Goal: Task Accomplishment & Management: Use online tool/utility

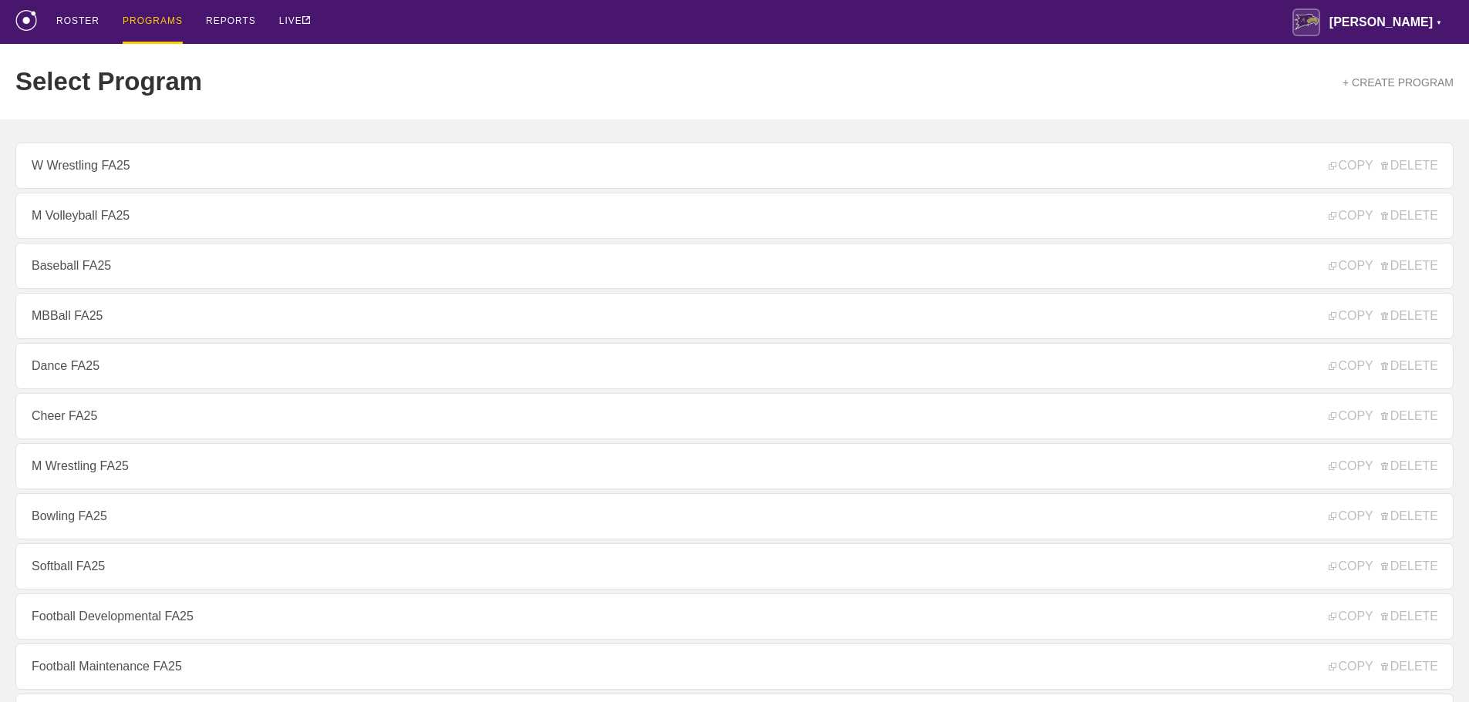
click at [906, 76] on div "Select Program + CREATE PROGRAM" at bounding box center [734, 82] width 1438 height 76
click at [371, 21] on div "ROSTER PROGRAMS REPORTS LIVE [PERSON_NAME] ▼ [PERSON_NAME][EMAIL_ADDRESS][PERSO…" at bounding box center [734, 22] width 1438 height 44
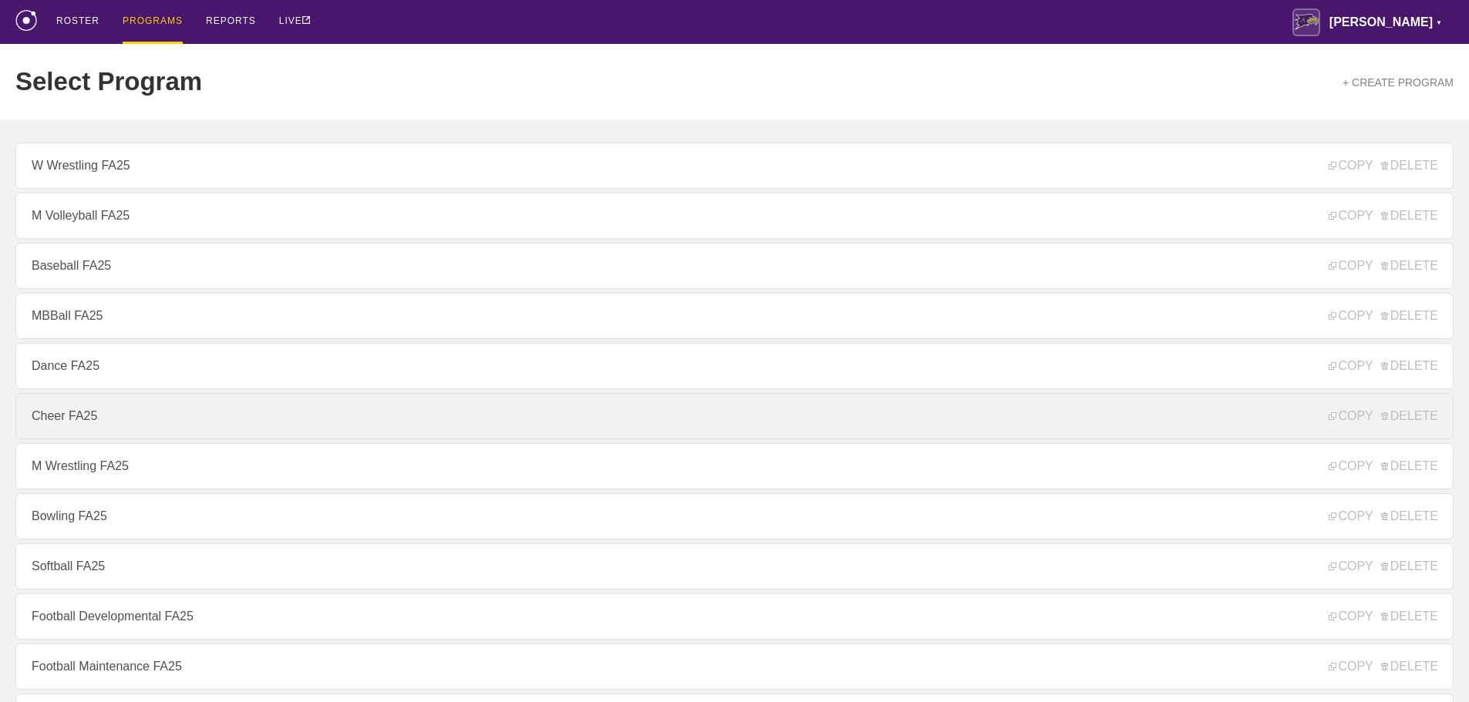
click at [64, 414] on link "Cheer FA25" at bounding box center [734, 416] width 1438 height 46
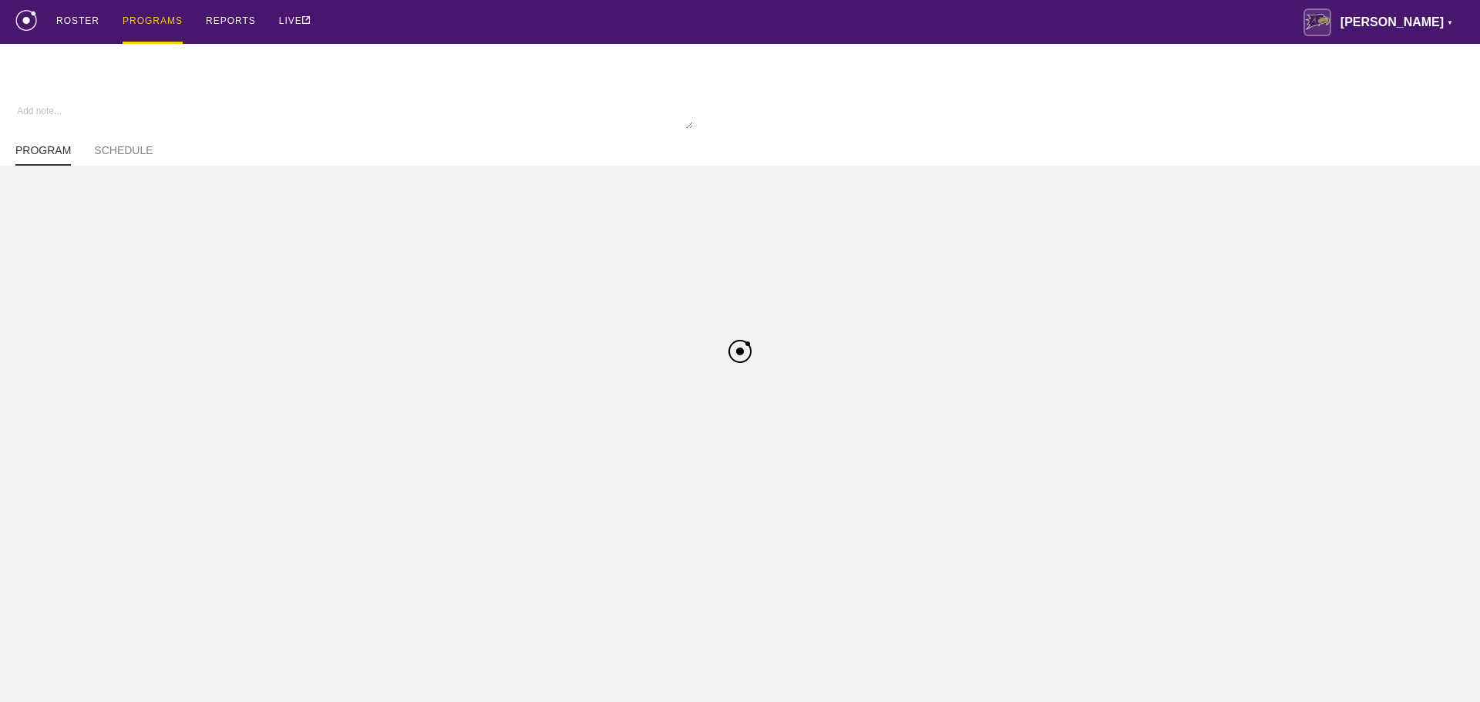
type textarea "x"
type input "Cheer FA25"
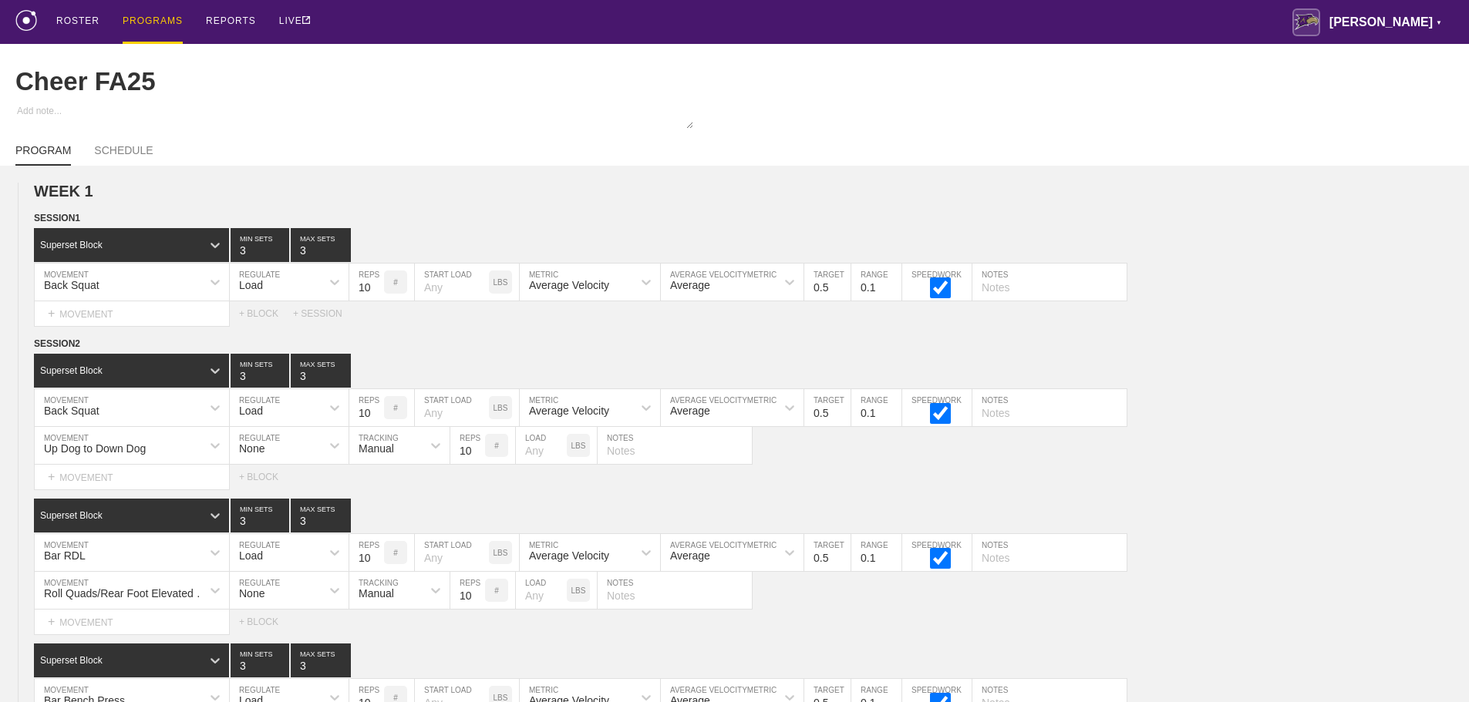
click at [1185, 24] on div "ROSTER PROGRAMS REPORTS LIVE [PERSON_NAME] ▼ [PERSON_NAME][EMAIL_ADDRESS][PERSO…" at bounding box center [734, 22] width 1438 height 44
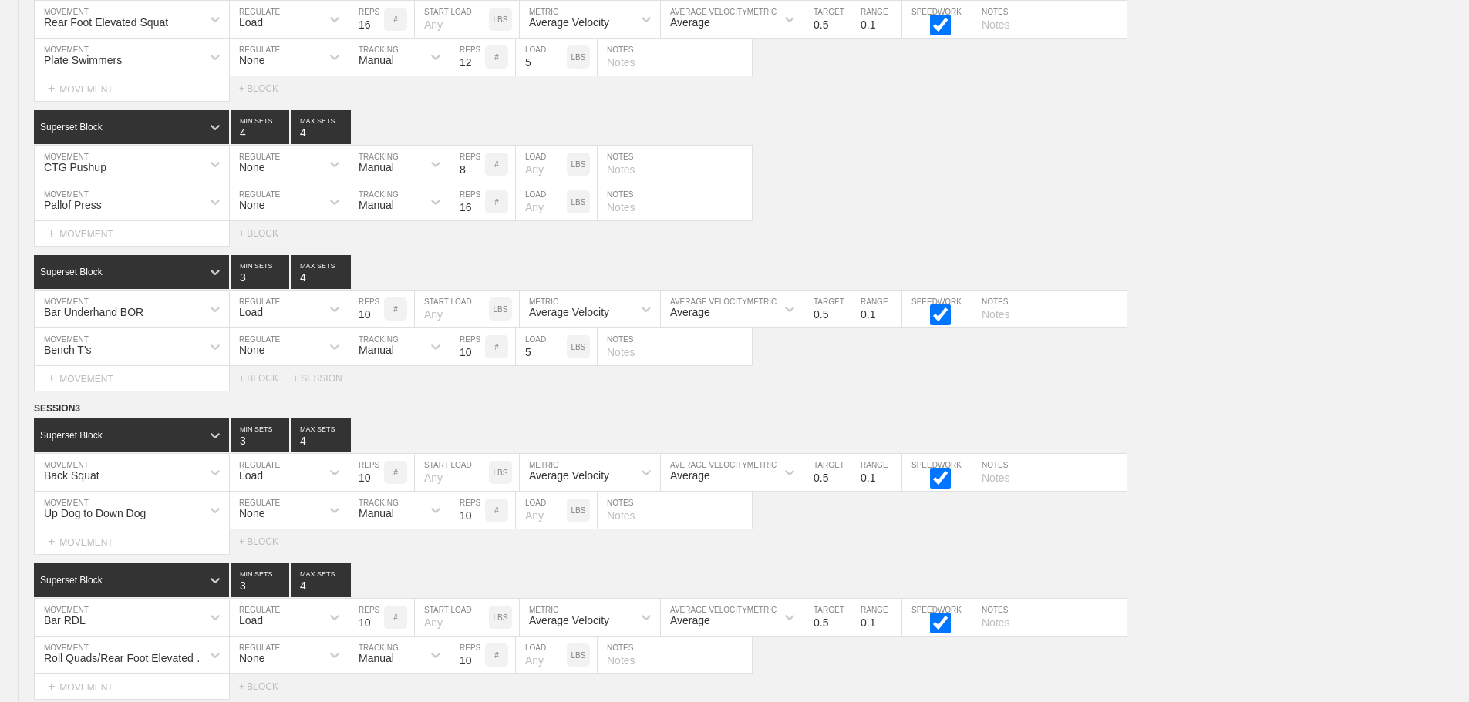
scroll to position [6626, 0]
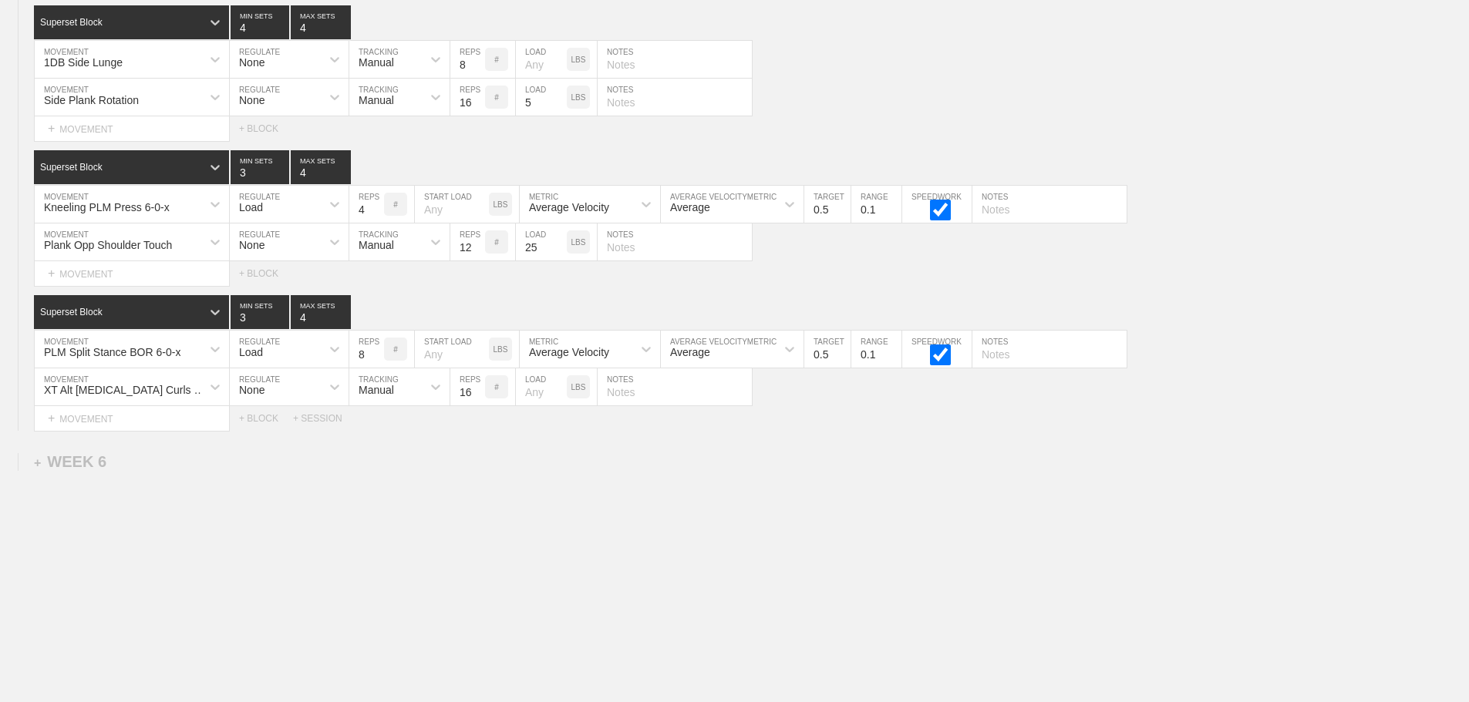
click at [317, 422] on div "+ SESSION" at bounding box center [324, 418] width 62 height 11
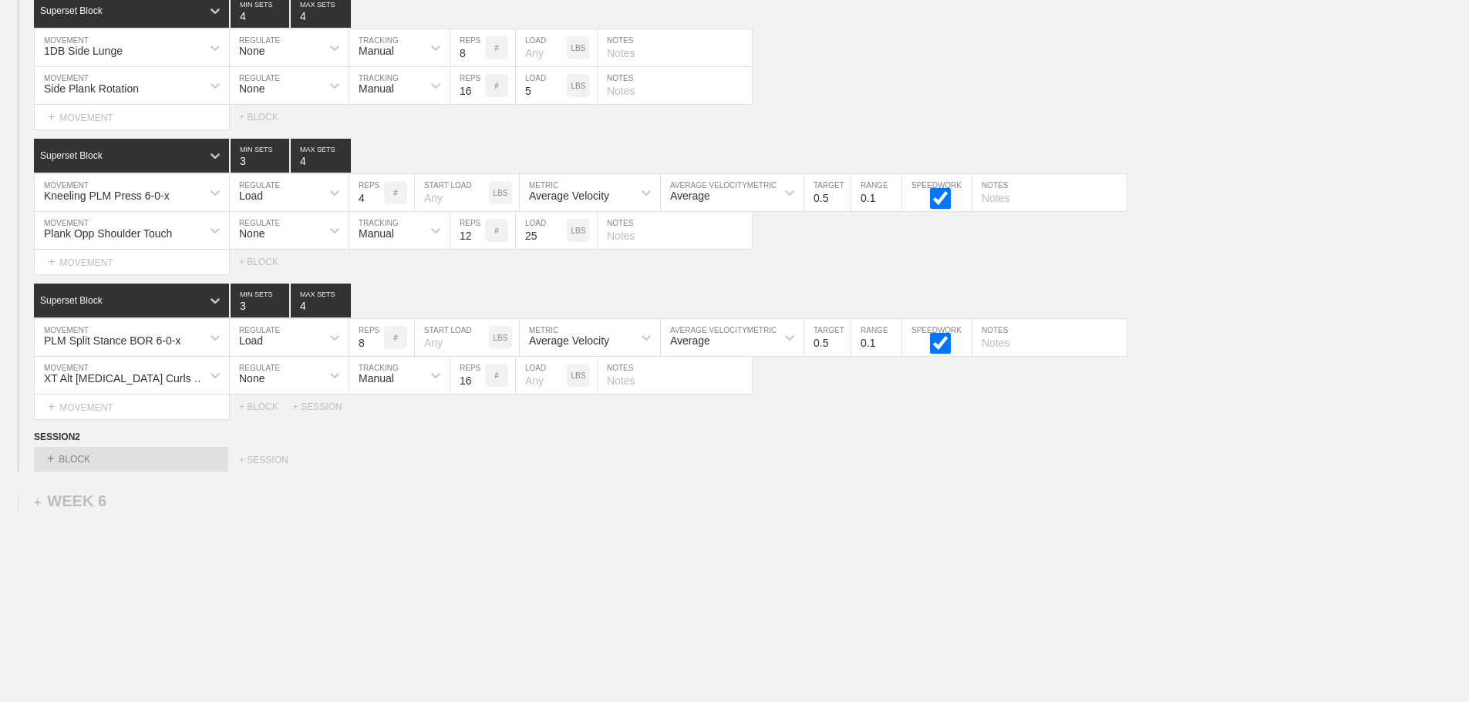
click at [540, 466] on div "Select... + BLOCK + SESSION" at bounding box center [734, 459] width 1469 height 25
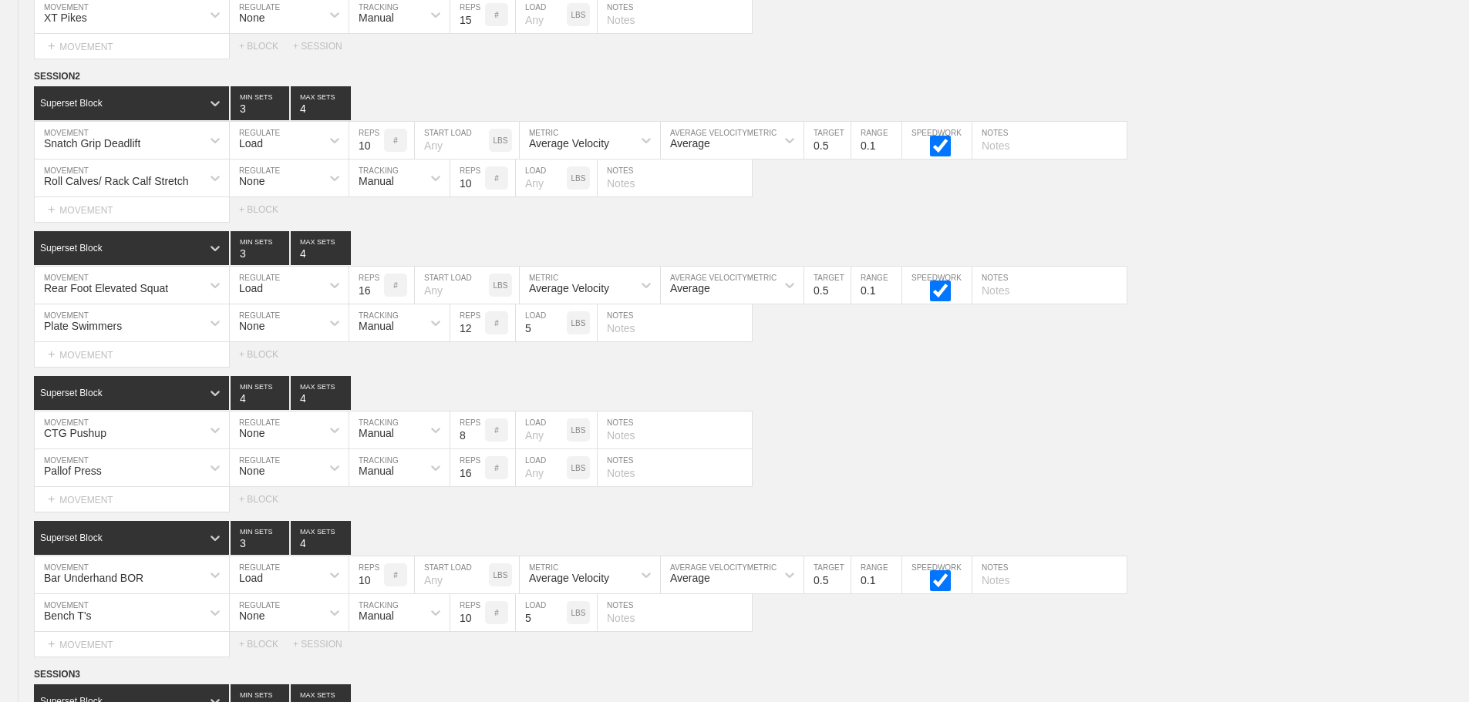
scroll to position [3311, 0]
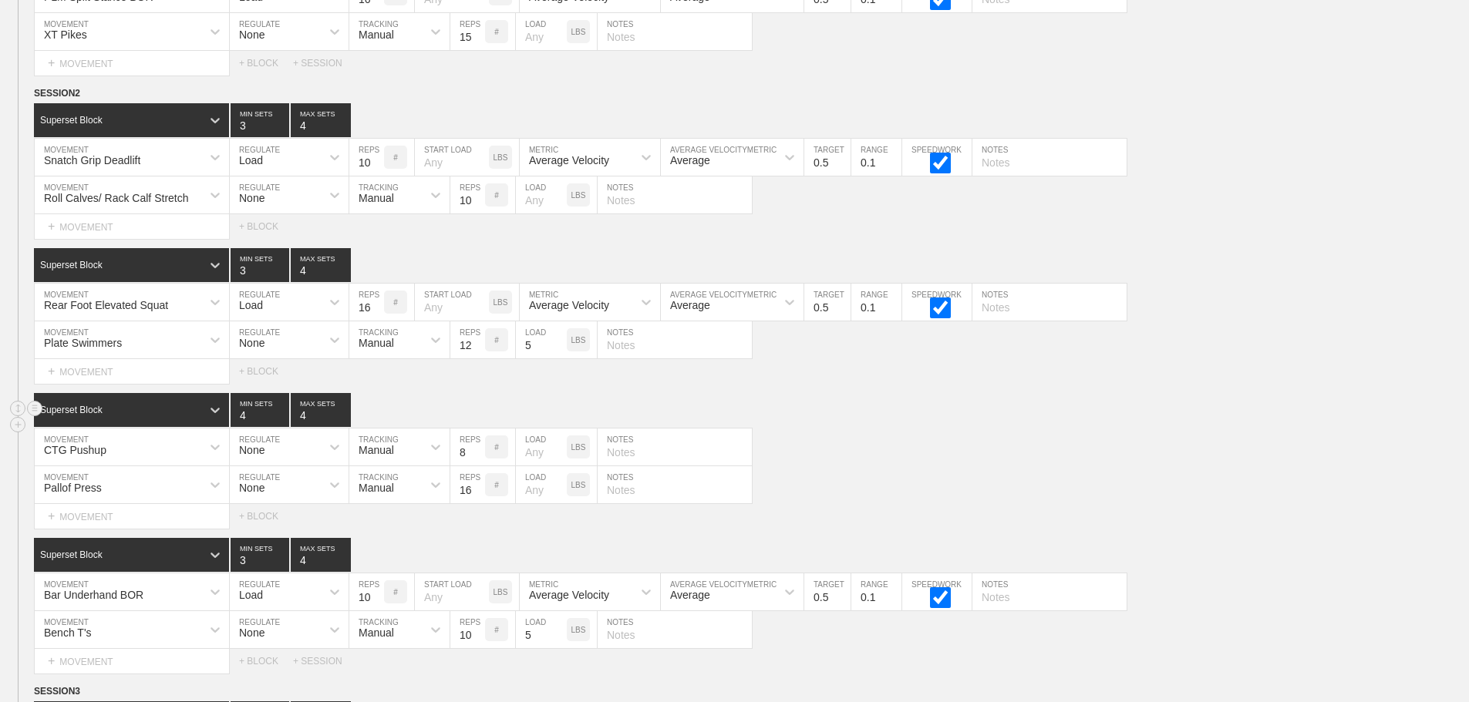
click at [983, 424] on div "Superset Block 4 MIN SETS 4 MAX SETS" at bounding box center [751, 410] width 1435 height 34
click at [32, 97] on circle at bounding box center [35, 94] width 18 height 18
click at [103, 119] on div "DUPLICATE" at bounding box center [107, 122] width 123 height 23
click at [874, 427] on div "Superset Block 4 MIN SETS 4 MAX SETS" at bounding box center [751, 410] width 1435 height 34
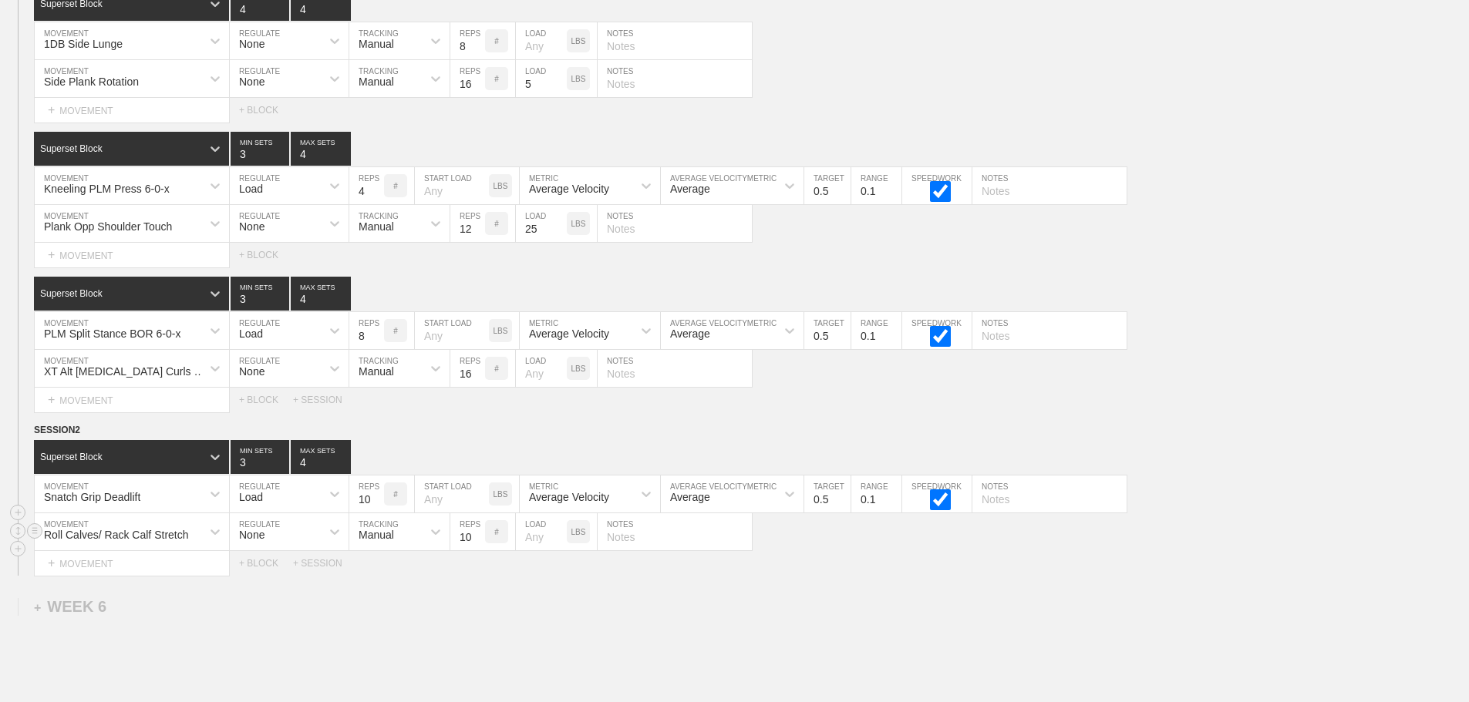
scroll to position [7089, 0]
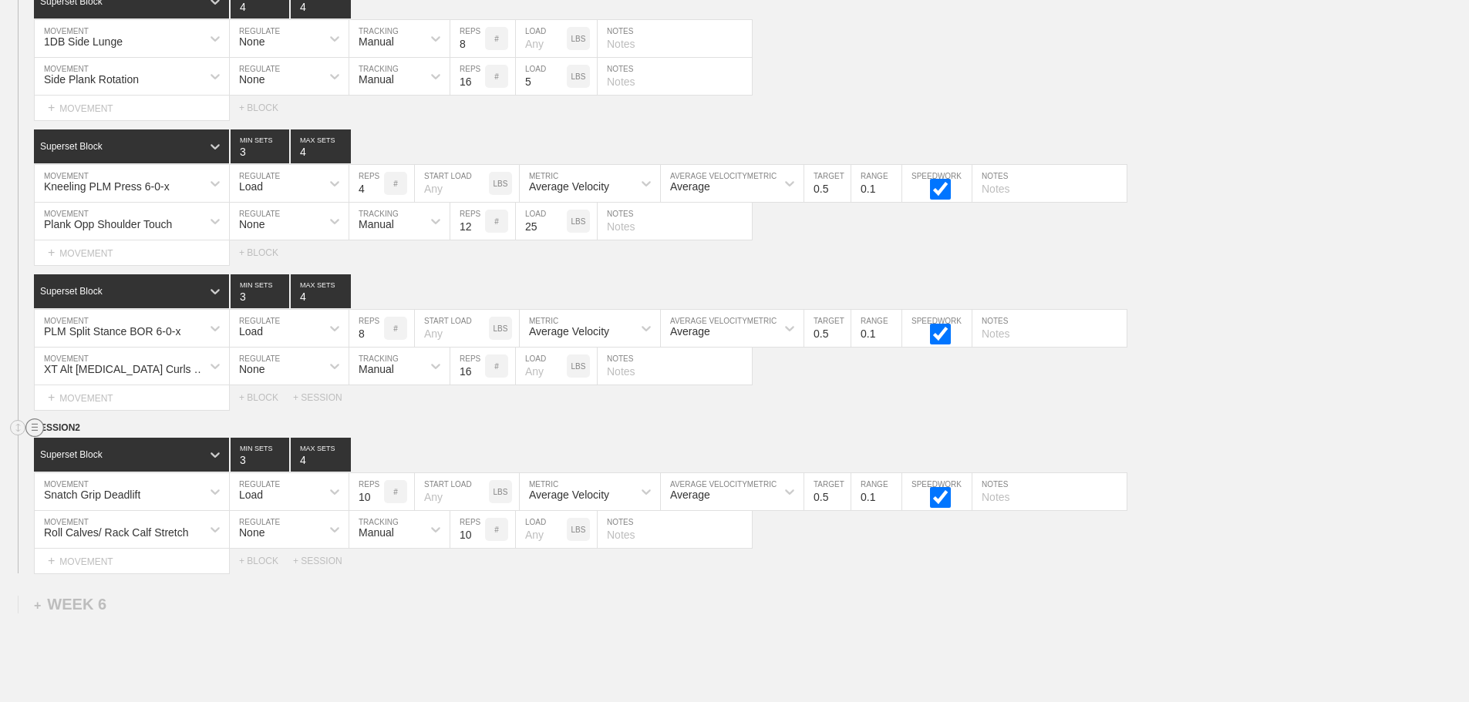
click at [31, 437] on circle at bounding box center [35, 428] width 18 height 18
click at [83, 480] on div "DELETE" at bounding box center [107, 480] width 123 height 23
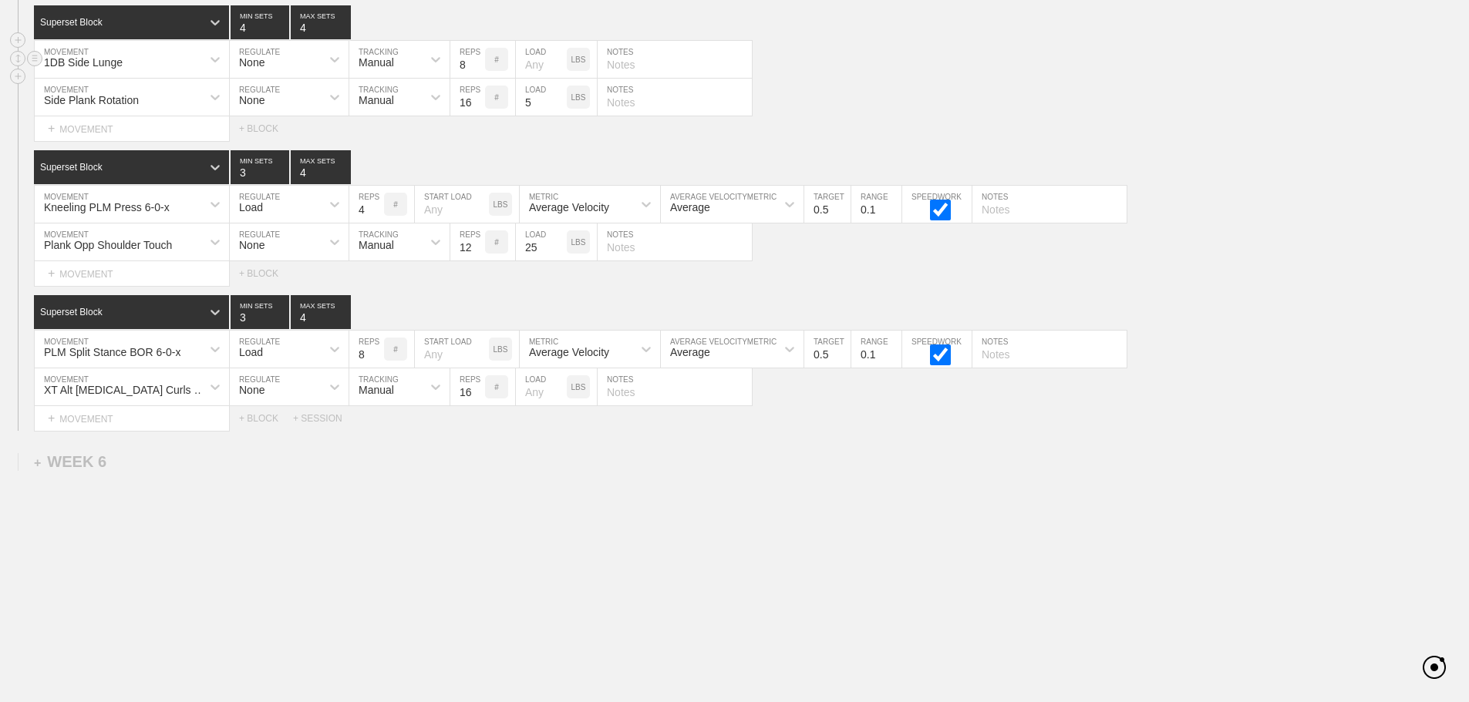
scroll to position [7080, 0]
click at [1213, 57] on div "1DB Side Lunge MOVEMENT None REGULATE Manual TRACKING 8 REPS # LOAD LBS NOTES" at bounding box center [734, 60] width 1469 height 38
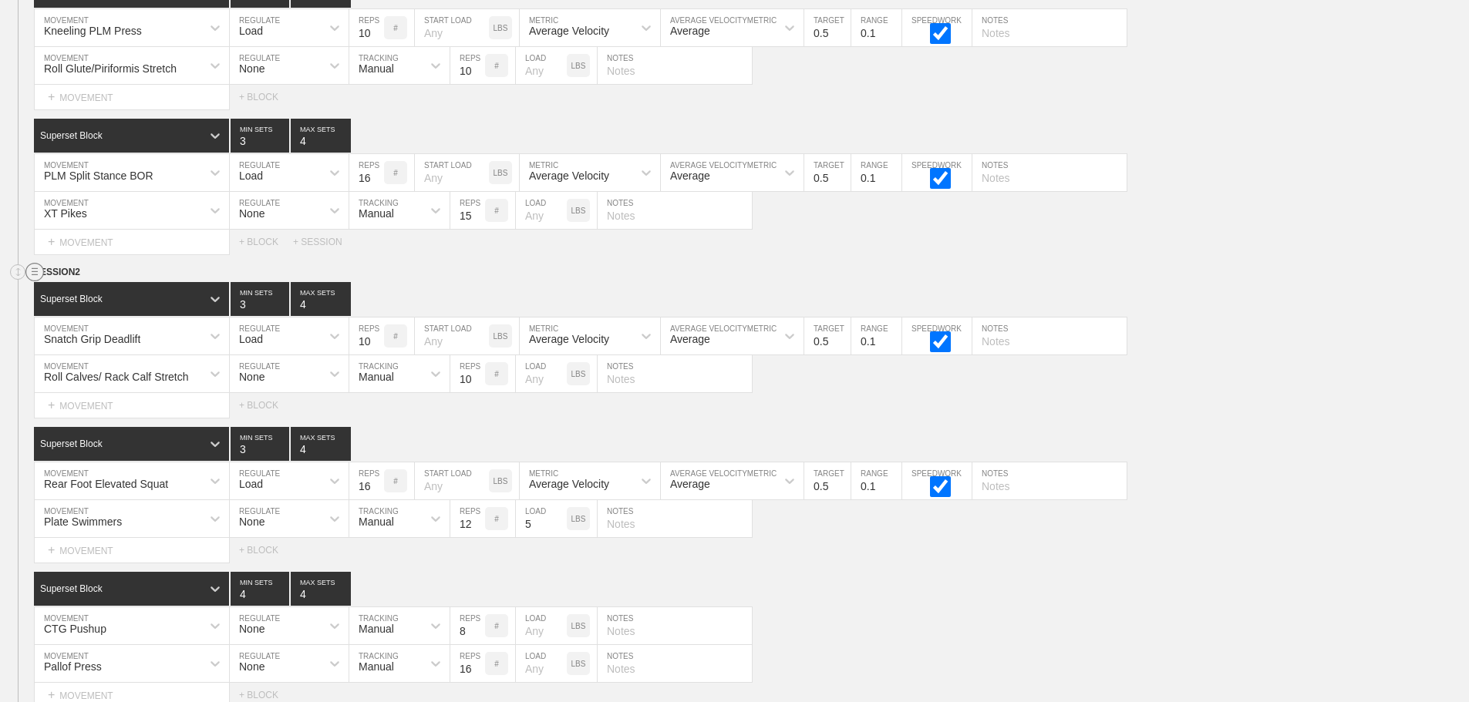
click at [32, 278] on circle at bounding box center [35, 273] width 18 height 18
click at [102, 298] on div "DUPLICATE" at bounding box center [107, 301] width 123 height 23
click at [1275, 416] on div "Select... MOVEMENT + MOVEMENT + BLOCK" at bounding box center [734, 405] width 1469 height 25
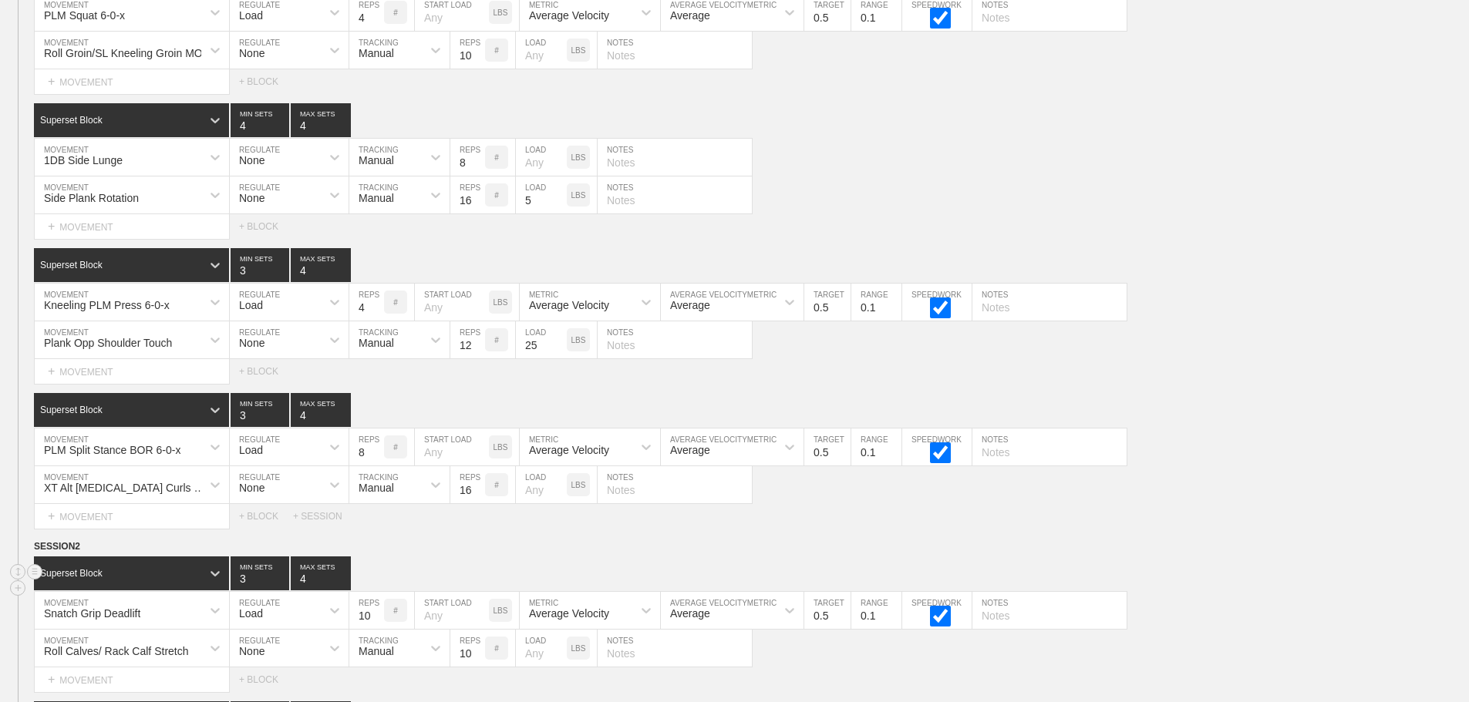
scroll to position [6996, 0]
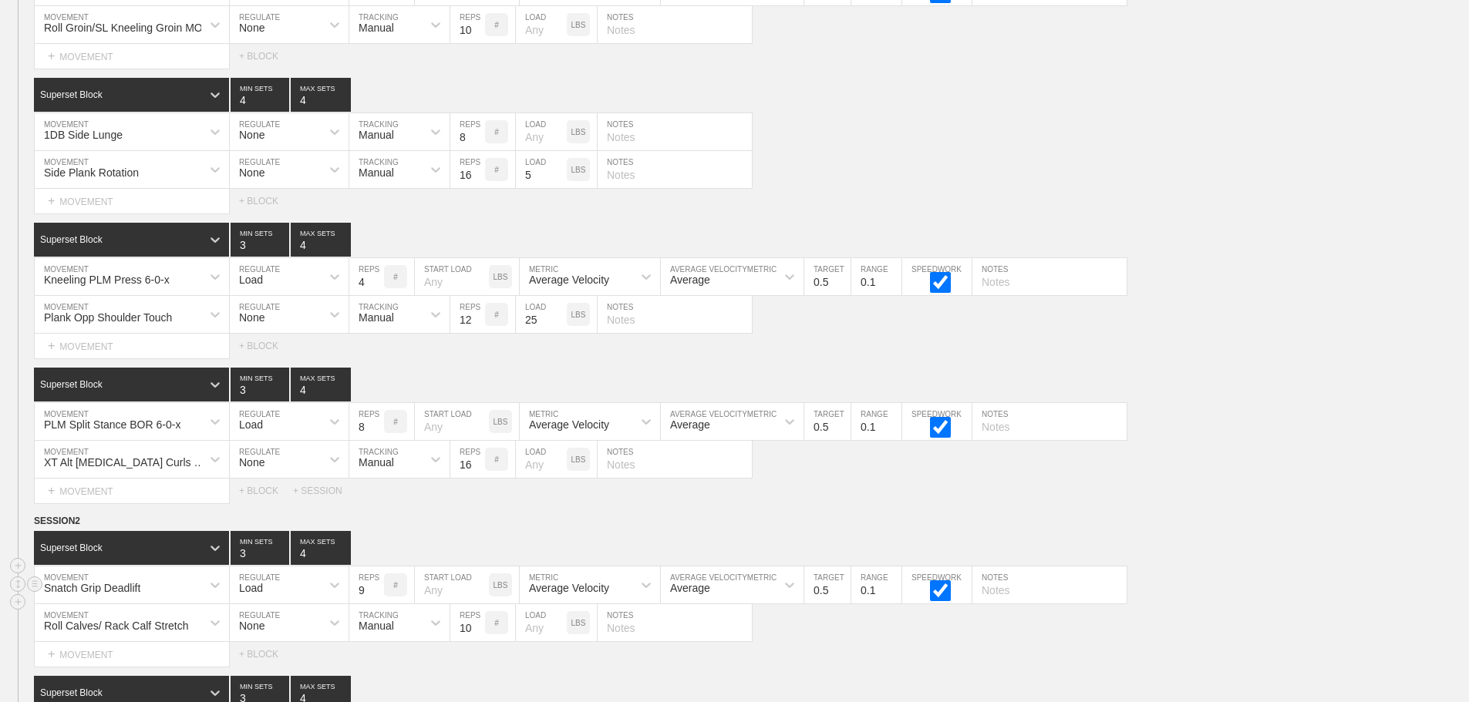
click at [376, 604] on input "9" at bounding box center [366, 585] width 35 height 37
click at [376, 604] on input "8" at bounding box center [366, 585] width 35 height 37
click at [376, 604] on input "7" at bounding box center [366, 585] width 35 height 37
type input "6"
click at [376, 604] on input "6" at bounding box center [366, 585] width 35 height 37
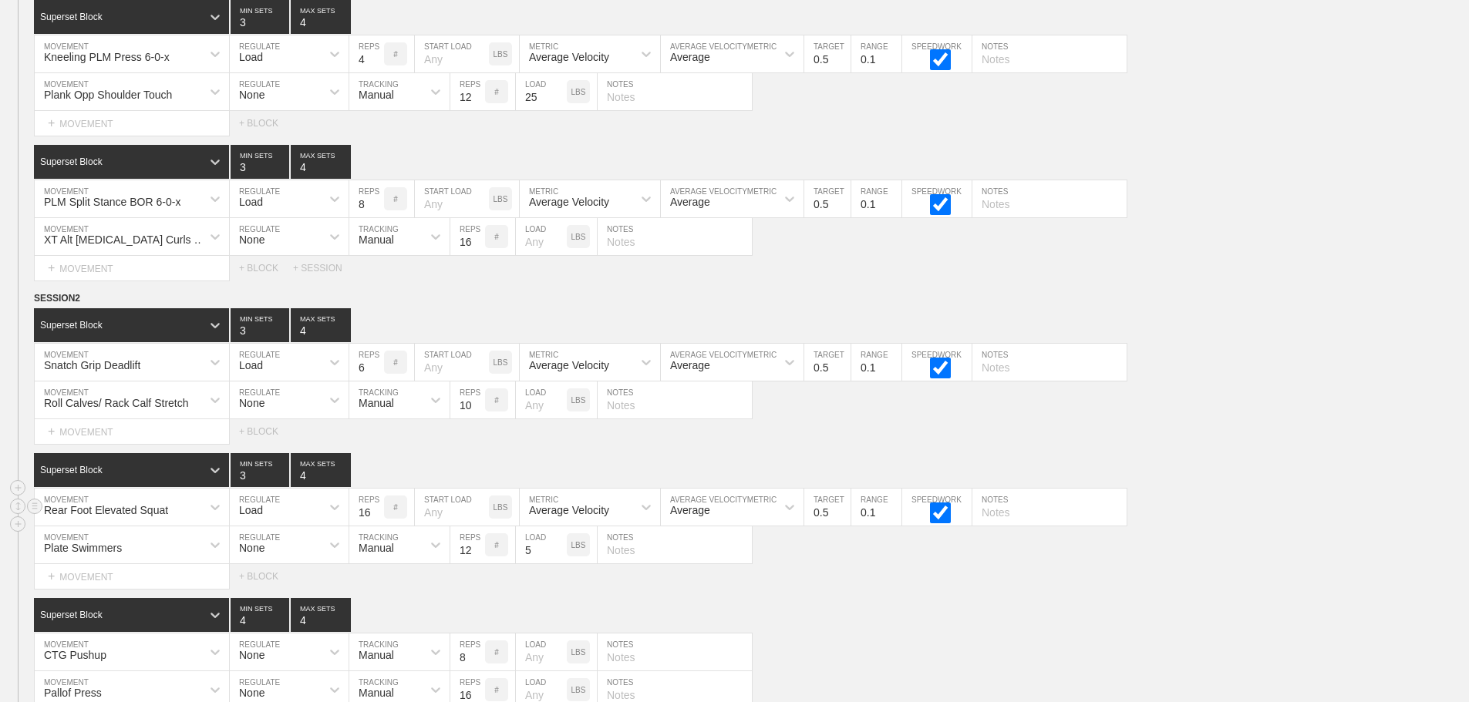
scroll to position [7304, 0]
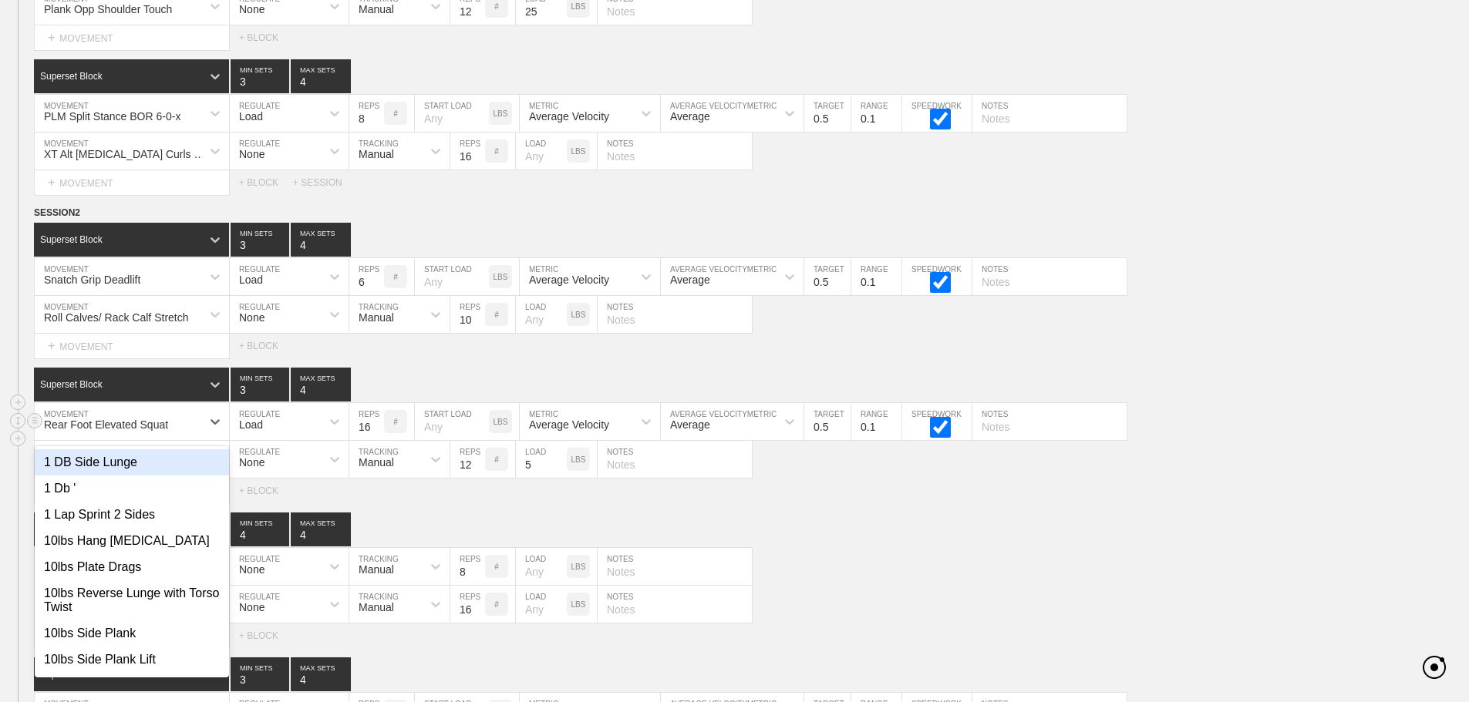
click at [200, 435] on div "Rear Foot Elevated Squat" at bounding box center [118, 422] width 167 height 26
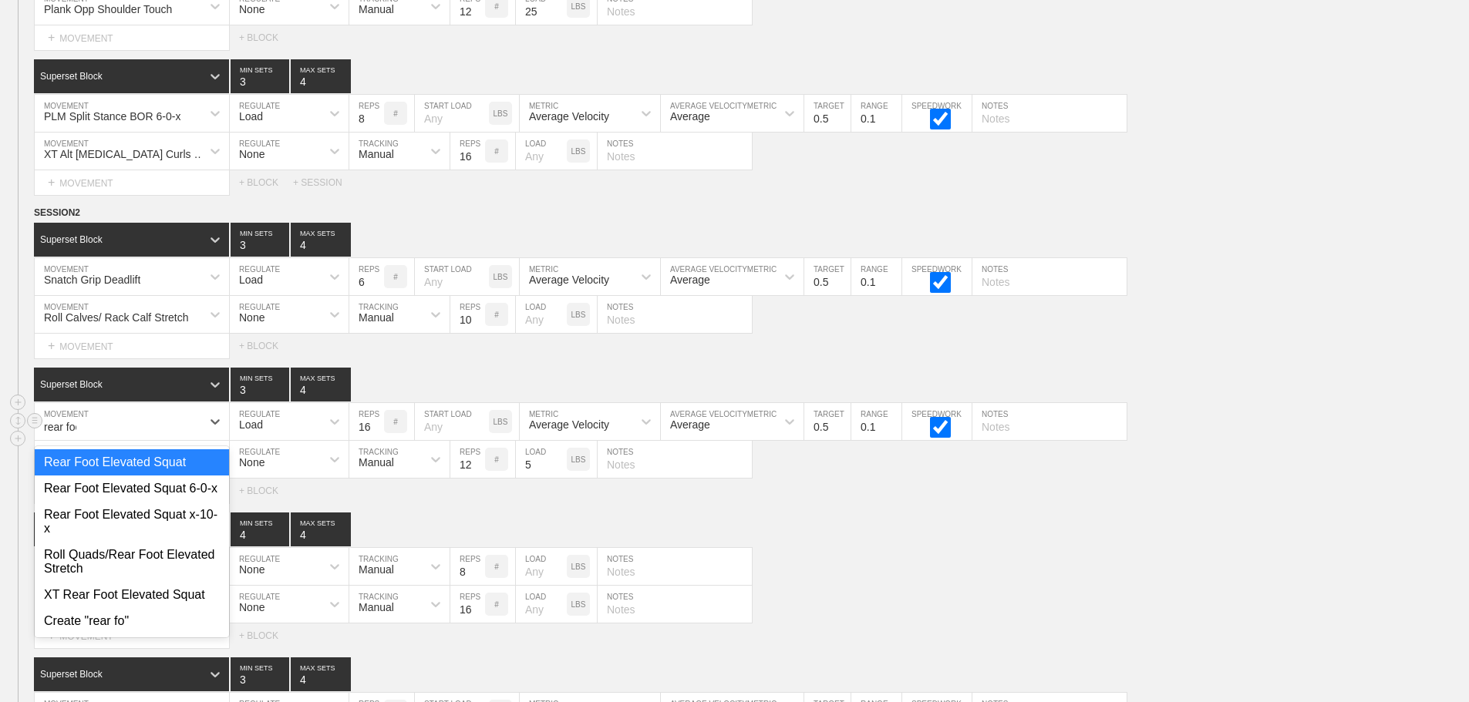
type input "rear foot"
click at [201, 501] on div "Rear Foot Elevated Squat 6-0-x" at bounding box center [132, 489] width 194 height 26
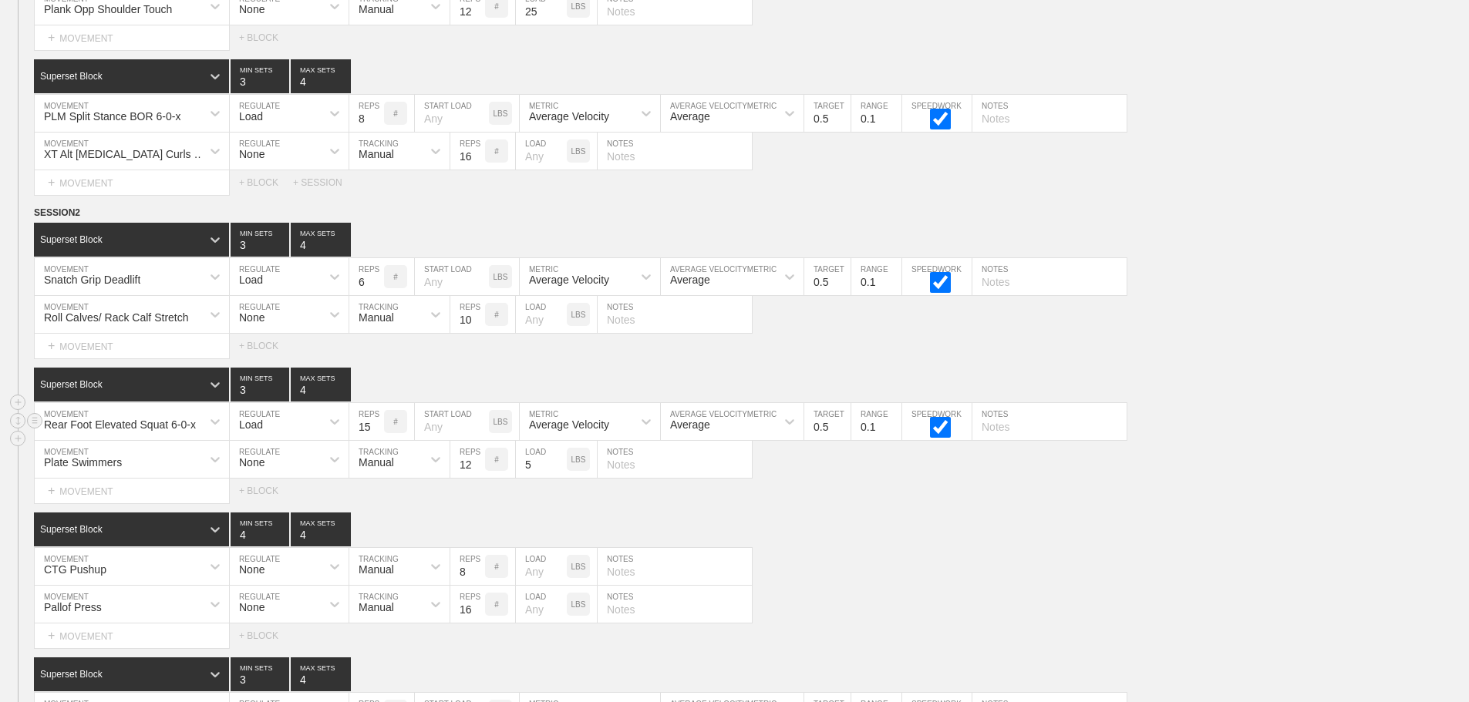
click at [376, 440] on input "15" at bounding box center [366, 421] width 35 height 37
click at [376, 440] on input "14" at bounding box center [366, 421] width 35 height 37
click at [376, 440] on input "13" at bounding box center [366, 421] width 35 height 37
click at [376, 440] on input "12" at bounding box center [366, 421] width 35 height 37
click at [376, 440] on input "11" at bounding box center [366, 421] width 35 height 37
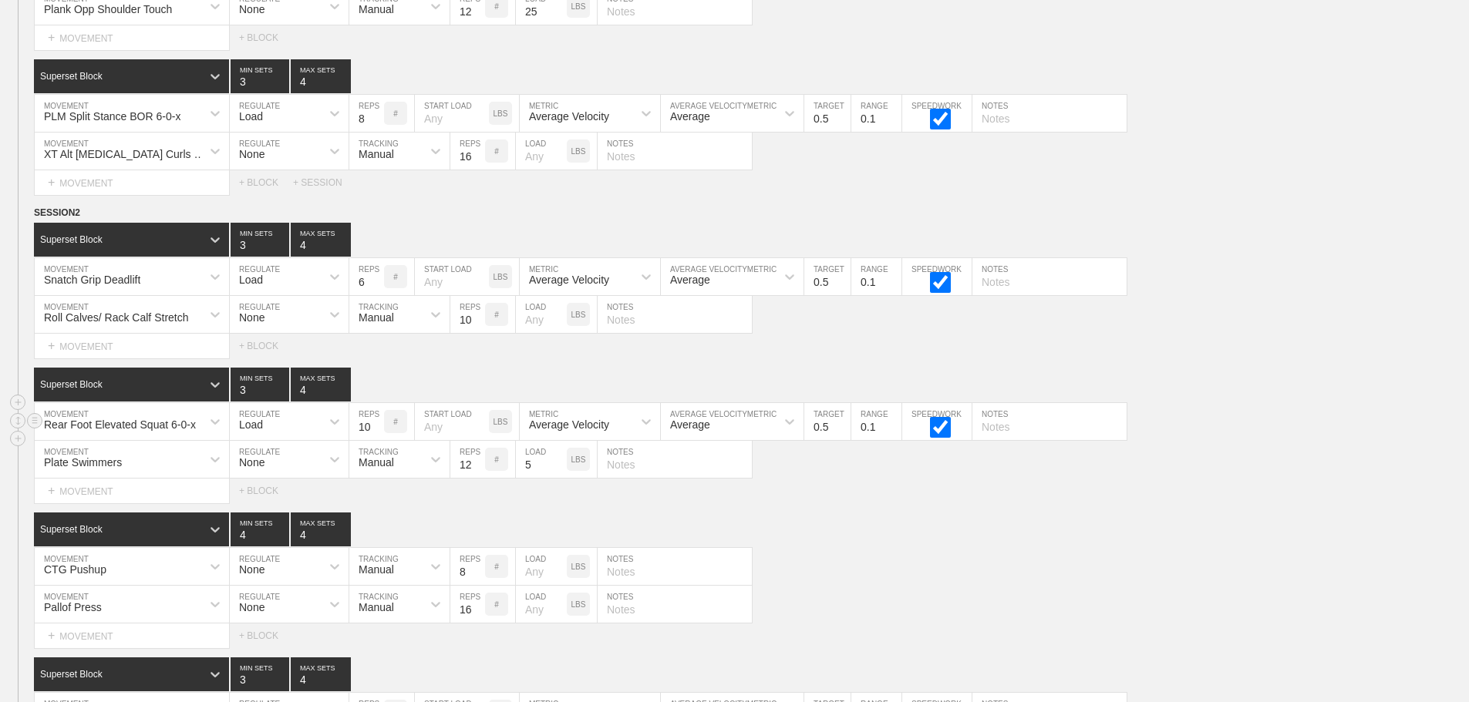
click at [376, 440] on input "10" at bounding box center [366, 421] width 35 height 37
click at [376, 440] on input "9" at bounding box center [366, 421] width 35 height 37
type input "8"
click at [376, 440] on input "8" at bounding box center [366, 421] width 35 height 37
click at [1015, 440] on input "text" at bounding box center [1049, 421] width 154 height 37
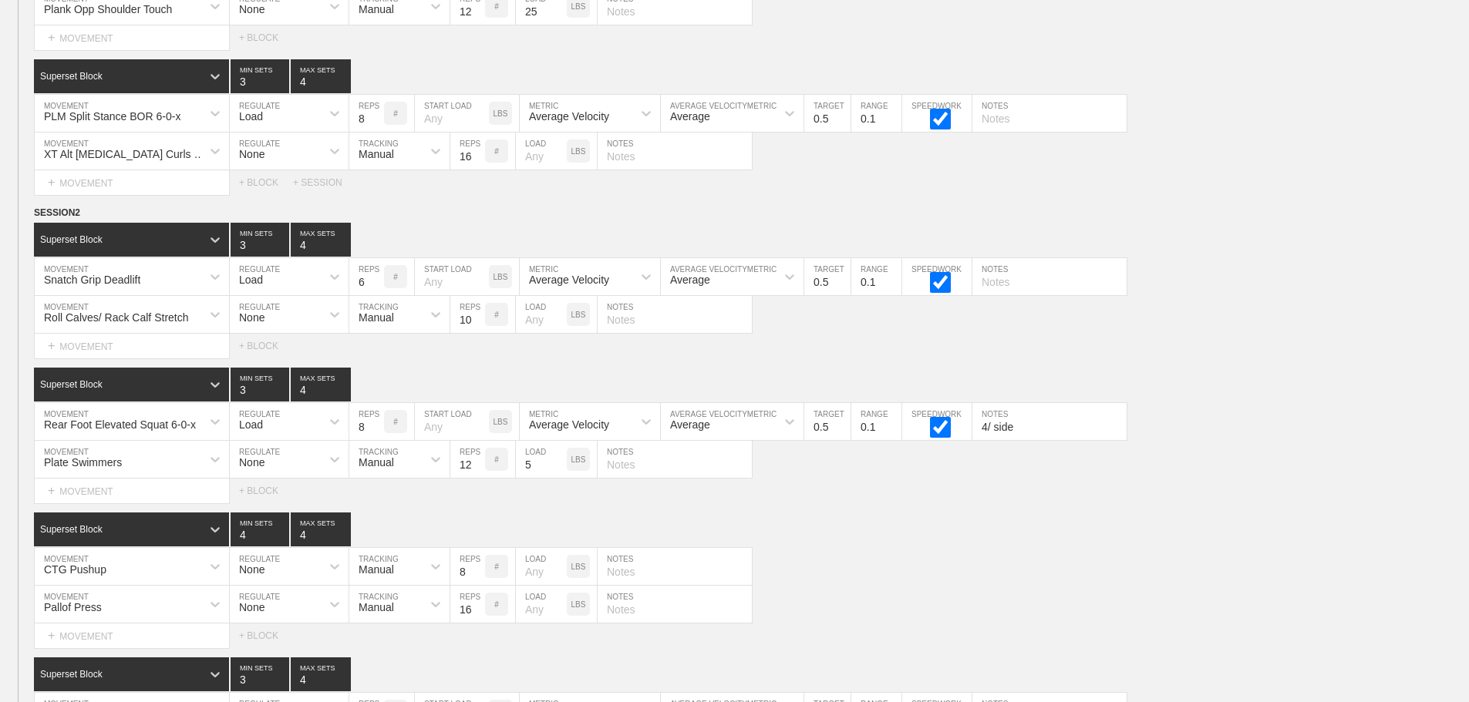
type input "4/ side"
click at [1029, 521] on div "SESSION 2 Superset Block 3 MIN SETS 4 MAX SETS DUPLICATE INSERT MOVEMENT AFTER …" at bounding box center [734, 499] width 1469 height 588
click at [628, 475] on input "text" at bounding box center [674, 459] width 154 height 37
type input "laying on chest, raise opp hand and leg"
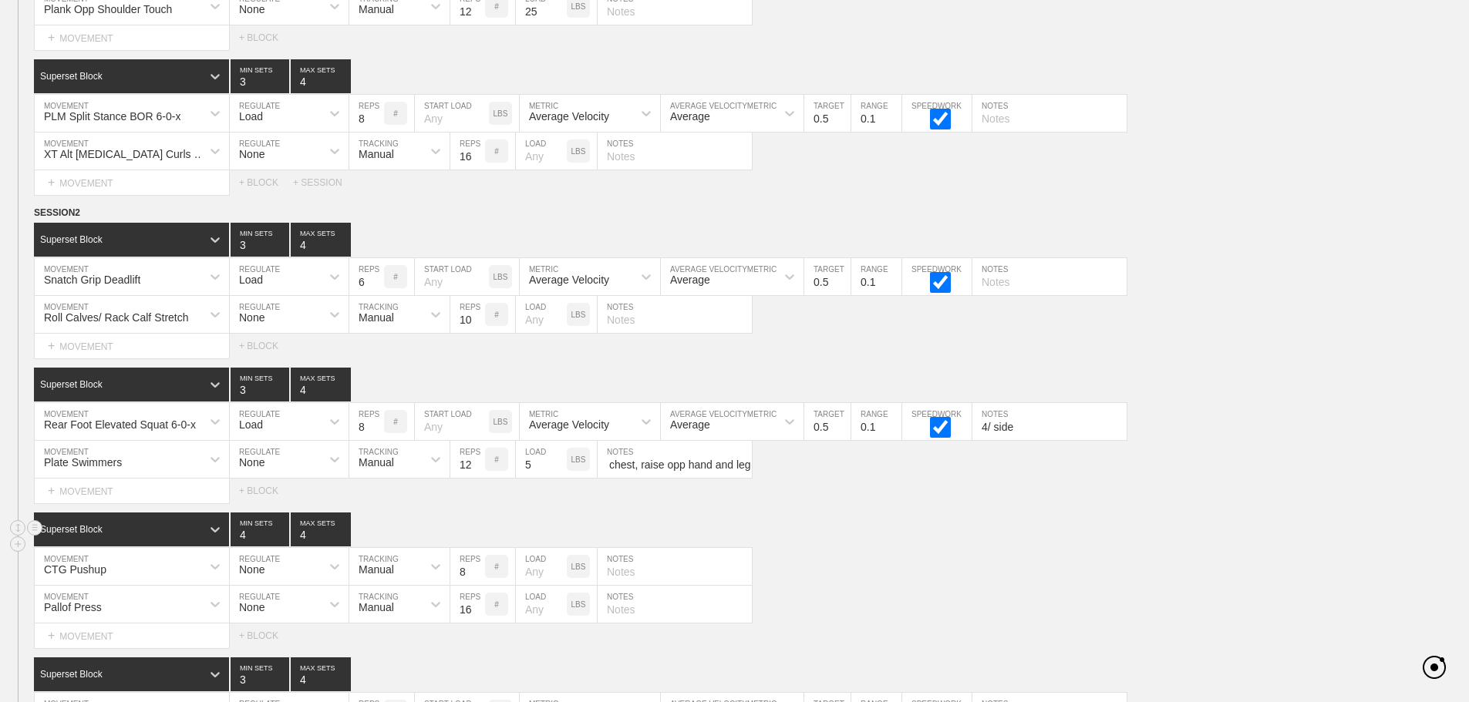
click at [826, 527] on div "Superset Block 4 MIN SETS 4 MAX SETS" at bounding box center [751, 530] width 1435 height 34
click at [173, 585] on div "CTG Pushup" at bounding box center [132, 566] width 194 height 37
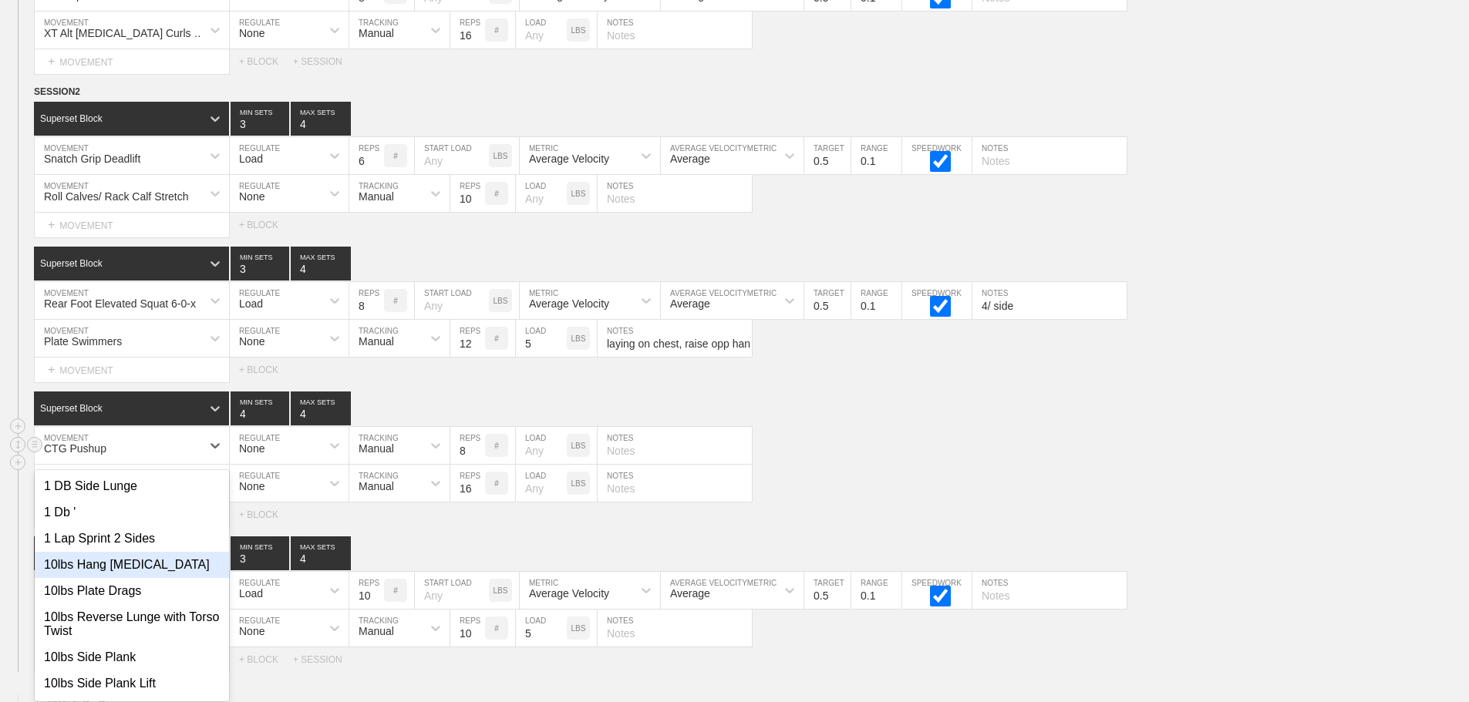
scroll to position [7442, 0]
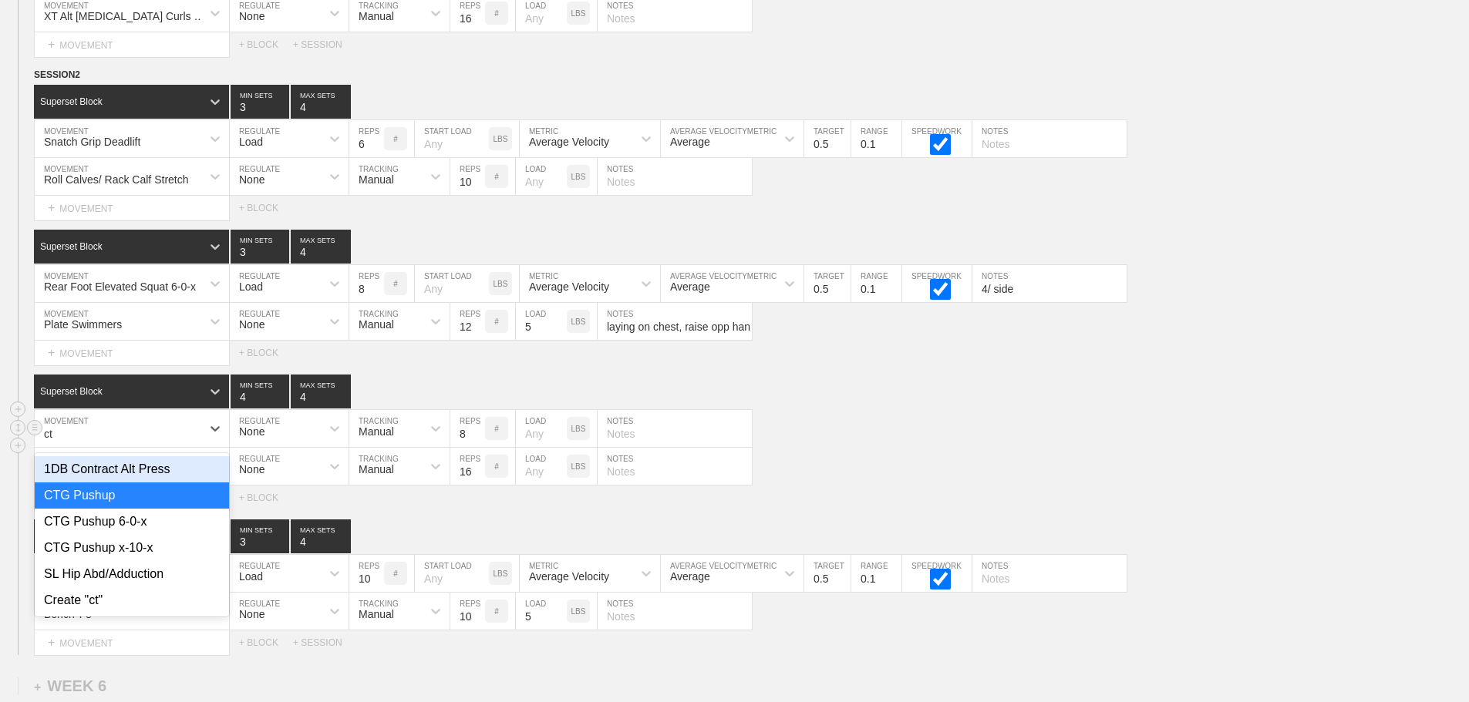
type input "ctg"
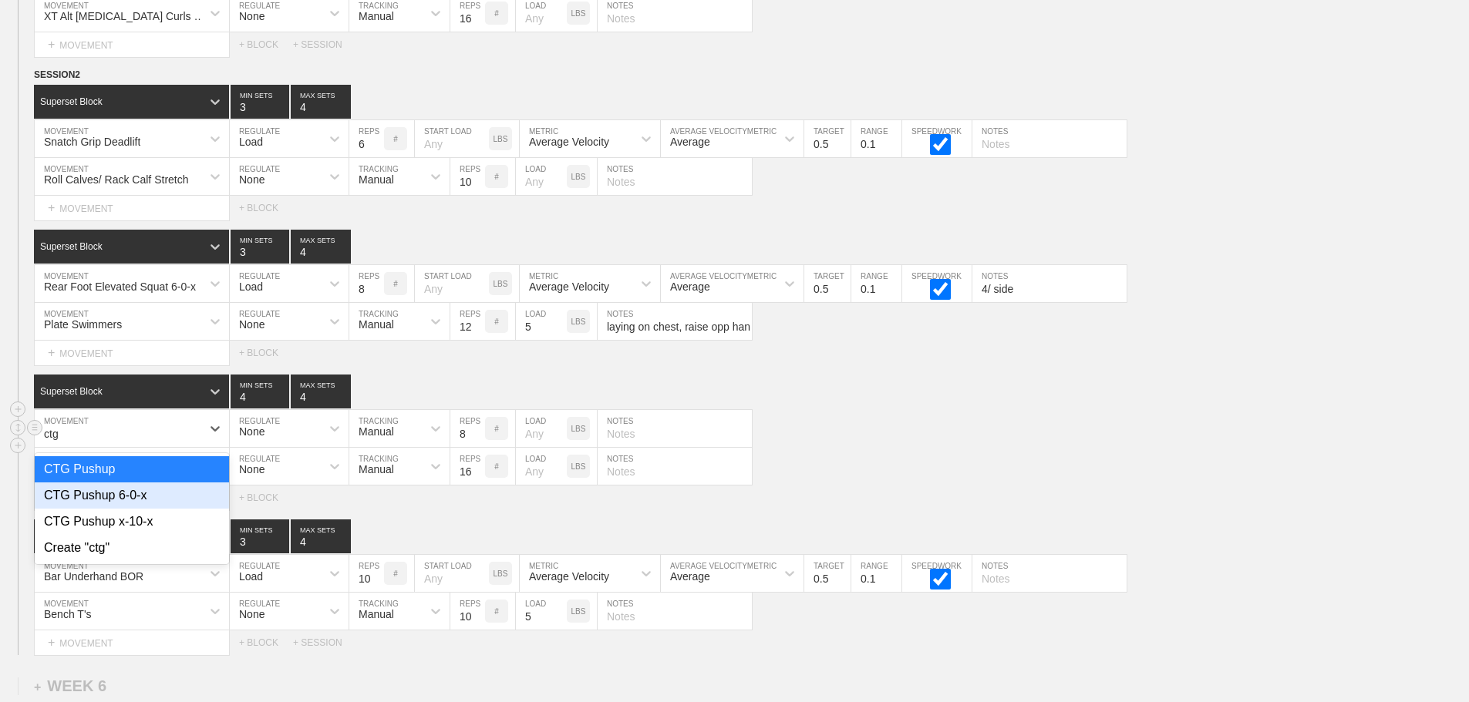
click at [152, 509] on div "CTG Pushup 6-0-x" at bounding box center [132, 496] width 194 height 26
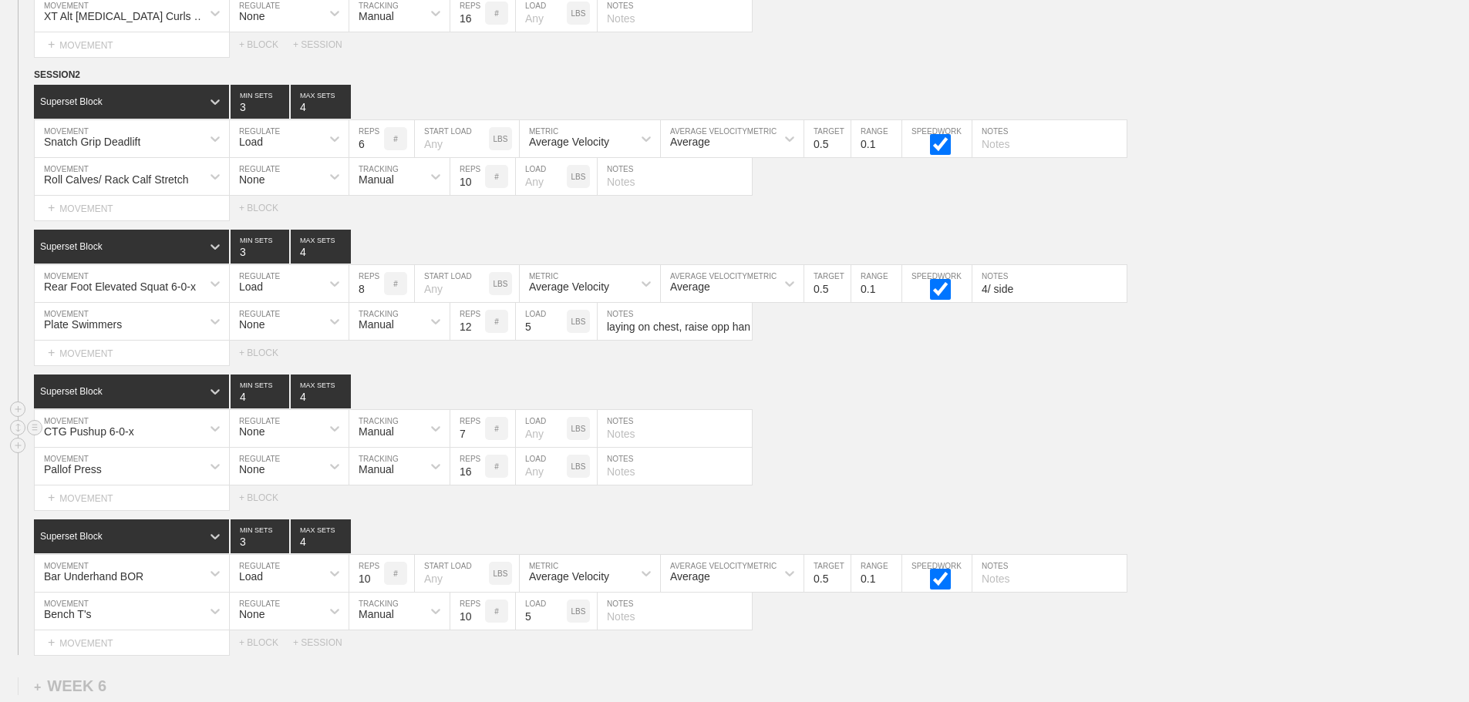
click at [479, 446] on input "7" at bounding box center [467, 428] width 35 height 37
click at [479, 446] on input "6" at bounding box center [467, 428] width 35 height 37
click at [479, 446] on input "5" at bounding box center [467, 428] width 35 height 37
type input "4"
click at [479, 446] on input "4" at bounding box center [467, 428] width 35 height 37
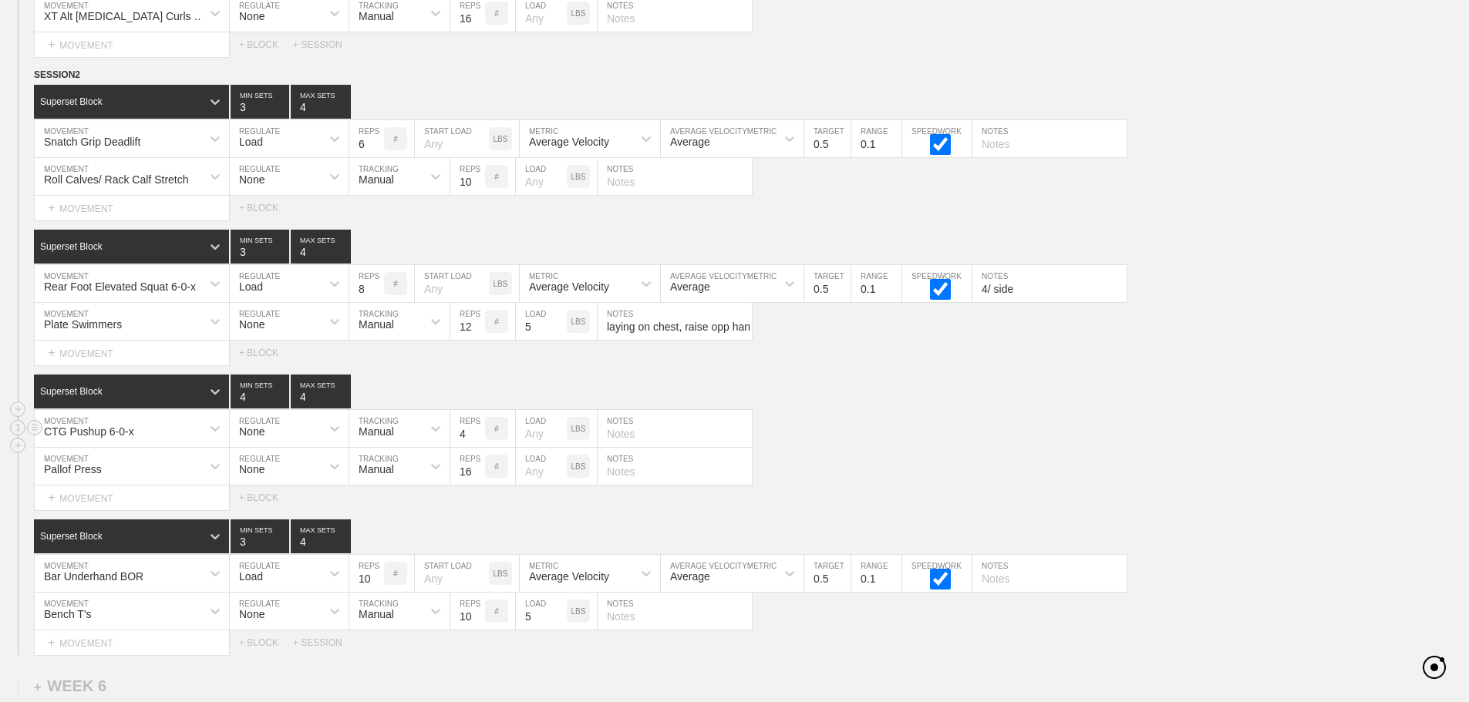
click at [636, 445] on input "text" at bounding box center [674, 428] width 154 height 37
type input "6 second down"
click at [820, 460] on div "Pallof Press MOVEMENT None REGULATE Manual TRACKING 16 REPS # LOAD LBS NOTES" at bounding box center [734, 467] width 1469 height 38
click at [623, 483] on input "text" at bounding box center [674, 466] width 154 height 37
type input "8/ side"
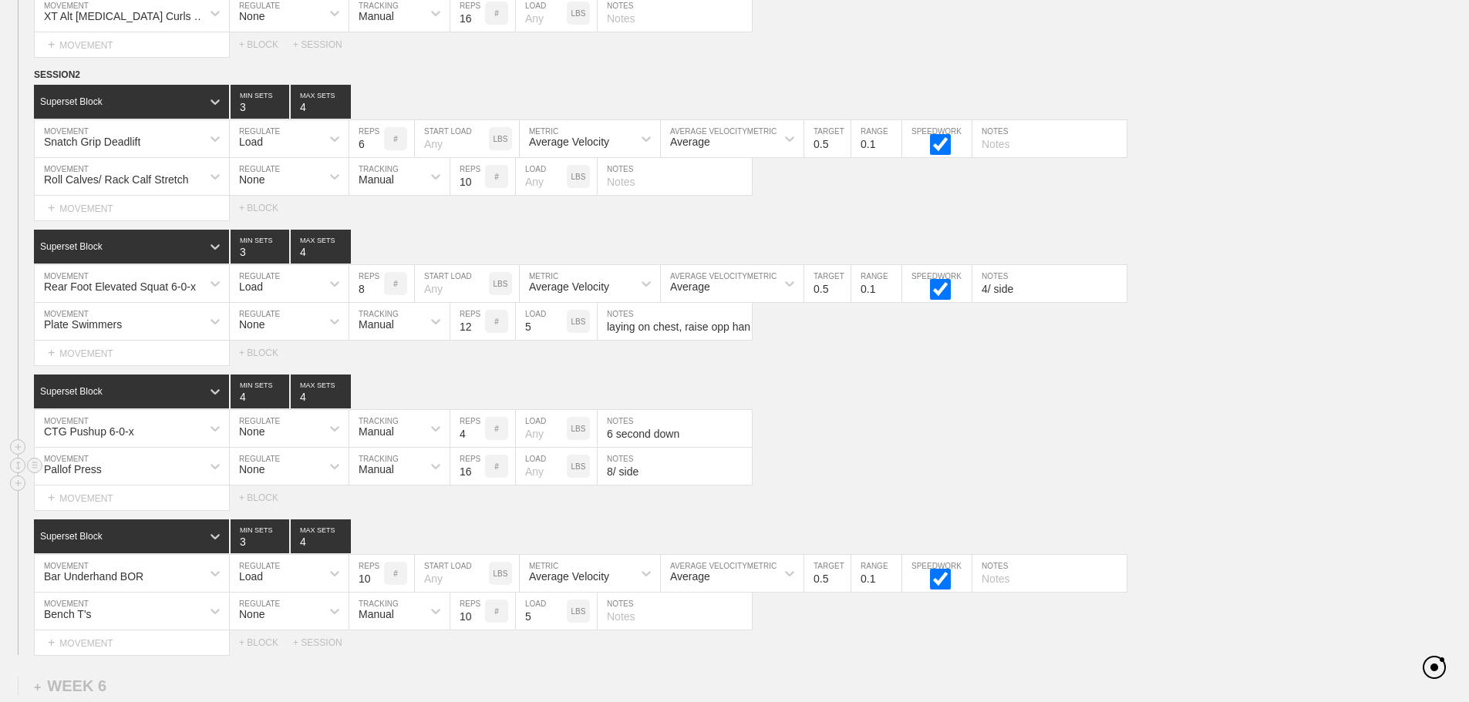
click at [904, 485] on div "Pallof Press MOVEMENT None REGULATE Manual TRACKING 16 REPS # LOAD LBS 8/ side …" at bounding box center [734, 467] width 1469 height 38
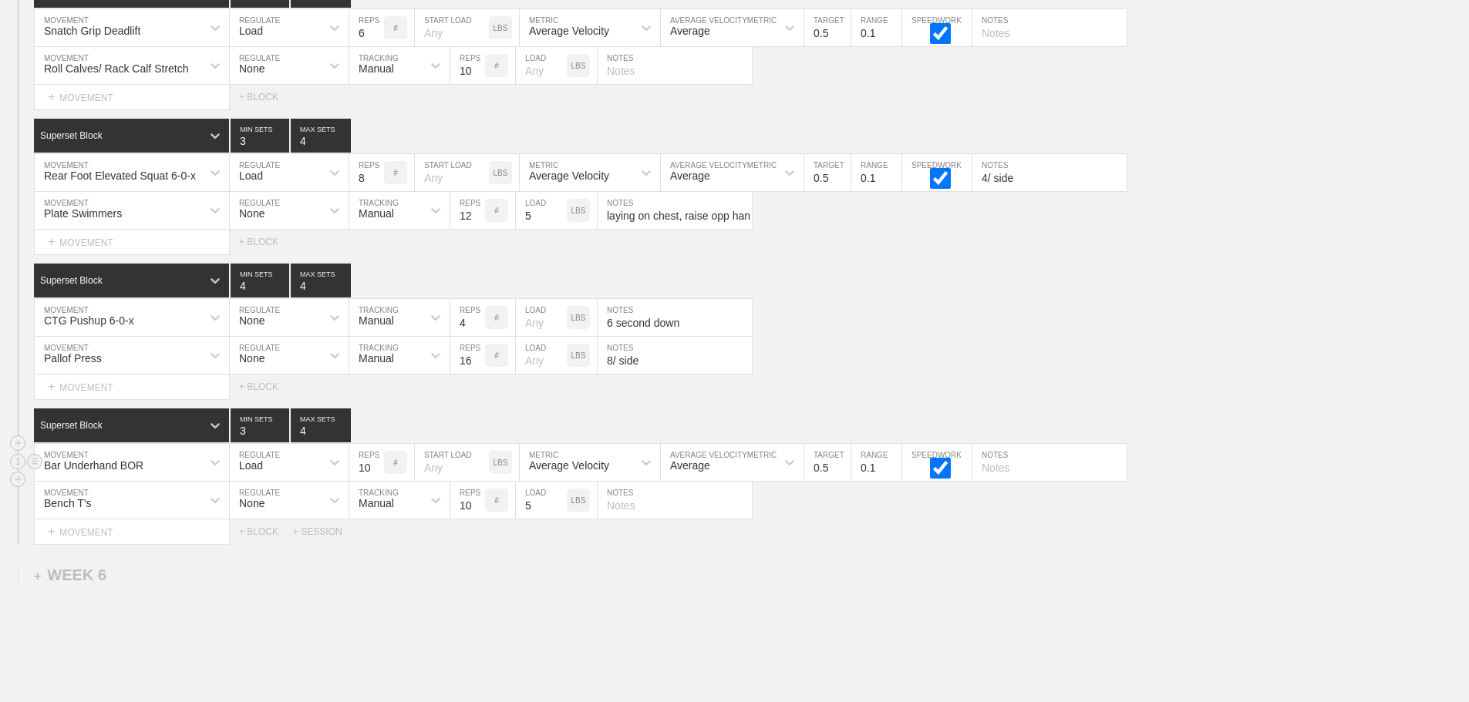
click at [162, 481] on div "Bar Underhand BOR" at bounding box center [132, 462] width 194 height 37
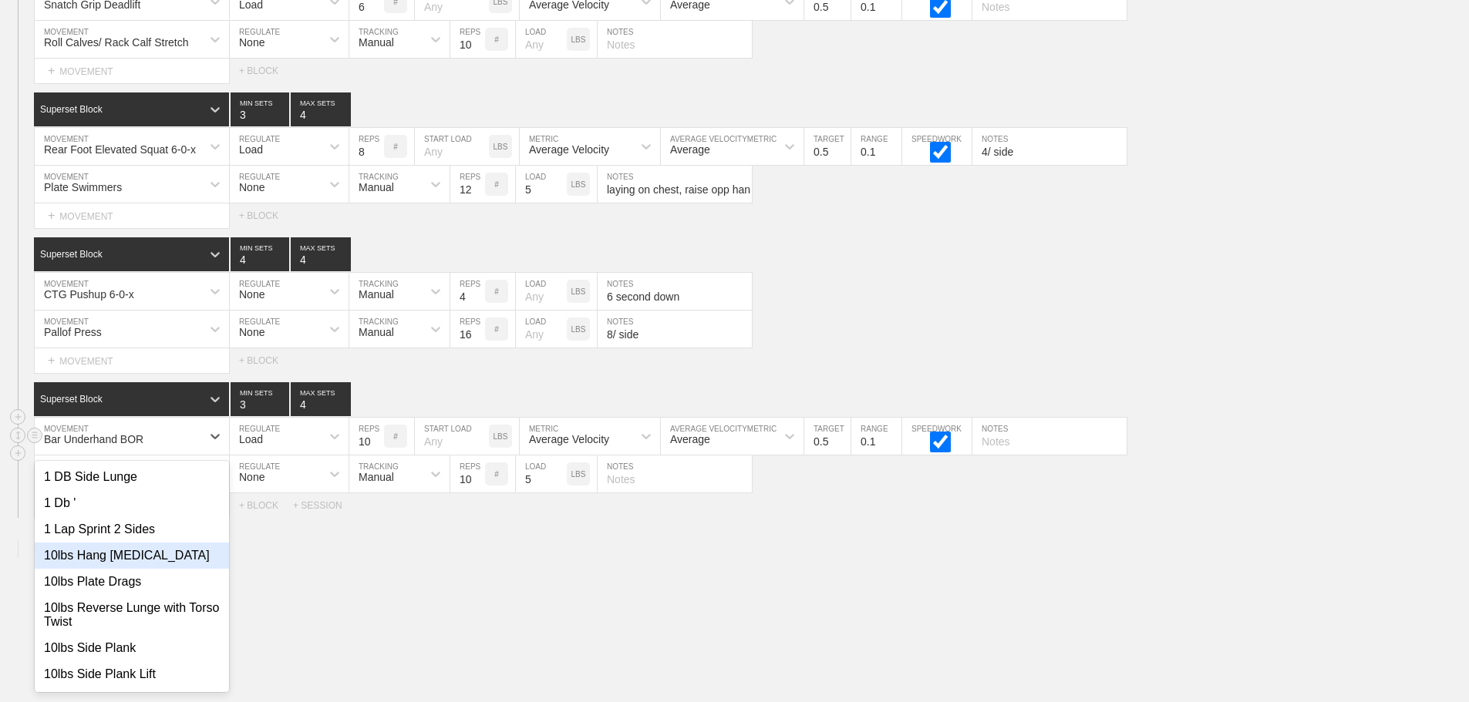
scroll to position [7587, 0]
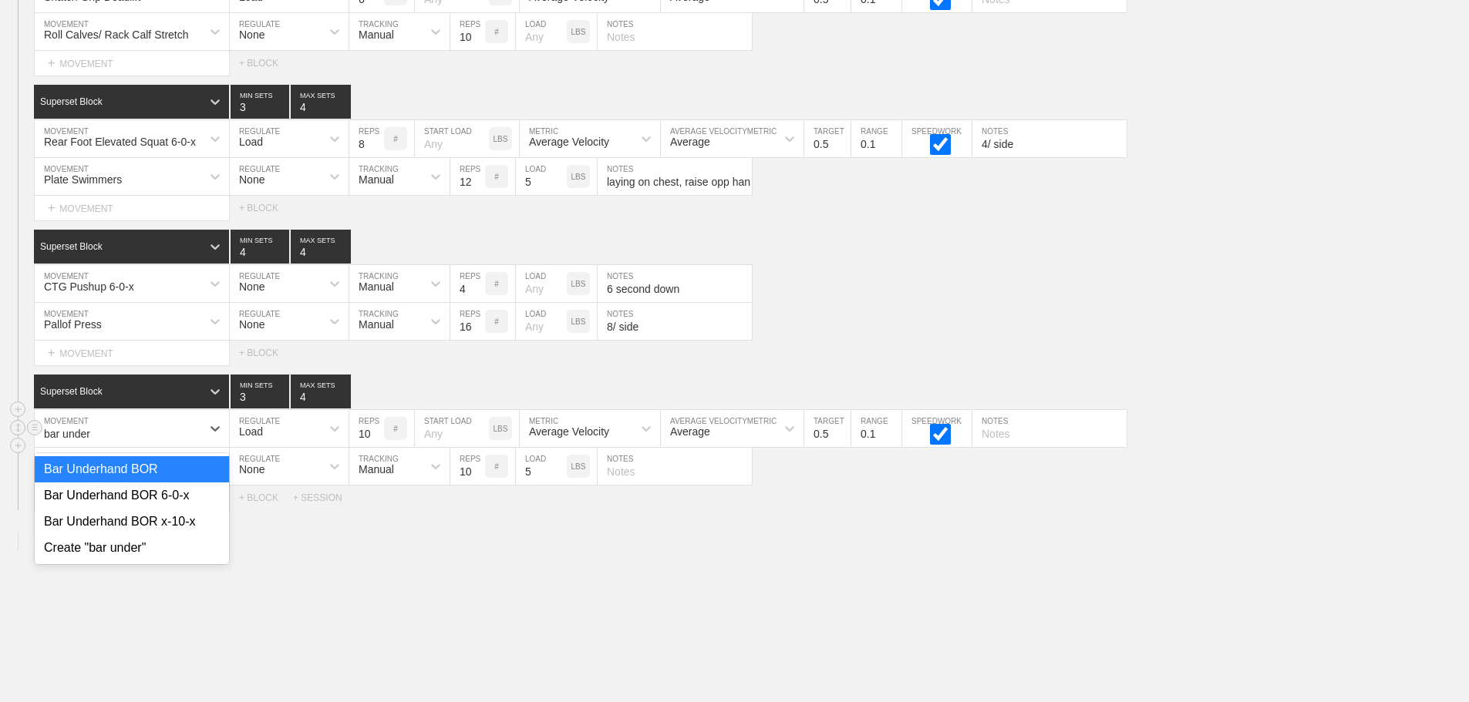
type input "bar underh"
click at [177, 509] on div "Bar Underhand BOR 6-0-x" at bounding box center [132, 496] width 194 height 26
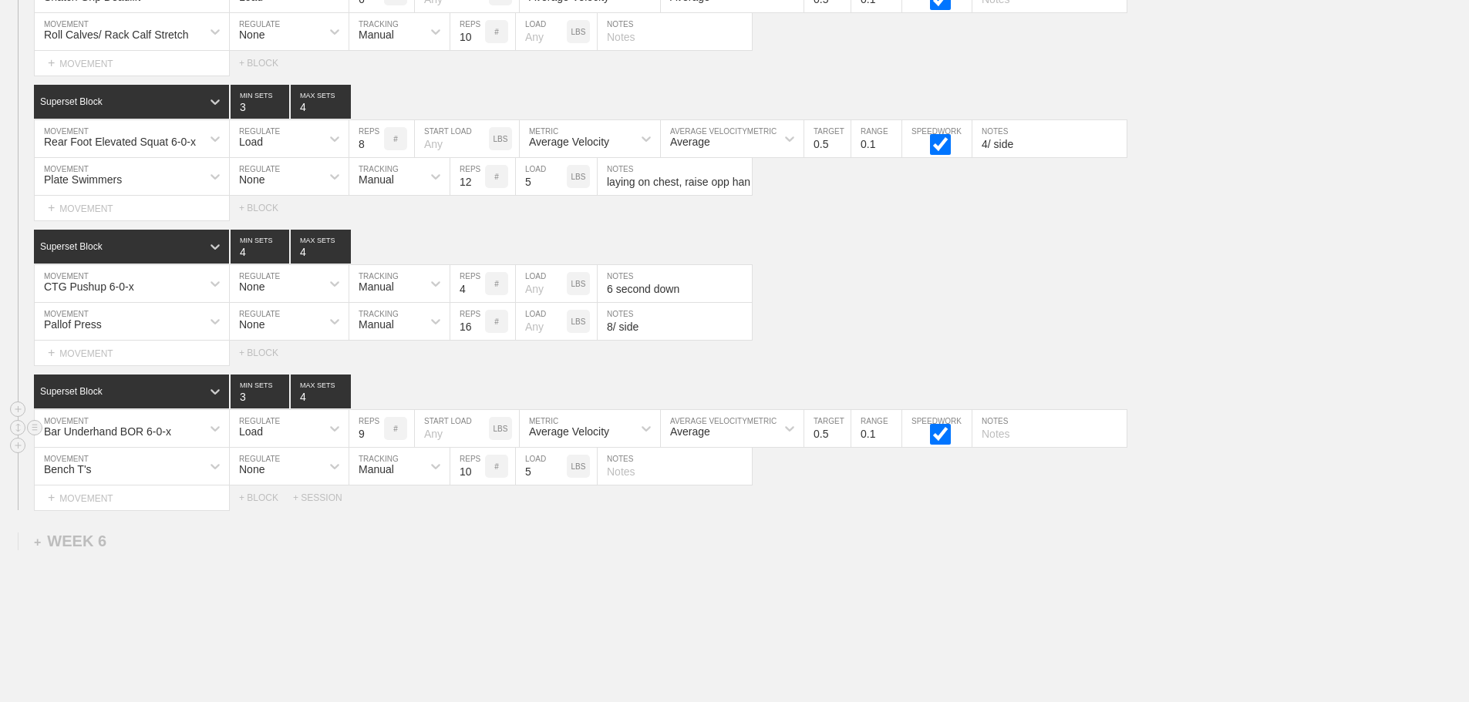
click at [375, 447] on input "9" at bounding box center [366, 428] width 35 height 37
click at [375, 447] on input "8" at bounding box center [366, 428] width 35 height 37
click at [375, 447] on input "7" at bounding box center [366, 428] width 35 height 37
click at [375, 447] on input "6" at bounding box center [366, 428] width 35 height 37
type input "5"
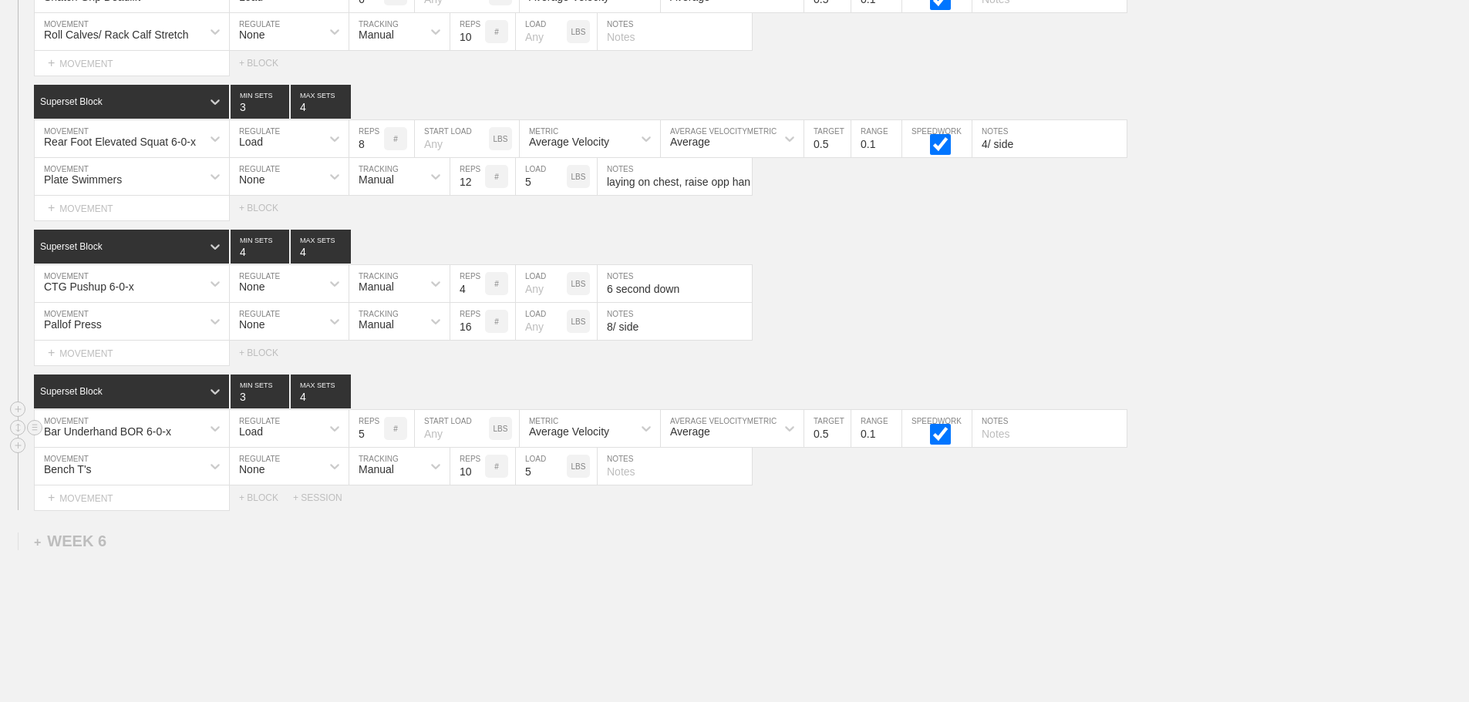
click at [375, 447] on input "5" at bounding box center [366, 428] width 35 height 37
click at [905, 510] on div "Select... MOVEMENT + MOVEMENT + BLOCK + SESSION" at bounding box center [734, 498] width 1469 height 25
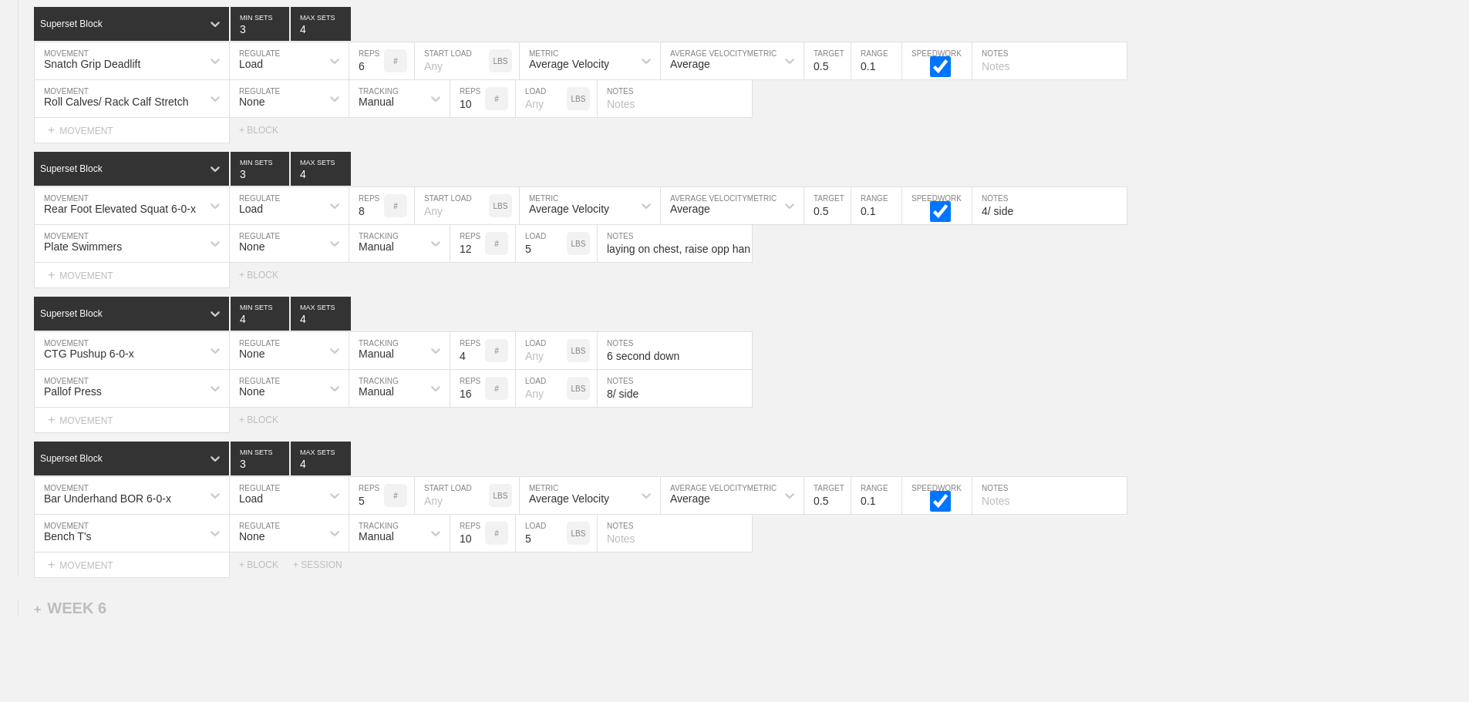
scroll to position [7433, 0]
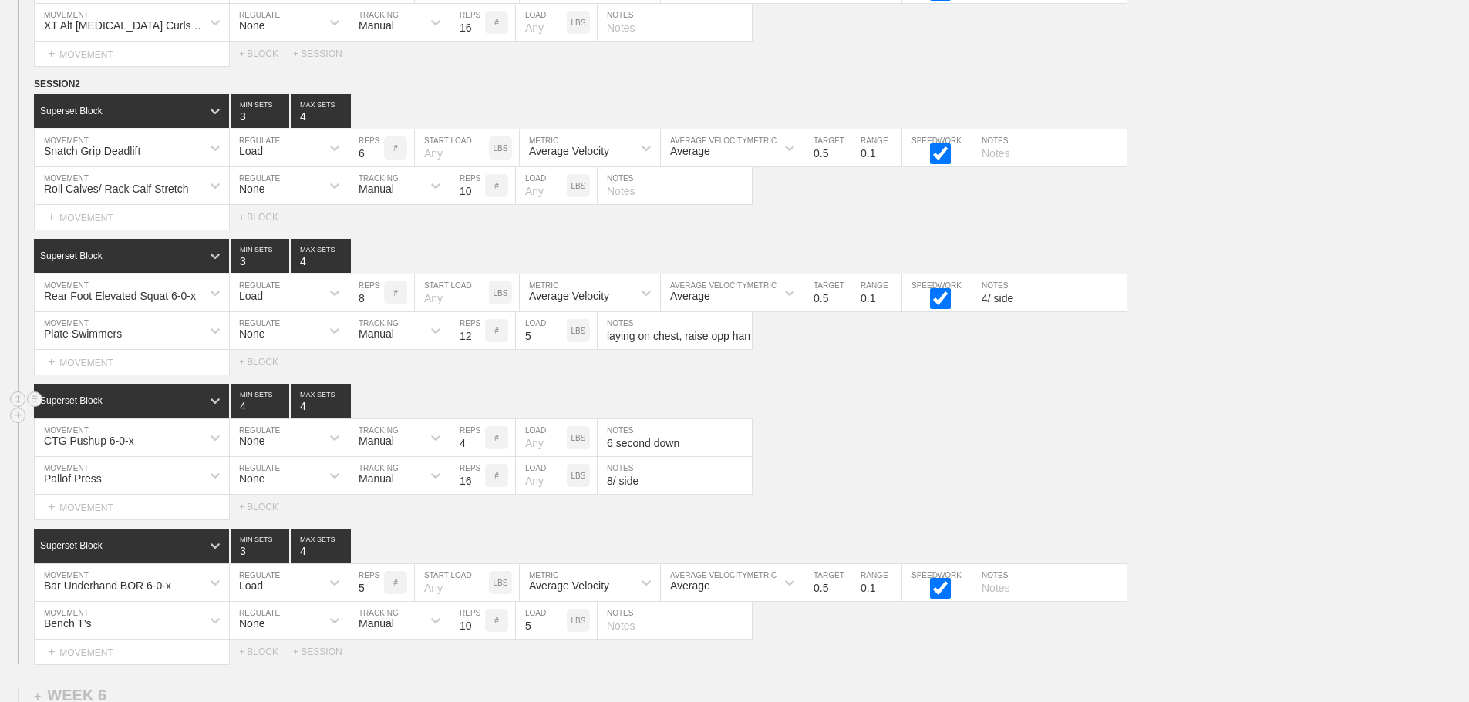
click at [1135, 418] on div "Superset Block 4 MIN SETS 4 MAX SETS" at bounding box center [751, 401] width 1435 height 34
click at [1040, 434] on div "CTG Pushup 6-0-x MOVEMENT None REGULATE Manual TRACKING 4 REPS # LOAD LBS 6 sec…" at bounding box center [734, 438] width 1469 height 38
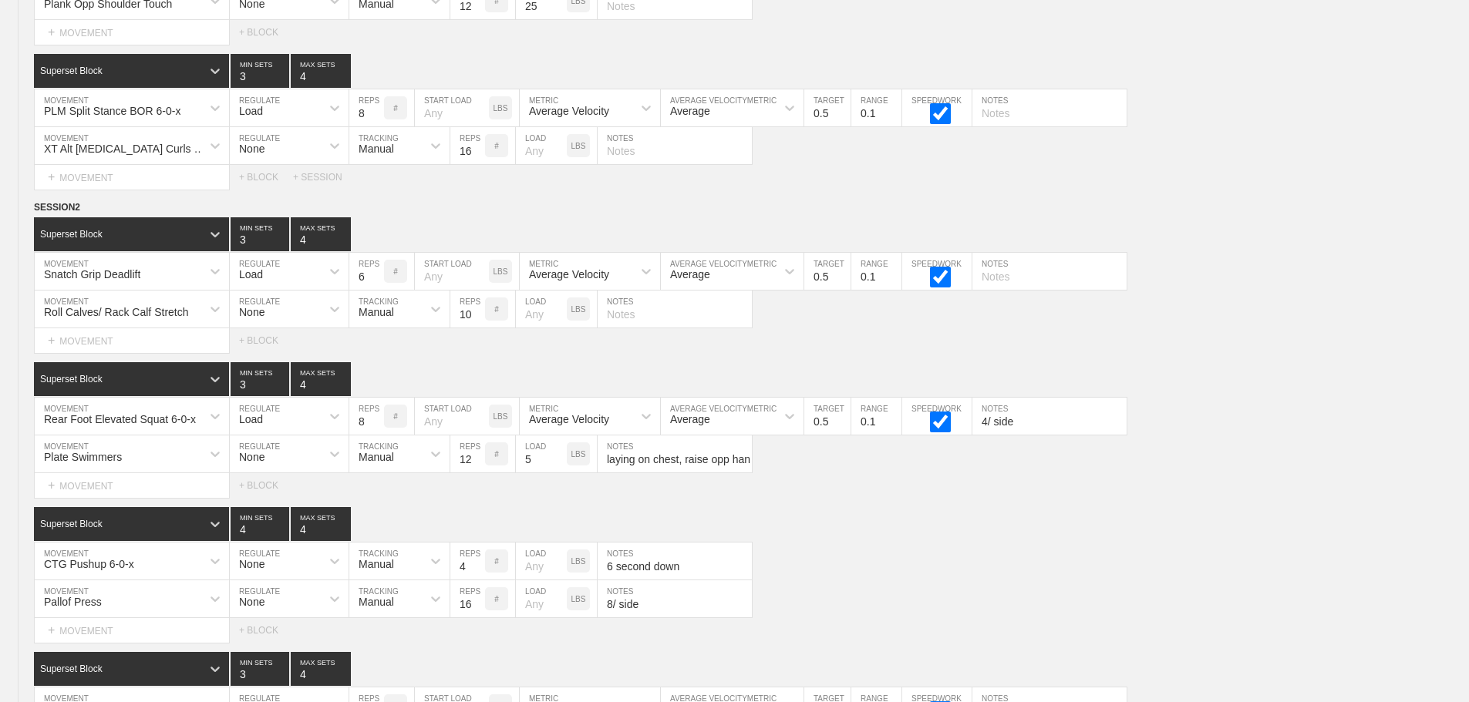
scroll to position [7292, 0]
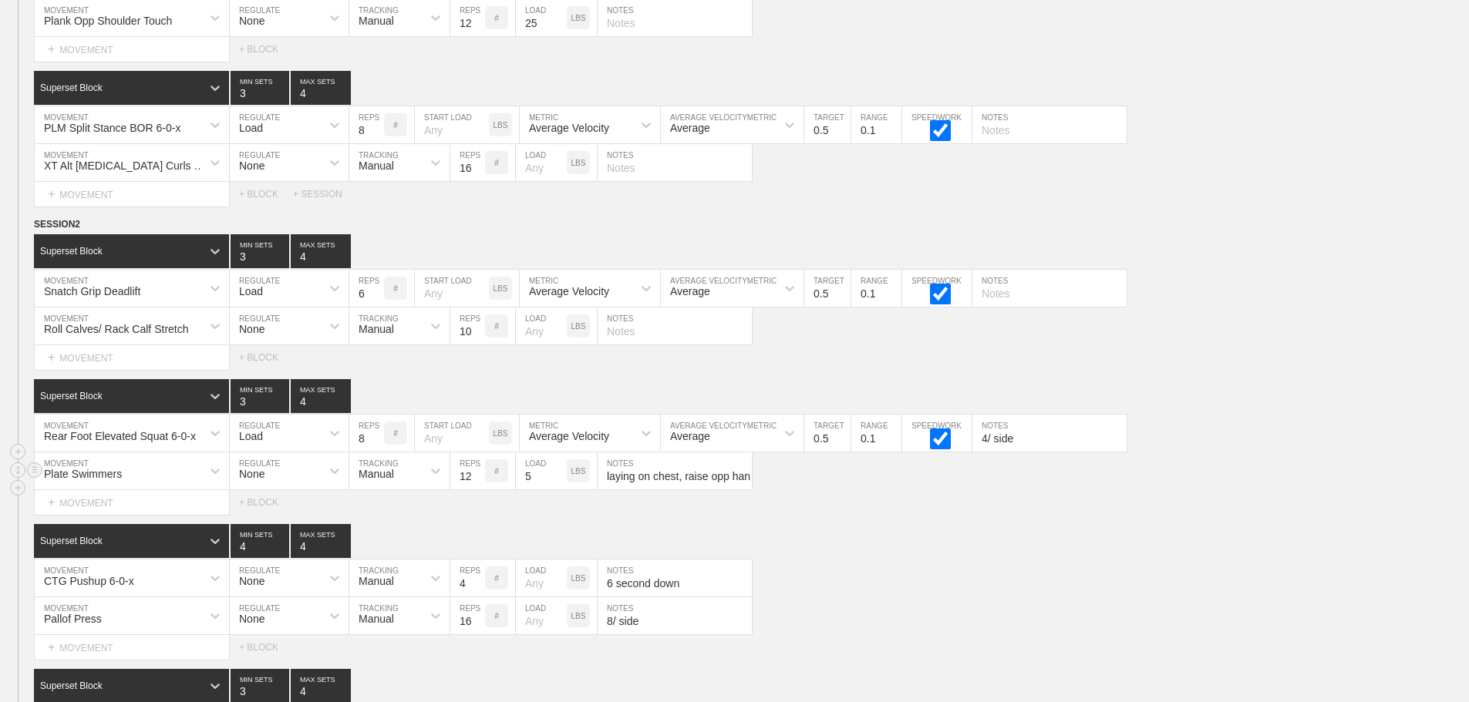
click at [1245, 477] on div "Plate Swimmers MOVEMENT None REGULATE Manual TRACKING 12 REPS # 5 LOAD LBS layi…" at bounding box center [734, 472] width 1469 height 38
click at [1220, 443] on div "Rear Foot Elevated Squat 6-0-x MOVEMENT Load REGULATE 8 REPS # START LOAD LBS A…" at bounding box center [734, 434] width 1469 height 38
click at [1240, 490] on div "Plate Swimmers MOVEMENT None REGULATE Manual TRACKING 12 REPS # 5 LOAD LBS layi…" at bounding box center [734, 472] width 1469 height 38
click at [1156, 490] on div "Plate Swimmers MOVEMENT None REGULATE Manual TRACKING 12 REPS # 5 LOAD LBS layi…" at bounding box center [734, 472] width 1469 height 38
click at [1193, 453] on div "Rear Foot Elevated Squat 6-0-x MOVEMENT Load REGULATE 8 REPS # START LOAD LBS A…" at bounding box center [734, 434] width 1469 height 38
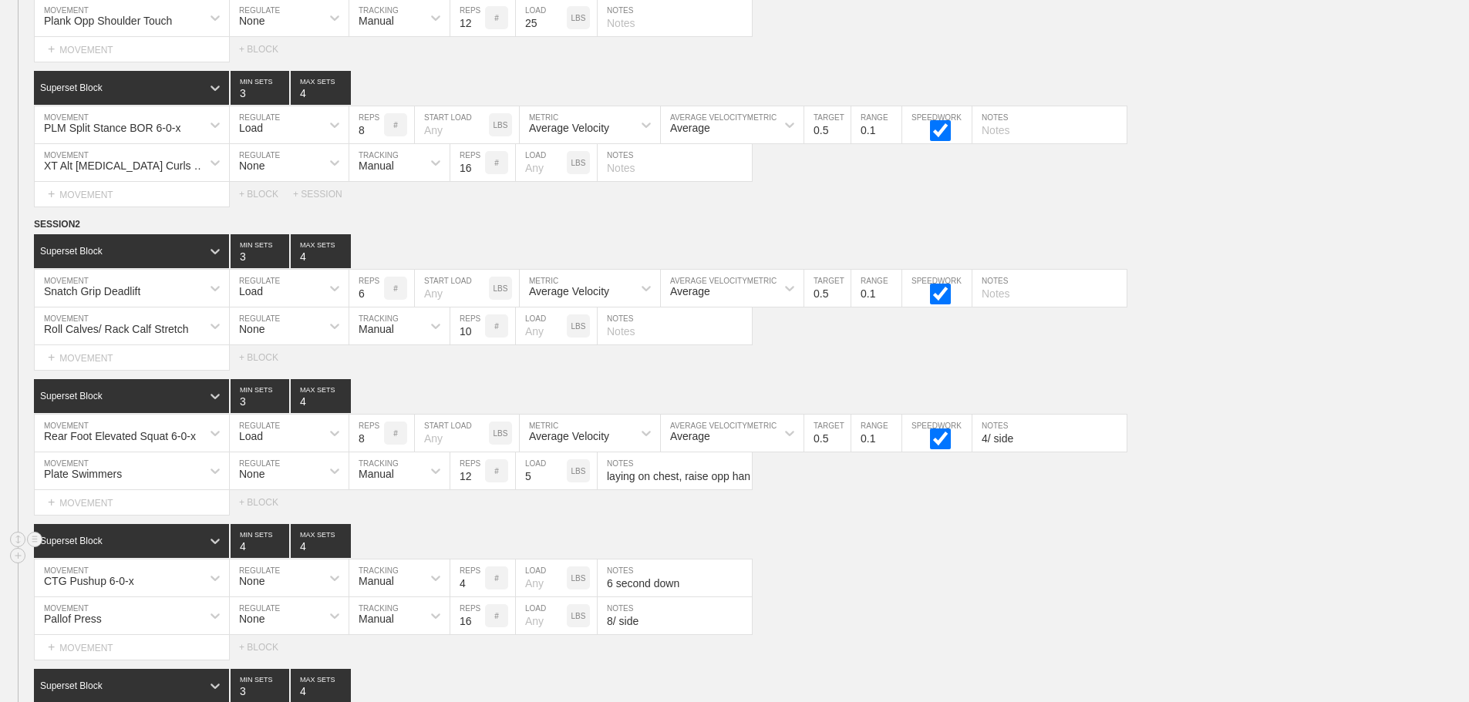
click at [960, 558] on div "Superset Block 4 MIN SETS 4 MAX SETS" at bounding box center [751, 541] width 1435 height 34
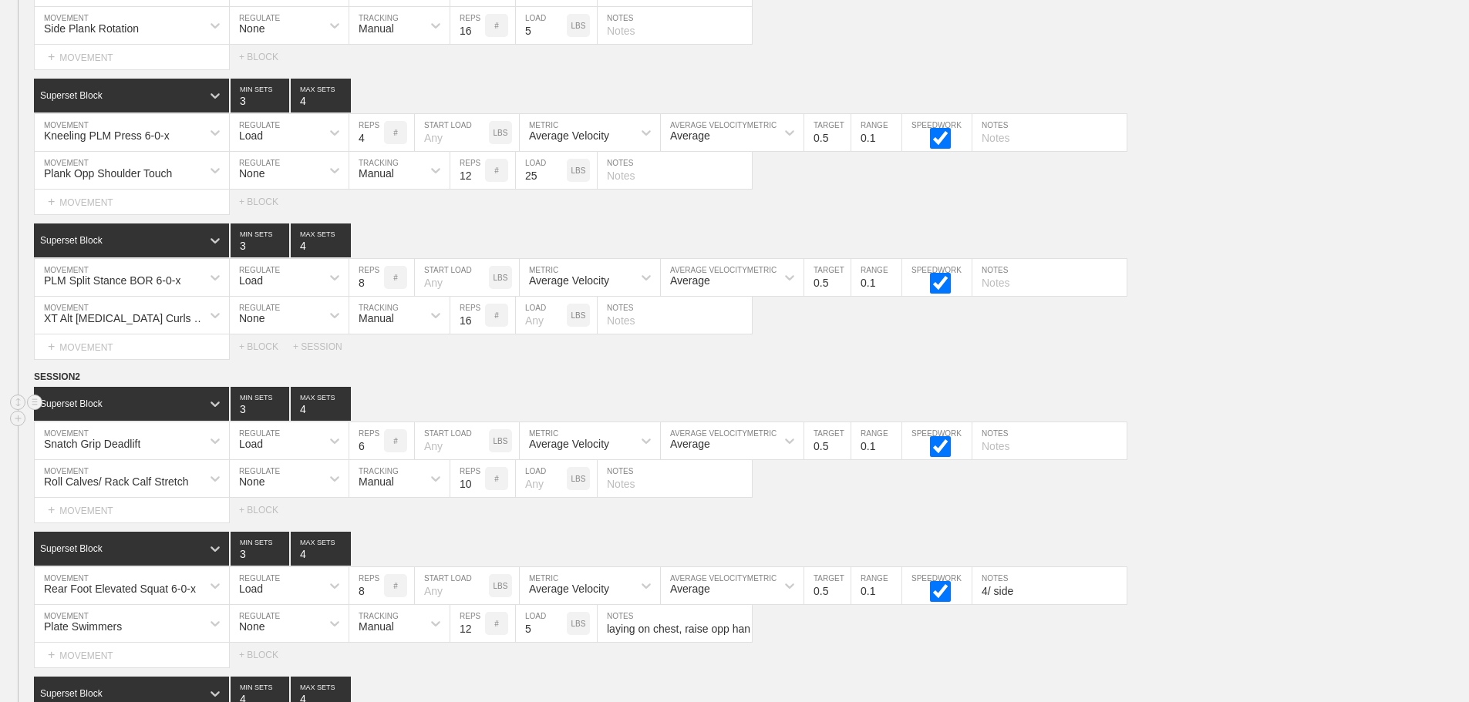
scroll to position [7215, 0]
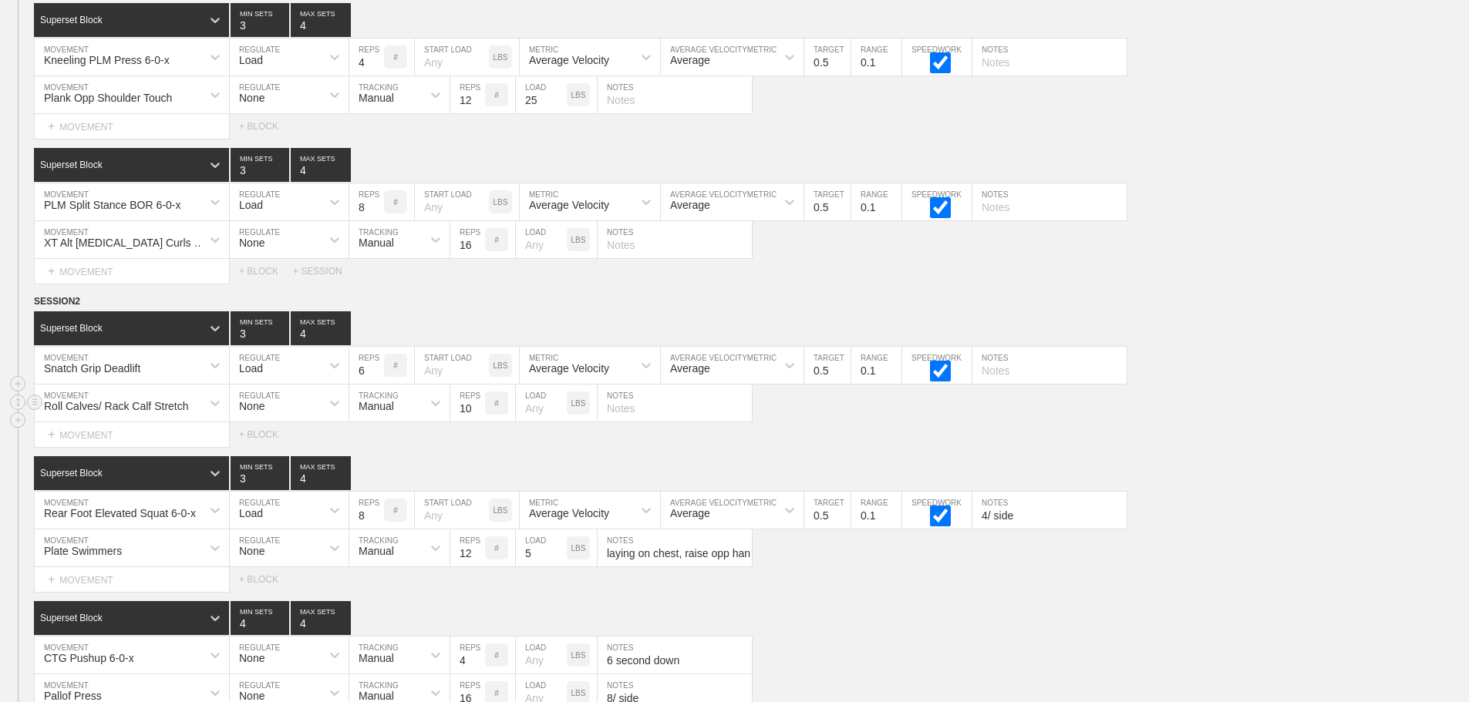
click at [187, 412] on div "Roll Calves/ Rack Calf Stretch" at bounding box center [116, 406] width 145 height 12
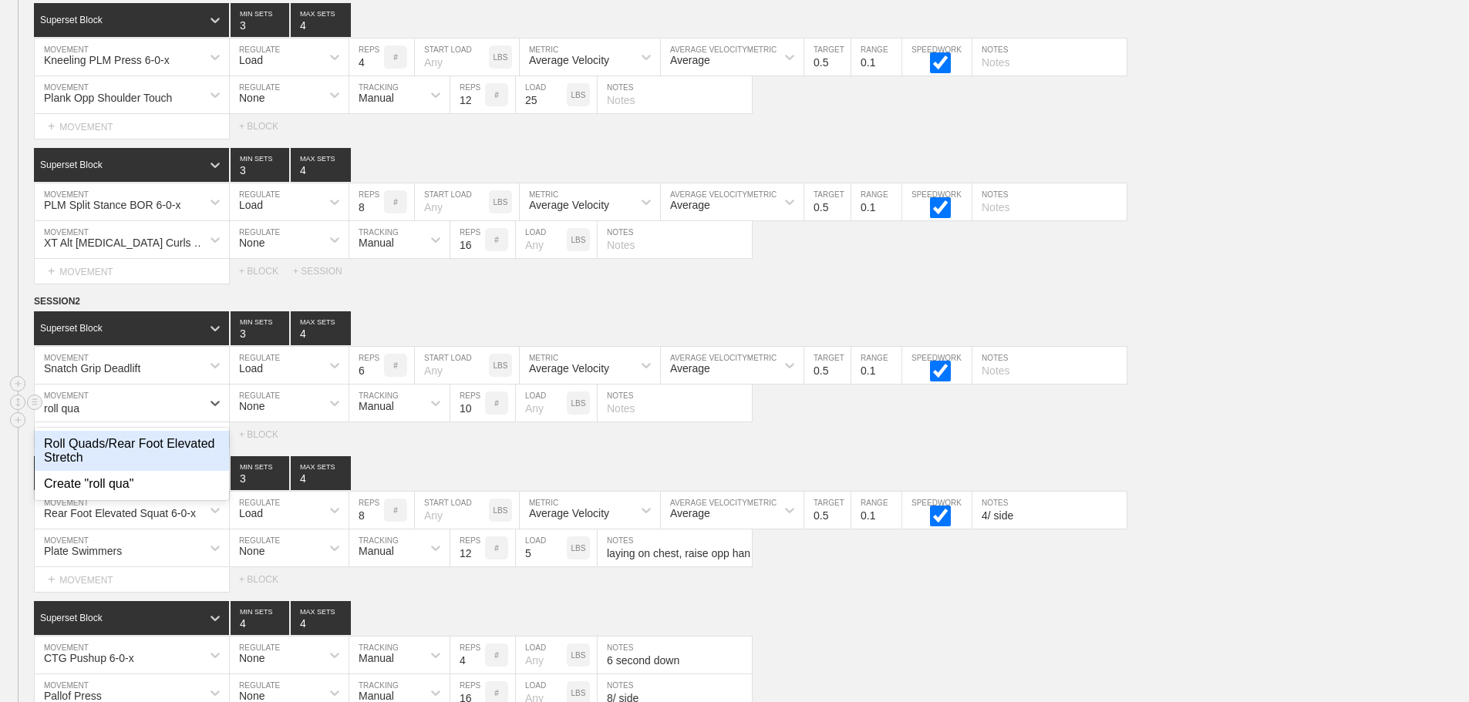
type input "roll quad"
click at [187, 456] on div "Roll Quads/Rear Foot Elevated Stretch" at bounding box center [132, 451] width 194 height 40
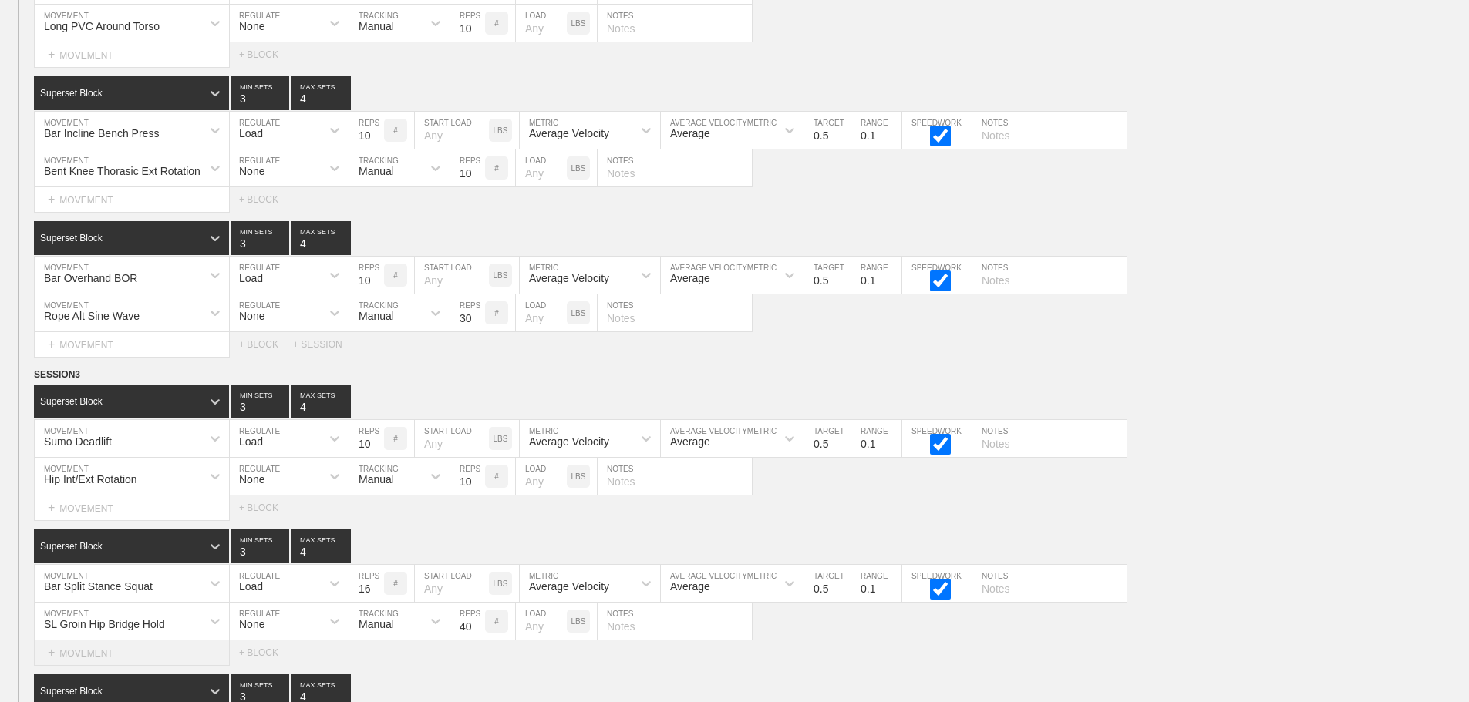
scroll to position [5905, 0]
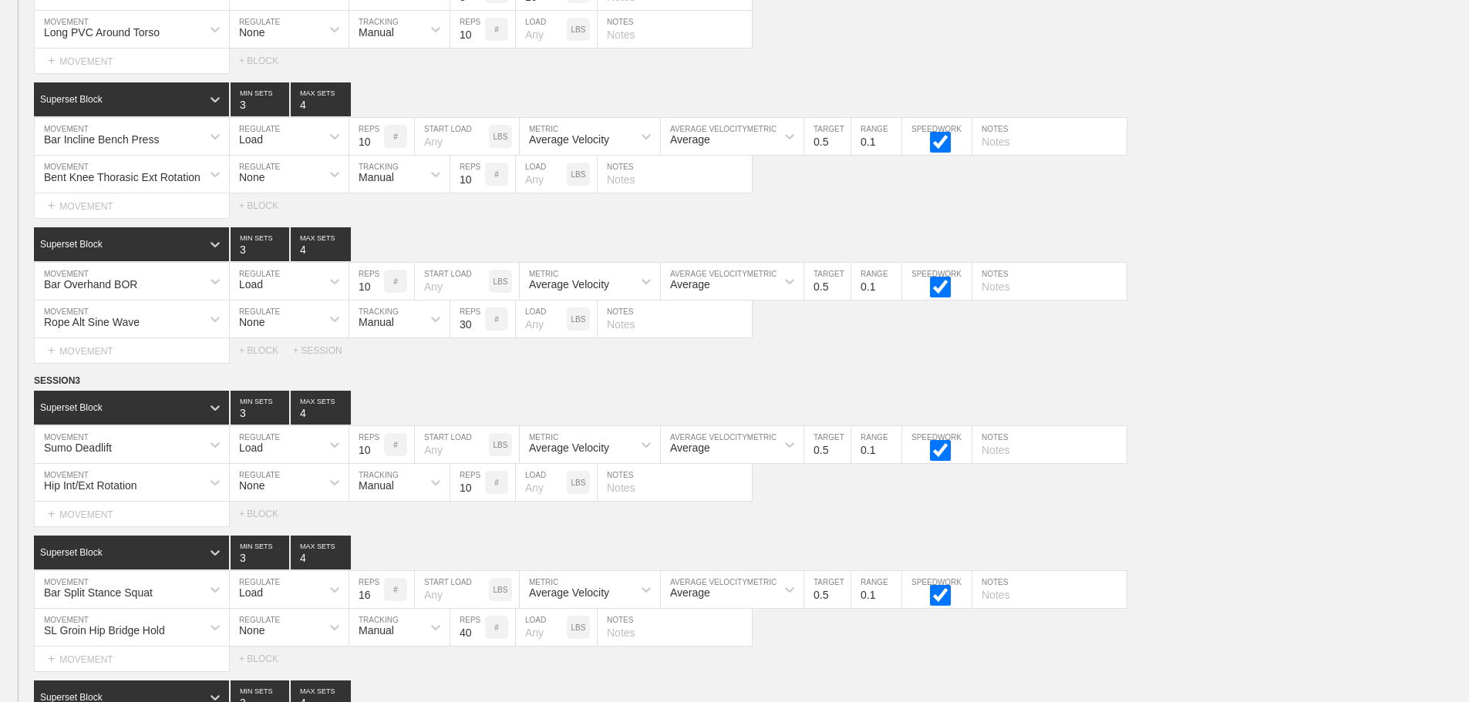
click at [1208, 383] on div "WEEK 4 DUPLICATE DELETE SESSION 1 Superset Block 3 MIN SETS 4 MAX SETS DUPLICAT…" at bounding box center [734, 55] width 1469 height 1812
click at [1209, 363] on div "Select... MOVEMENT + MOVEMENT + BLOCK + SESSION" at bounding box center [734, 350] width 1469 height 25
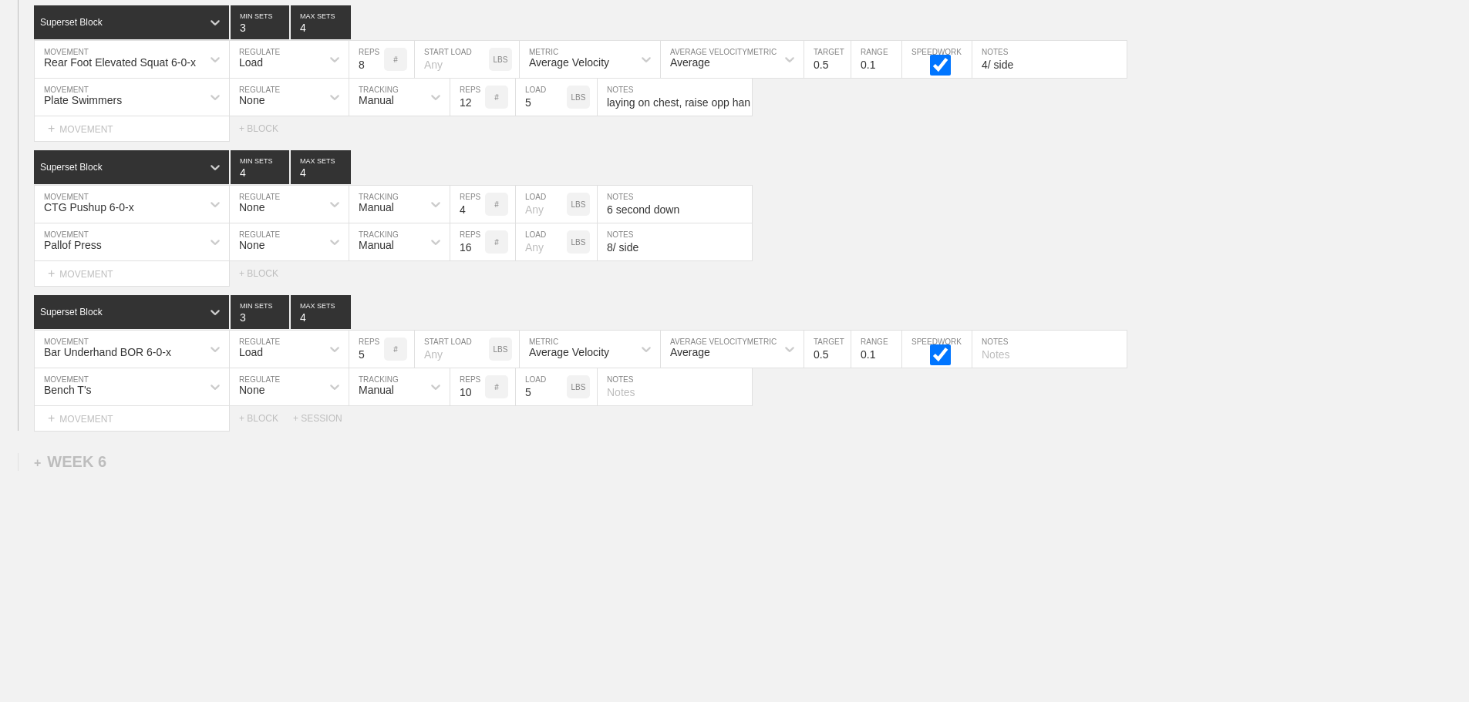
scroll to position [7678, 0]
drag, startPoint x: 1260, startPoint y: 530, endPoint x: 882, endPoint y: 511, distance: 379.0
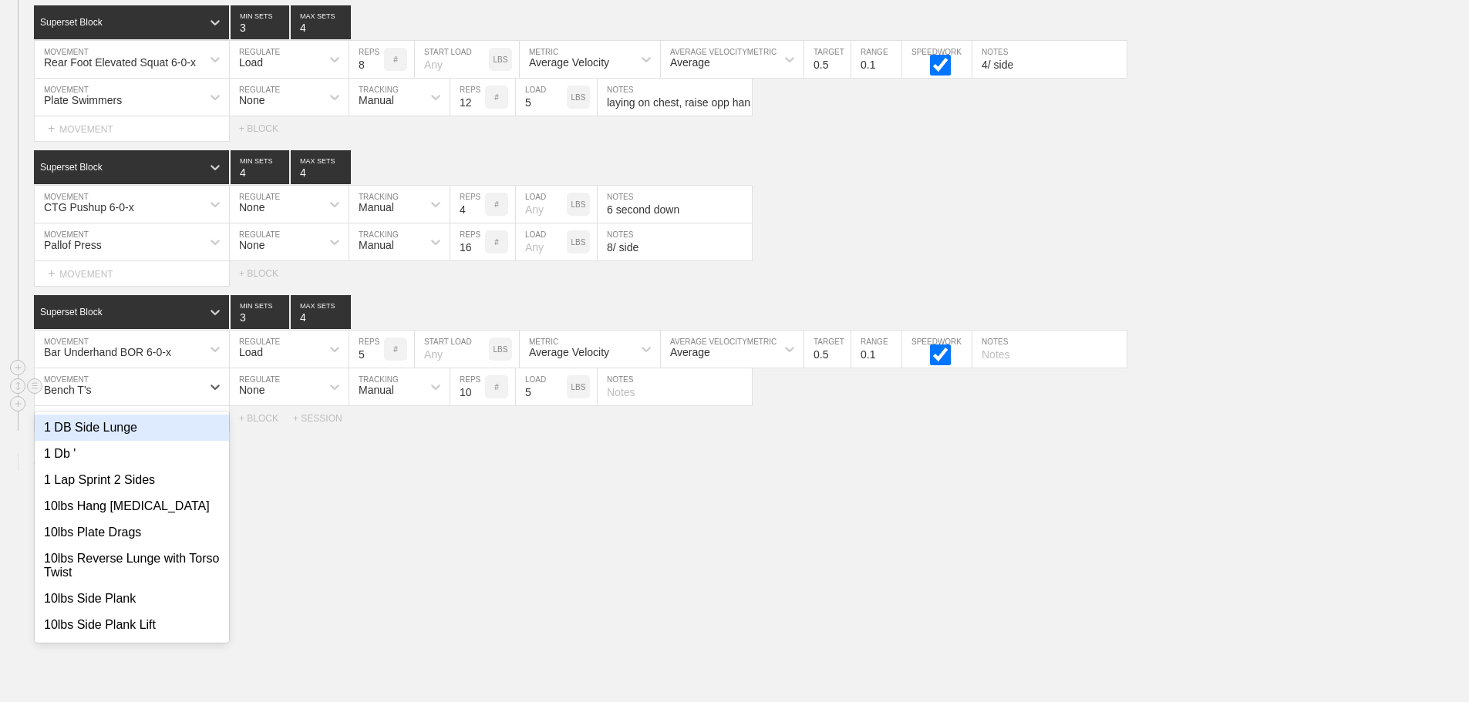
click at [109, 384] on div "Bench T's" at bounding box center [118, 387] width 167 height 26
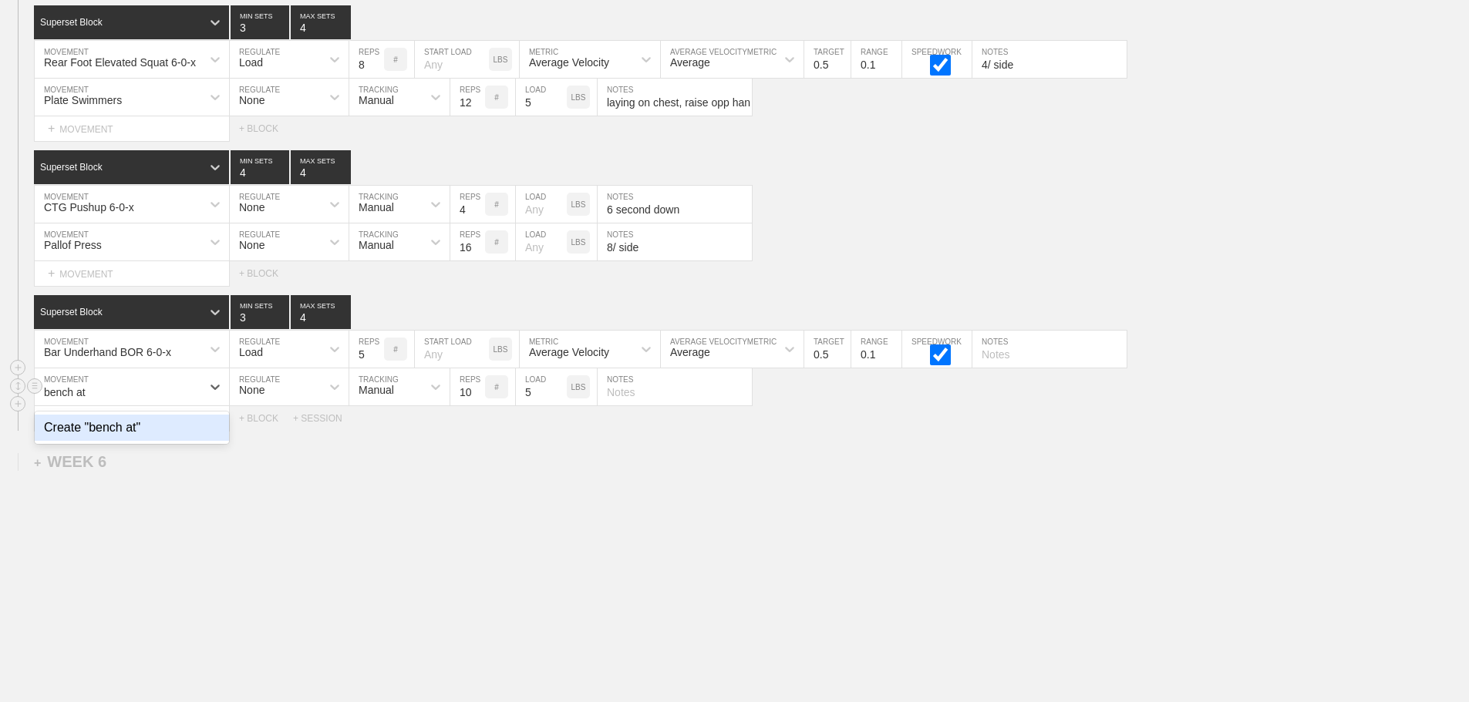
type input "bench a"
click at [106, 457] on div "Bench A,T,Y's" at bounding box center [132, 454] width 194 height 26
click at [477, 397] on input "9" at bounding box center [467, 387] width 35 height 37
click at [477, 397] on input "8" at bounding box center [467, 387] width 35 height 37
click at [477, 397] on input "7" at bounding box center [467, 387] width 35 height 37
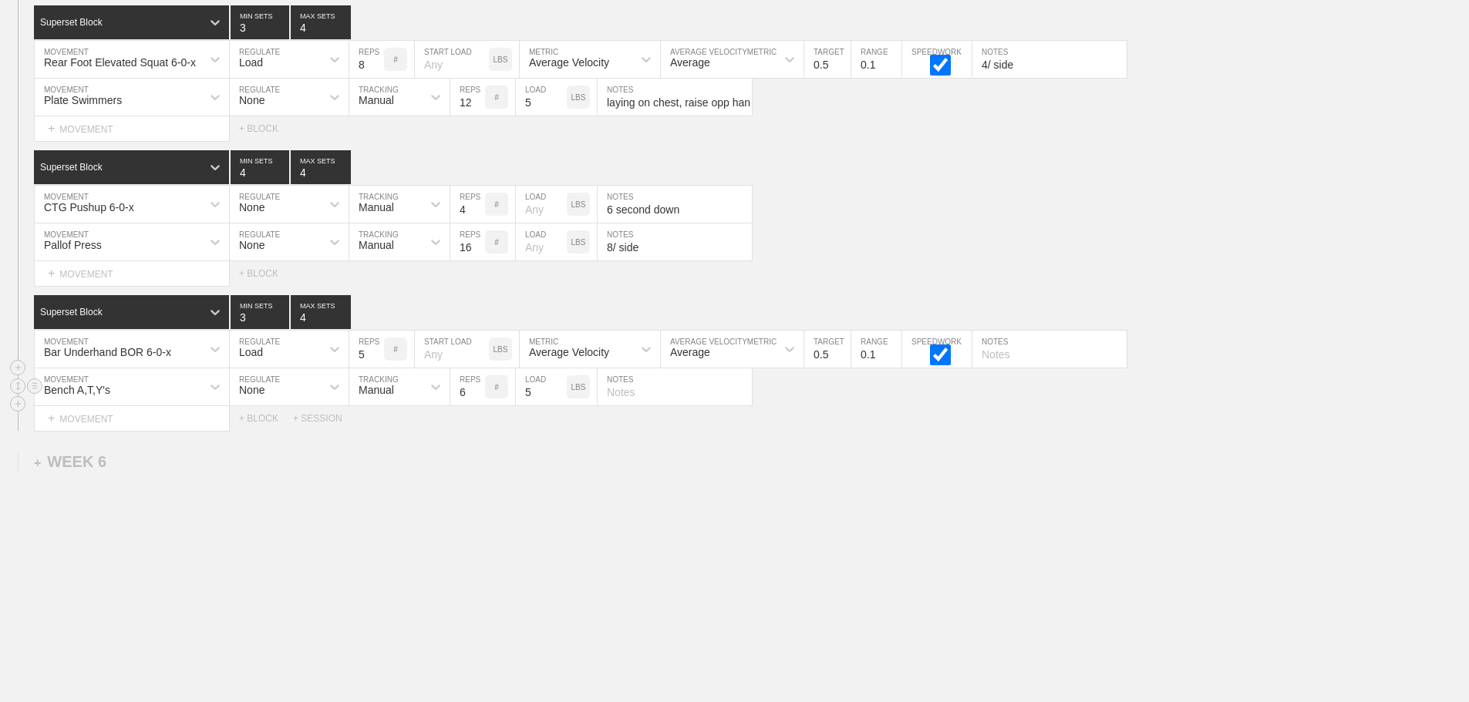
click at [477, 397] on input "6" at bounding box center [467, 387] width 35 height 37
click at [477, 397] on input "5" at bounding box center [467, 387] width 35 height 37
click at [477, 397] on input "4" at bounding box center [467, 387] width 35 height 37
type input "3"
click at [477, 397] on input "3" at bounding box center [467, 387] width 35 height 37
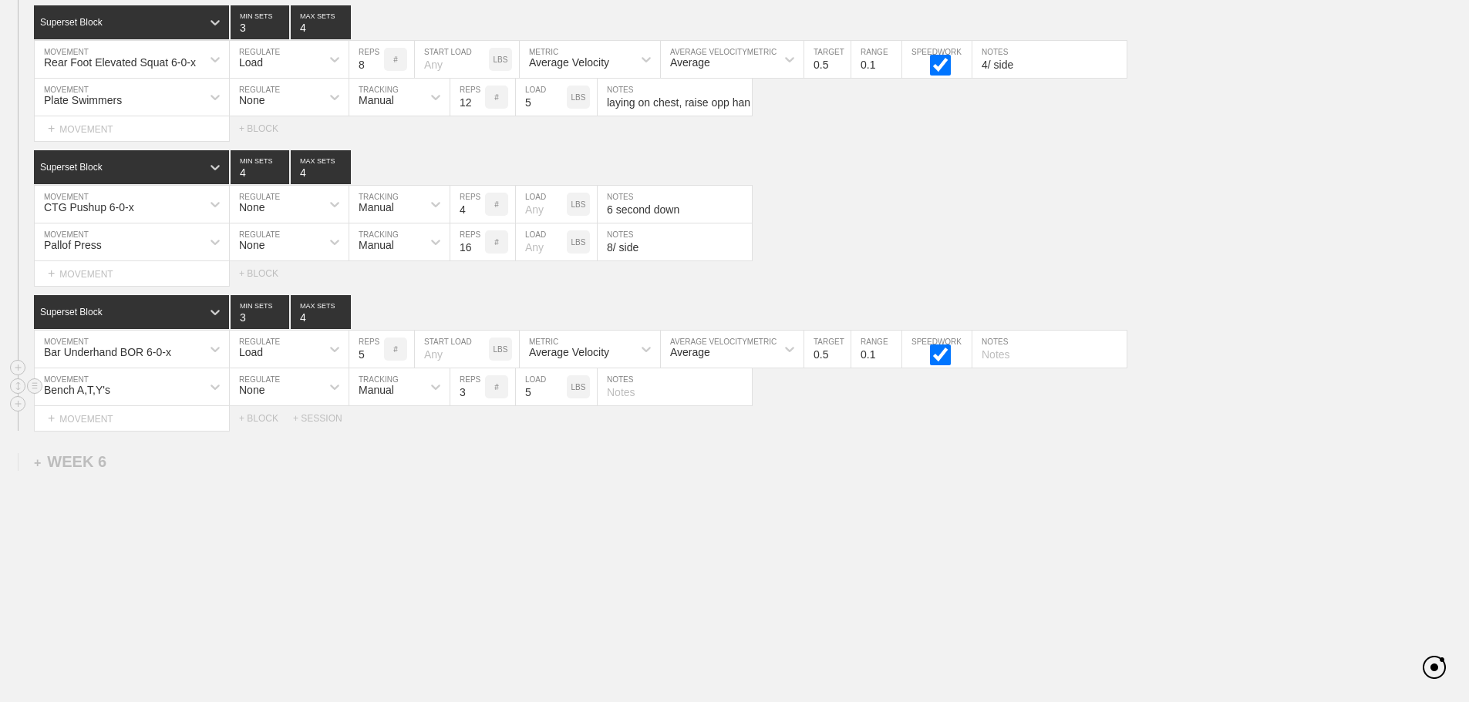
click at [628, 399] on input "text" at bounding box center [674, 387] width 154 height 37
type input "3/ each position"
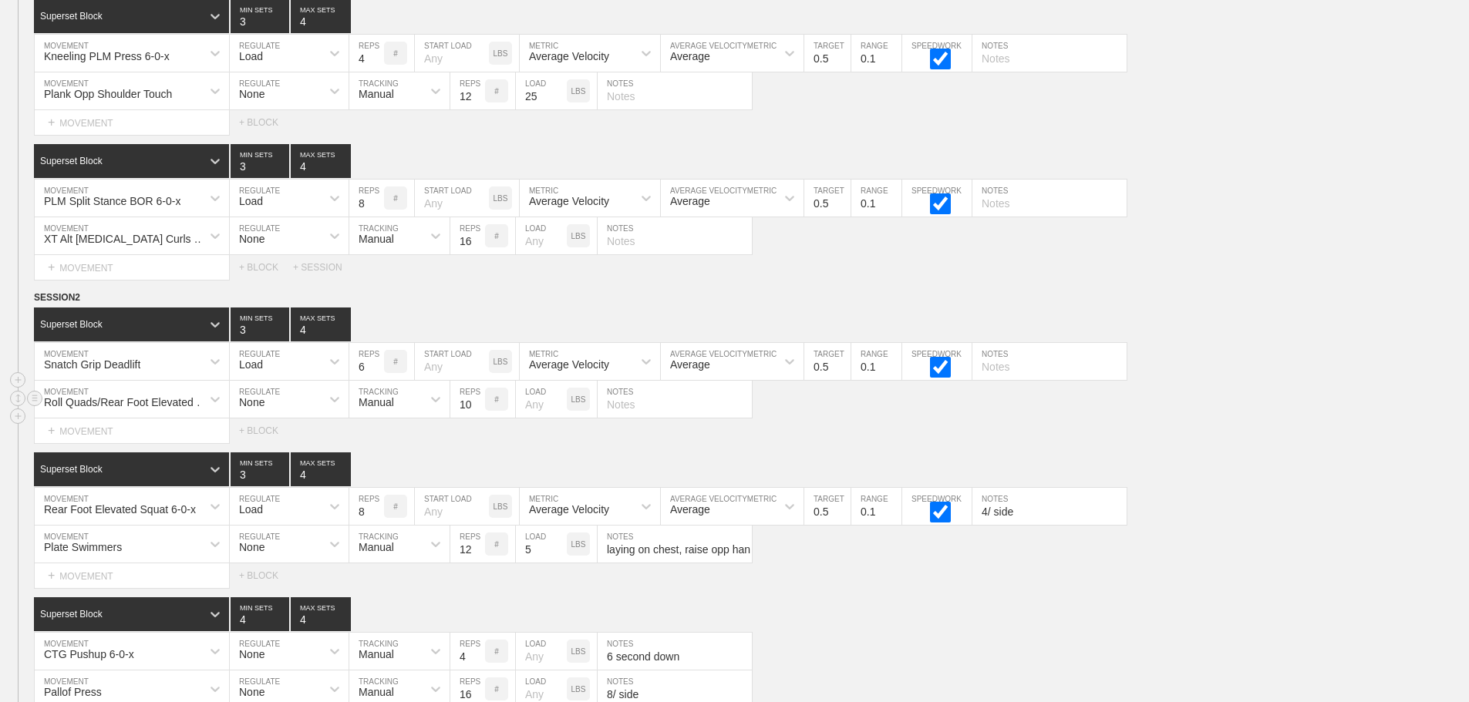
scroll to position [7061, 0]
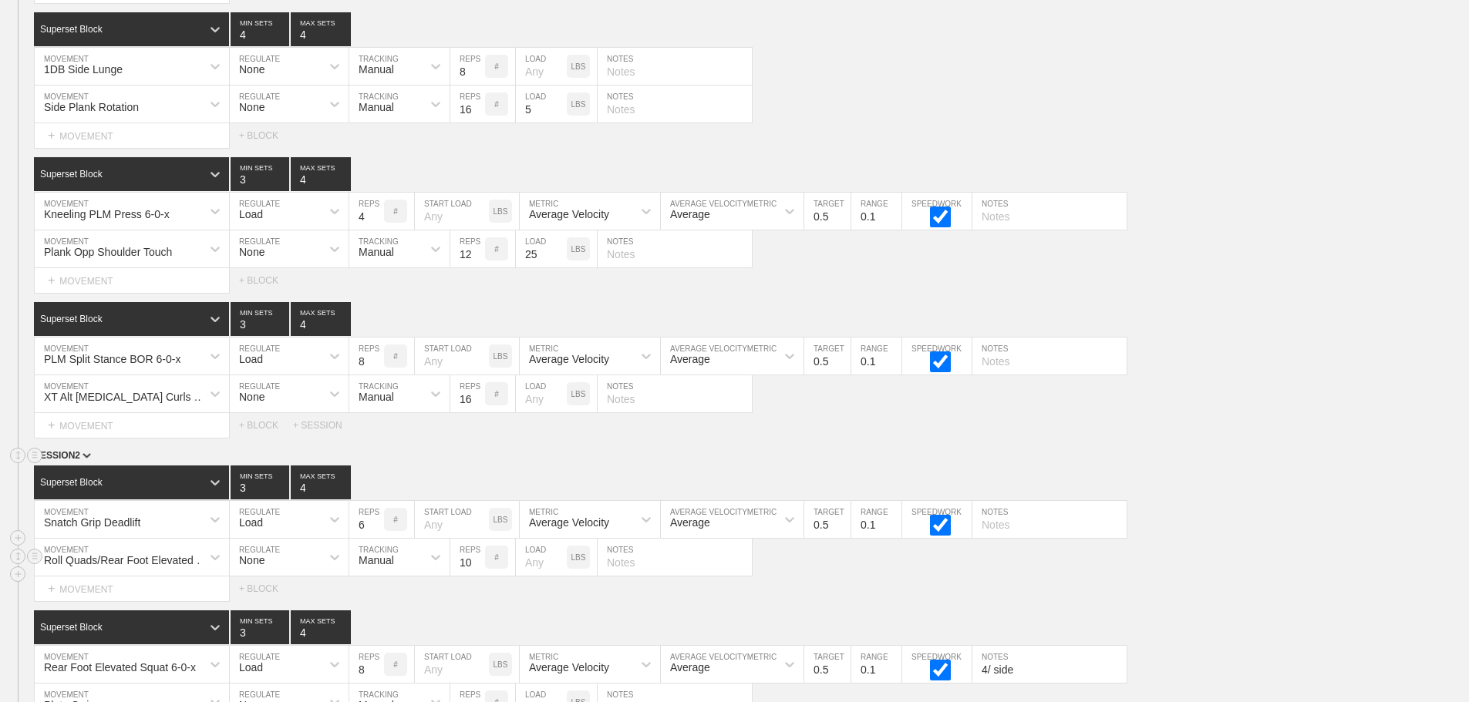
click at [1312, 466] on div "SESSION 2" at bounding box center [751, 457] width 1435 height 18
click at [1190, 438] on div "Select... MOVEMENT + MOVEMENT + BLOCK + SESSION" at bounding box center [734, 425] width 1469 height 25
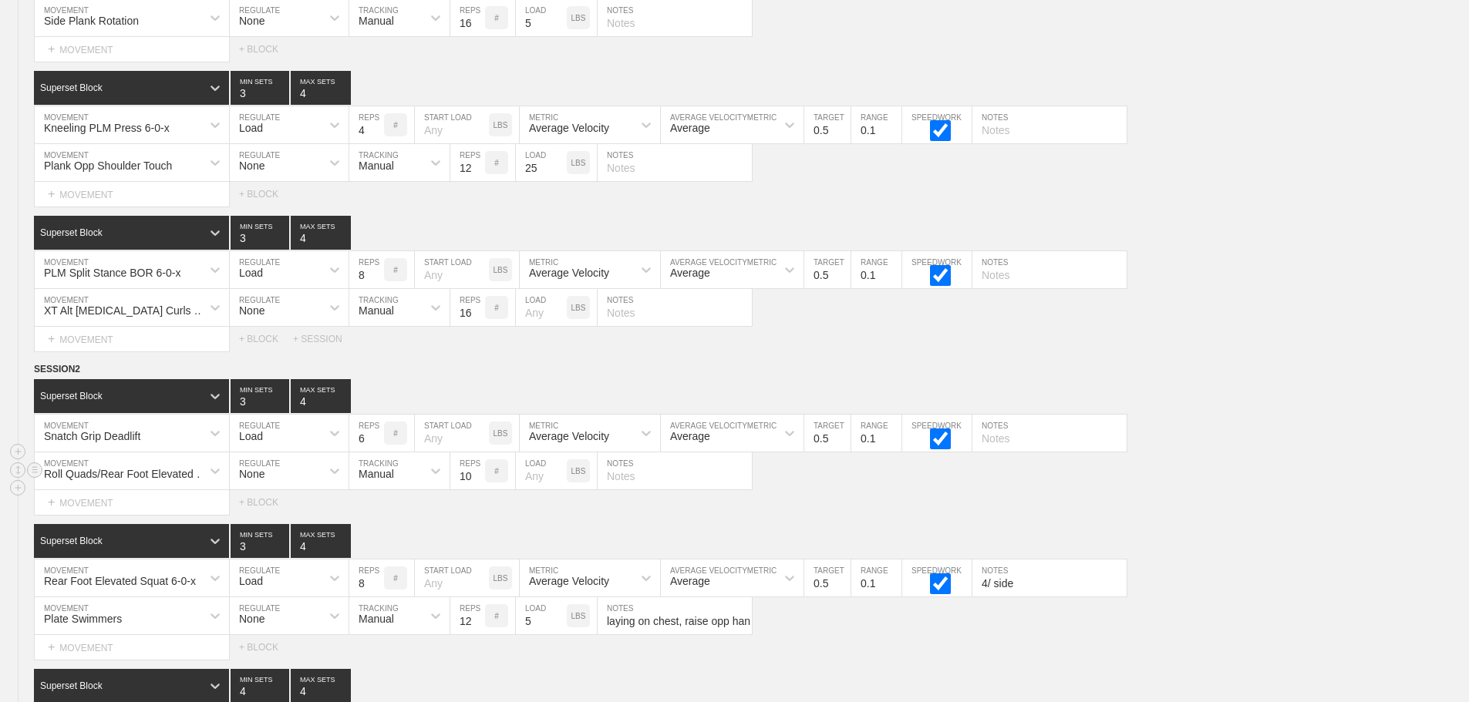
click at [1278, 486] on div "Roll Quads/Rear Foot Elevated Stretch MOVEMENT None REGULATE Manual TRACKING 10…" at bounding box center [734, 472] width 1469 height 38
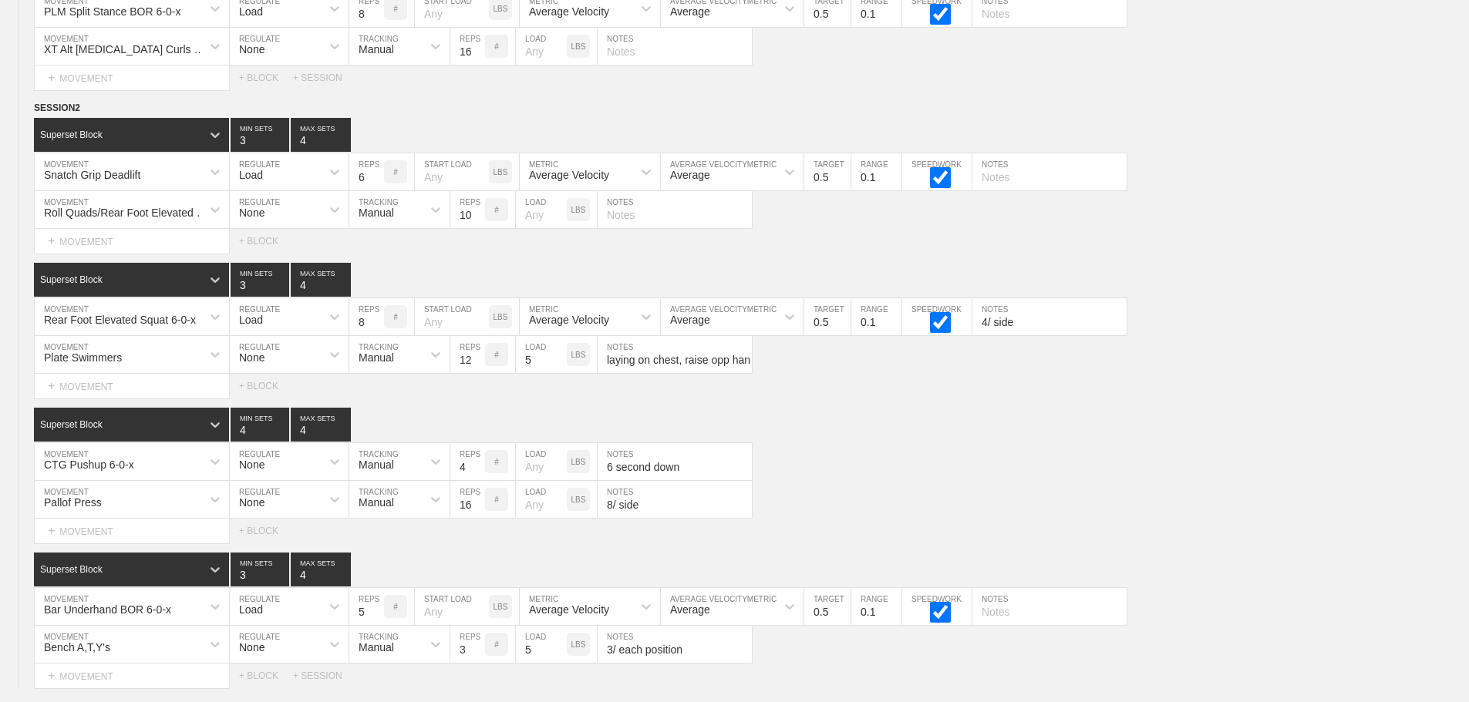
scroll to position [7678, 0]
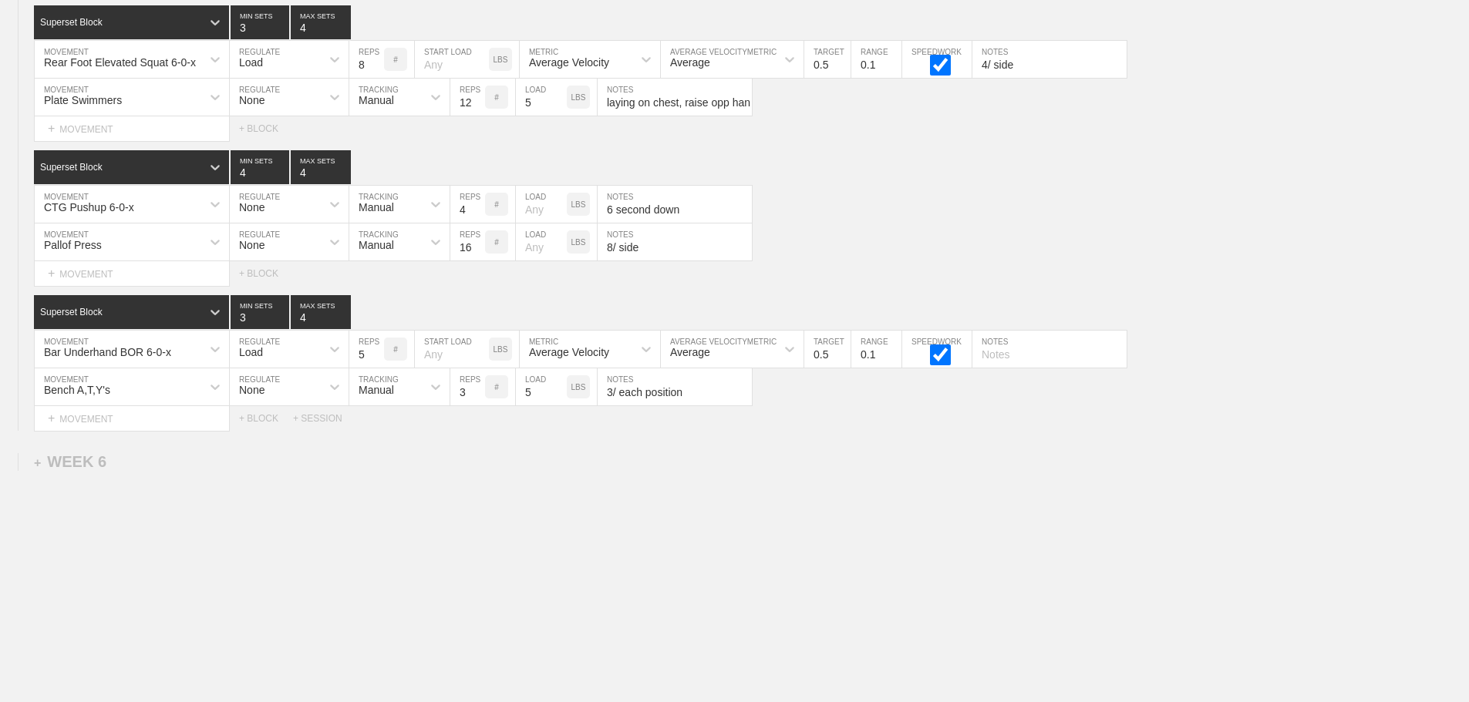
click at [793, 428] on div "Select... MOVEMENT + MOVEMENT + BLOCK + SESSION" at bounding box center [734, 418] width 1469 height 25
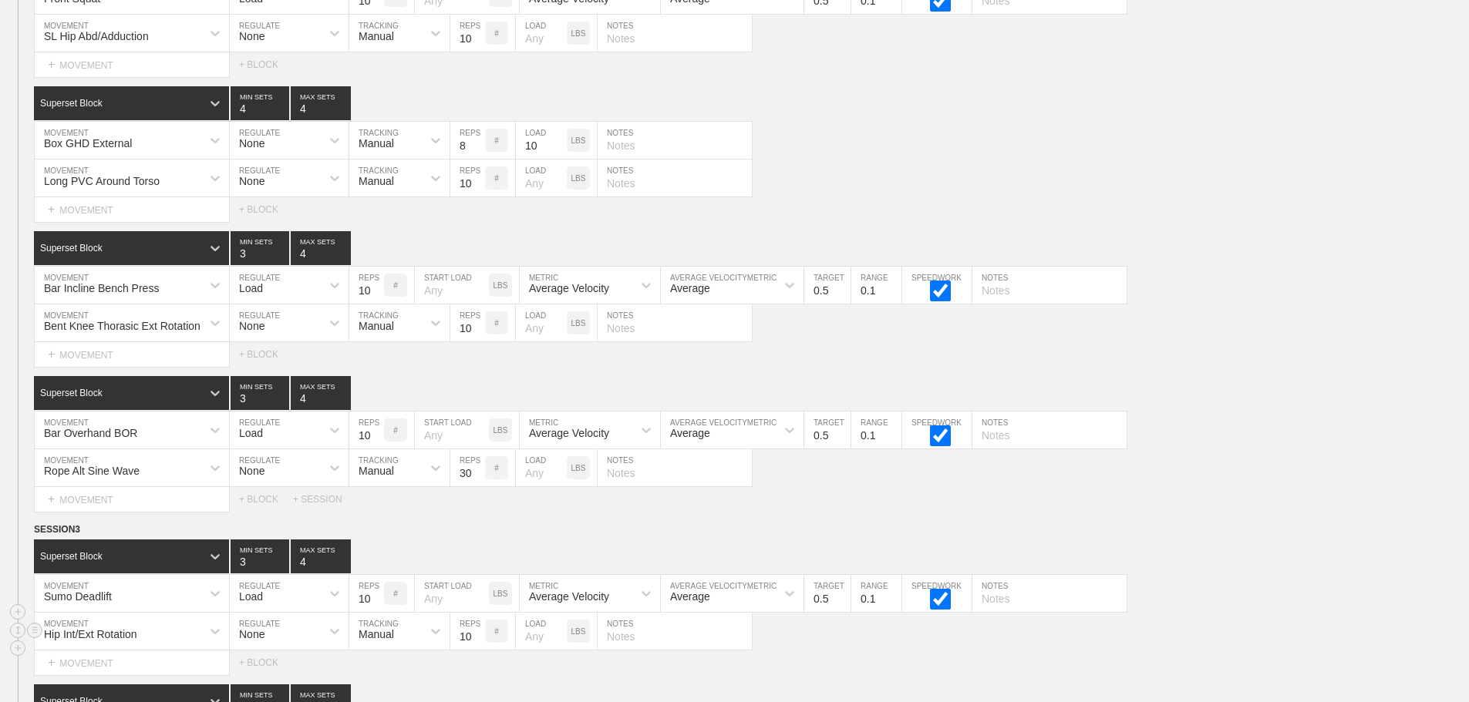
scroll to position [5673, 0]
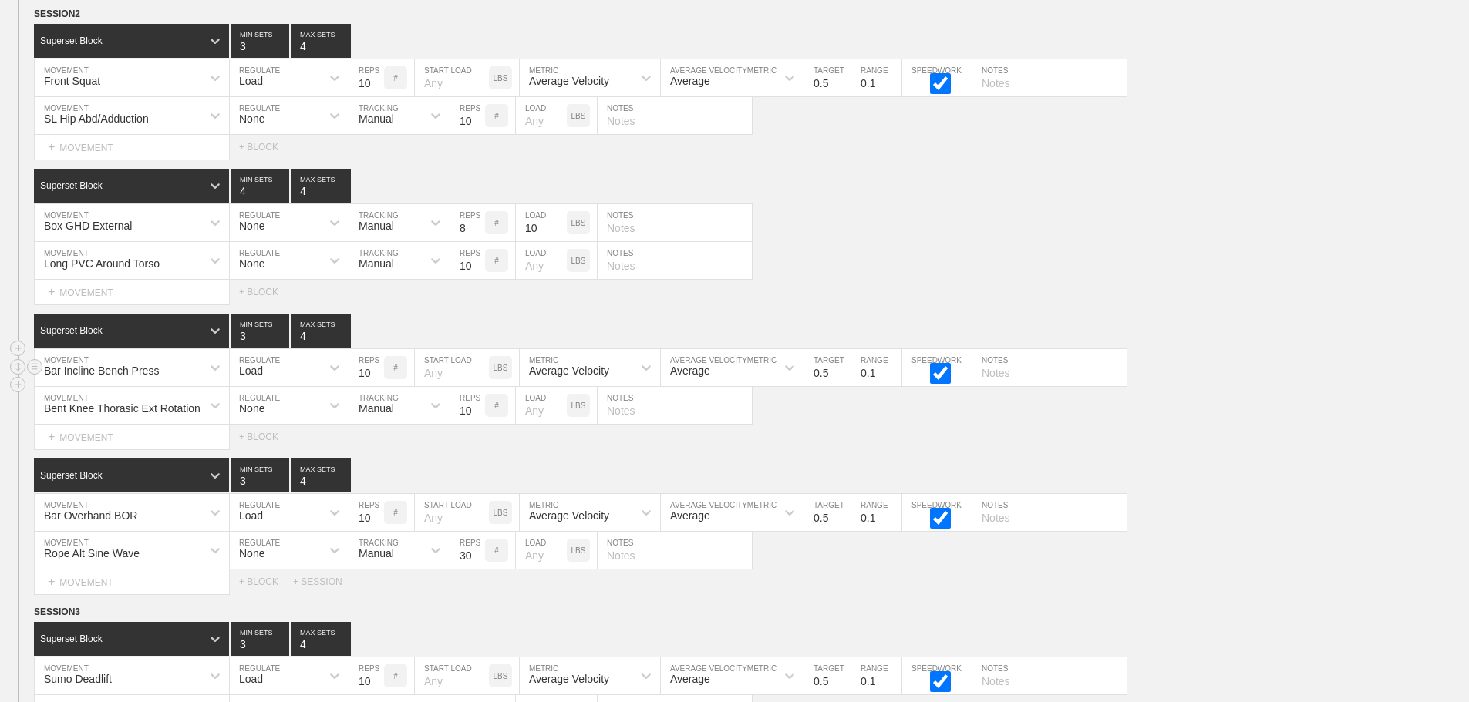
click at [1301, 383] on div "Bar Incline Bench Press MOVEMENT Load REGULATE 10 REPS # START LOAD LBS Average…" at bounding box center [734, 368] width 1469 height 38
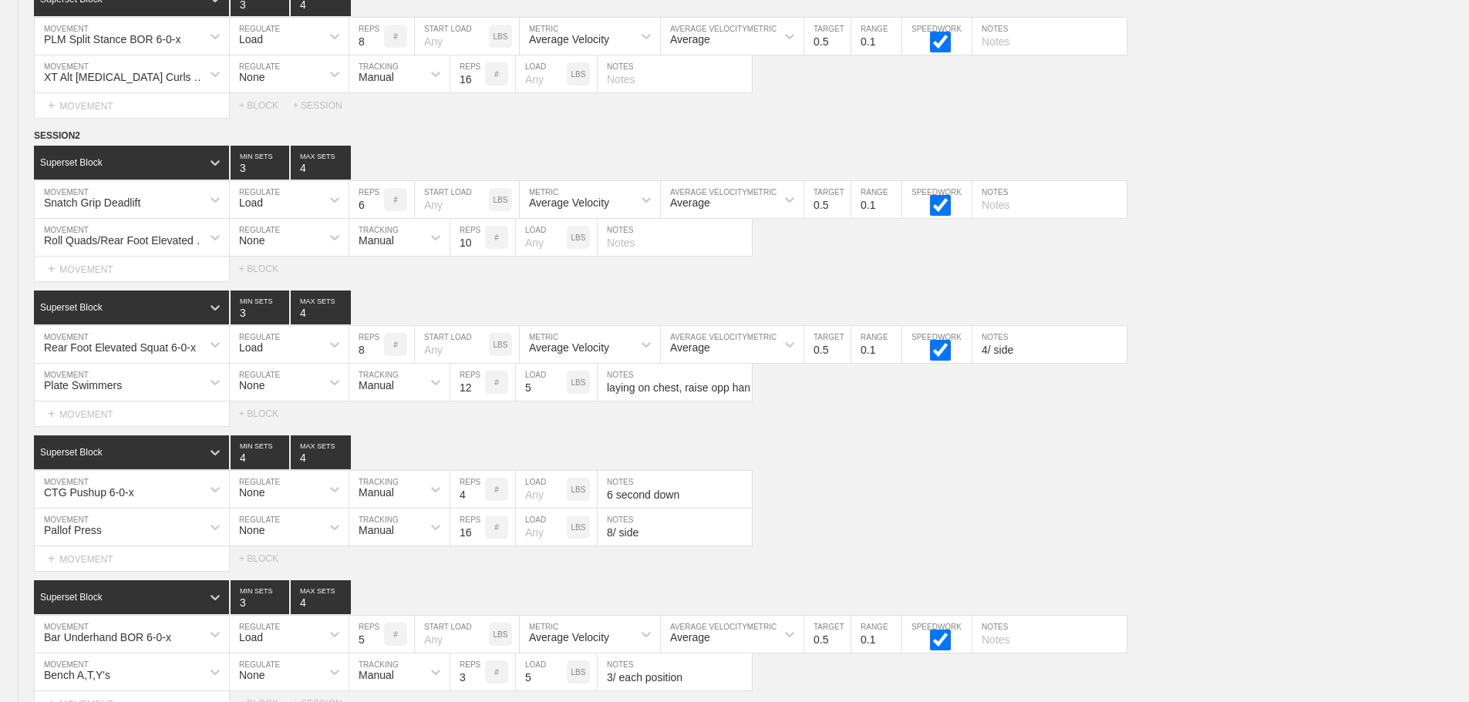
scroll to position [7369, 0]
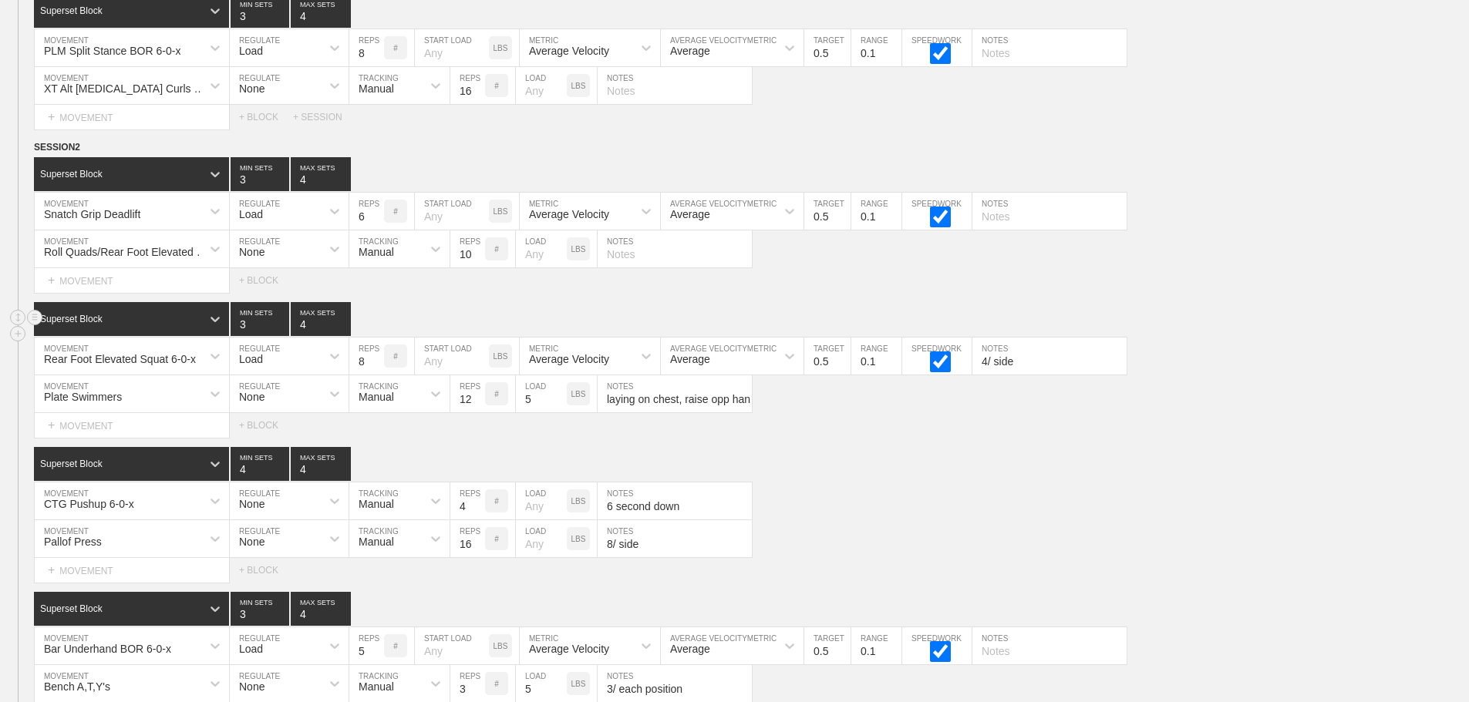
click at [1216, 335] on div "Superset Block 3 MIN SETS 4 MAX SETS" at bounding box center [751, 319] width 1435 height 34
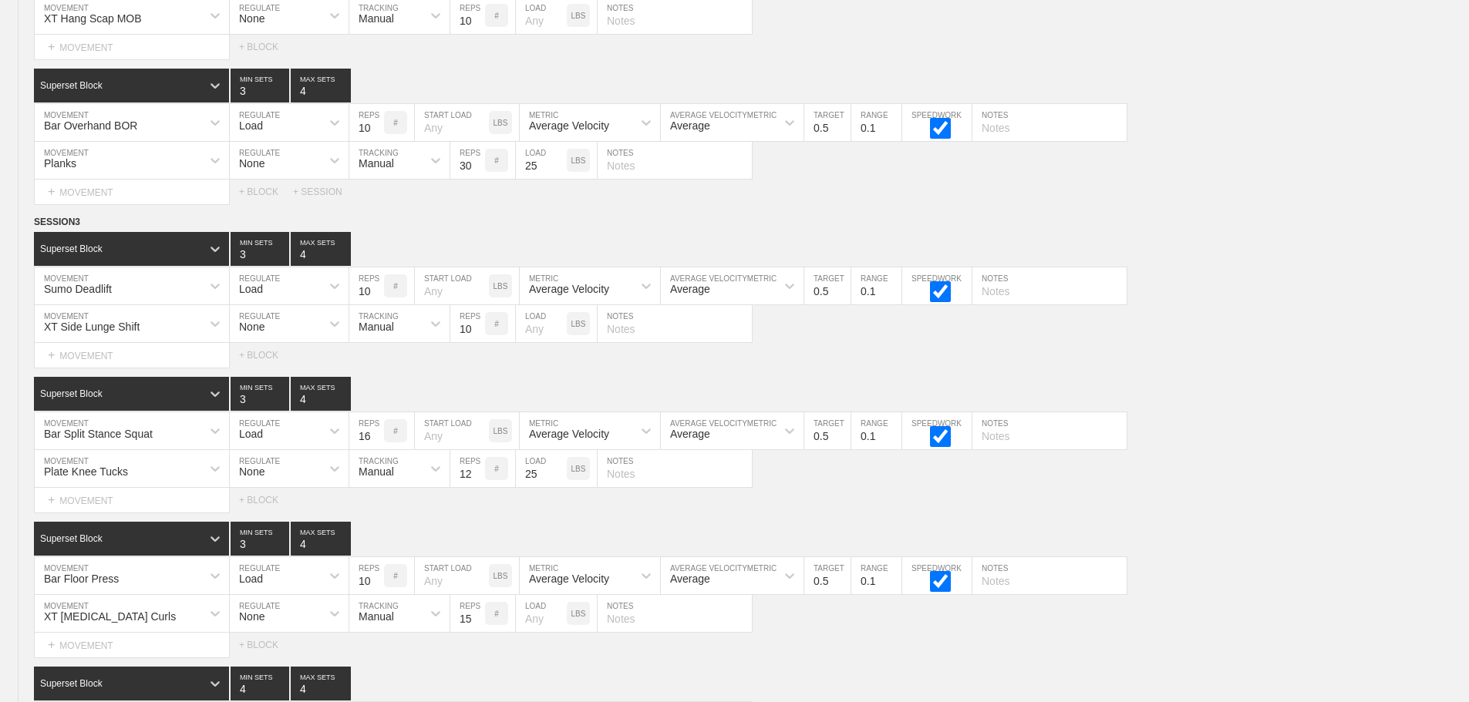
scroll to position [0, 0]
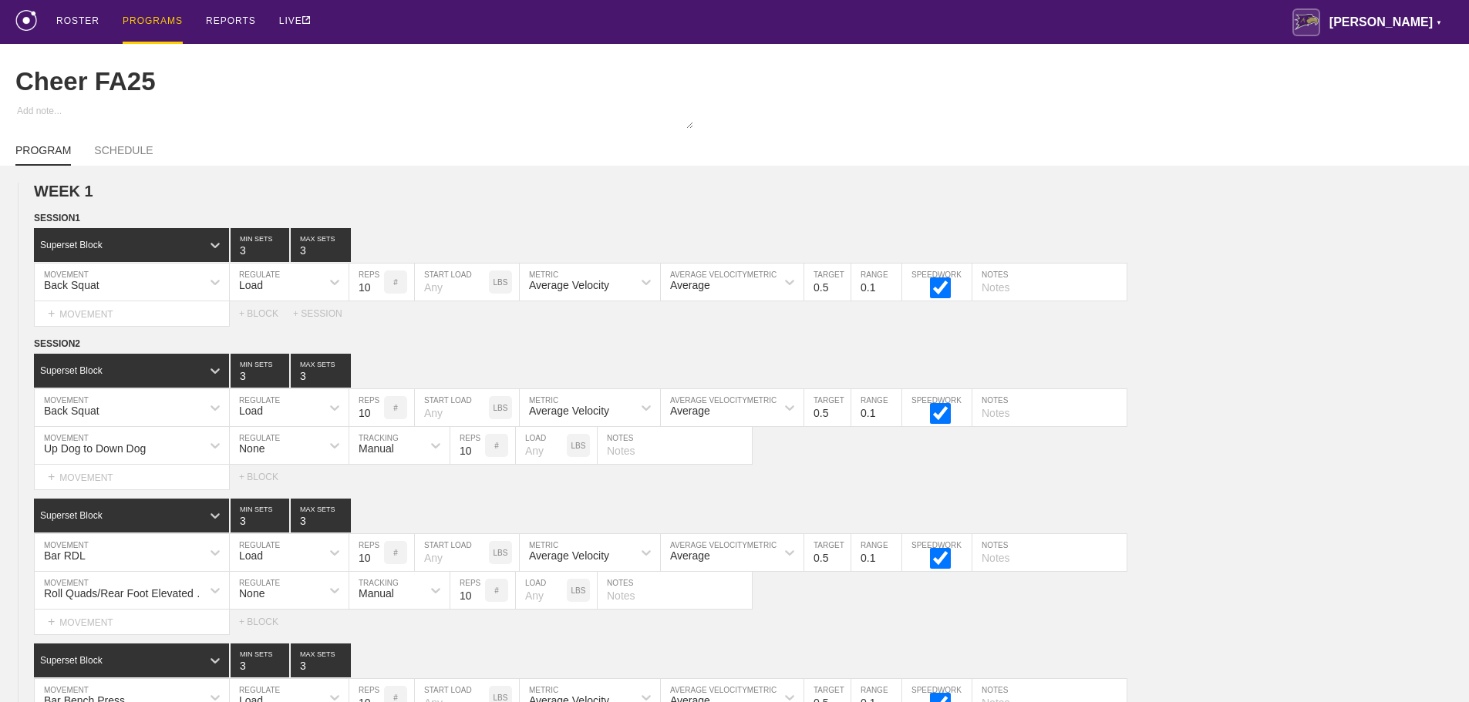
click at [136, 19] on div "PROGRAMS" at bounding box center [153, 22] width 60 height 44
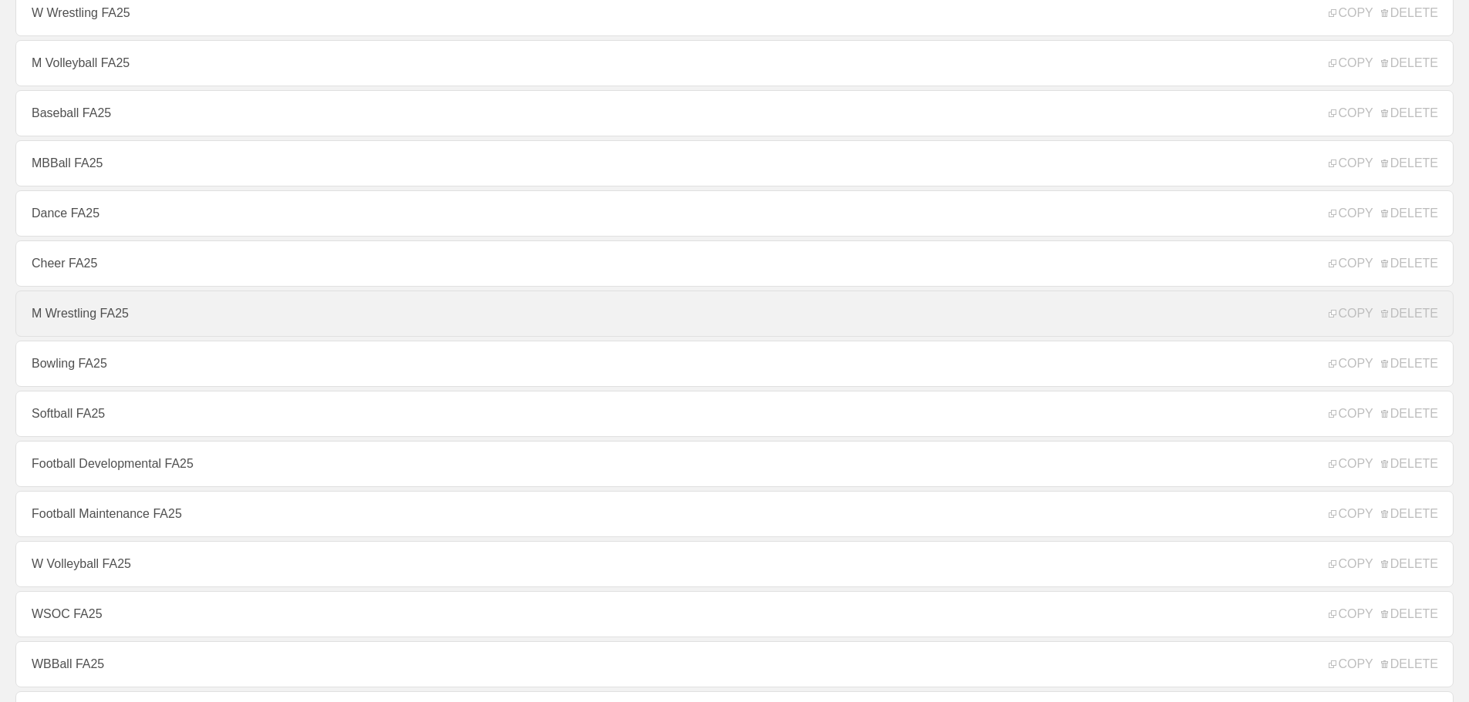
scroll to position [154, 0]
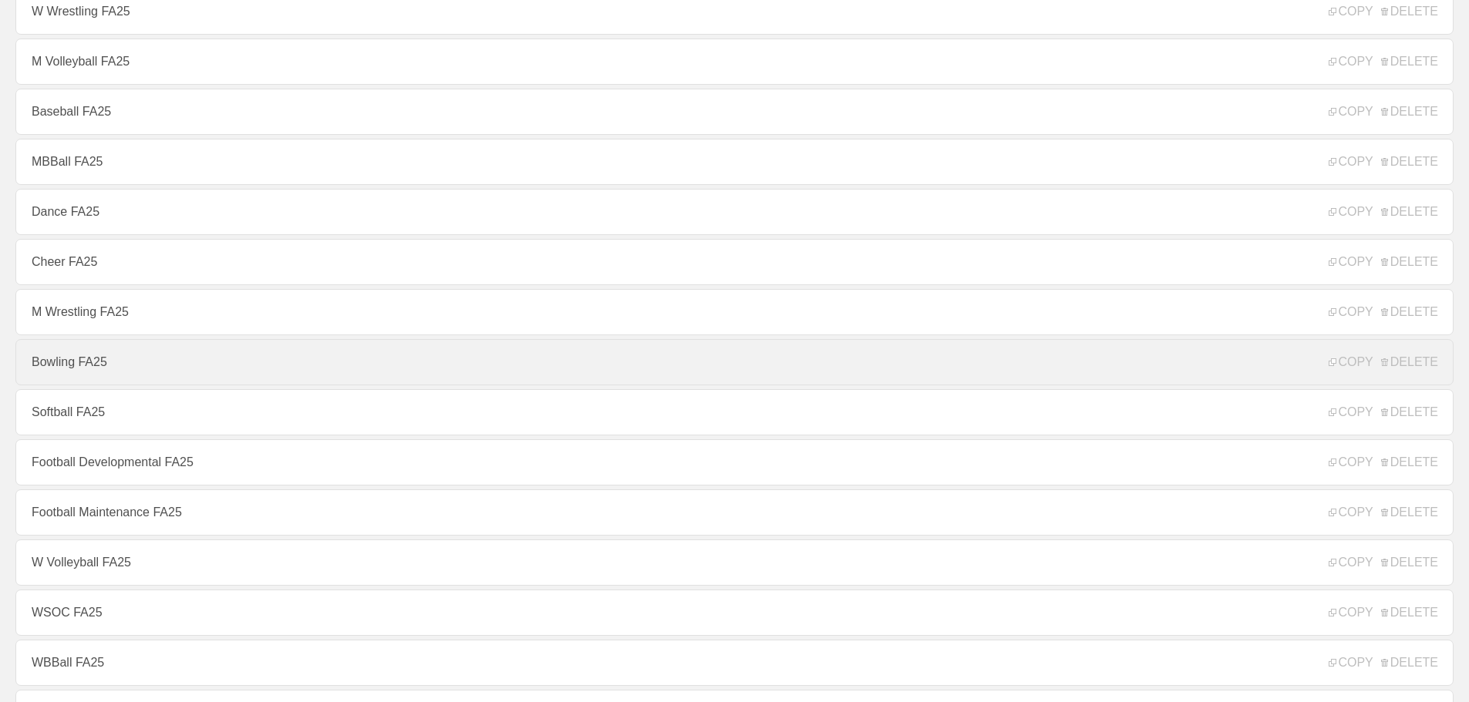
click at [75, 374] on link "Bowling FA25" at bounding box center [734, 362] width 1438 height 46
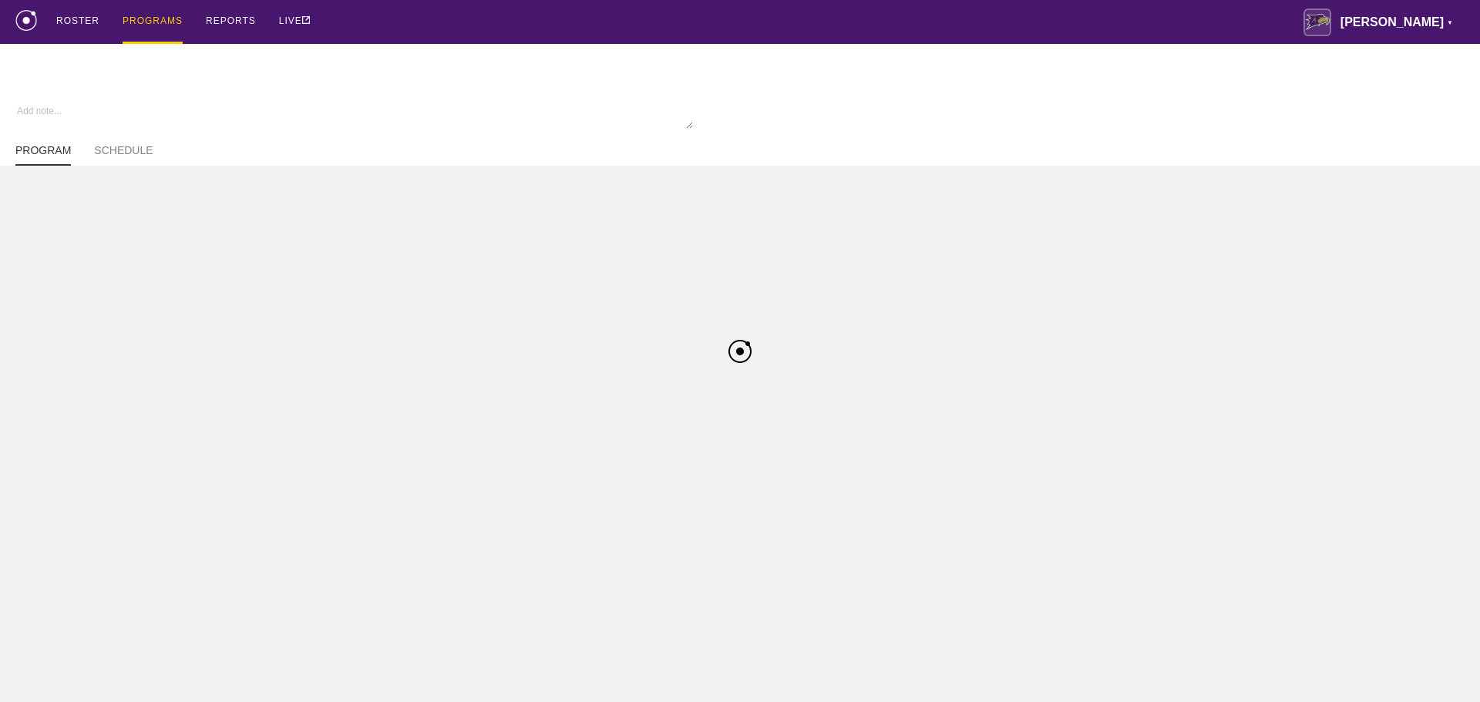
type textarea "x"
type input "Bowling FA25"
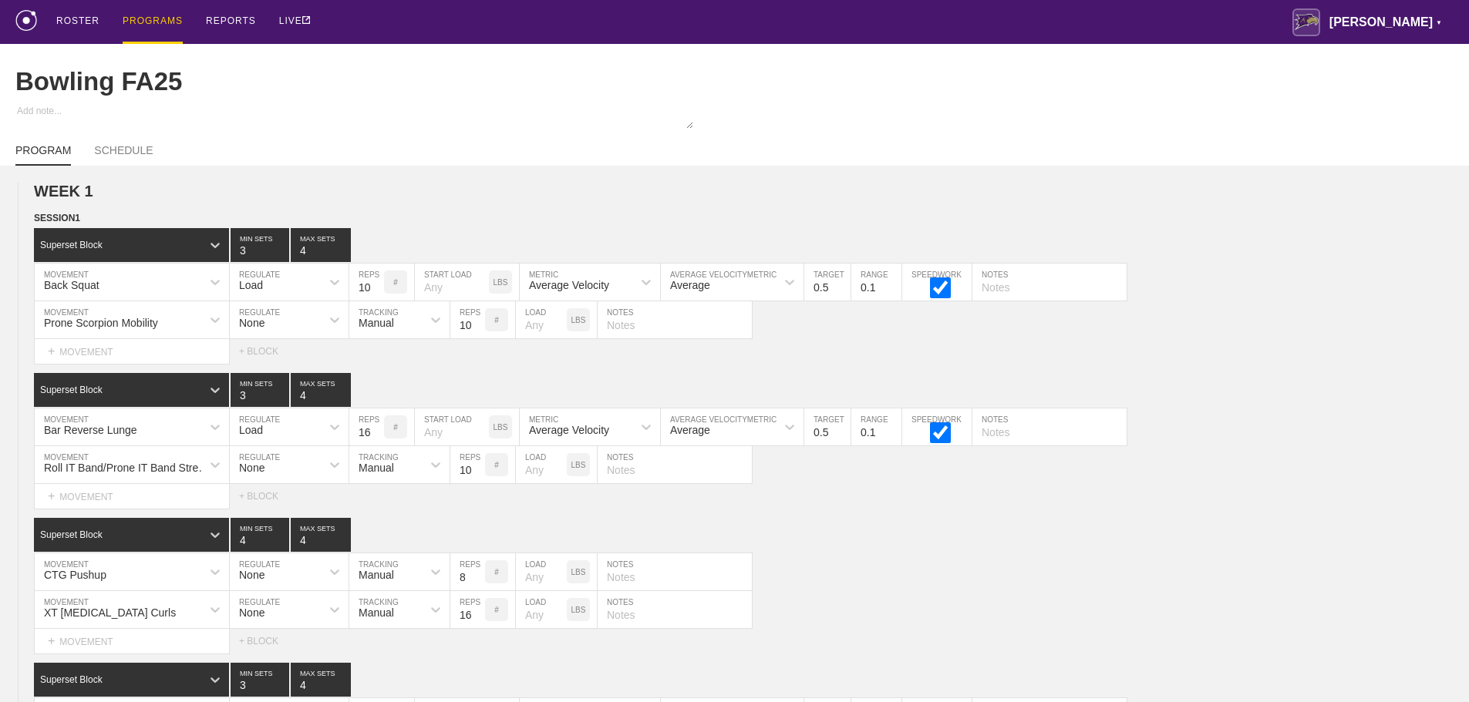
click at [993, 24] on div "ROSTER PROGRAMS REPORTS LIVE [PERSON_NAME] ▼ [PERSON_NAME][EMAIL_ADDRESS][PERSO…" at bounding box center [734, 22] width 1438 height 44
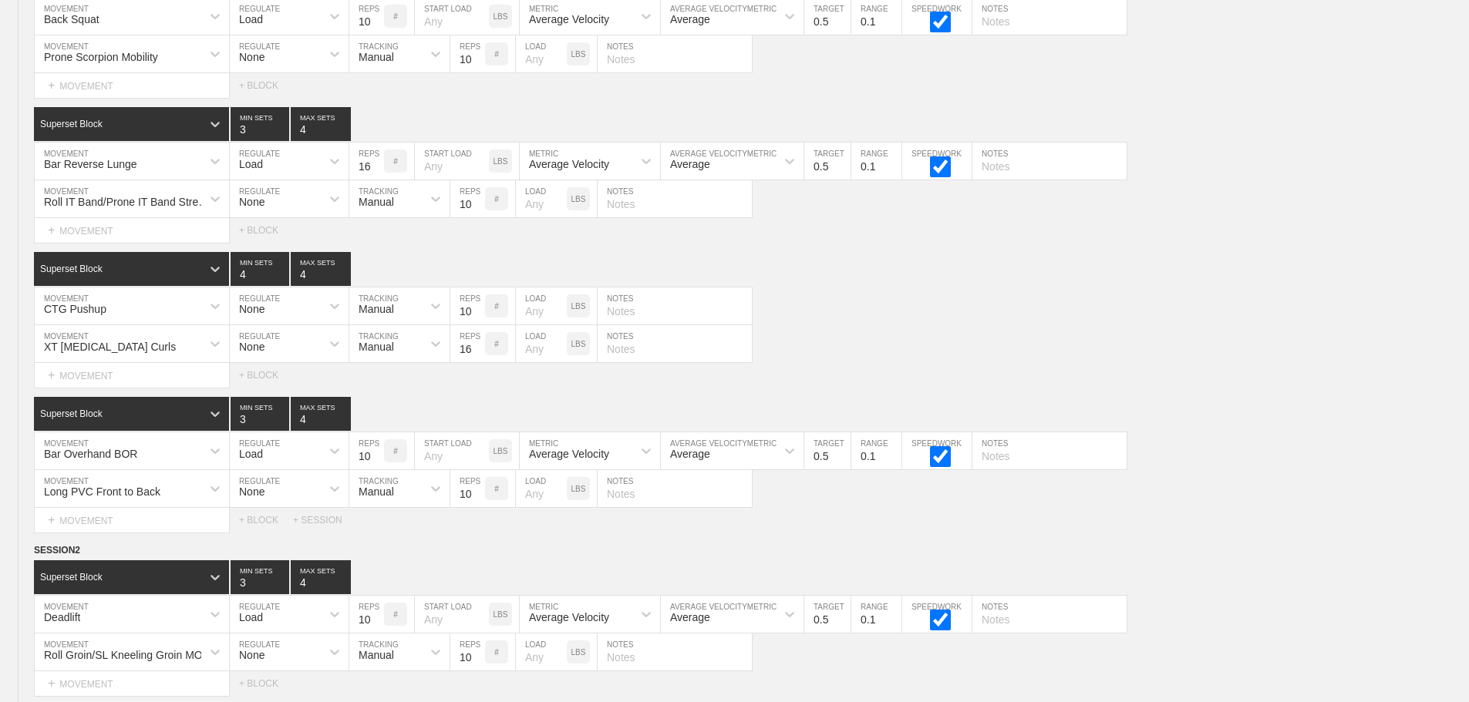
scroll to position [5304, 0]
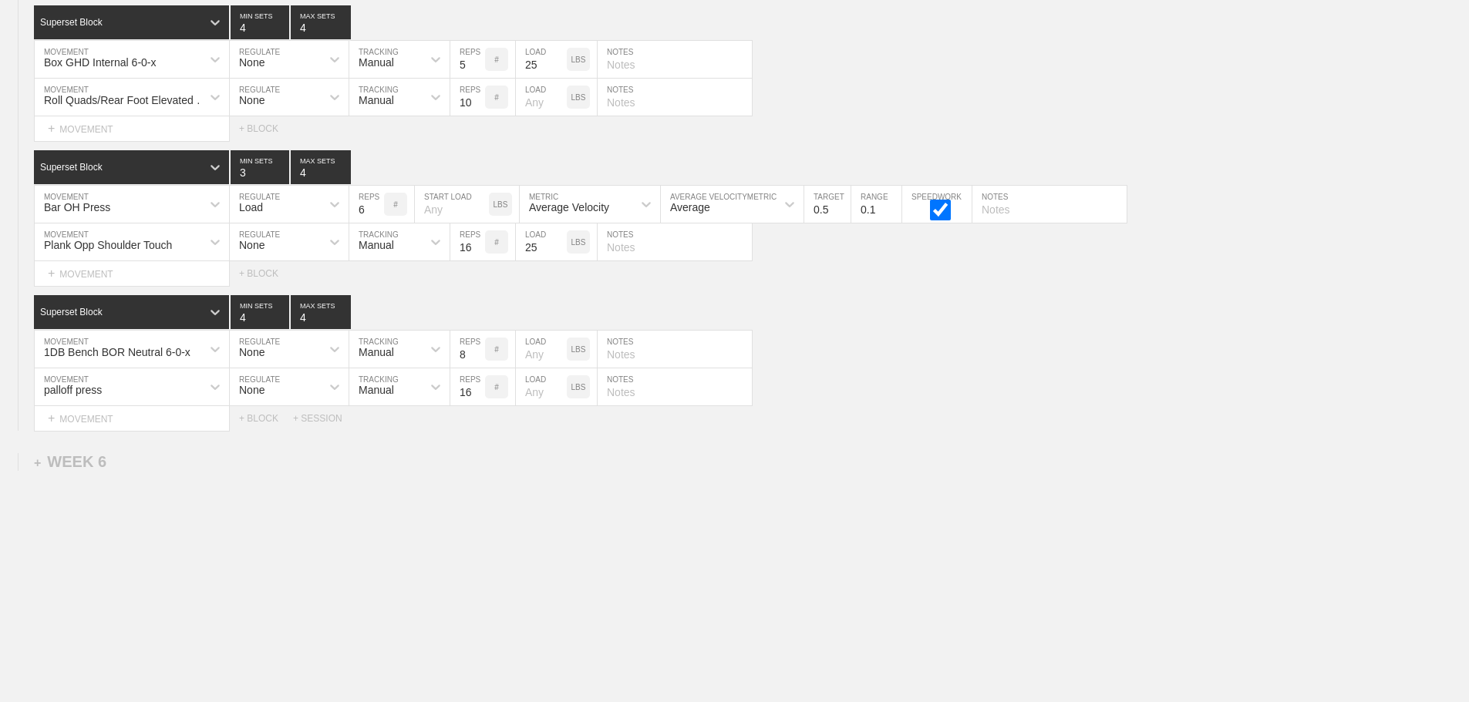
click at [333, 417] on div "+ SESSION" at bounding box center [324, 418] width 62 height 11
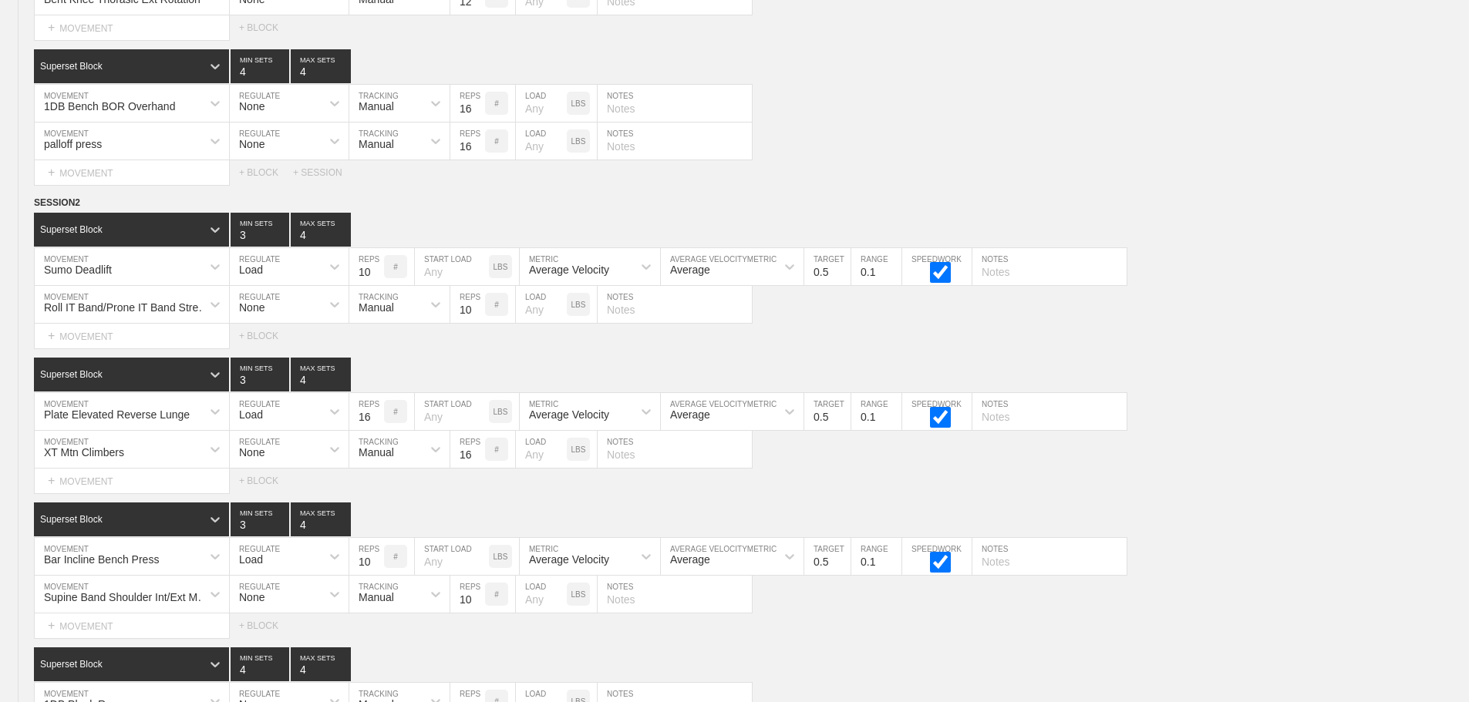
scroll to position [1835, 0]
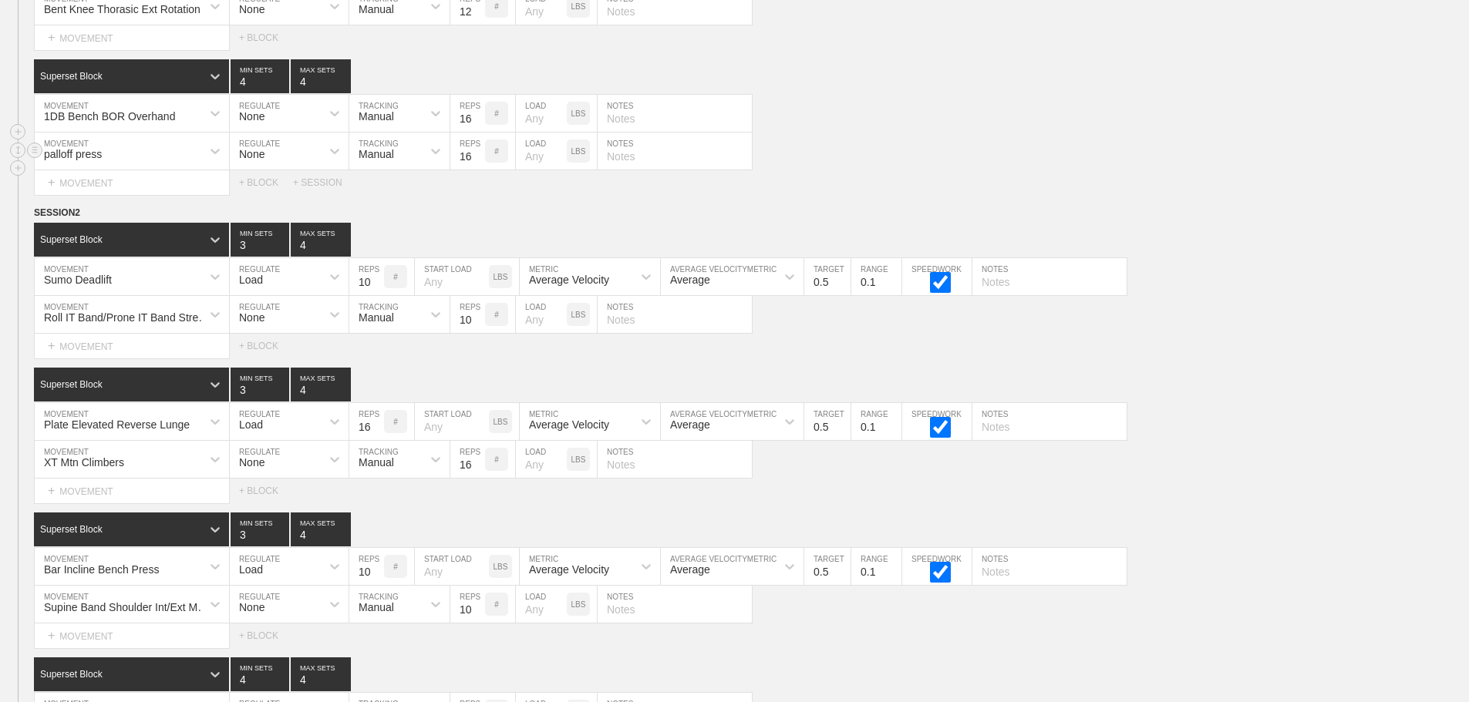
click at [879, 170] on div "palloff press MOVEMENT None REGULATE Manual TRACKING 16 REPS # LOAD LBS NOTES" at bounding box center [734, 152] width 1469 height 38
click at [32, 222] on circle at bounding box center [35, 213] width 18 height 18
click at [105, 236] on div "DUPLICATE" at bounding box center [107, 242] width 123 height 23
click at [885, 170] on div "palloff press MOVEMENT None REGULATE Manual TRACKING 16 REPS # LOAD LBS NOTES" at bounding box center [734, 152] width 1469 height 38
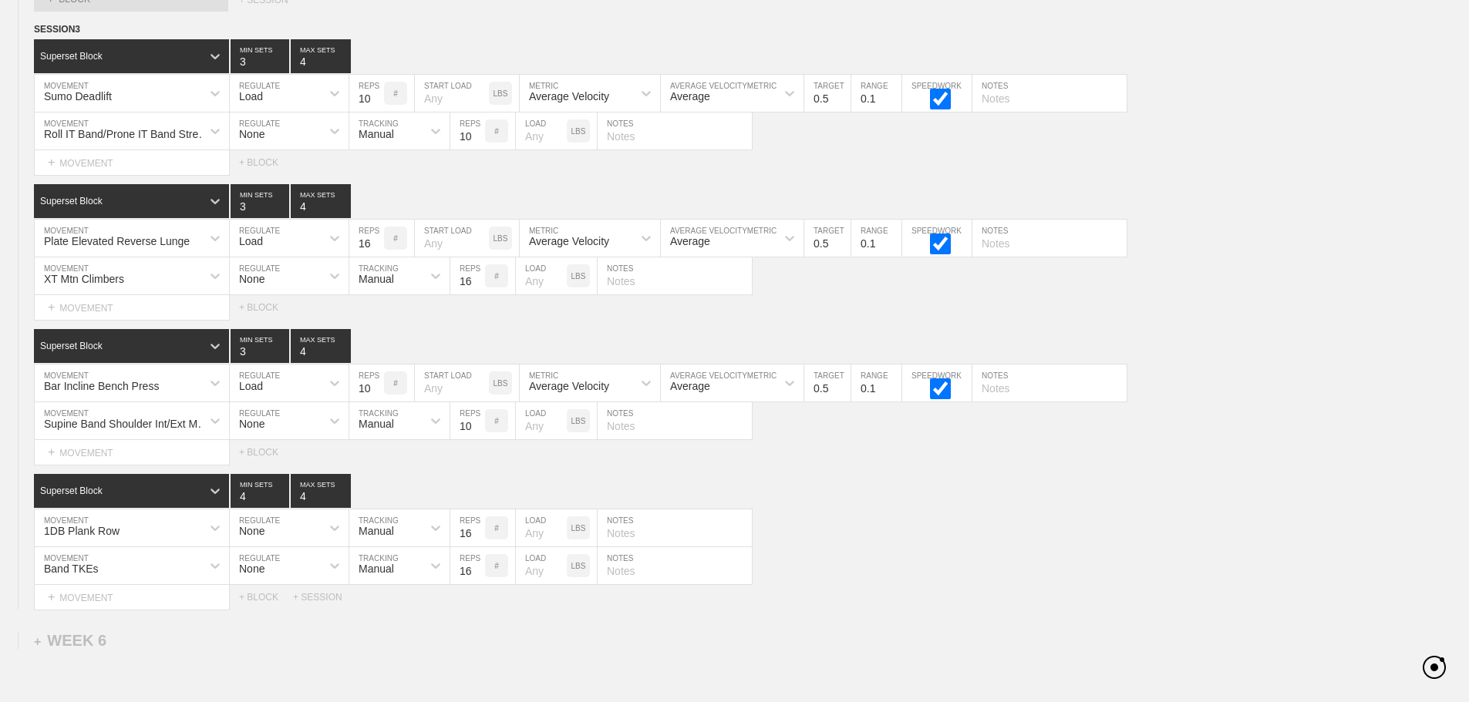
scroll to position [5166, 0]
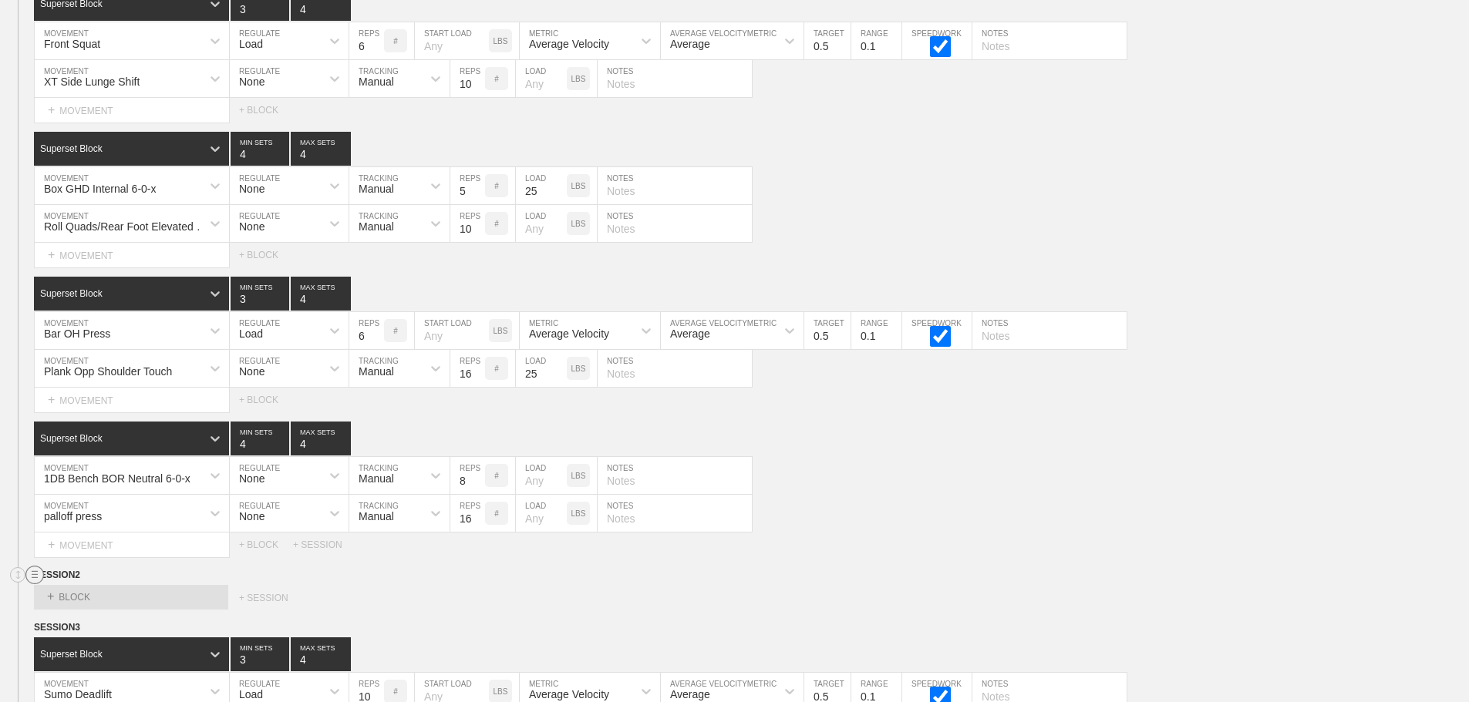
click at [33, 584] on circle at bounding box center [35, 576] width 18 height 18
click at [92, 628] on div "DELETE" at bounding box center [107, 627] width 123 height 23
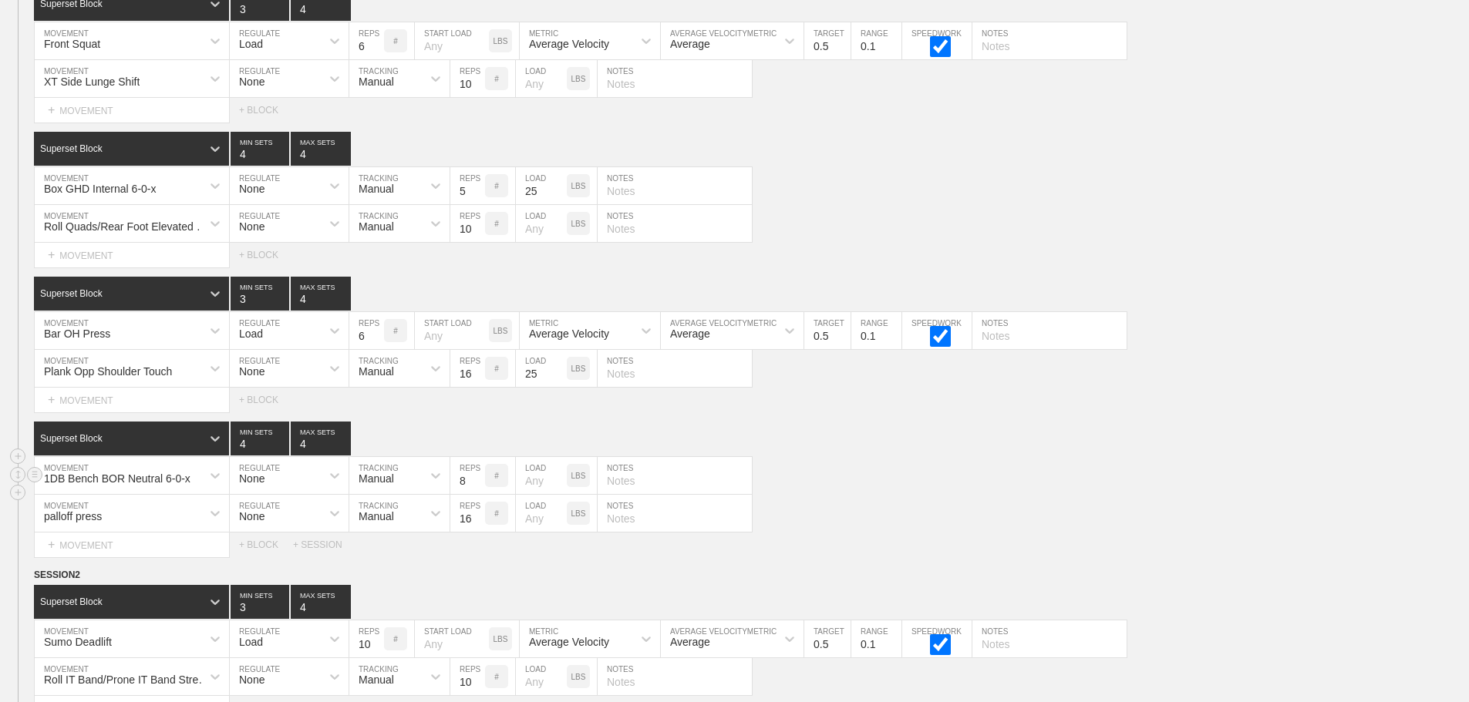
click at [1260, 480] on div "1DB Bench BOR Neutral 6-0-x MOVEMENT None REGULATE Manual TRACKING 8 REPS # LOA…" at bounding box center [734, 476] width 1469 height 38
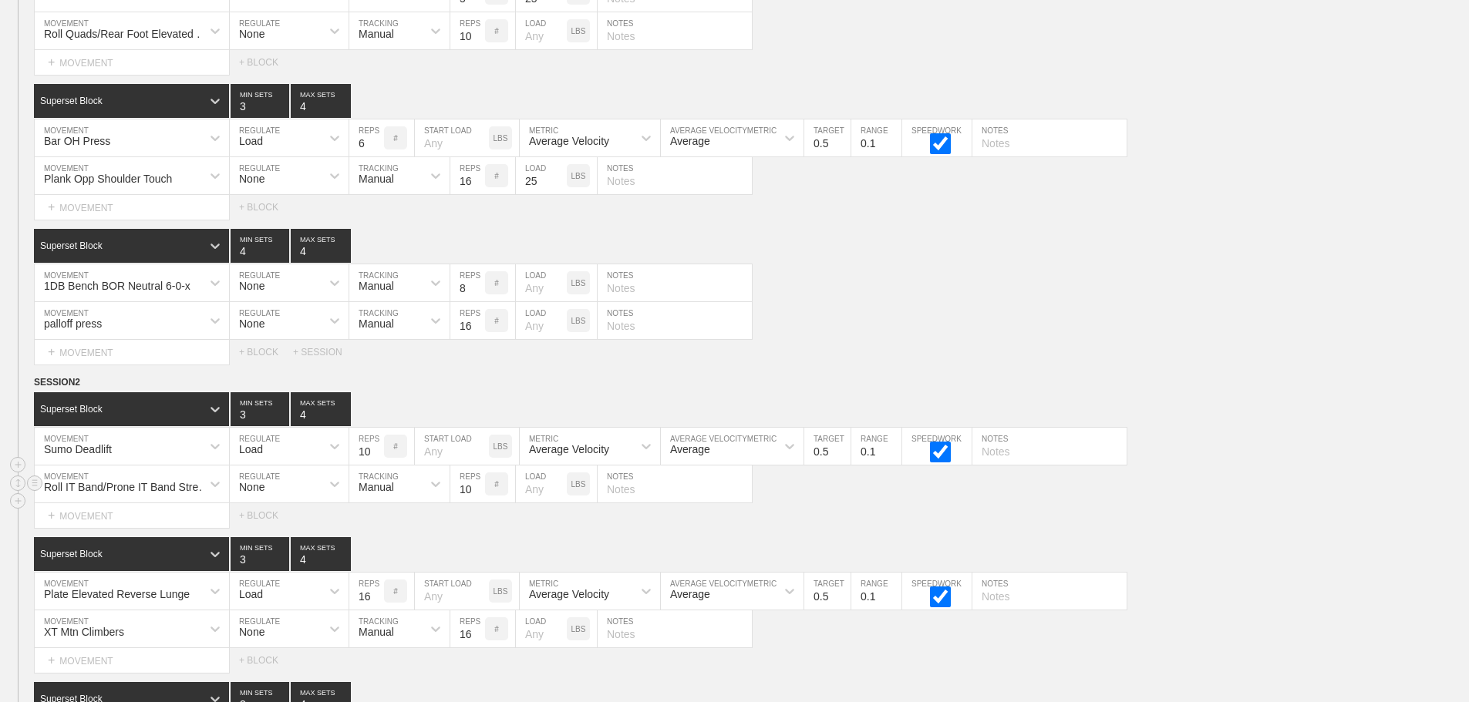
scroll to position [5397, 0]
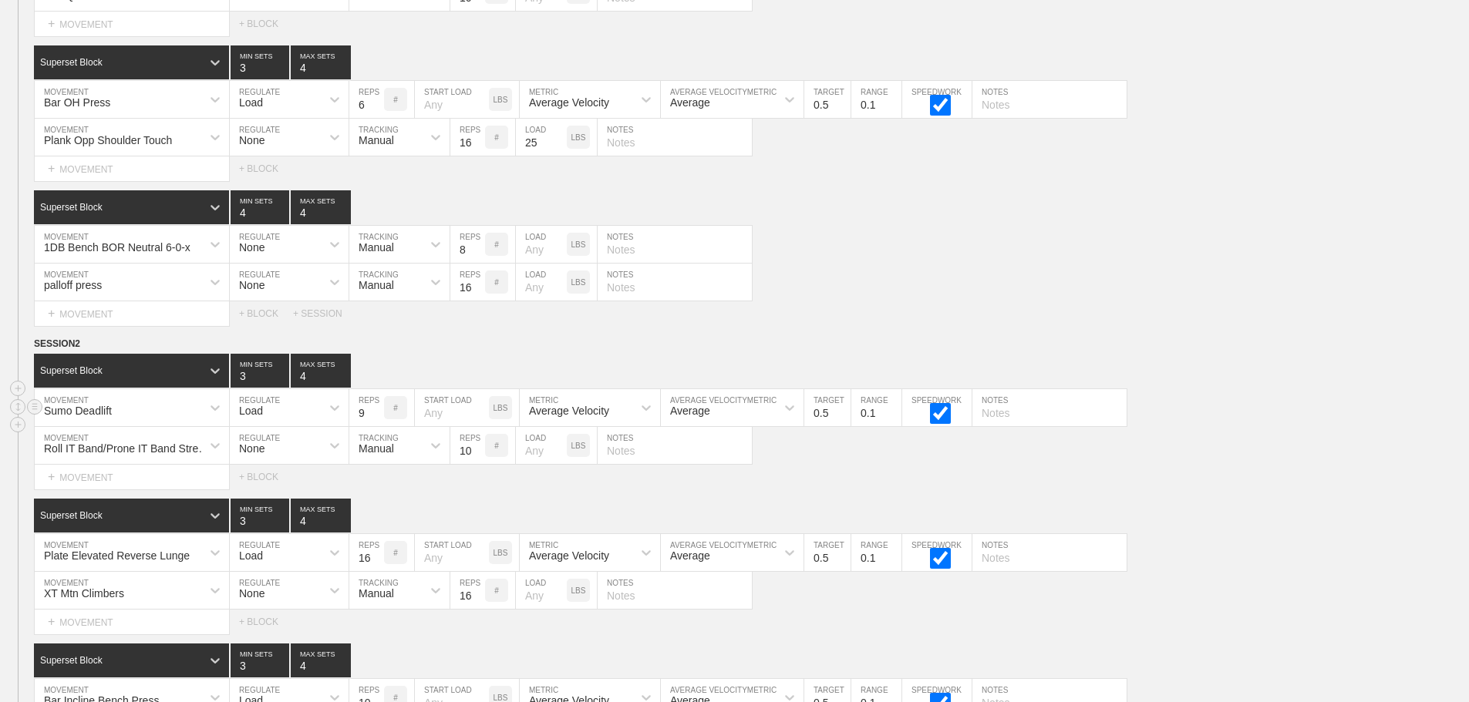
click at [376, 426] on input "9" at bounding box center [366, 407] width 35 height 37
click at [376, 426] on input "8" at bounding box center [366, 407] width 35 height 37
click at [376, 426] on input "7" at bounding box center [366, 407] width 35 height 37
type input "6"
click at [376, 426] on input "6" at bounding box center [366, 407] width 35 height 37
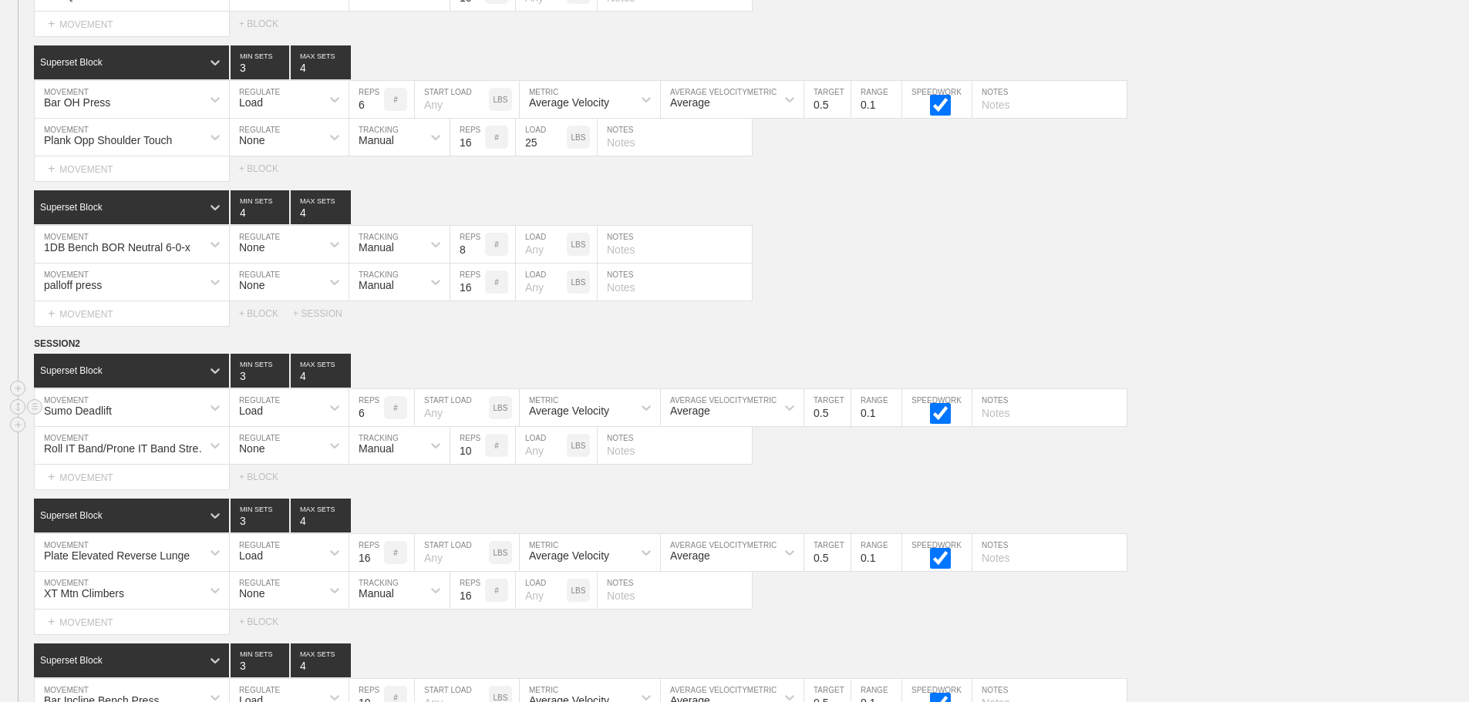
click at [1269, 416] on div "Sumo Deadlift MOVEMENT Load REGULATE 6 REPS # START LOAD LBS Average Velocity M…" at bounding box center [734, 408] width 1469 height 38
click at [207, 560] on div "option 1 Lap Sprint 2 Sides focused, 3 of 801. 801 results available. Use Up an…" at bounding box center [132, 552] width 194 height 37
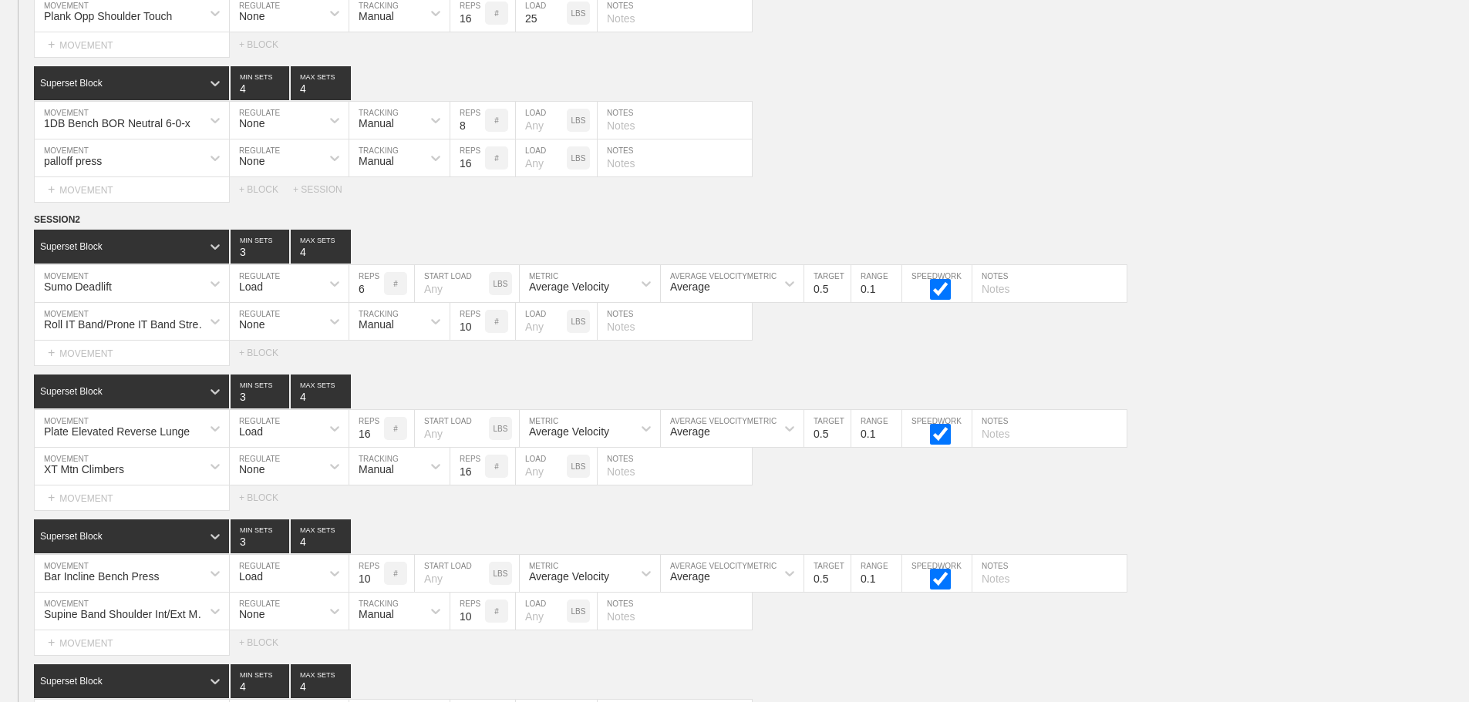
click at [463, 510] on div "Select... MOVEMENT + MOVEMENT + BLOCK" at bounding box center [734, 498] width 1469 height 25
click at [375, 447] on input "15" at bounding box center [366, 428] width 35 height 37
click at [375, 447] on input "14" at bounding box center [366, 428] width 35 height 37
click at [375, 447] on input "13" at bounding box center [366, 428] width 35 height 37
click at [375, 447] on input "12" at bounding box center [366, 428] width 35 height 37
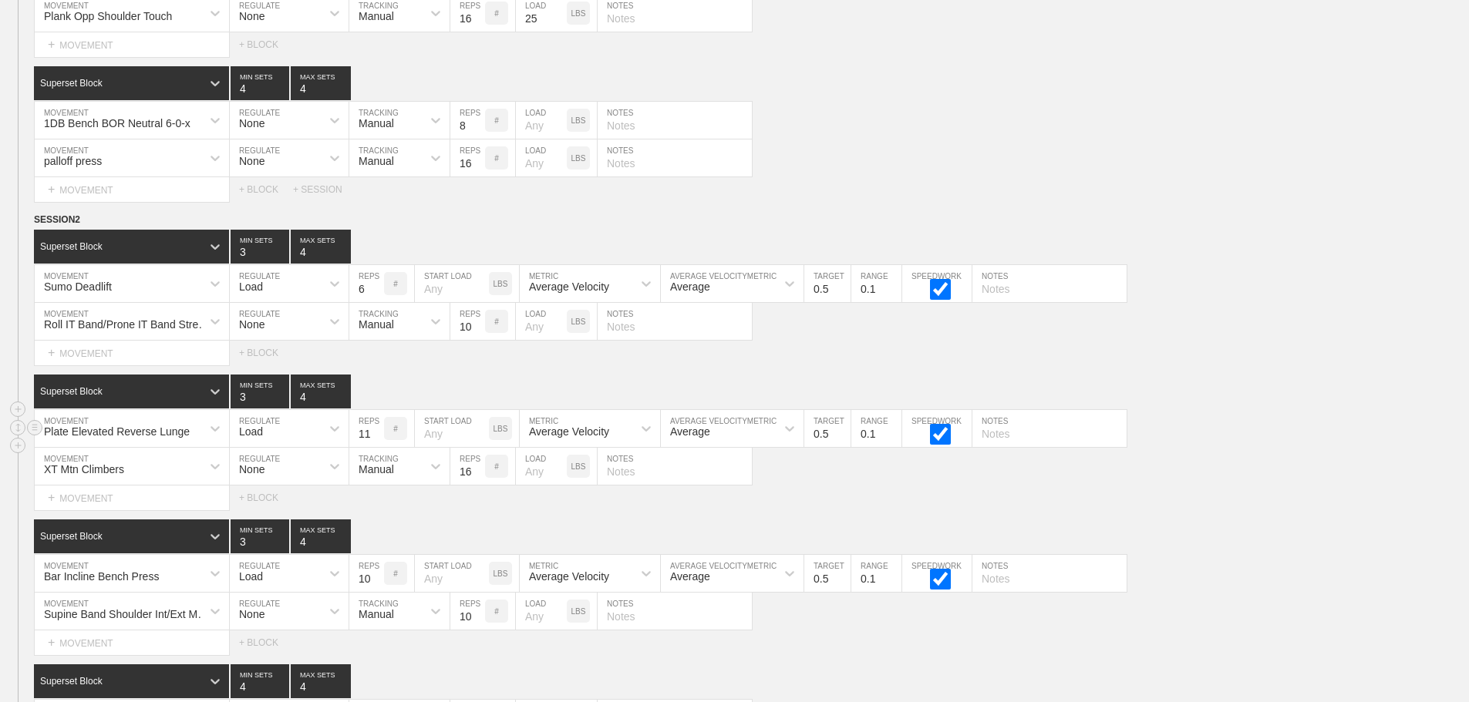
click at [375, 447] on input "11" at bounding box center [366, 428] width 35 height 37
type input "10"
click at [375, 447] on input "10" at bounding box center [366, 428] width 35 height 37
click at [1261, 448] on div "Plate Elevated Reverse Lunge MOVEMENT Load REGULATE 10 REPS # START LOAD LBS Av…" at bounding box center [734, 429] width 1469 height 38
click at [1189, 476] on div "XT Mtn Climbers MOVEMENT None REGULATE Manual TRACKING 16 REPS # LOAD LBS NOTES" at bounding box center [734, 467] width 1469 height 38
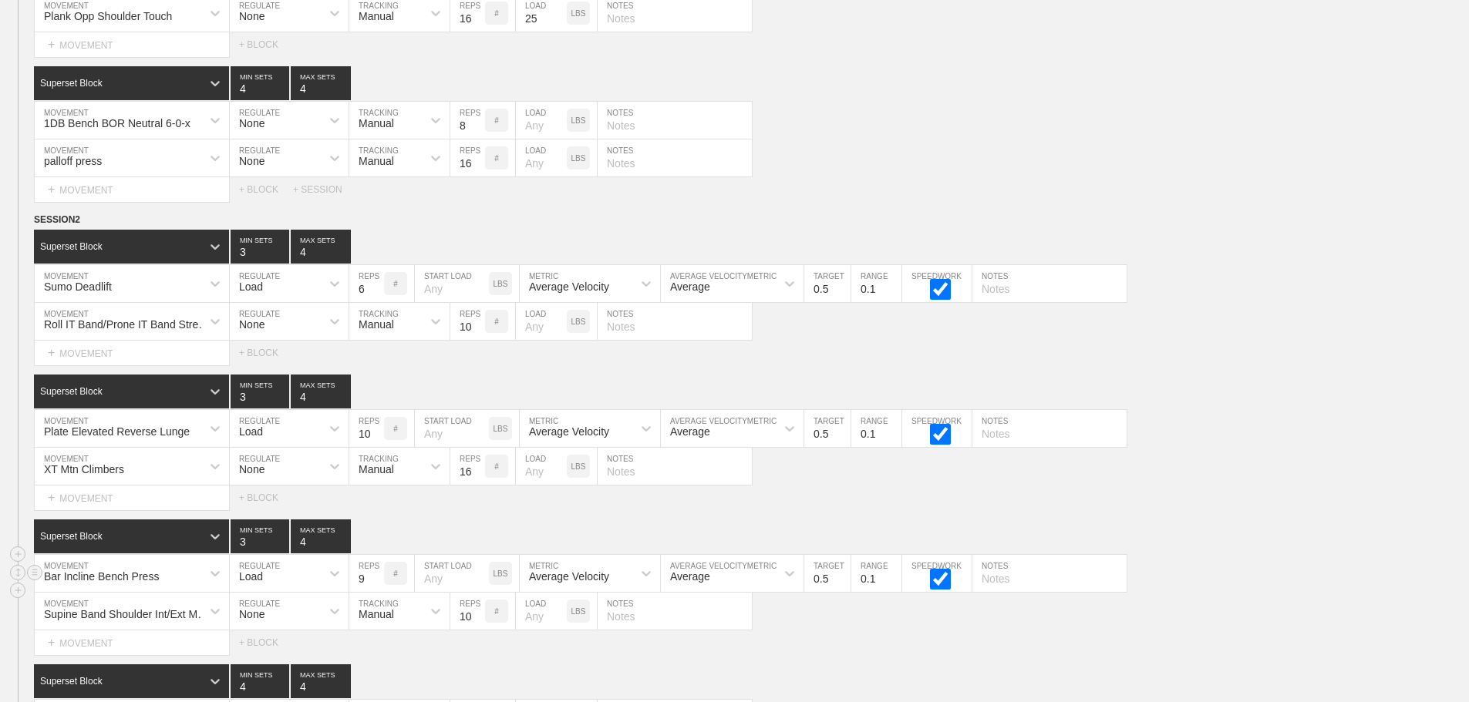
click at [376, 591] on input "9" at bounding box center [366, 573] width 35 height 37
click at [376, 591] on input "8" at bounding box center [366, 573] width 35 height 37
click at [376, 591] on input "7" at bounding box center [366, 573] width 35 height 37
type input "6"
click at [376, 591] on input "6" at bounding box center [366, 573] width 35 height 37
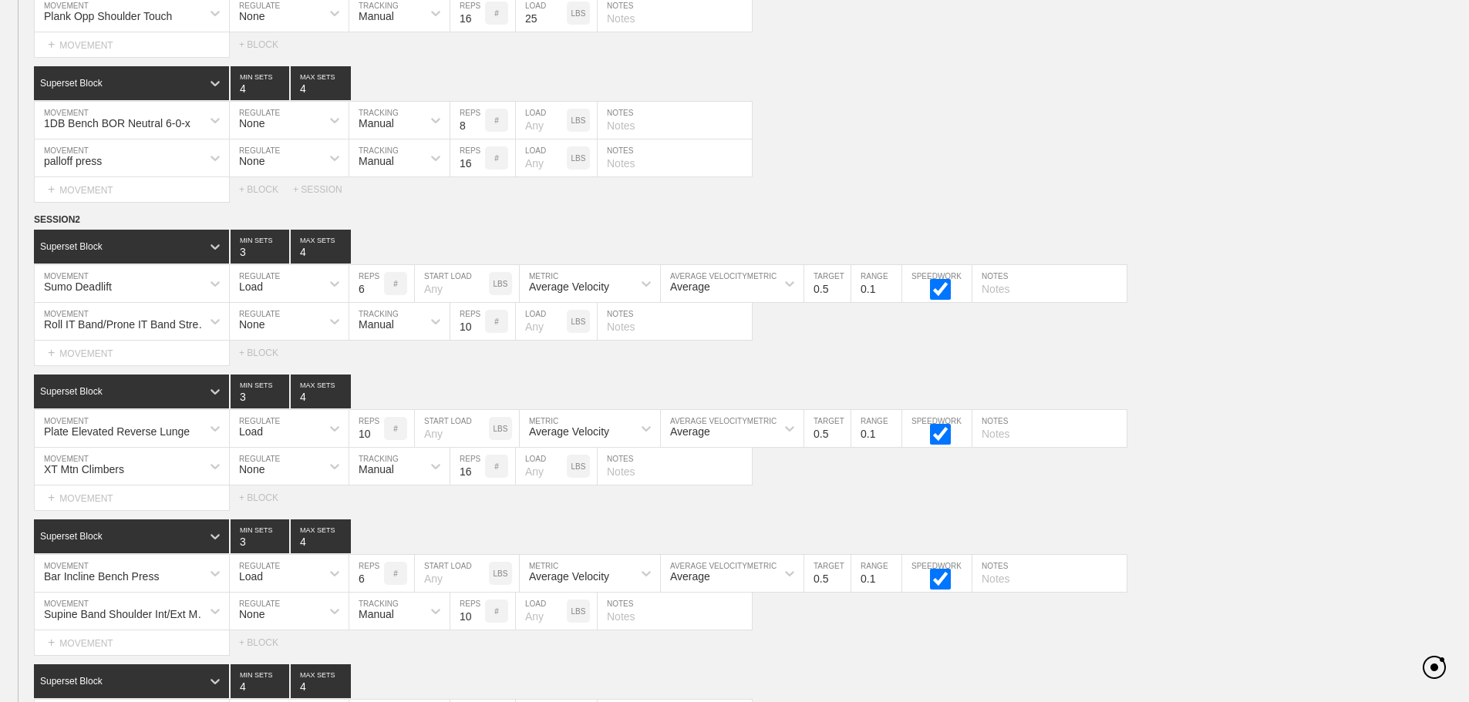
click at [1311, 527] on div "SESSION 2 Superset Block 3 MIN SETS 4 MAX SETS DUPLICATE INSERT MOVEMENT AFTER …" at bounding box center [734, 506] width 1469 height 588
click at [1276, 484] on div "XT Mtn Climbers MOVEMENT None REGULATE Manual TRACKING 16 REPS # LOAD LBS NOTES" at bounding box center [734, 467] width 1469 height 38
click at [997, 443] on input "text" at bounding box center [1049, 428] width 154 height 37
type input "5/ side"
click at [1336, 464] on div "XT Mtn Climbers MOVEMENT None REGULATE Manual TRACKING 16 REPS # LOAD LBS NOTES" at bounding box center [734, 467] width 1469 height 38
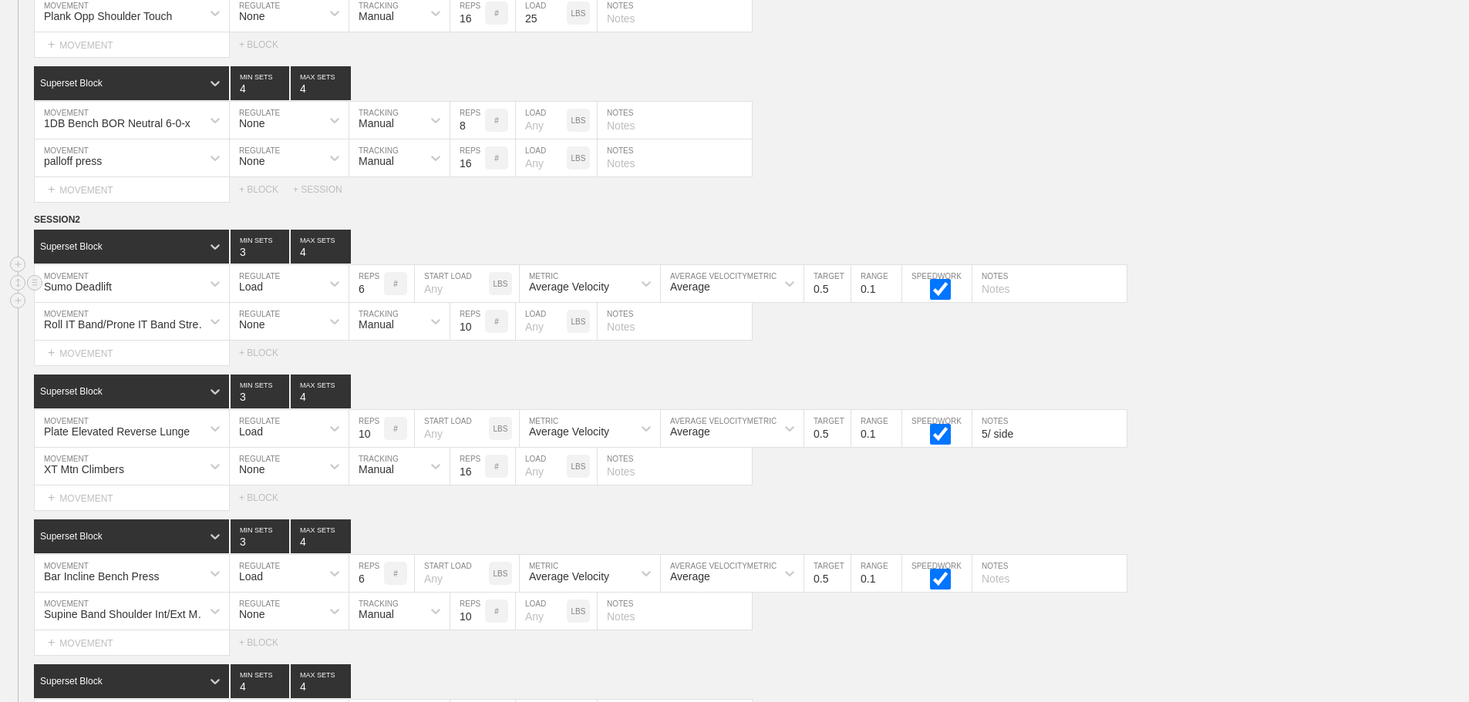
click at [1008, 302] on input "text" at bounding box center [1049, 283] width 154 height 37
type input "wide stance hip width grip"
click at [1190, 409] on div "Superset Block 3 MIN SETS 4 MAX SETS" at bounding box center [751, 392] width 1435 height 34
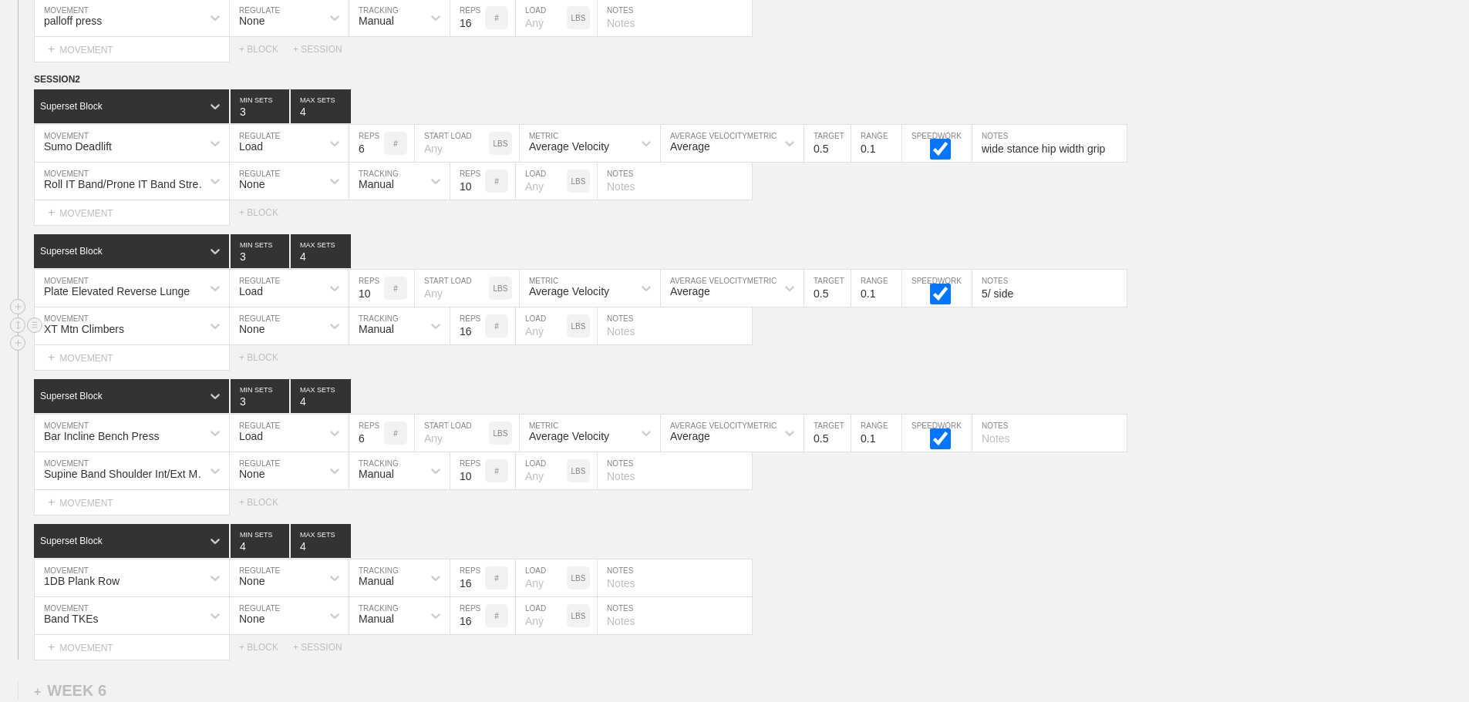
scroll to position [5676, 0]
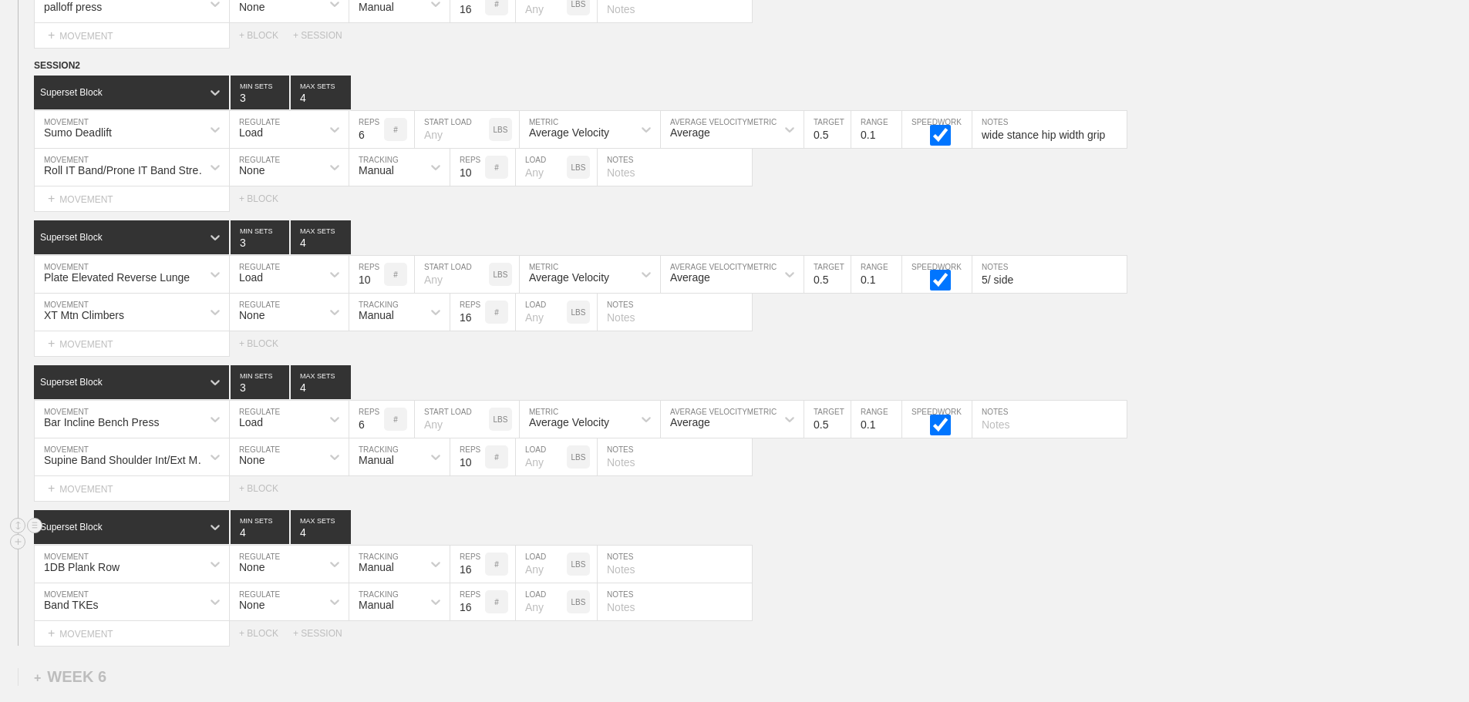
click at [869, 540] on div "Superset Block 4 MIN SETS 4 MAX SETS" at bounding box center [751, 527] width 1435 height 34
click at [479, 583] on input "15" at bounding box center [467, 564] width 35 height 37
click at [478, 583] on input "14" at bounding box center [467, 564] width 35 height 37
click at [478, 583] on input "13" at bounding box center [467, 564] width 35 height 37
click at [478, 583] on input "12" at bounding box center [467, 564] width 35 height 37
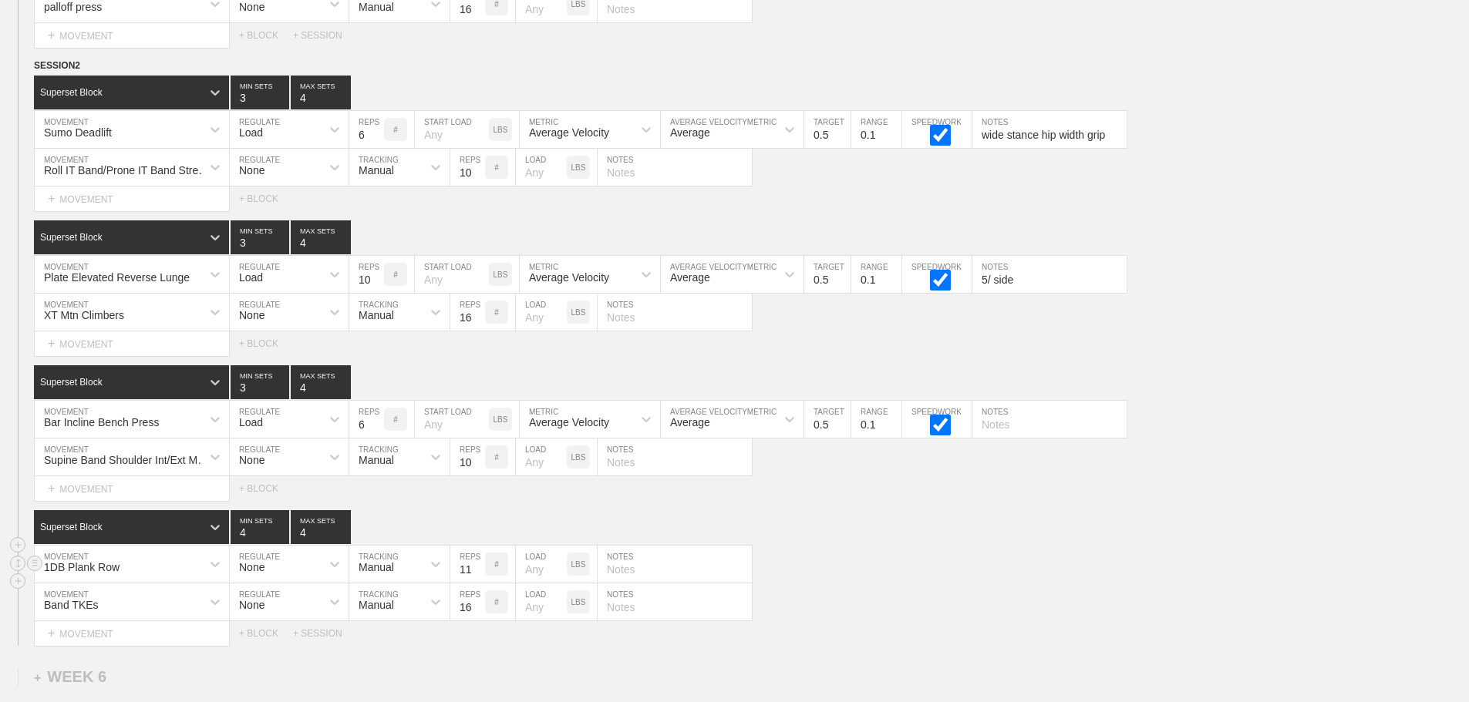
click at [478, 583] on input "11" at bounding box center [467, 564] width 35 height 37
click at [478, 583] on input "10" at bounding box center [467, 564] width 35 height 37
click at [477, 583] on input "9" at bounding box center [467, 564] width 35 height 37
click at [477, 583] on input "8" at bounding box center [467, 564] width 35 height 37
click at [479, 577] on input "9" at bounding box center [467, 564] width 35 height 37
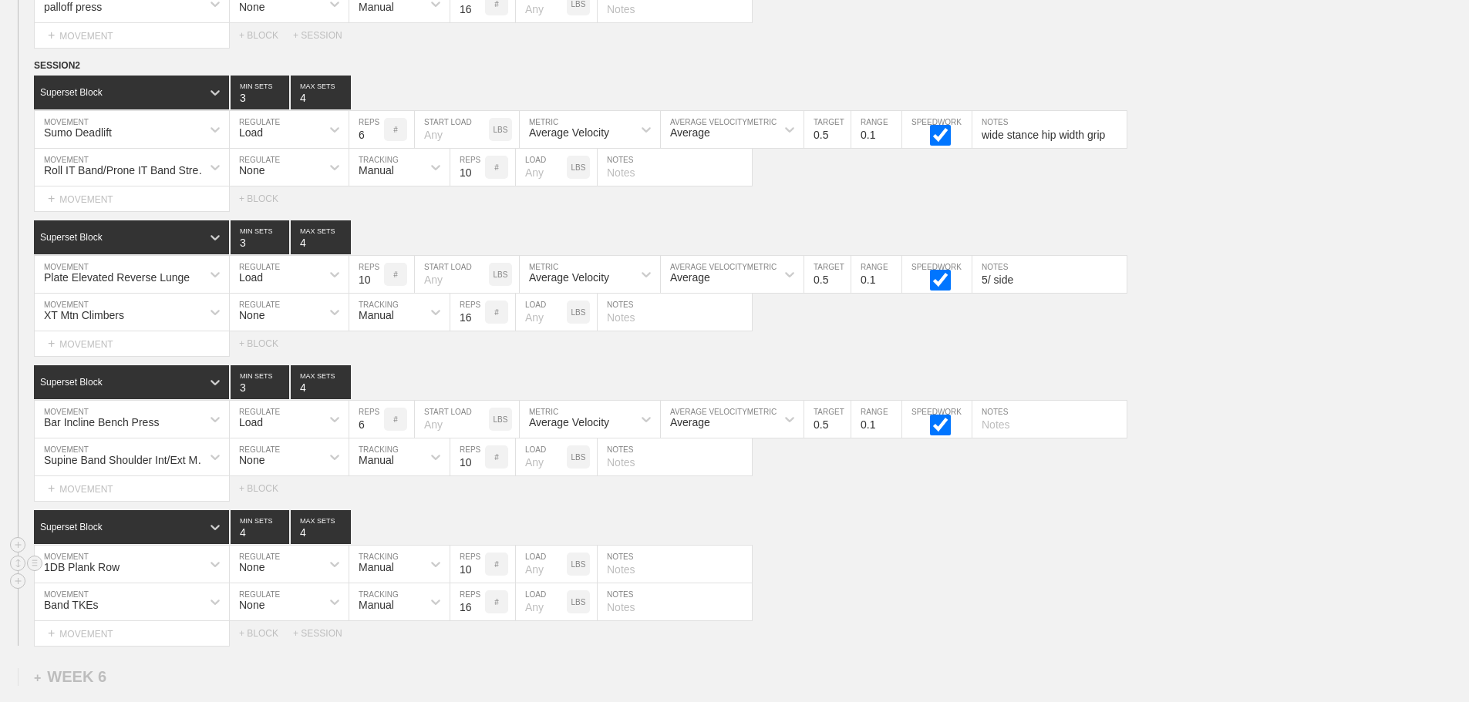
type input "10"
click at [479, 577] on input "10" at bounding box center [467, 564] width 35 height 37
click at [964, 584] on div "1DB Plank Row MOVEMENT None REGULATE Manual TRACKING 10 REPS # LOAD LBS NOTES" at bounding box center [734, 565] width 1469 height 38
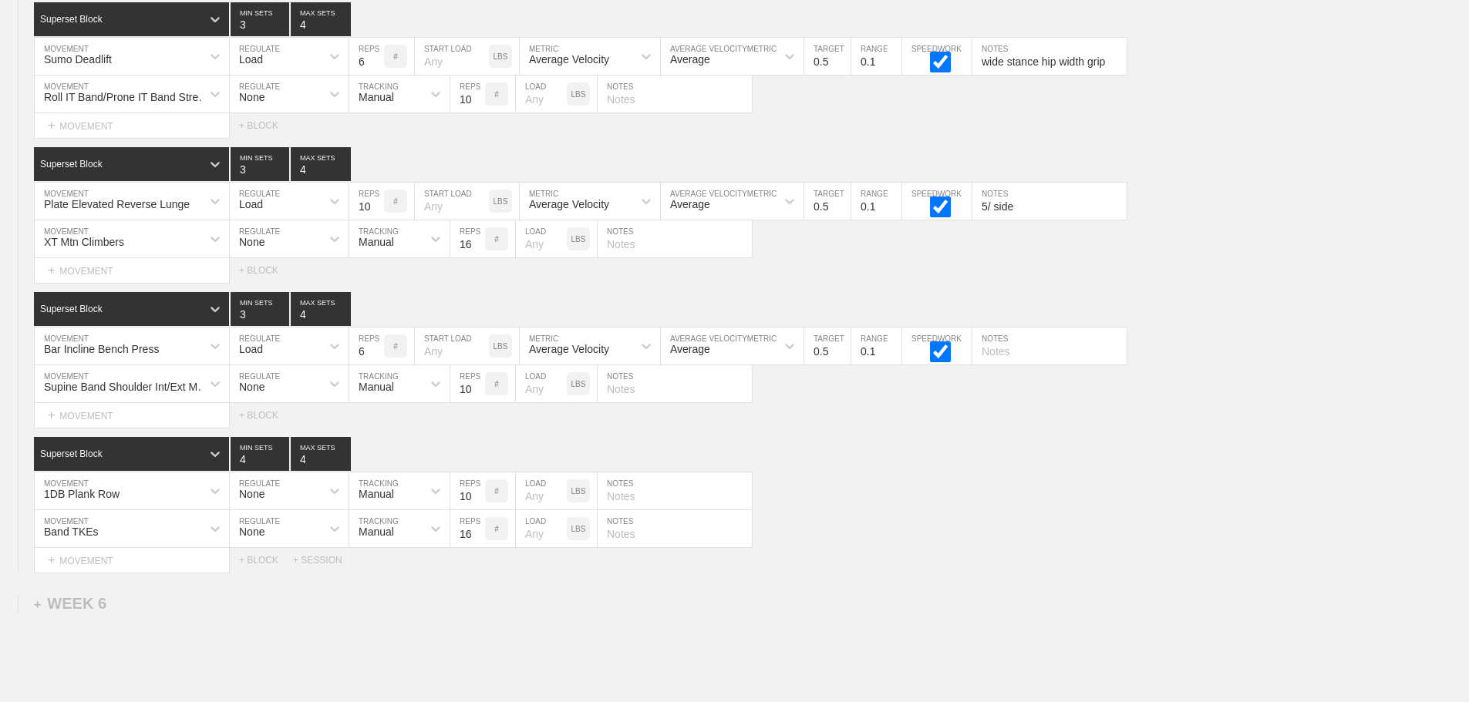
scroll to position [5748, 0]
click at [1303, 280] on div "Select... MOVEMENT + MOVEMENT + BLOCK" at bounding box center [734, 271] width 1469 height 25
click at [641, 403] on input "text" at bounding box center [674, 384] width 154 height 37
type input "purple band over shoulder"
click at [896, 469] on div "Superset Block 4 MIN SETS 4 MAX SETS" at bounding box center [751, 455] width 1435 height 34
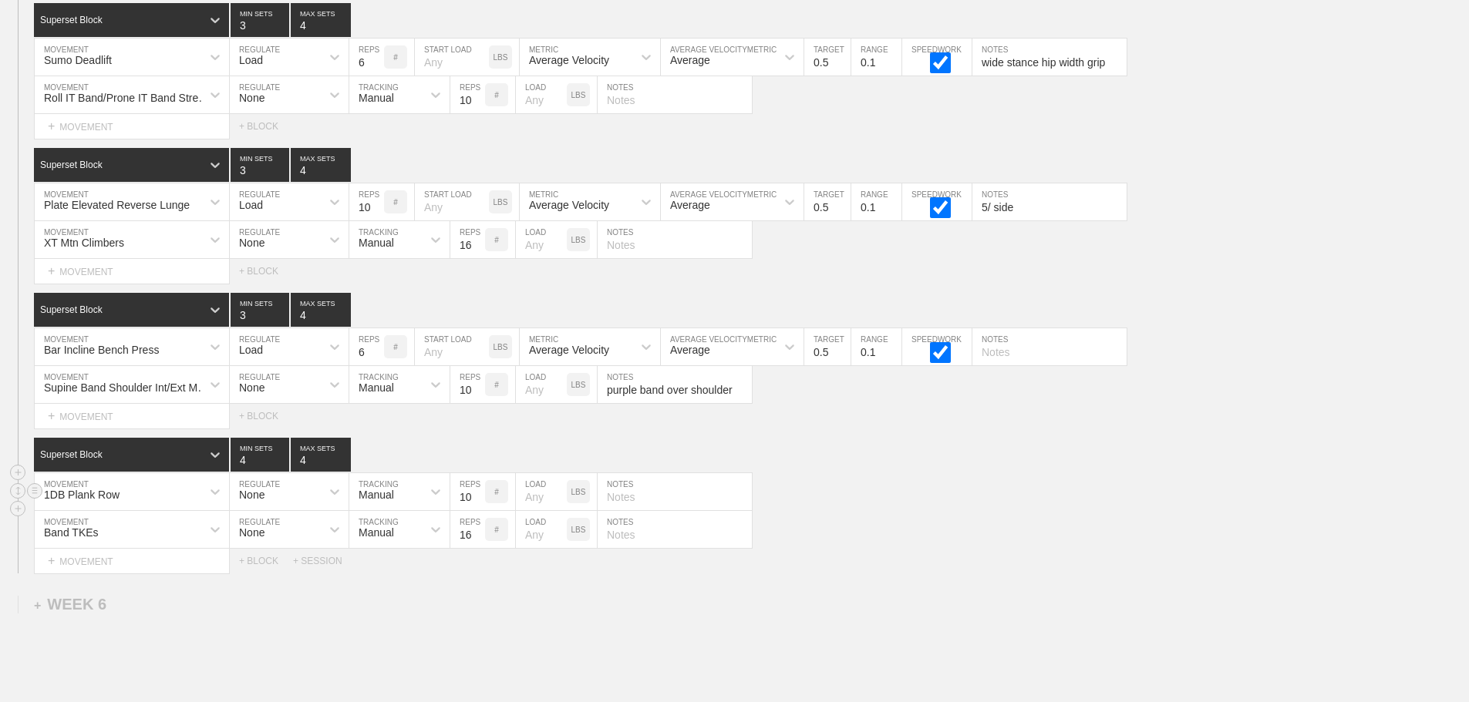
click at [623, 508] on input "text" at bounding box center [674, 491] width 154 height 37
type input "pushup position row with one arm"
click at [1044, 510] on div "1DB Plank Row MOVEMENT None REGULATE Manual TRACKING 10 REPS # LOAD LBS pushup …" at bounding box center [734, 492] width 1469 height 38
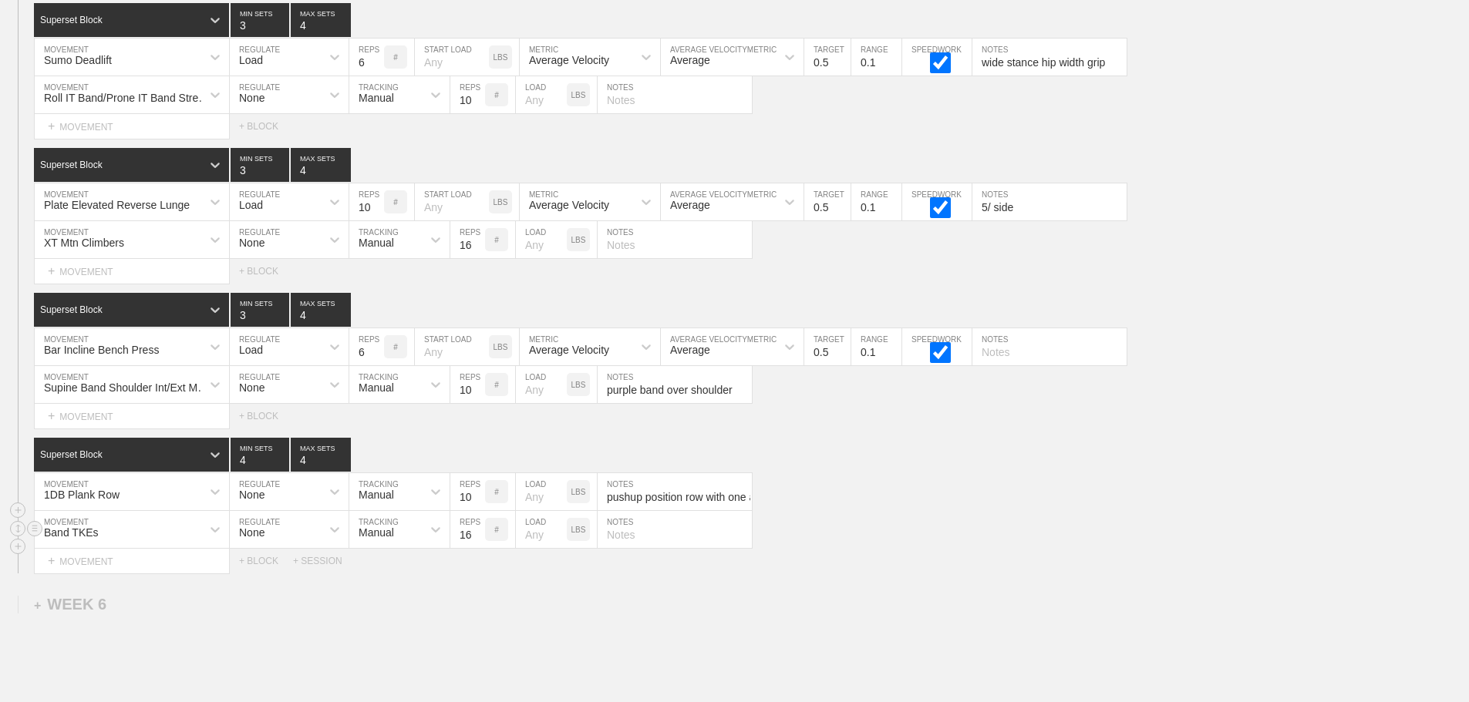
click at [843, 549] on div "Band TKEs MOVEMENT None REGULATE Manual TRACKING 16 REPS # LOAD LBS NOTES" at bounding box center [734, 530] width 1469 height 38
click at [1266, 296] on div "SESSION 2 Superset Block 3 MIN SETS 4 MAX SETS DUPLICATE INSERT MOVEMENT AFTER …" at bounding box center [734, 279] width 1469 height 588
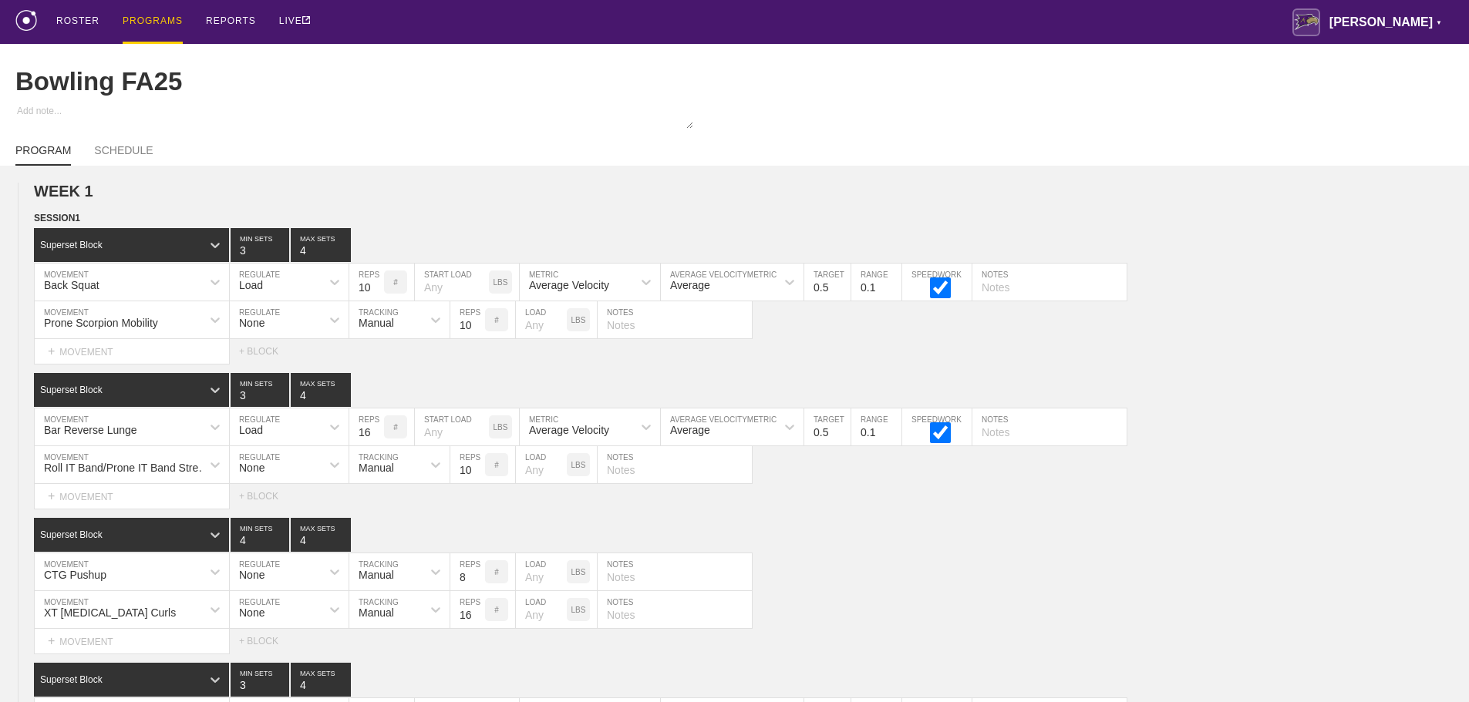
click at [139, 20] on div "PROGRAMS" at bounding box center [153, 22] width 60 height 44
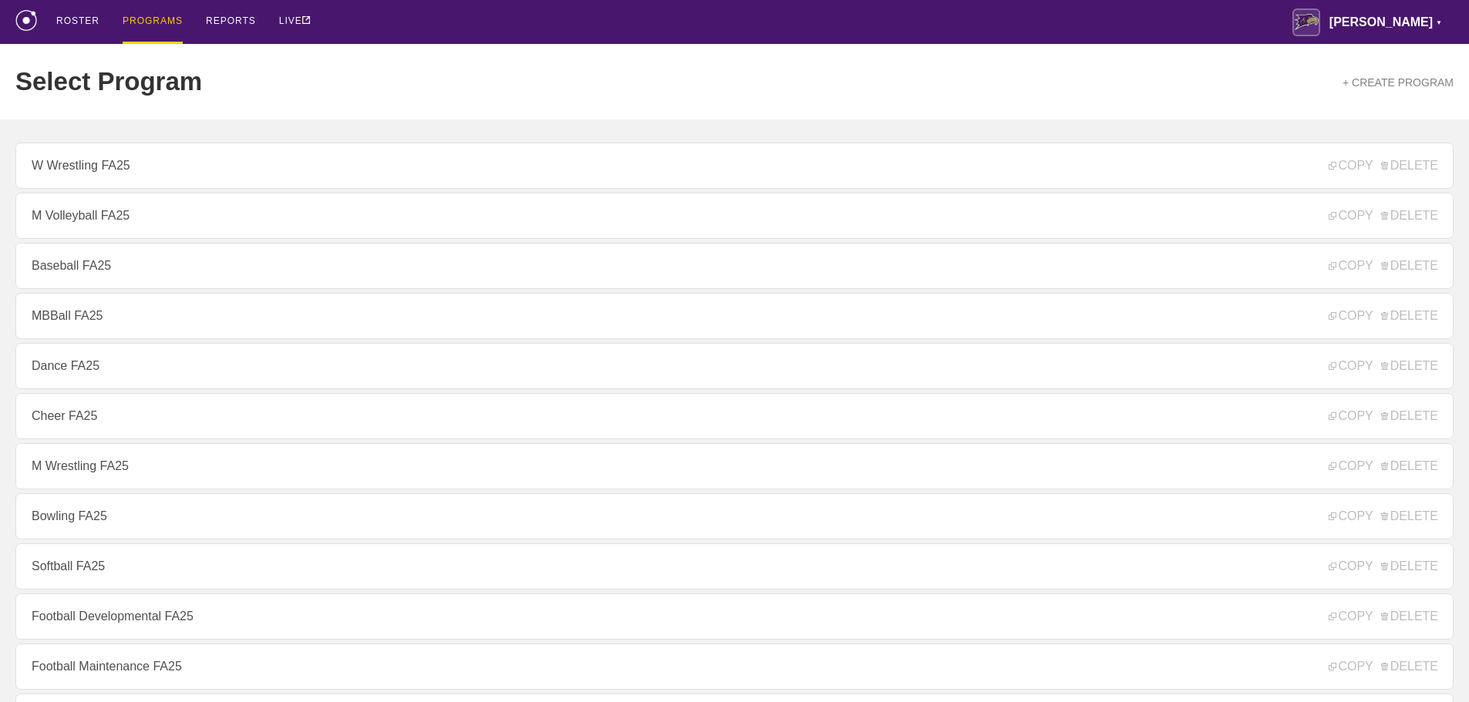
click at [428, 24] on div "ROSTER PROGRAMS REPORTS LIVE [PERSON_NAME] ▼ [PERSON_NAME][EMAIL_ADDRESS][PERSO…" at bounding box center [734, 22] width 1438 height 44
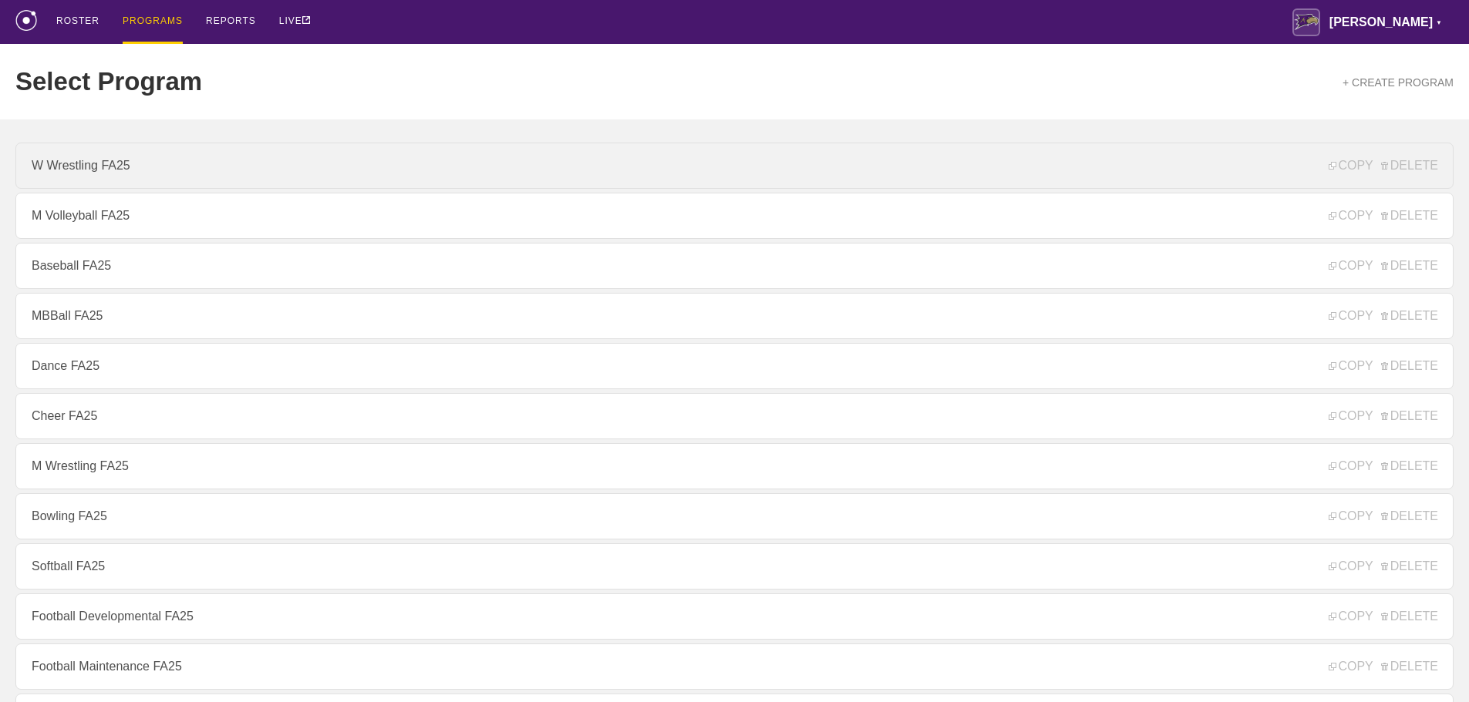
click at [173, 166] on link "W Wrestling FA25" at bounding box center [734, 166] width 1438 height 46
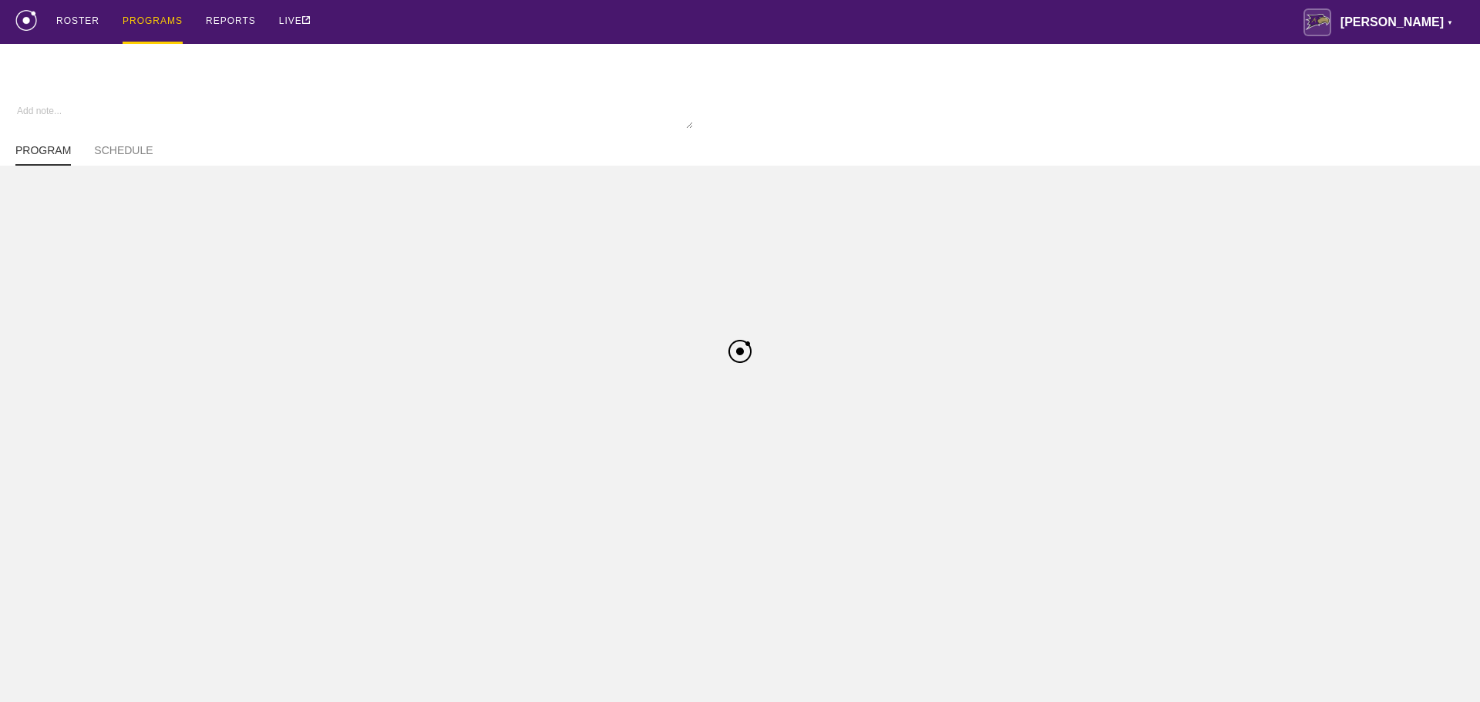
type textarea "x"
type input "W Wrestling FA25"
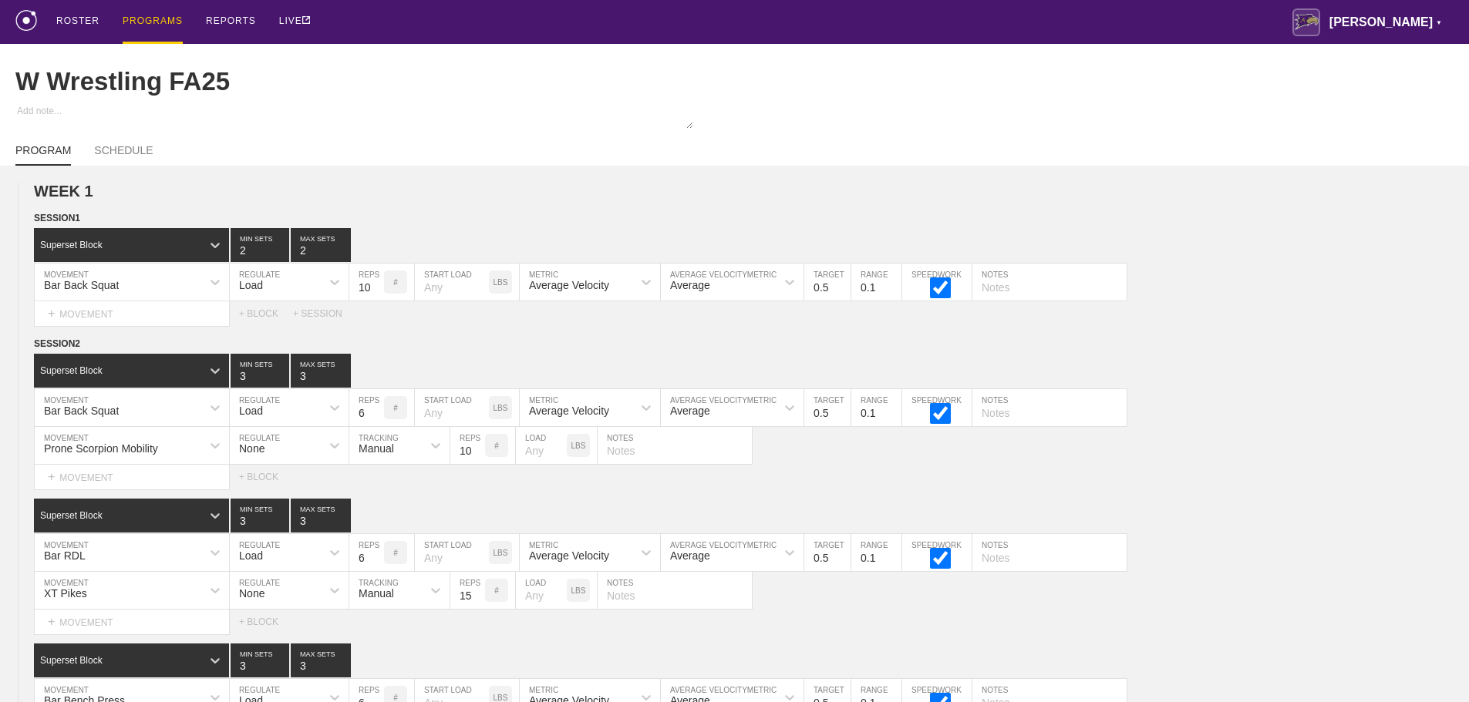
click at [624, 12] on div "ROSTER PROGRAMS REPORTS LIVE [PERSON_NAME] ▼ [PERSON_NAME][EMAIL_ADDRESS][PERSO…" at bounding box center [734, 22] width 1438 height 44
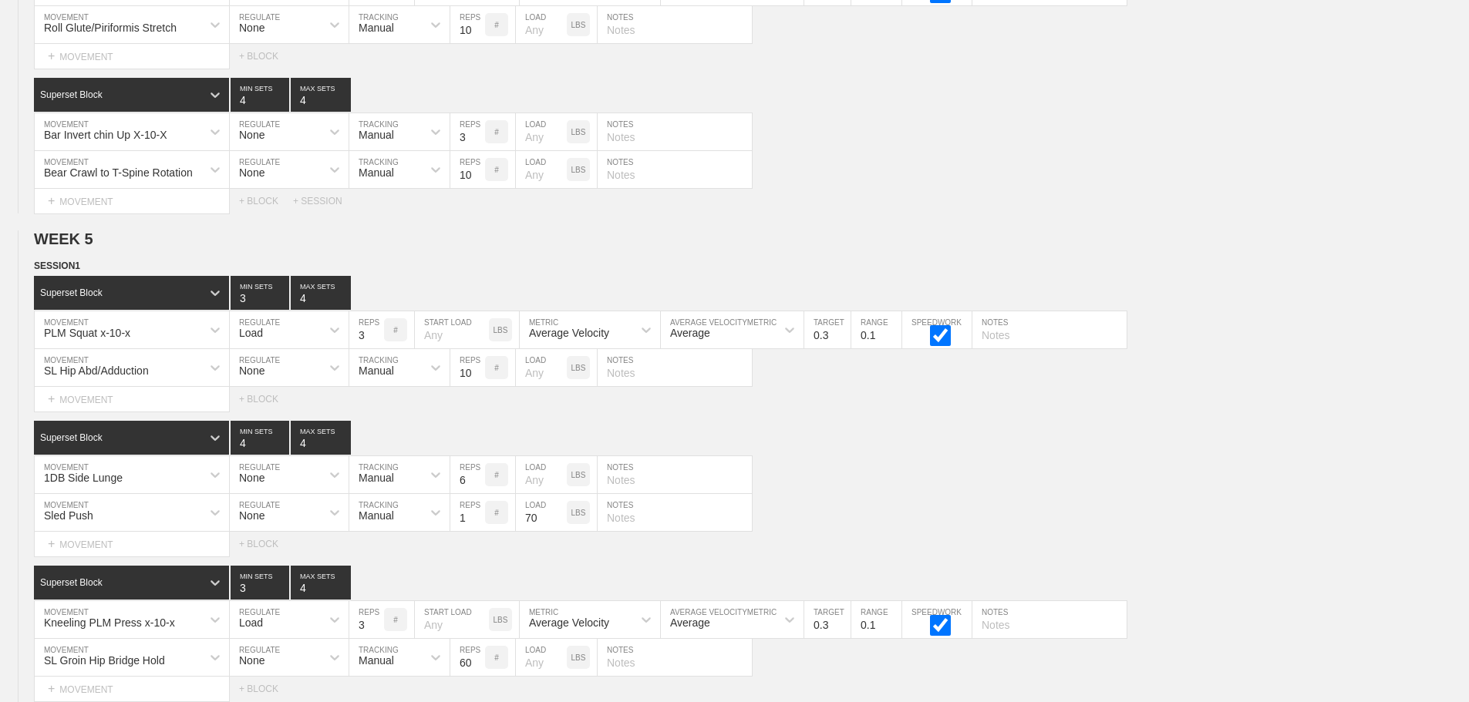
scroll to position [6626, 0]
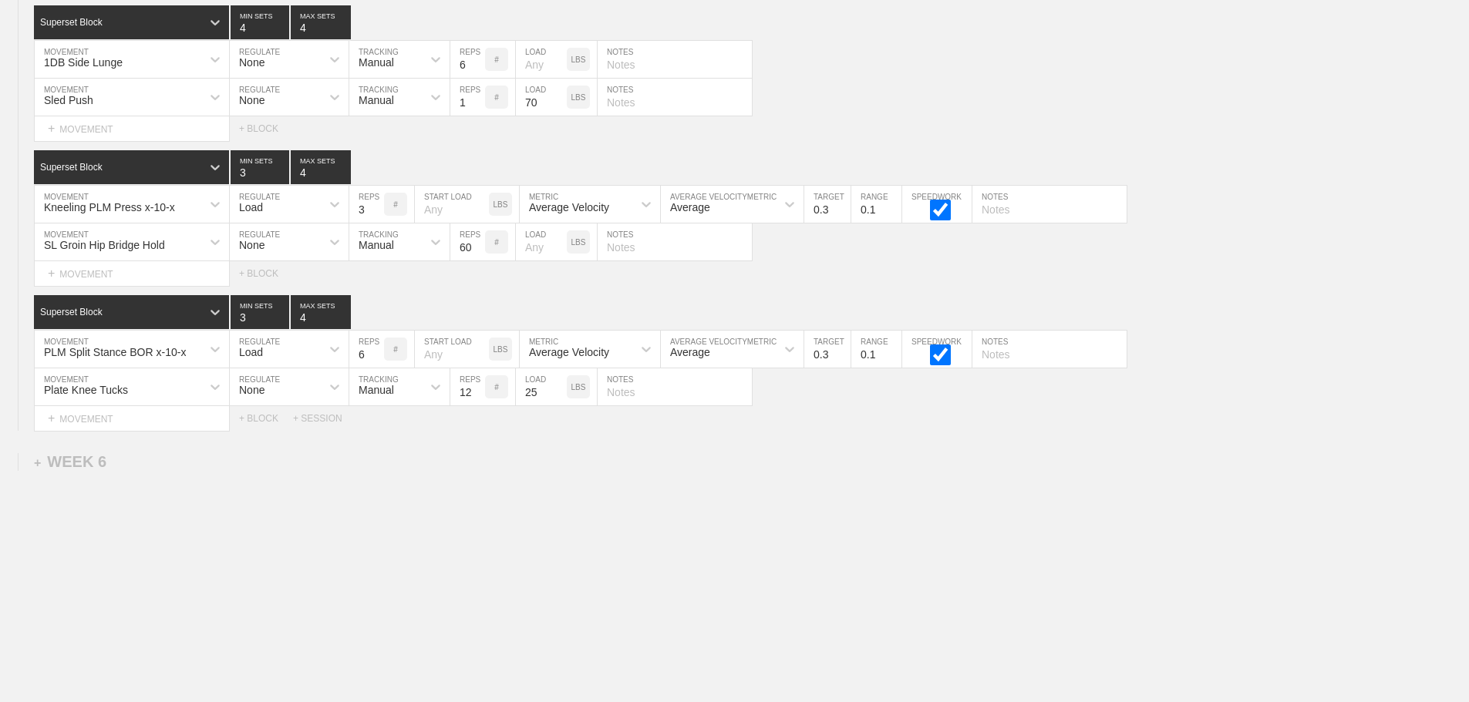
click at [321, 420] on div "+ SESSION" at bounding box center [324, 418] width 62 height 11
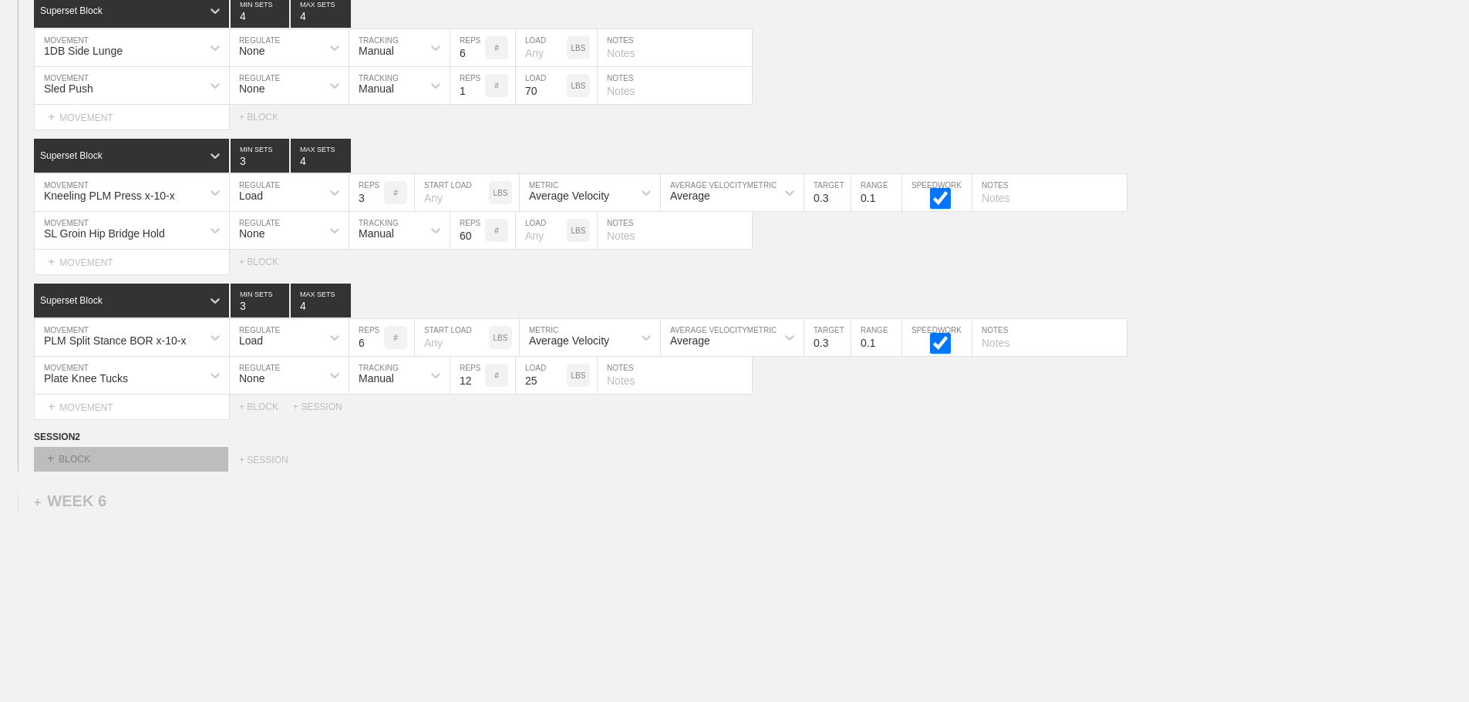
click at [190, 472] on div "+ BLOCK" at bounding box center [131, 459] width 194 height 25
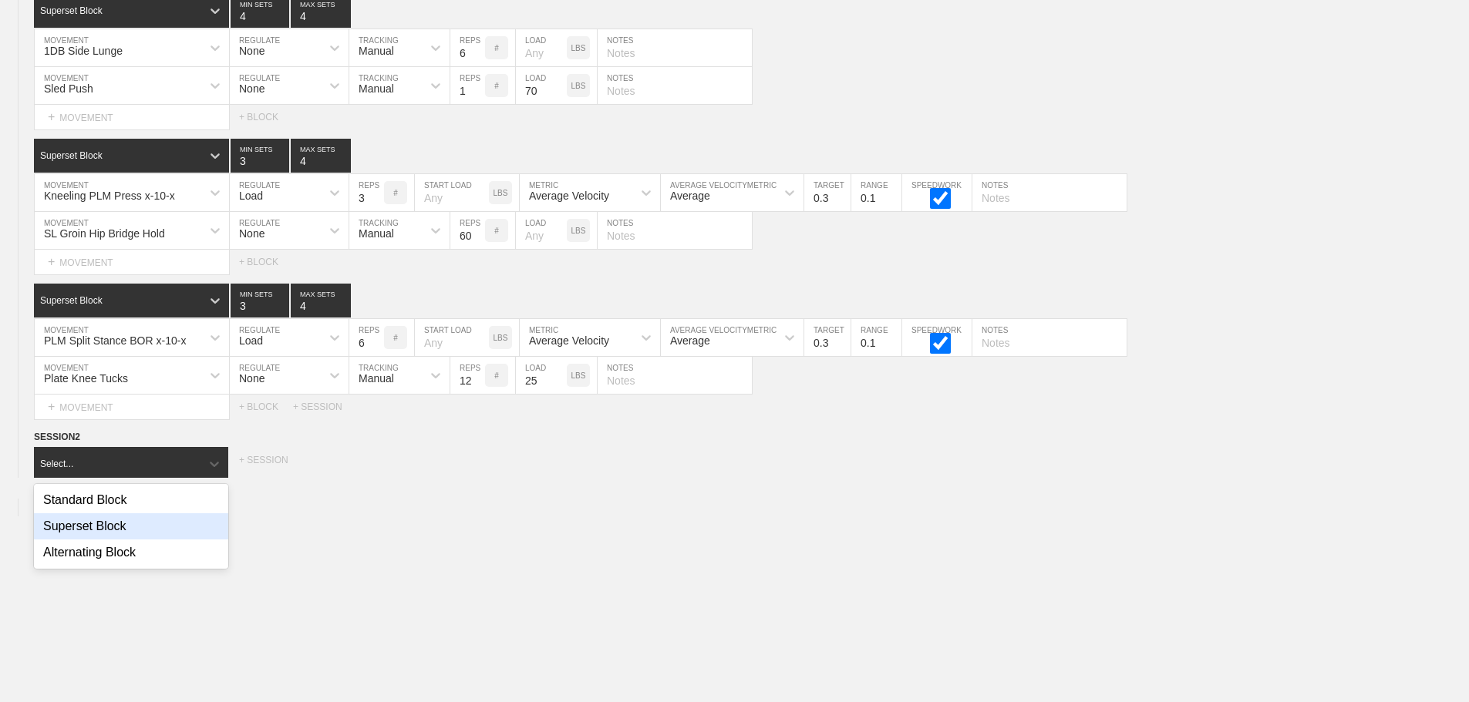
drag, startPoint x: 142, startPoint y: 532, endPoint x: 230, endPoint y: 530, distance: 87.9
click at [142, 533] on div "Superset Block" at bounding box center [131, 526] width 194 height 26
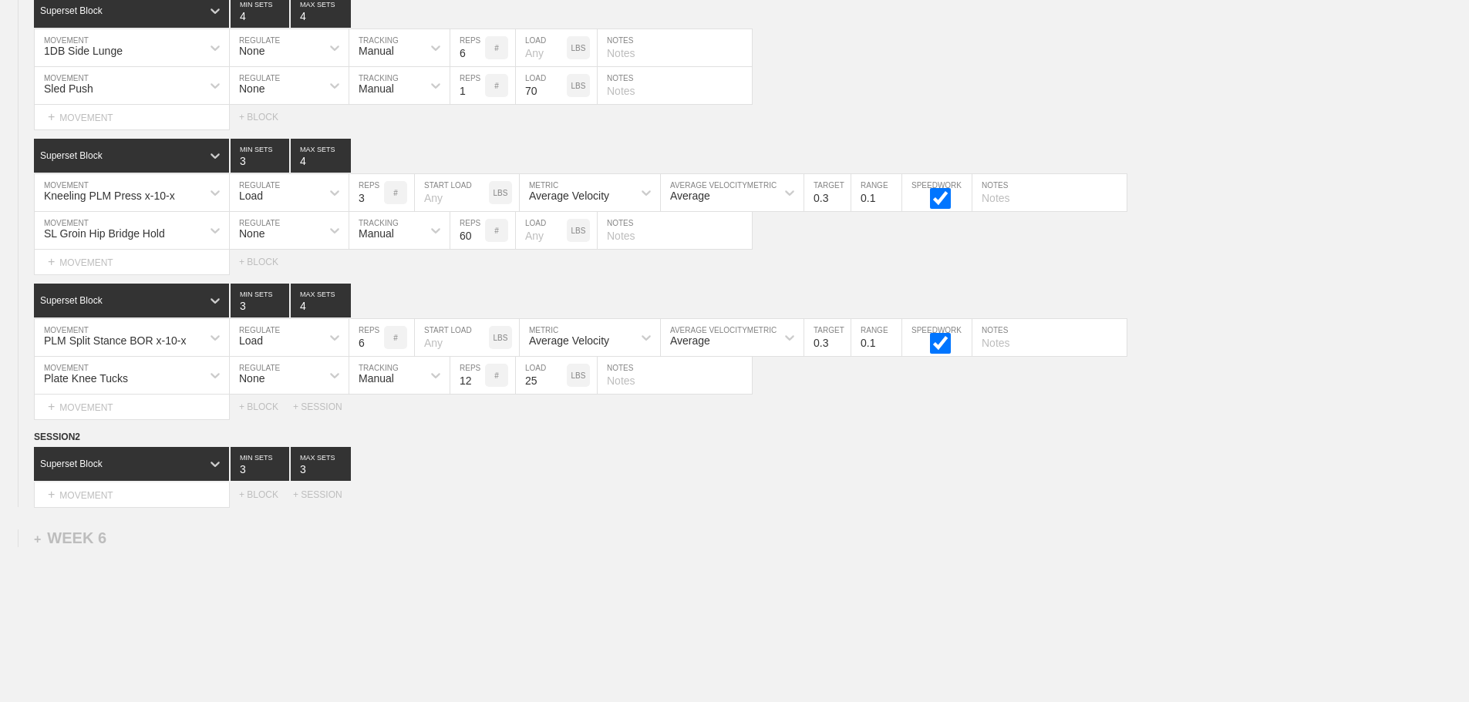
click at [432, 481] on div "Superset Block 3 MIN SETS 3 MAX SETS" at bounding box center [751, 464] width 1435 height 34
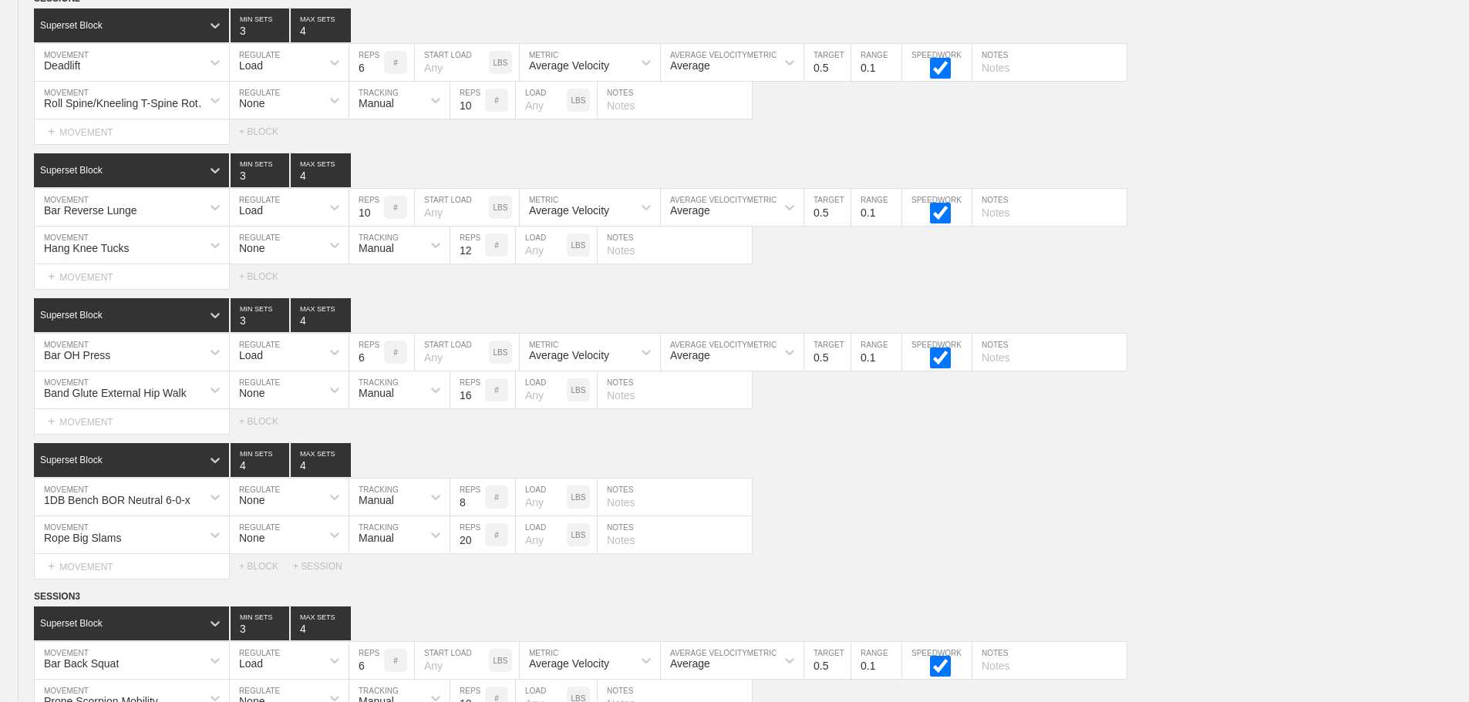
scroll to position [3311, 0]
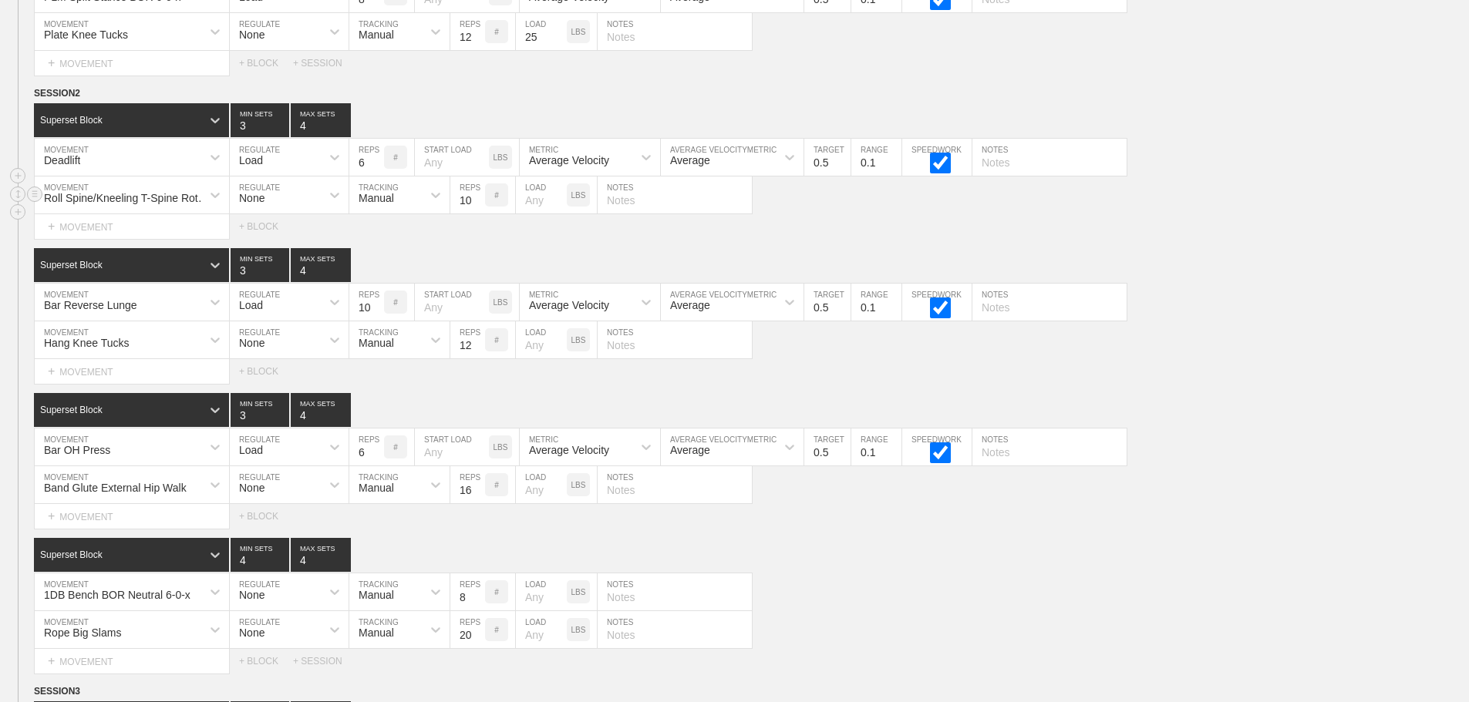
click at [1235, 203] on div "Roll Spine/Kneeling T-Spine Rotation MOVEMENT None REGULATE Manual TRACKING 10 …" at bounding box center [734, 196] width 1469 height 38
click at [34, 103] on circle at bounding box center [35, 94] width 18 height 18
click at [98, 121] on div "DUPLICATE" at bounding box center [107, 122] width 123 height 23
click at [1224, 214] on div "Roll Spine/Kneeling T-Spine Rotation MOVEMENT None REGULATE Manual TRACKING 10 …" at bounding box center [734, 196] width 1469 height 38
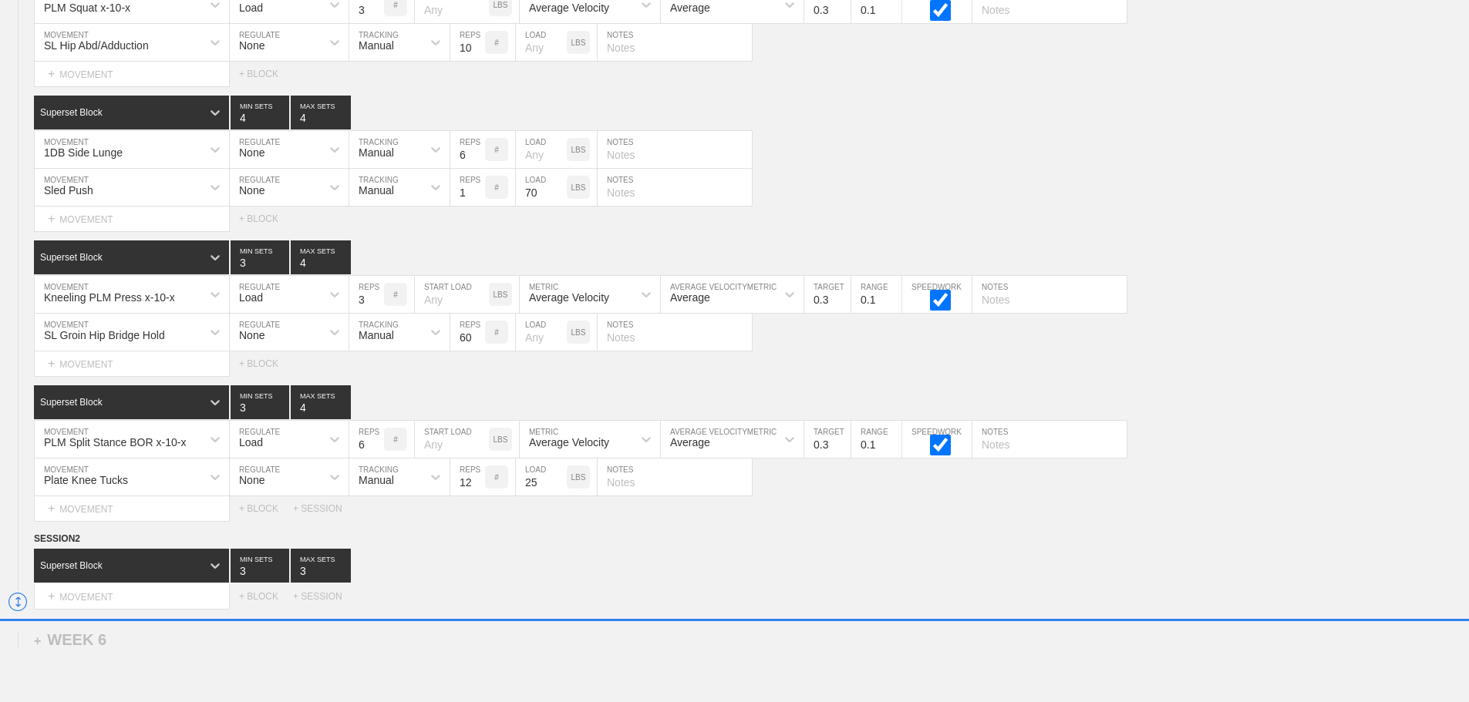
scroll to position [6525, 0]
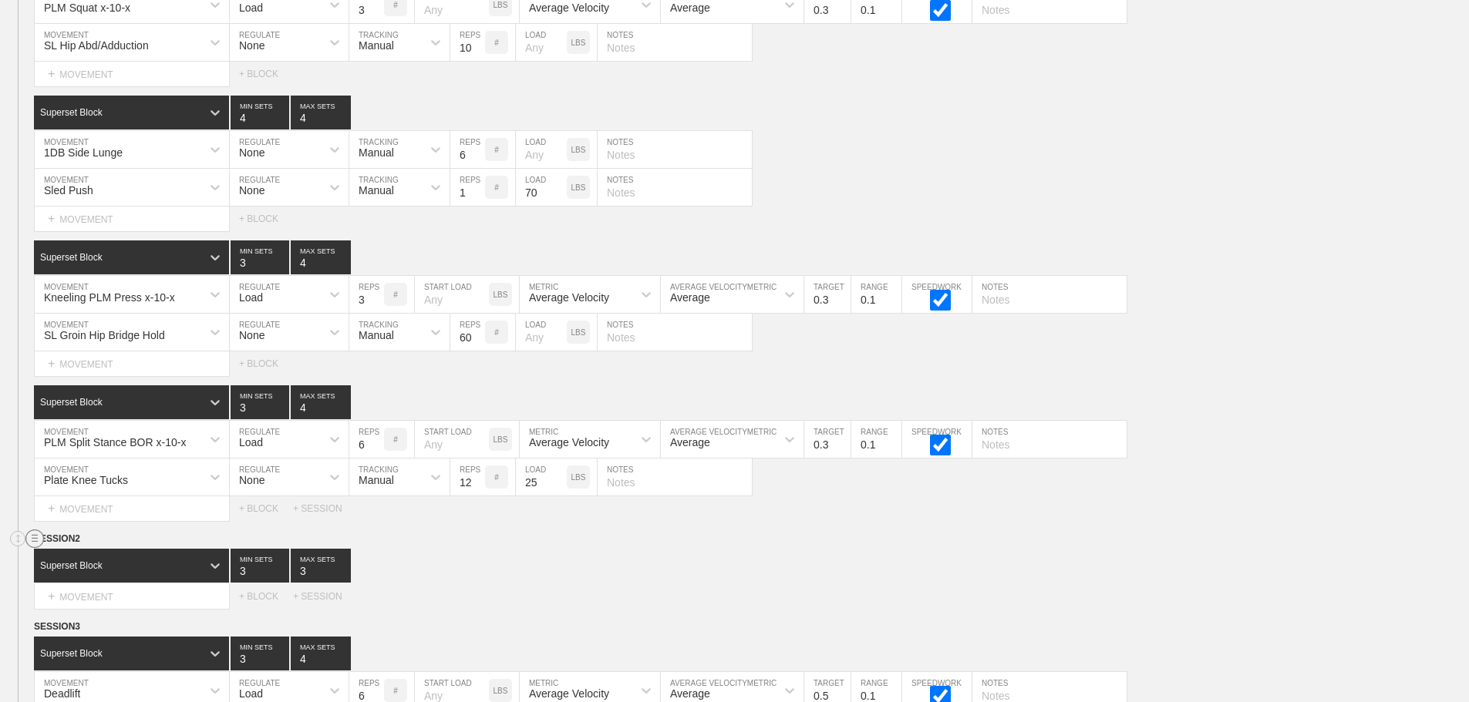
click at [32, 548] on circle at bounding box center [35, 539] width 18 height 18
click at [82, 591] on div "DELETE" at bounding box center [107, 591] width 123 height 23
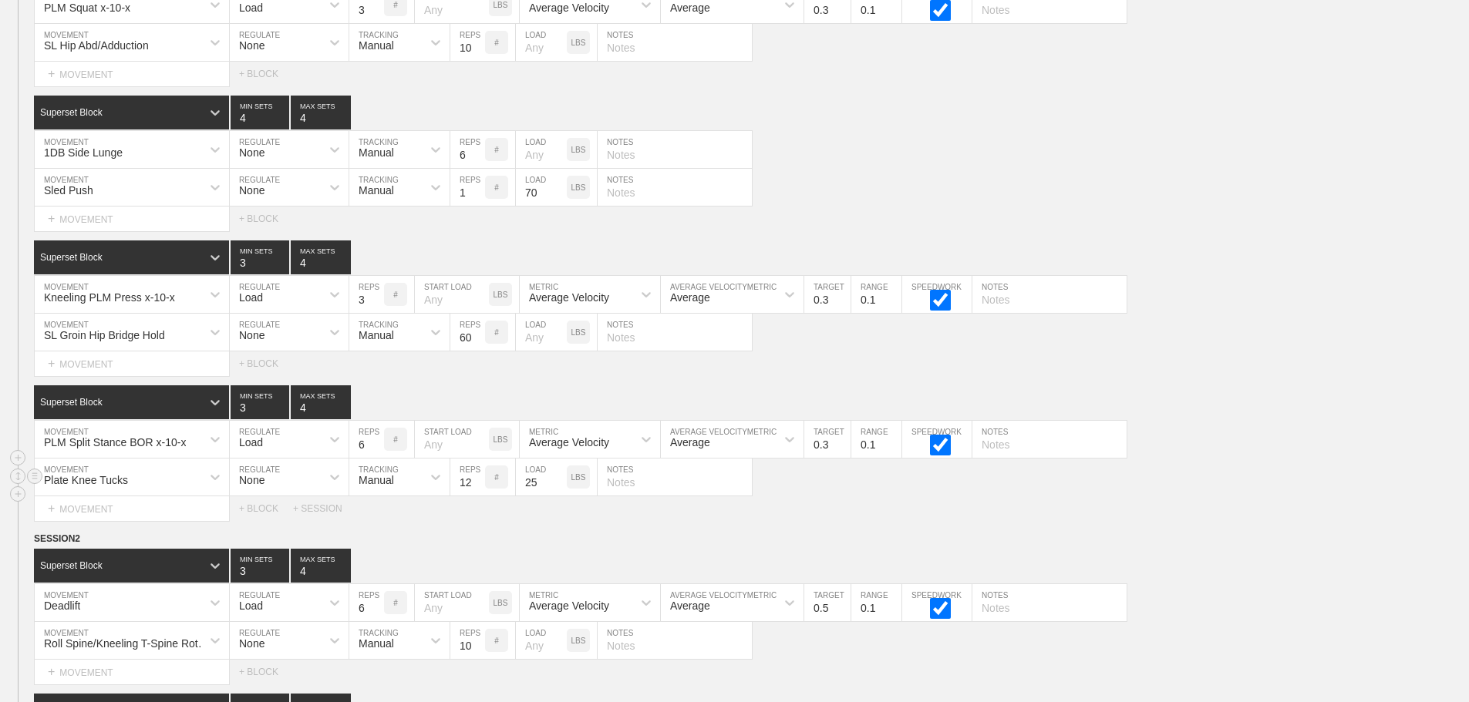
click at [1272, 496] on div "Plate Knee Tucks MOVEMENT None REGULATE Manual TRACKING 12 REPS # 25 LOAD LBS N…" at bounding box center [734, 478] width 1469 height 38
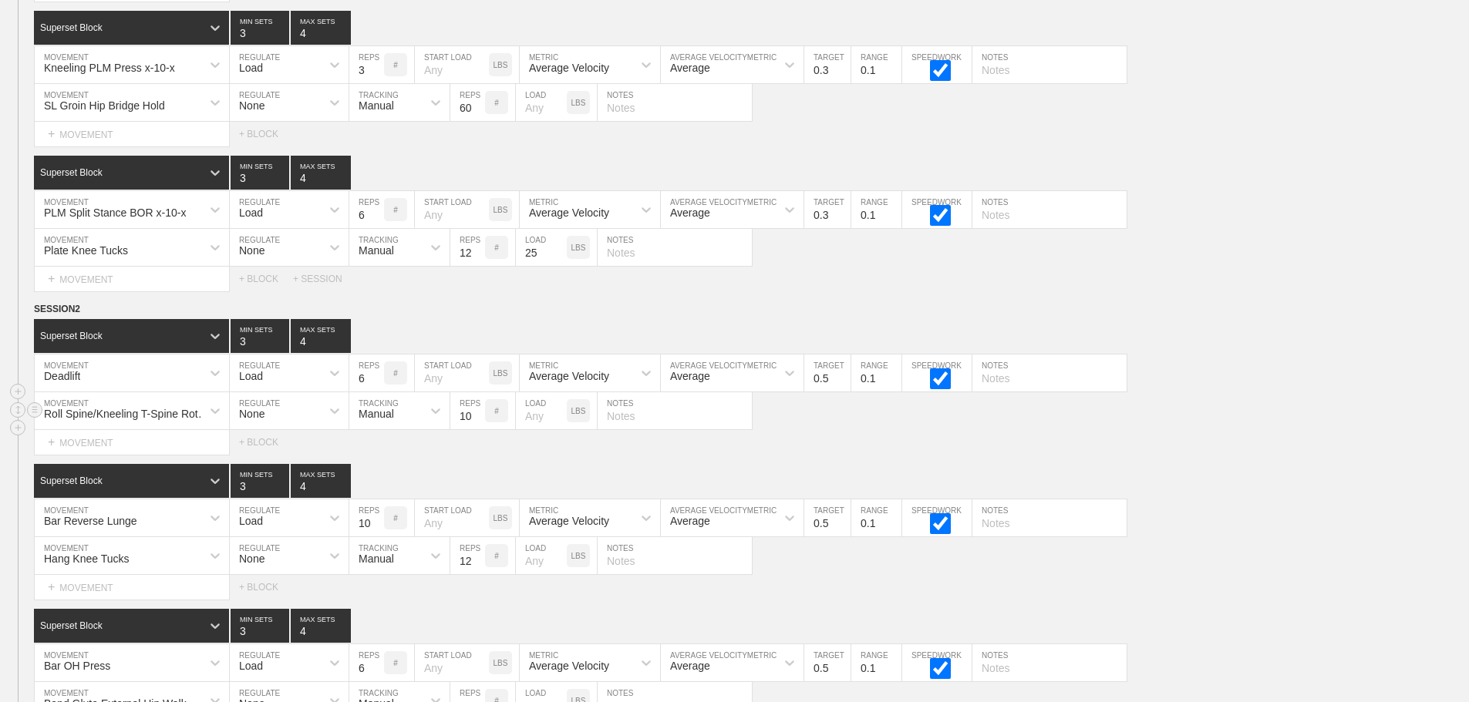
scroll to position [6756, 0]
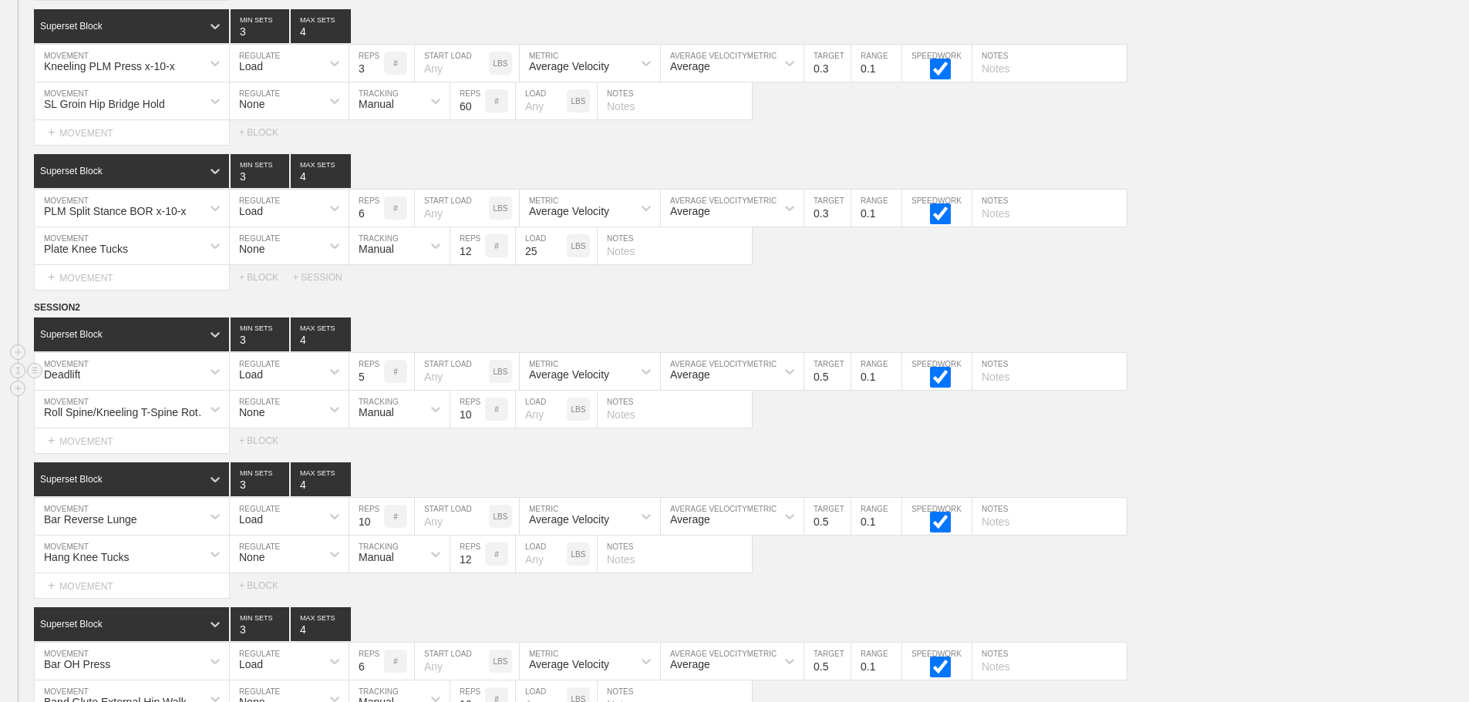
click at [379, 390] on input "5" at bounding box center [366, 371] width 35 height 37
click at [379, 390] on input "4" at bounding box center [366, 371] width 35 height 37
type input "3"
click at [379, 390] on input "3" at bounding box center [366, 371] width 35 height 37
click at [841, 390] on input "0.4" at bounding box center [827, 371] width 46 height 37
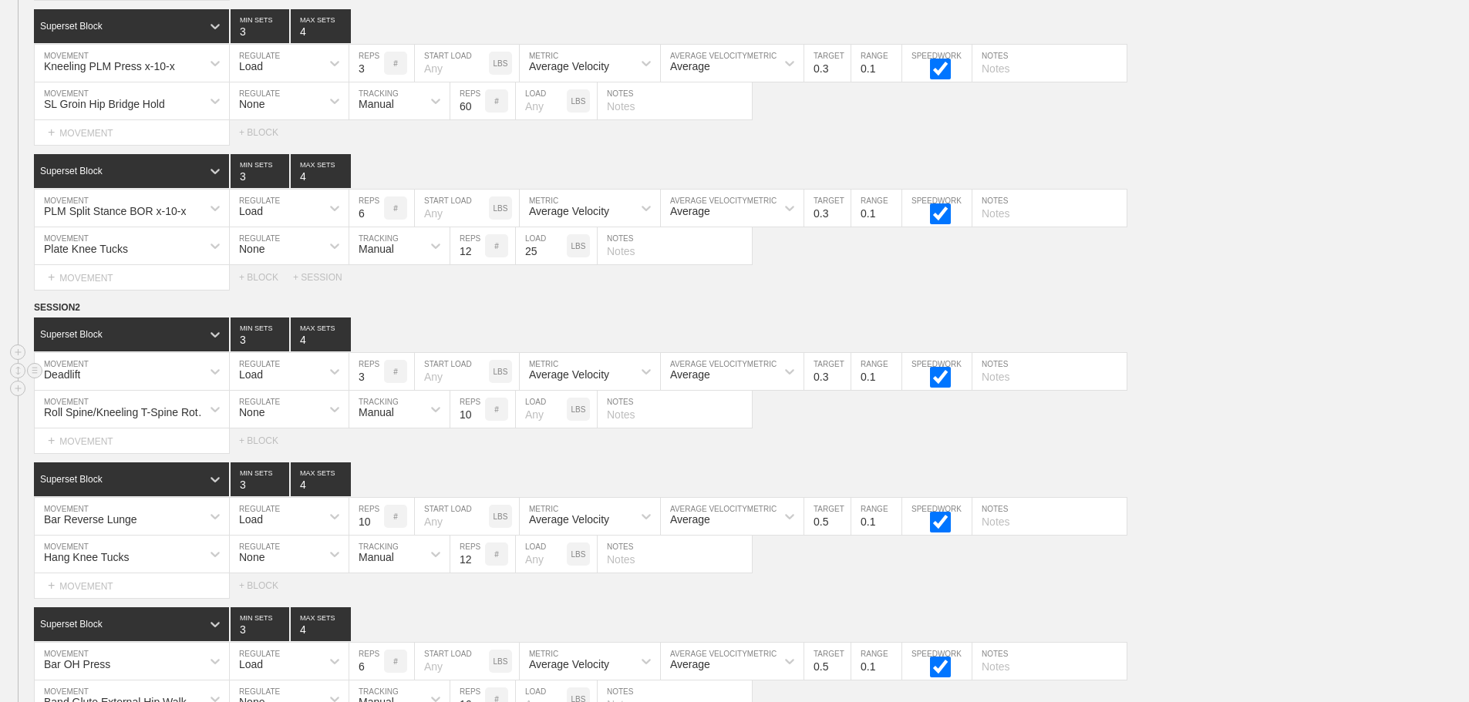
type input "0.3"
click at [841, 390] on input "0.3" at bounding box center [827, 371] width 46 height 37
click at [1337, 308] on div "WEEK 5 DUPLICATE DELETE SESSION 1 Superset Block 3 MIN SETS 4 MAX SETS DUPLICAT…" at bounding box center [734, 281] width 1469 height 1214
click at [375, 534] on input "9" at bounding box center [366, 516] width 35 height 37
click at [375, 534] on input "8" at bounding box center [366, 516] width 35 height 37
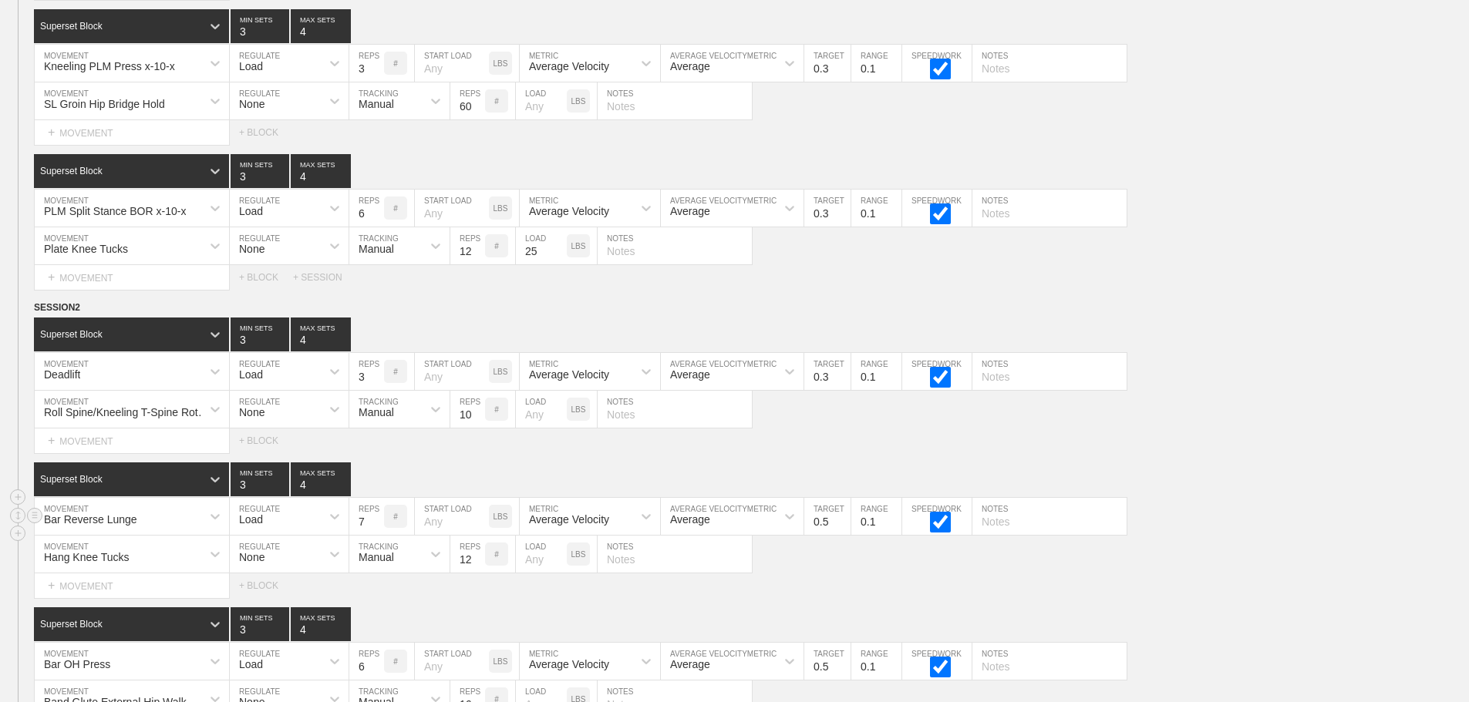
click at [375, 534] on input "7" at bounding box center [366, 516] width 35 height 37
type input "6"
click at [374, 534] on input "6" at bounding box center [366, 516] width 35 height 37
click at [840, 534] on input "0.4" at bounding box center [827, 516] width 46 height 37
type input "0.3"
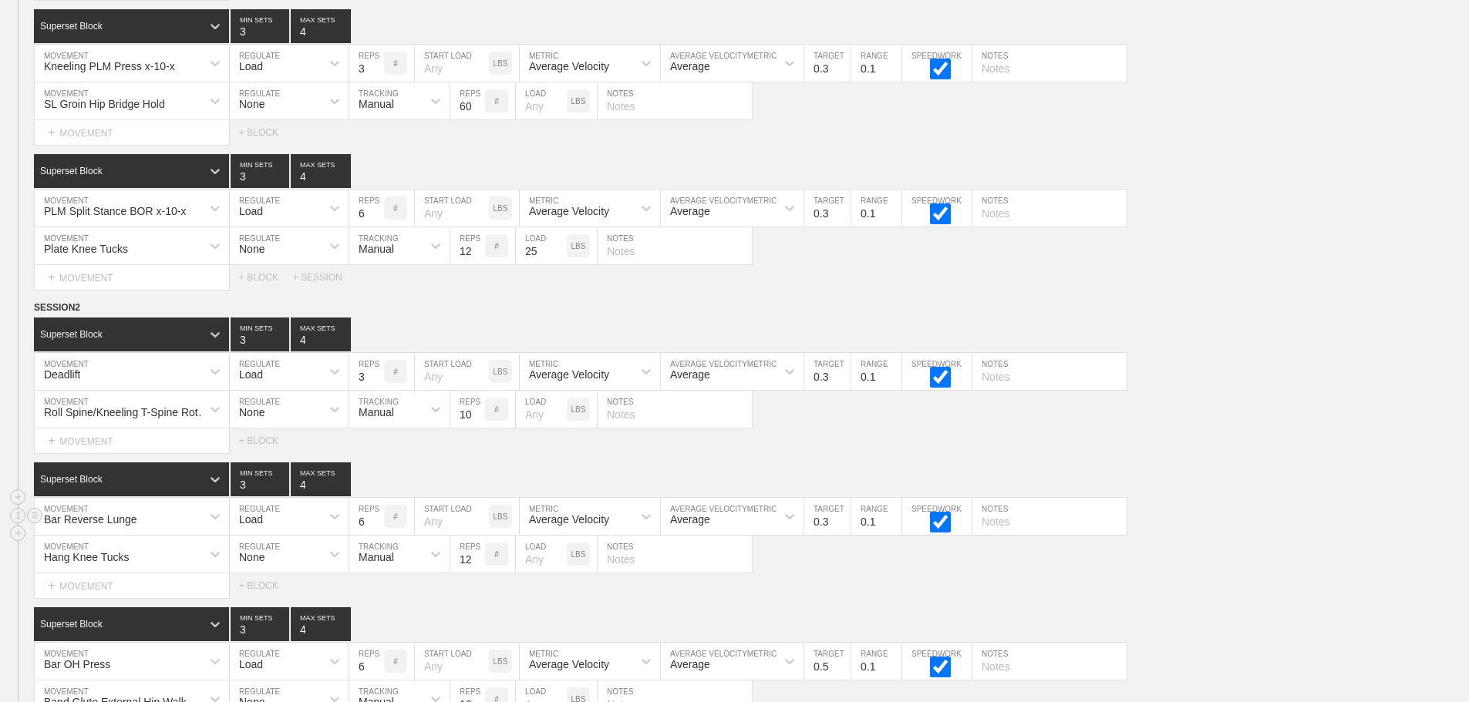
click at [840, 534] on input "0.3" at bounding box center [827, 516] width 46 height 37
click at [1277, 429] on div "Roll Spine/Kneeling T-Spine Rotation MOVEMENT None REGULATE Manual TRACKING 10 …" at bounding box center [734, 410] width 1469 height 38
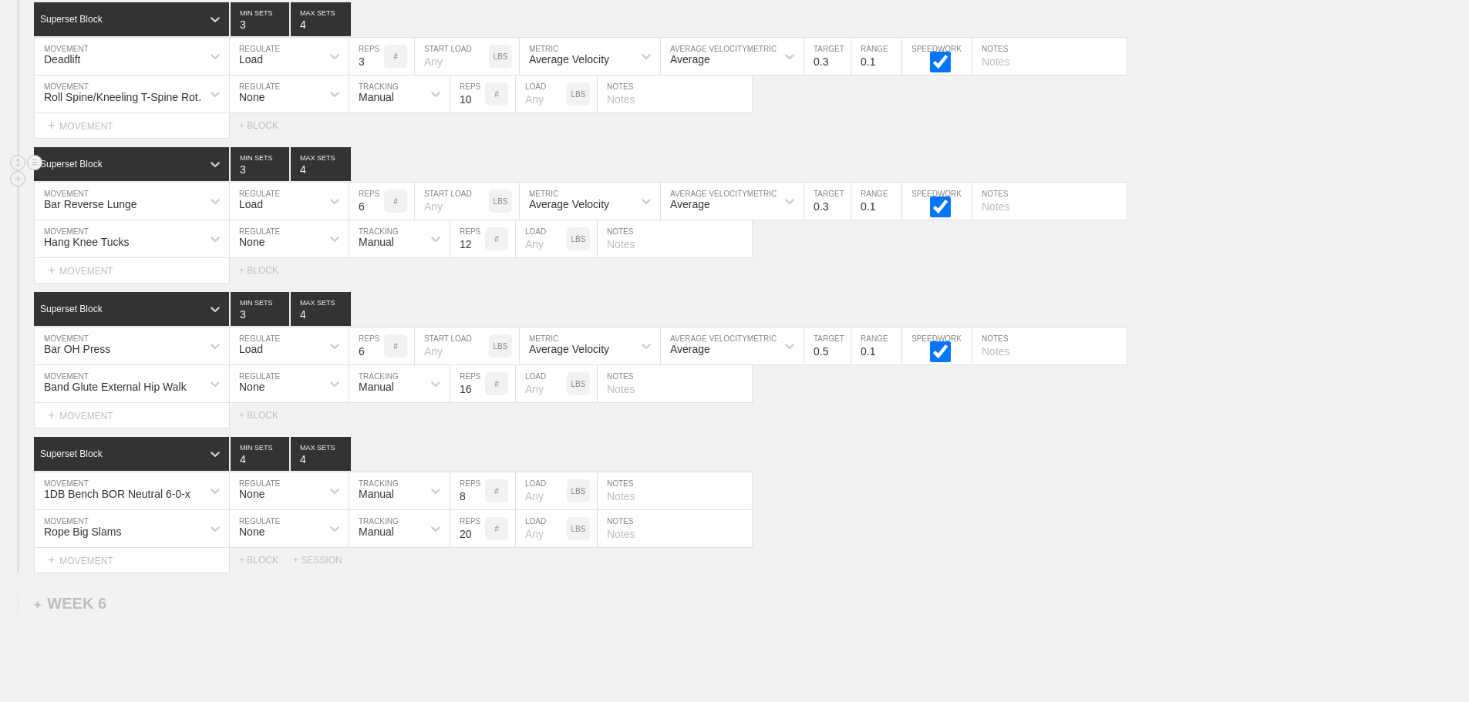
scroll to position [7225, 0]
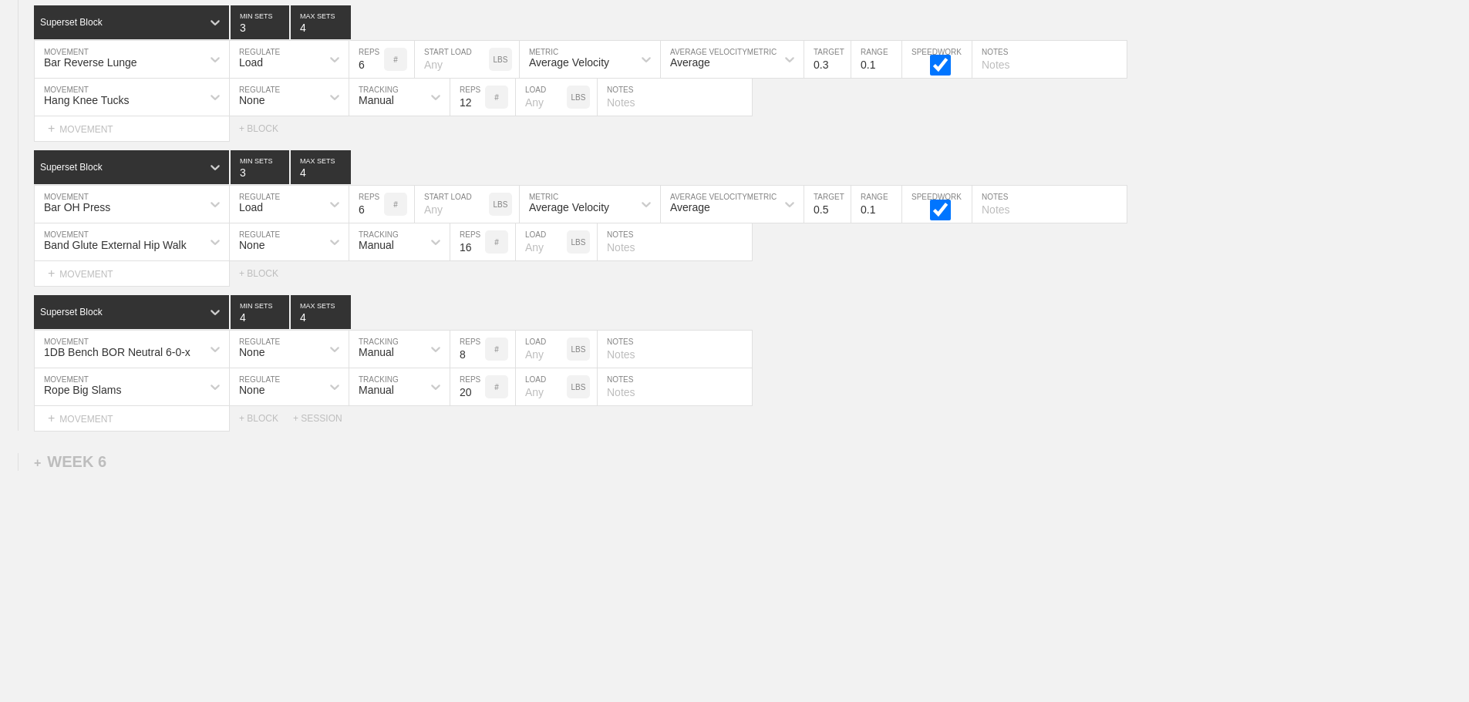
click at [378, 213] on input "5" at bounding box center [366, 204] width 35 height 37
click at [378, 213] on input "4" at bounding box center [366, 204] width 35 height 37
type input "3"
click at [378, 213] on input "3" at bounding box center [366, 204] width 35 height 37
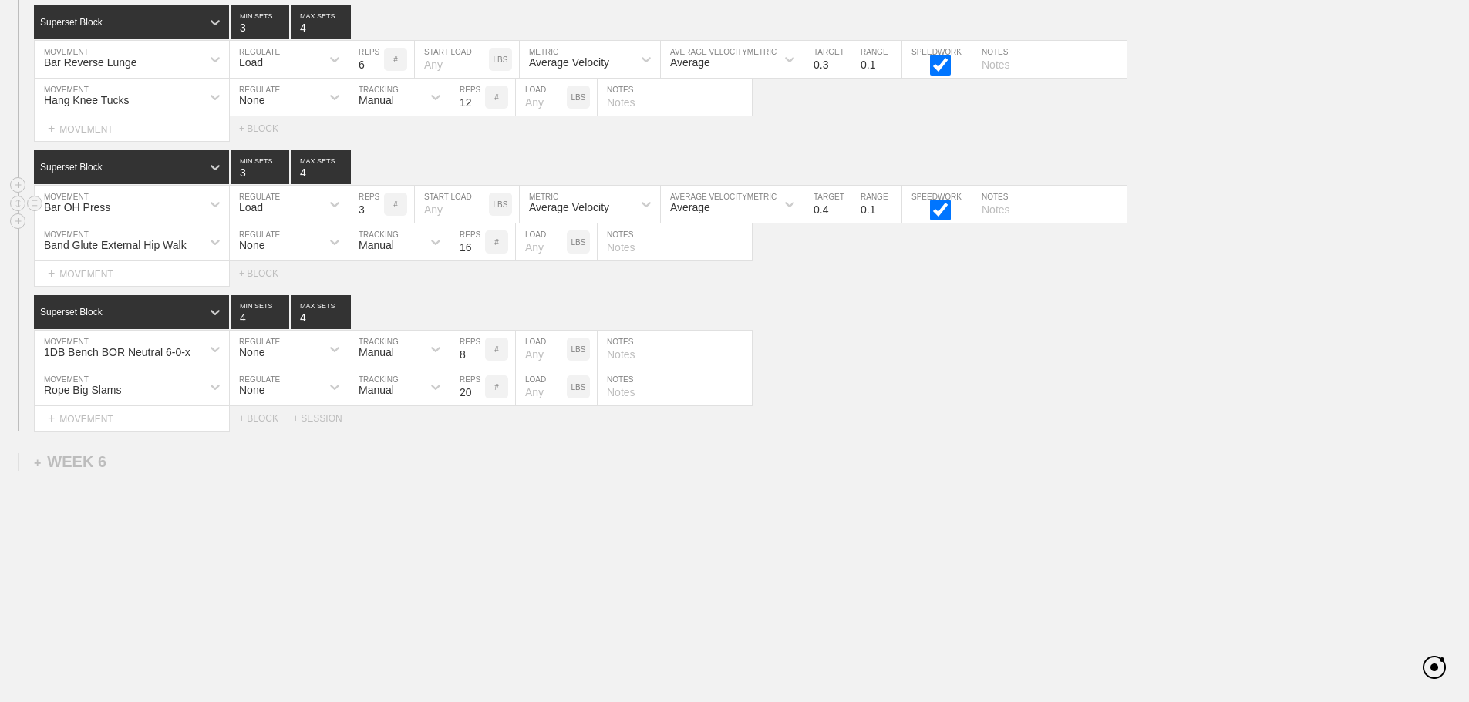
click at [843, 212] on input "0.4" at bounding box center [827, 204] width 46 height 37
type input "0.3"
click at [843, 212] on input "0.3" at bounding box center [827, 204] width 46 height 37
click at [944, 342] on div "1DB Bench BOR Neutral 6-0-x MOVEMENT None REGULATE Manual TRACKING 8 REPS # LOA…" at bounding box center [734, 350] width 1469 height 38
click at [927, 353] on div "1DB Bench BOR Neutral 6-0-x MOVEMENT None REGULATE Manual TRACKING 8 REPS # LOA…" at bounding box center [734, 350] width 1469 height 38
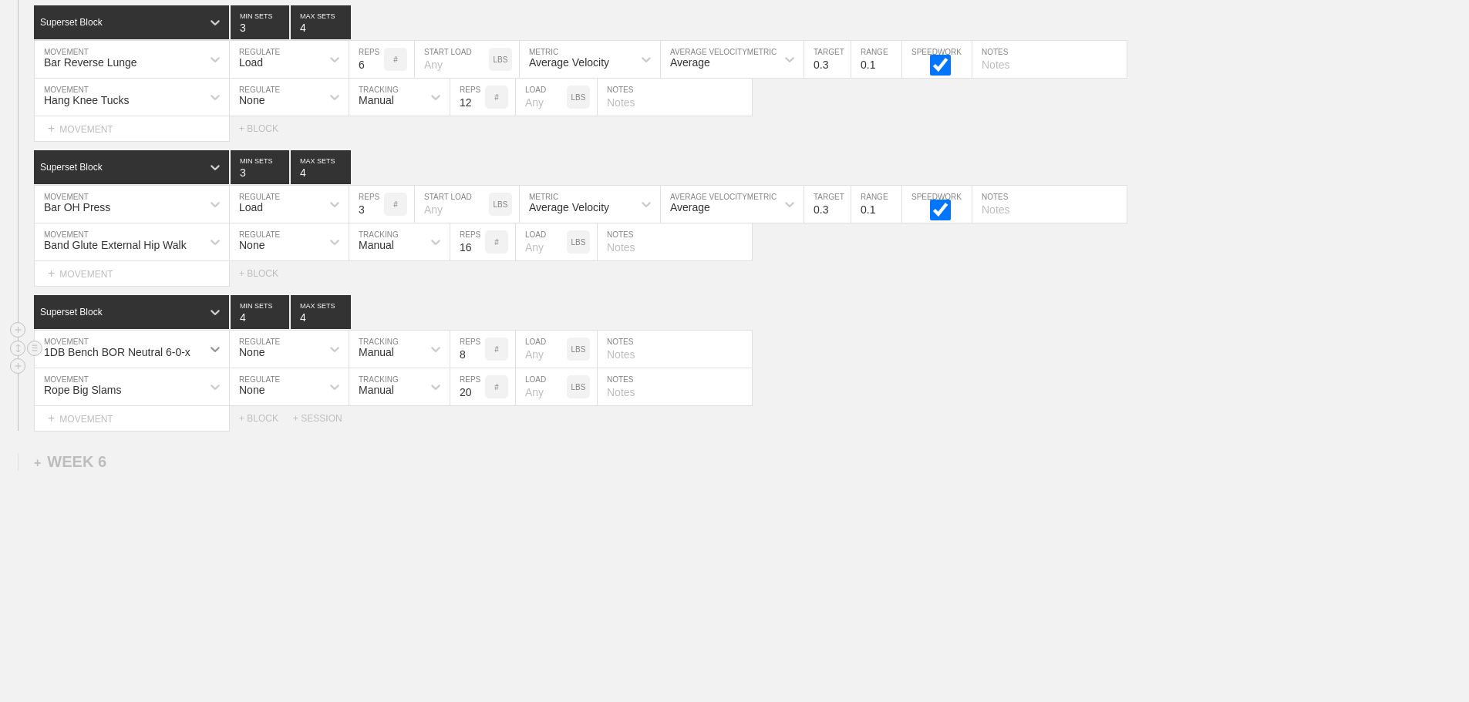
click at [208, 351] on icon at bounding box center [214, 349] width 15 height 15
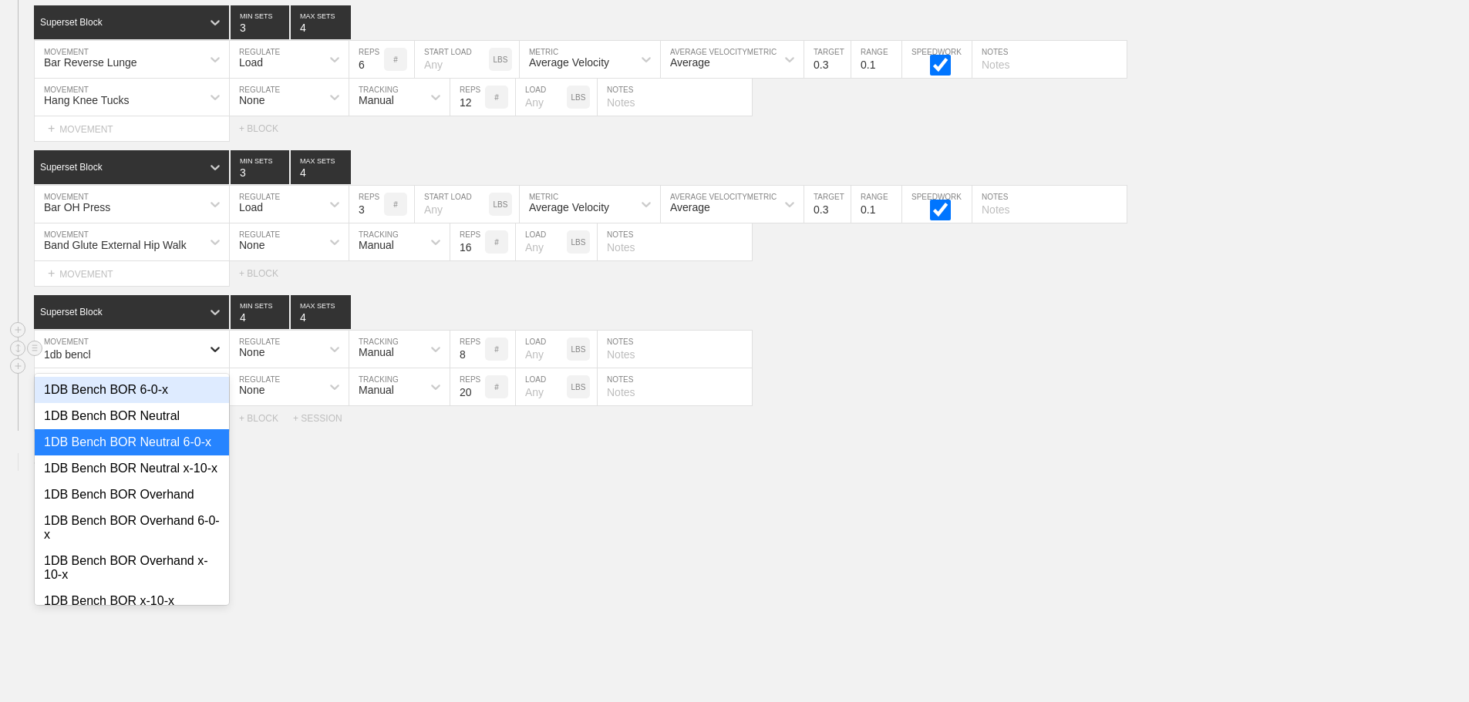
type input "1db bench"
click at [158, 482] on div "1DB Bench BOR Neutral x-10-x" at bounding box center [132, 469] width 194 height 26
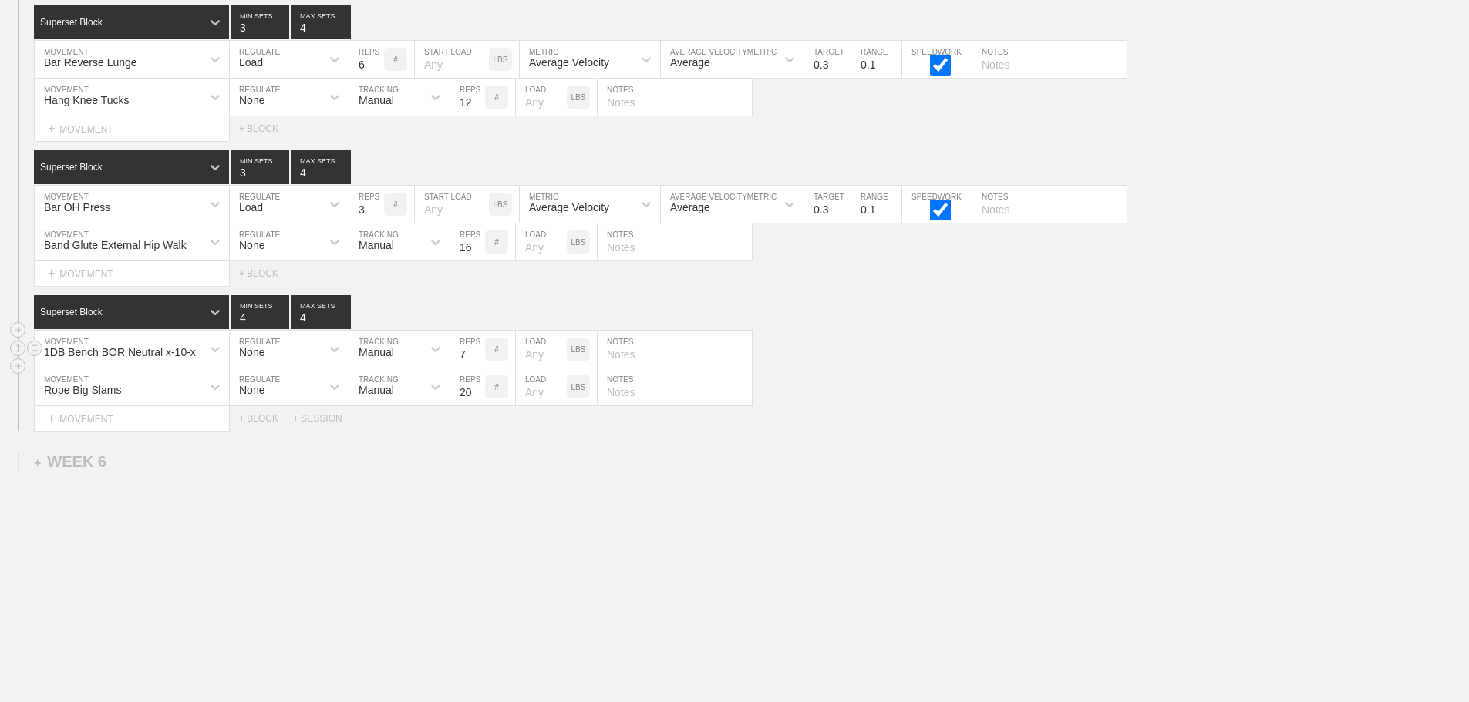
click at [476, 358] on input "7" at bounding box center [467, 349] width 35 height 37
type input "6"
click at [476, 358] on input "6" at bounding box center [467, 349] width 35 height 37
click at [648, 359] on input "text" at bounding box center [674, 349] width 154 height 37
type input "3/ side"
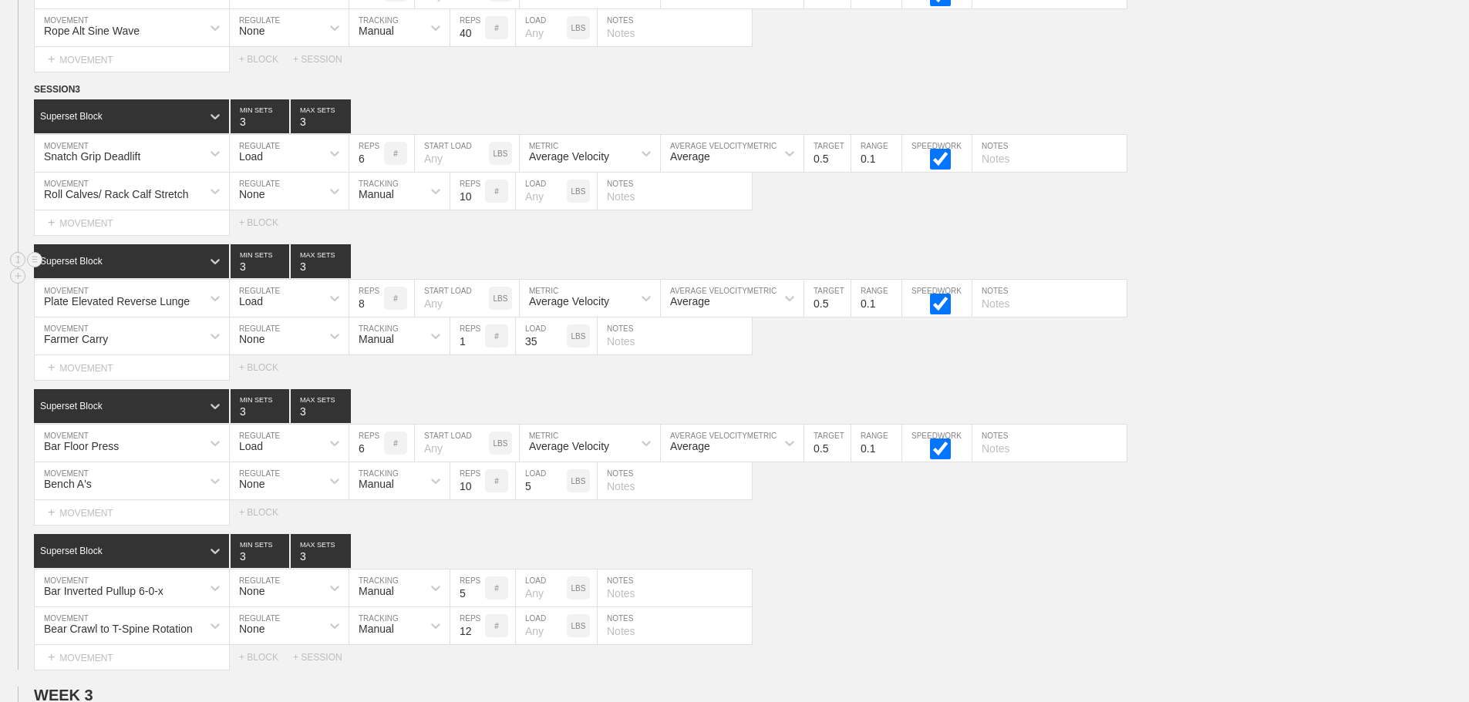
click at [1401, 278] on div "Superset Block 3 MIN SETS 3 MAX SETS" at bounding box center [751, 261] width 1435 height 34
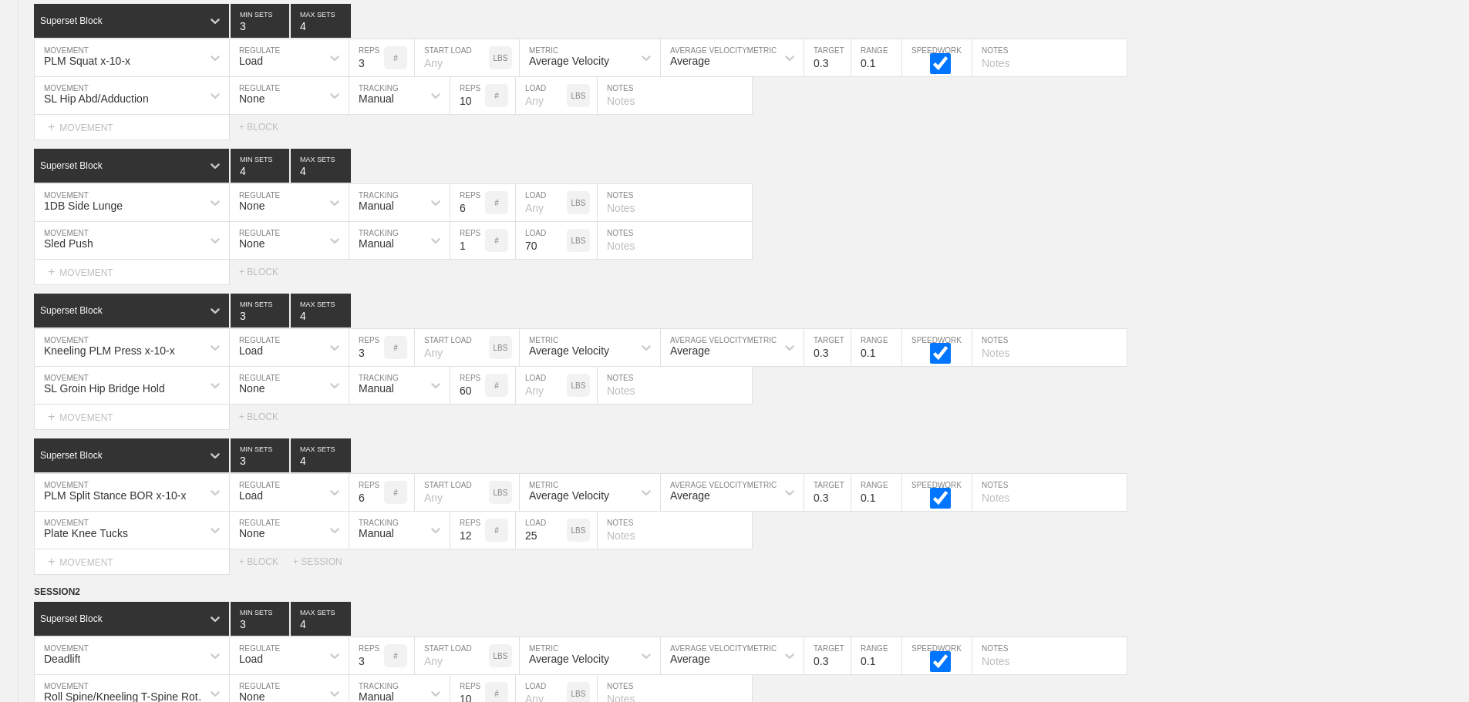
scroll to position [7225, 0]
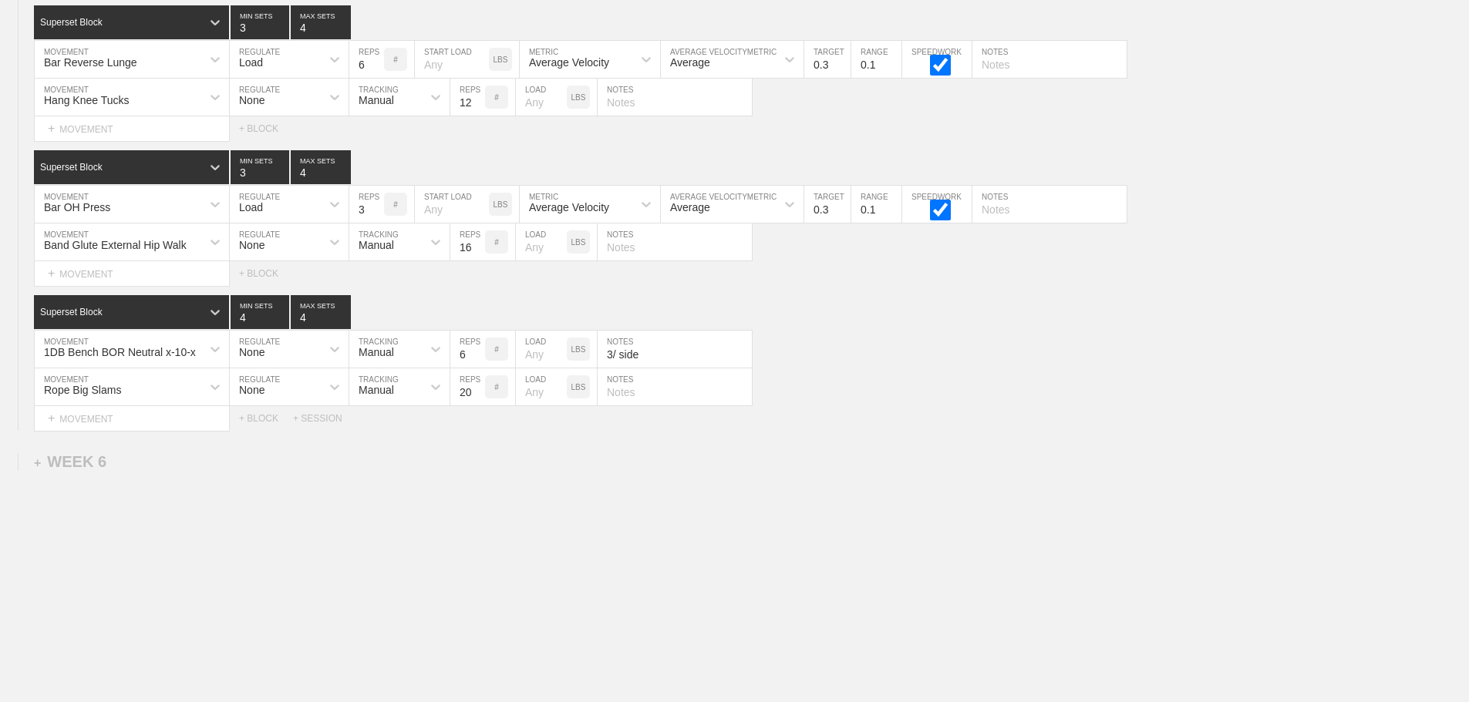
drag, startPoint x: 1271, startPoint y: 554, endPoint x: 1260, endPoint y: 554, distance: 10.0
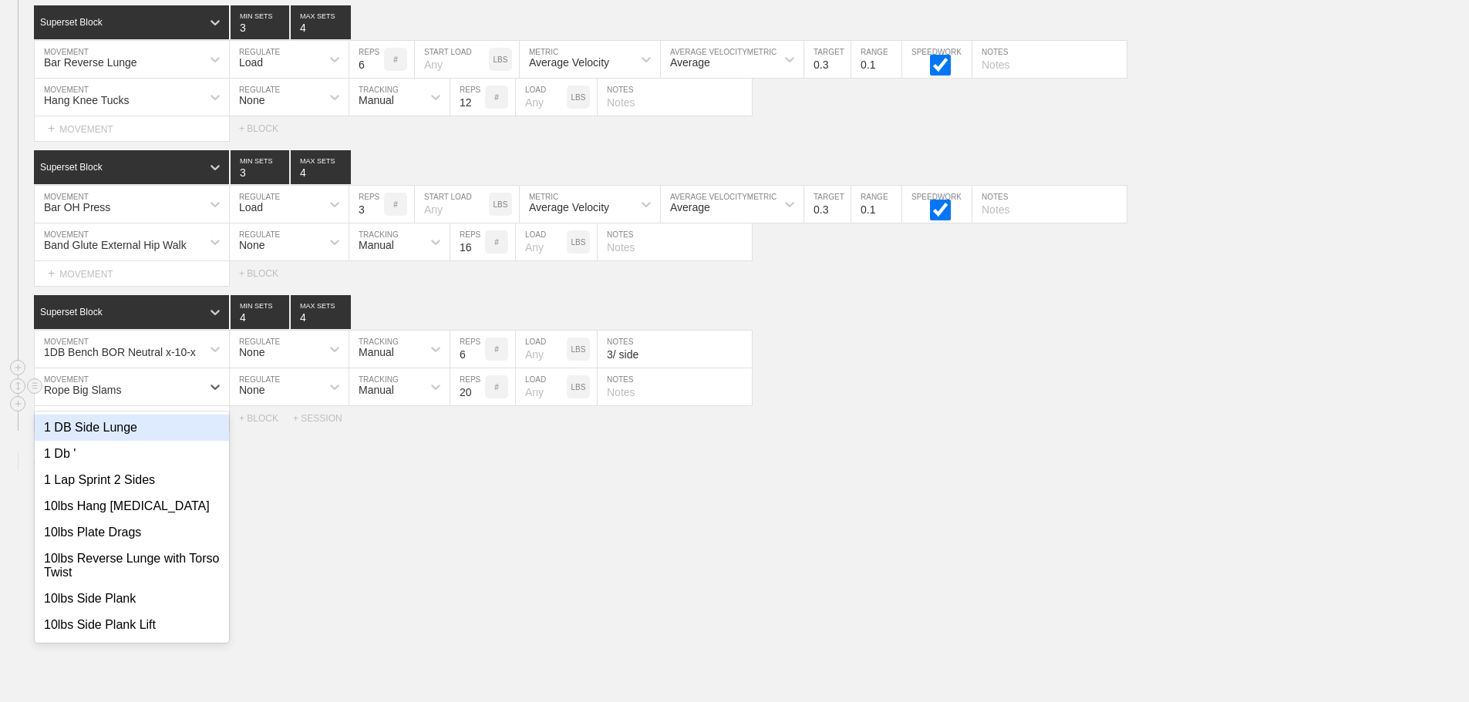
click at [200, 385] on div "Rope Big Slams" at bounding box center [118, 387] width 167 height 26
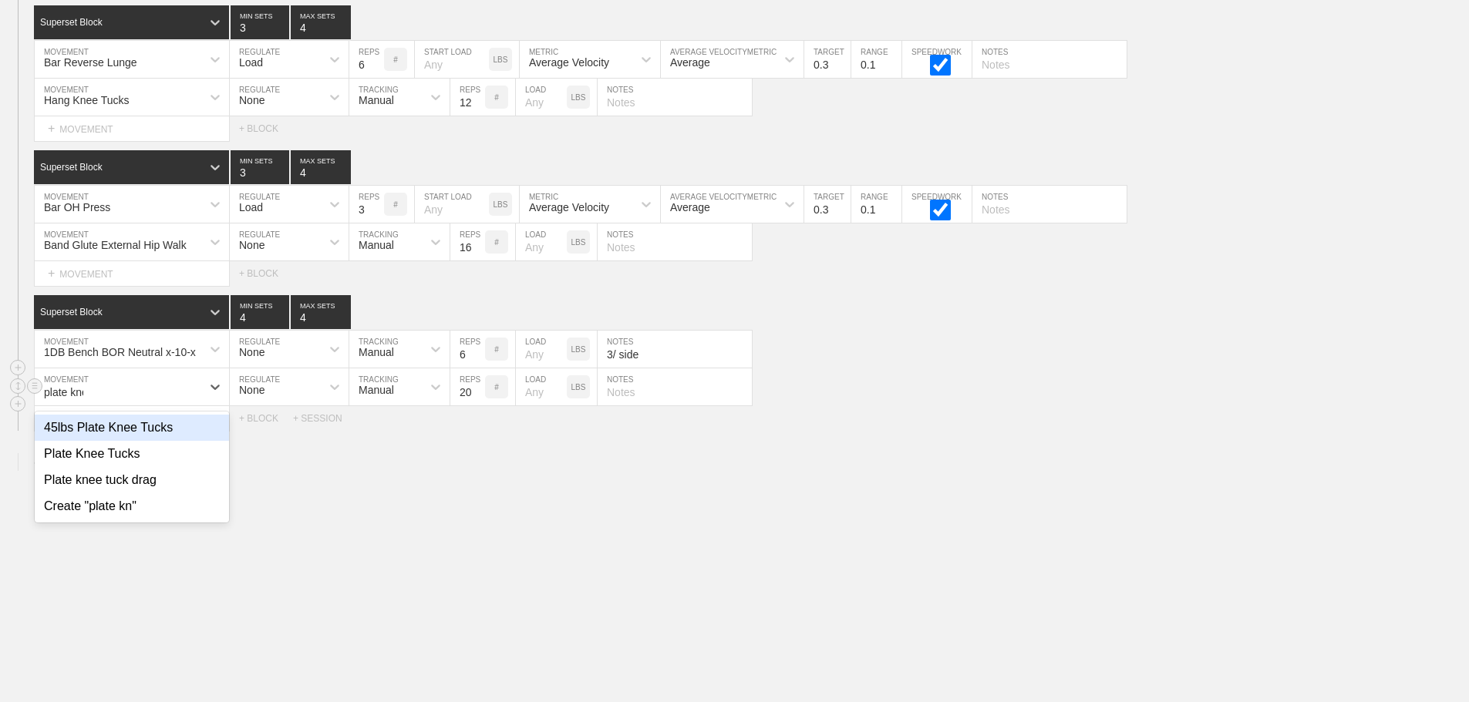
type input "plate knee"
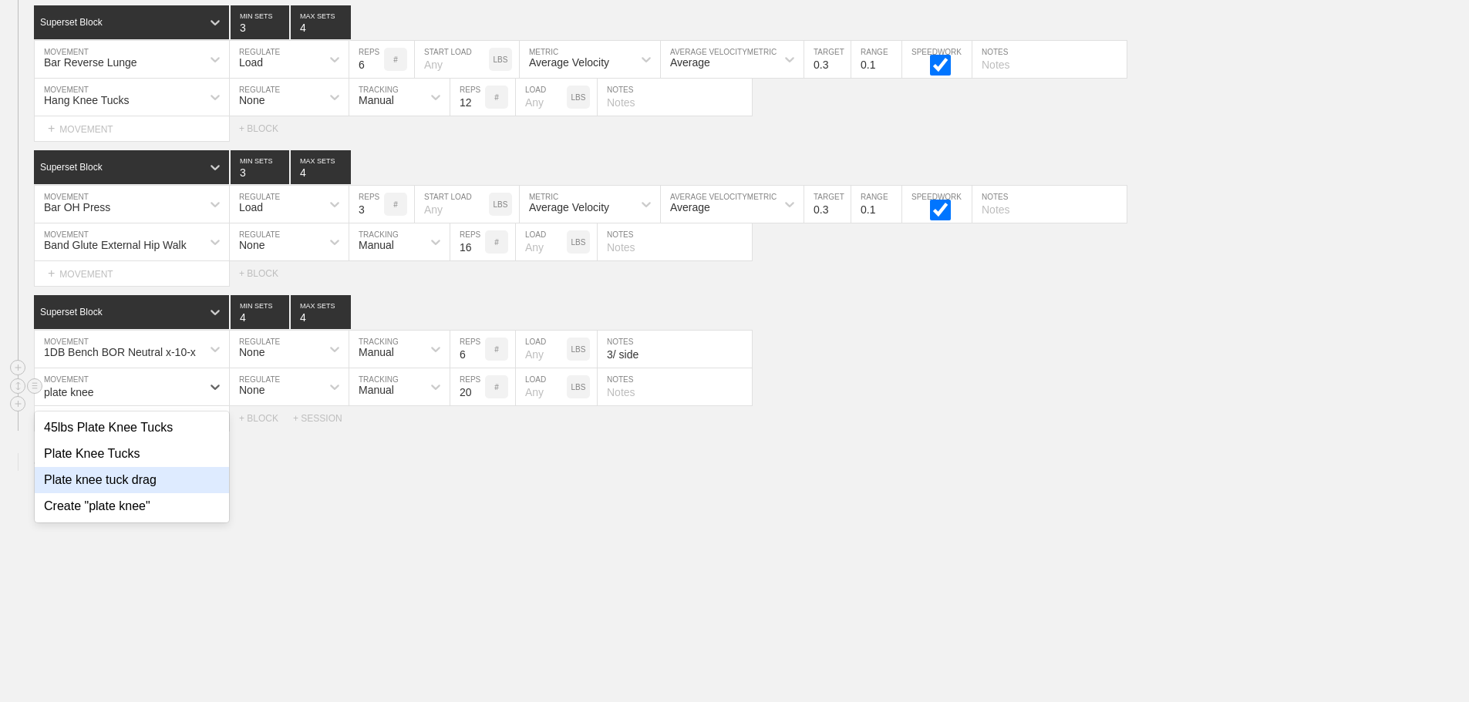
click at [160, 486] on div "Plate knee tuck drag" at bounding box center [132, 480] width 194 height 26
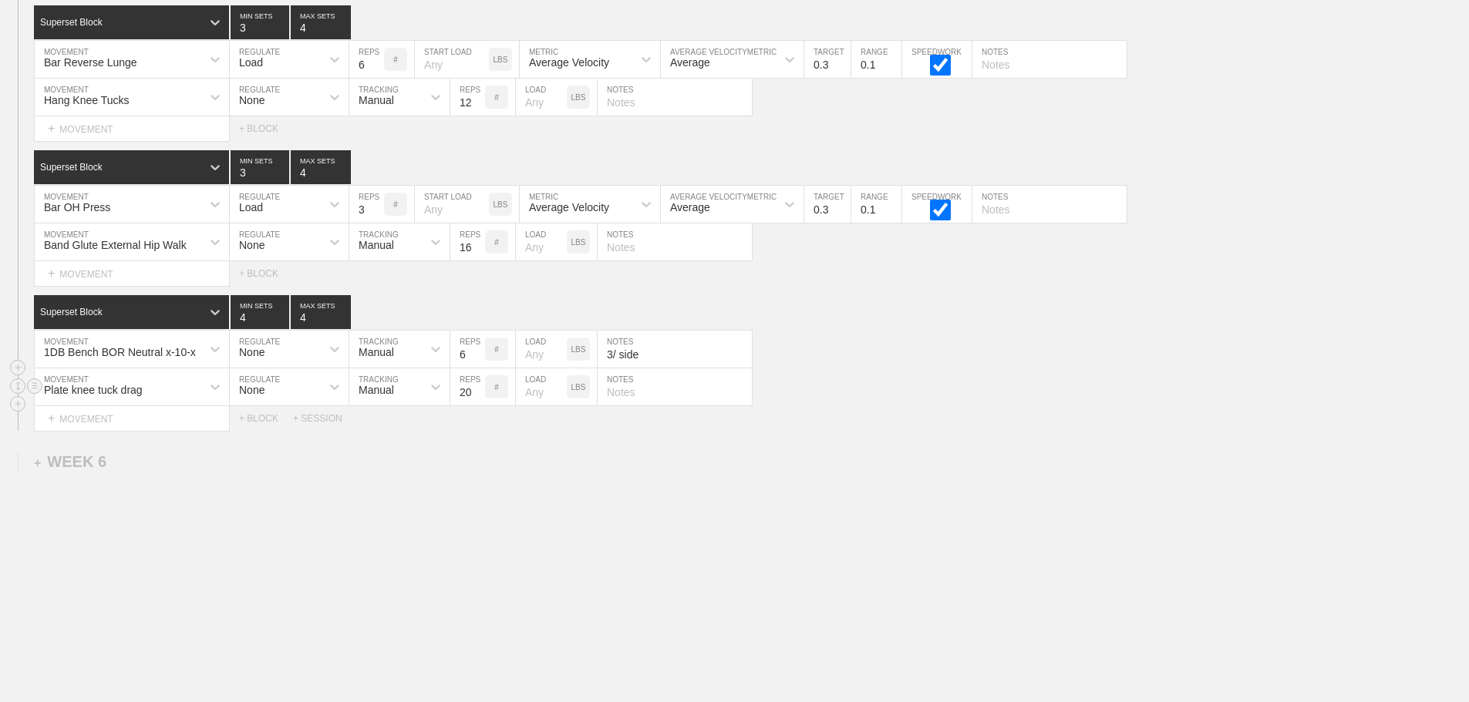
click at [477, 399] on input "20" at bounding box center [467, 387] width 35 height 37
click at [475, 394] on input "19" at bounding box center [467, 387] width 35 height 37
click at [475, 394] on input "18" at bounding box center [467, 387] width 35 height 37
click at [475, 394] on input "17" at bounding box center [467, 387] width 35 height 37
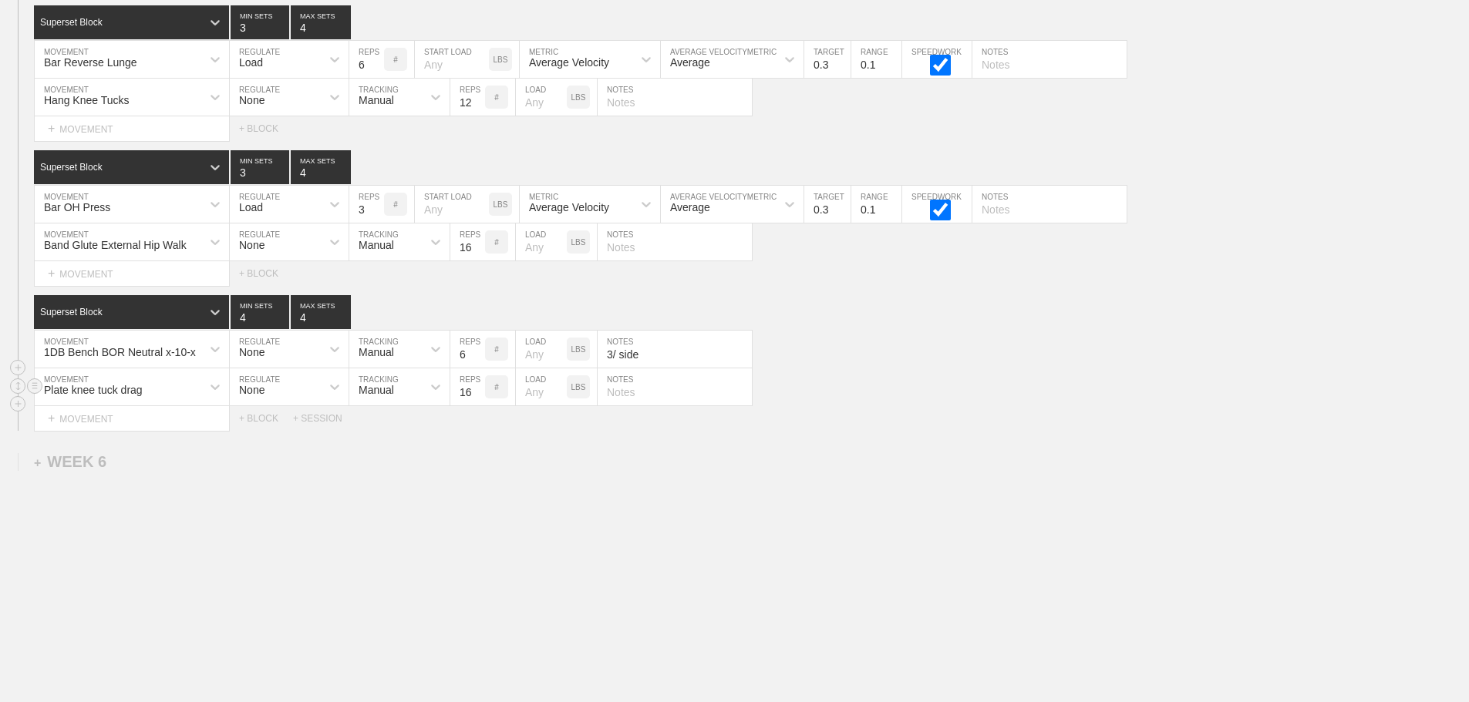
click at [475, 394] on input "16" at bounding box center [467, 387] width 35 height 37
click at [475, 394] on input "15" at bounding box center [467, 387] width 35 height 37
click at [475, 394] on input "14" at bounding box center [467, 387] width 35 height 37
click at [475, 394] on input "13" at bounding box center [467, 387] width 35 height 37
click at [475, 394] on input "12" at bounding box center [467, 387] width 35 height 37
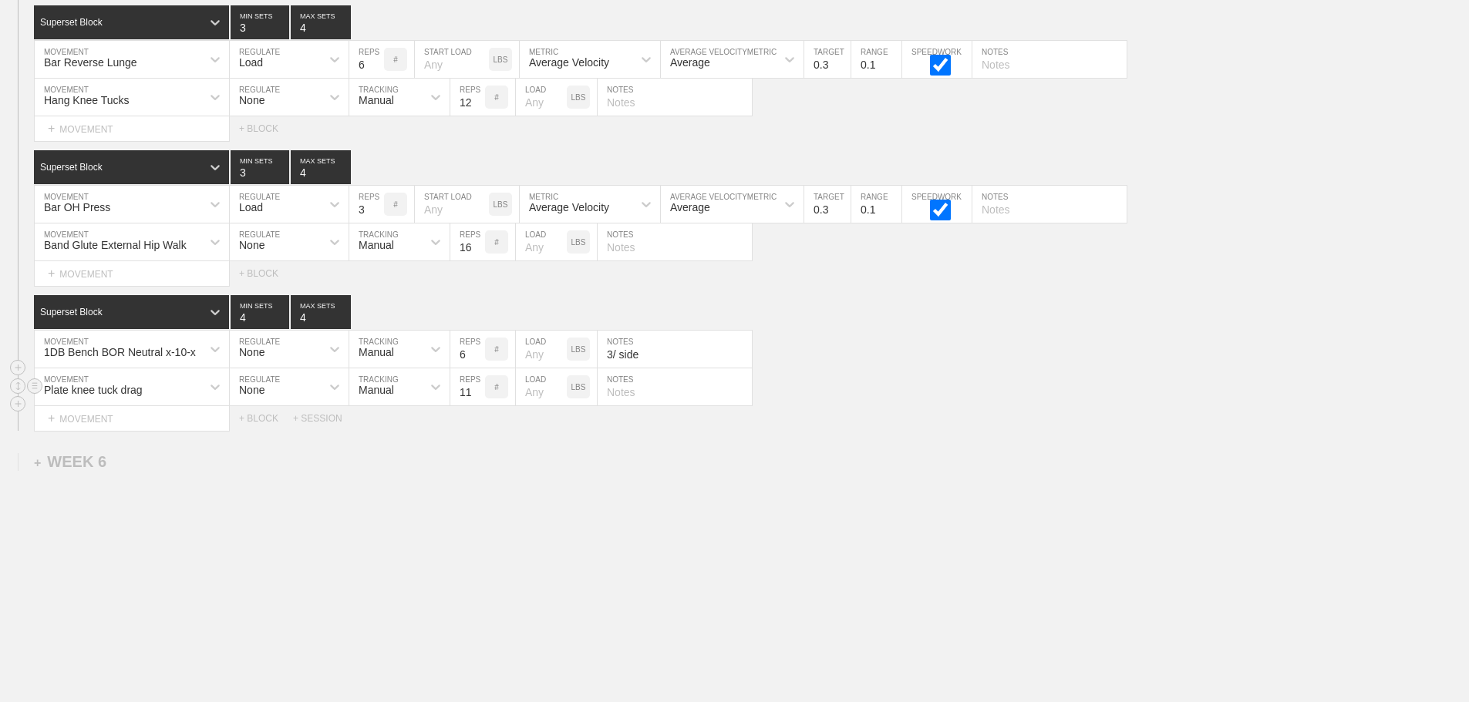
click at [475, 394] on input "11" at bounding box center [467, 387] width 35 height 37
click at [475, 394] on input "10" at bounding box center [467, 387] width 35 height 37
click at [475, 394] on input "9" at bounding box center [467, 387] width 35 height 37
click at [475, 394] on input "8" at bounding box center [467, 387] width 35 height 37
click at [475, 394] on input "7" at bounding box center [467, 387] width 35 height 37
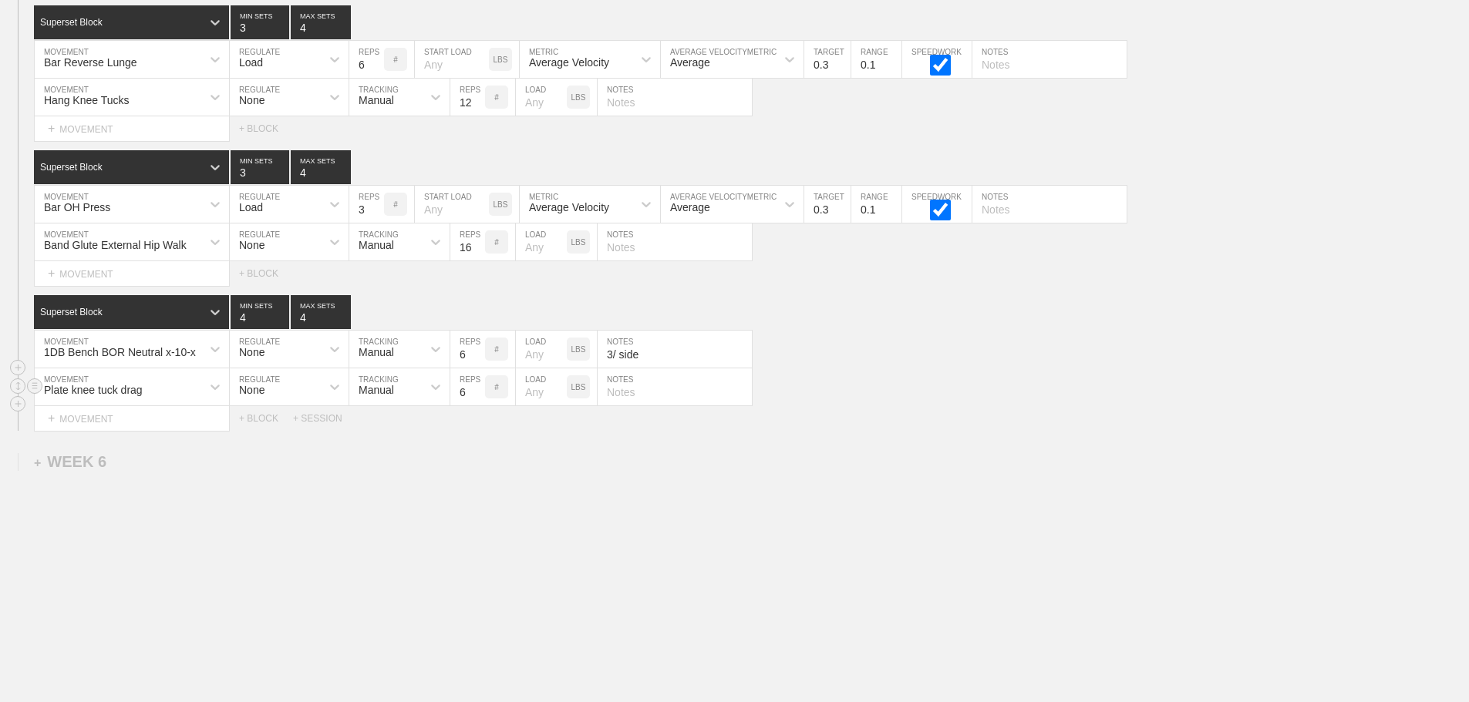
click at [475, 394] on input "6" at bounding box center [467, 387] width 35 height 37
click at [475, 394] on input "5" at bounding box center [467, 387] width 35 height 37
click at [475, 394] on input "4" at bounding box center [467, 387] width 35 height 37
click at [475, 394] on input "3" at bounding box center [467, 387] width 35 height 37
click at [475, 394] on input "2" at bounding box center [467, 387] width 35 height 37
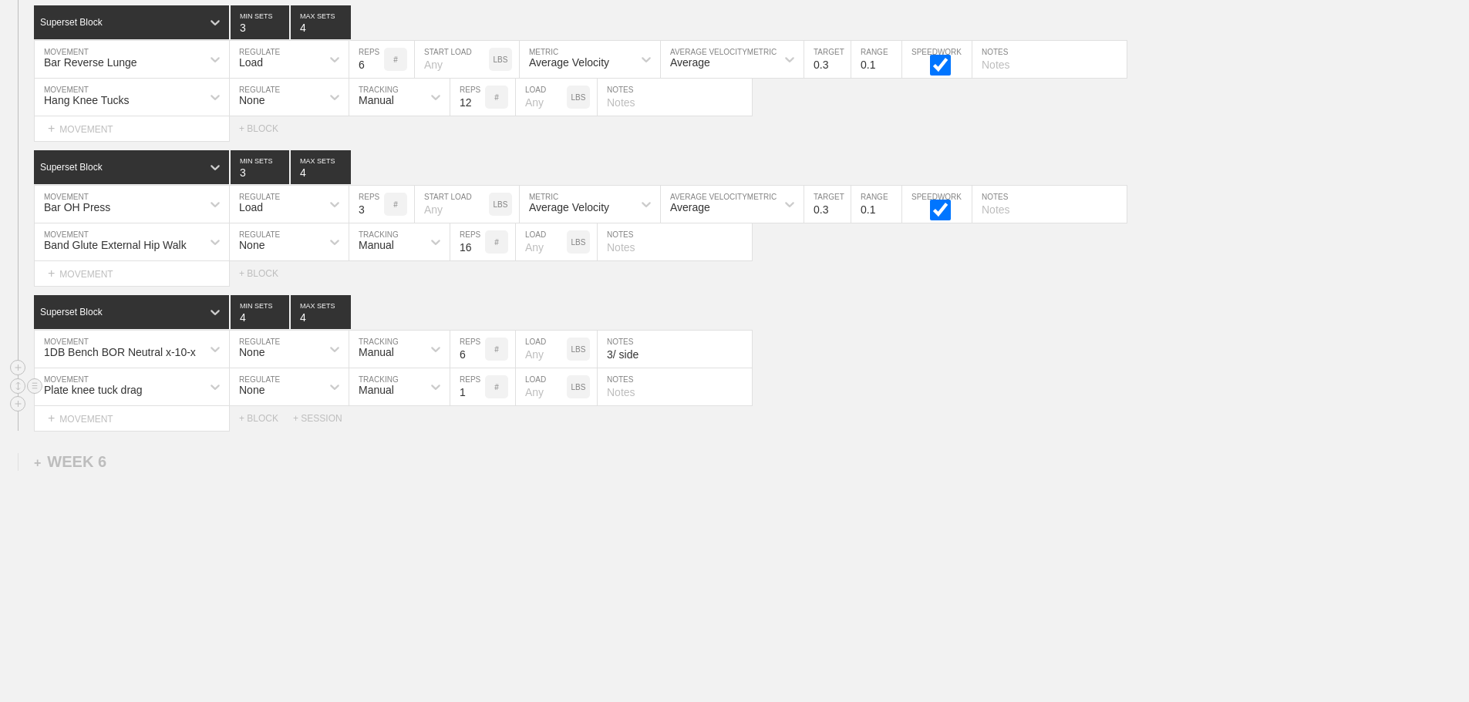
click at [475, 394] on input "1" at bounding box center [467, 387] width 35 height 37
type input "1"
click at [475, 394] on input "1" at bounding box center [467, 387] width 35 height 37
click at [540, 390] on input "number" at bounding box center [541, 387] width 51 height 37
type input "25"
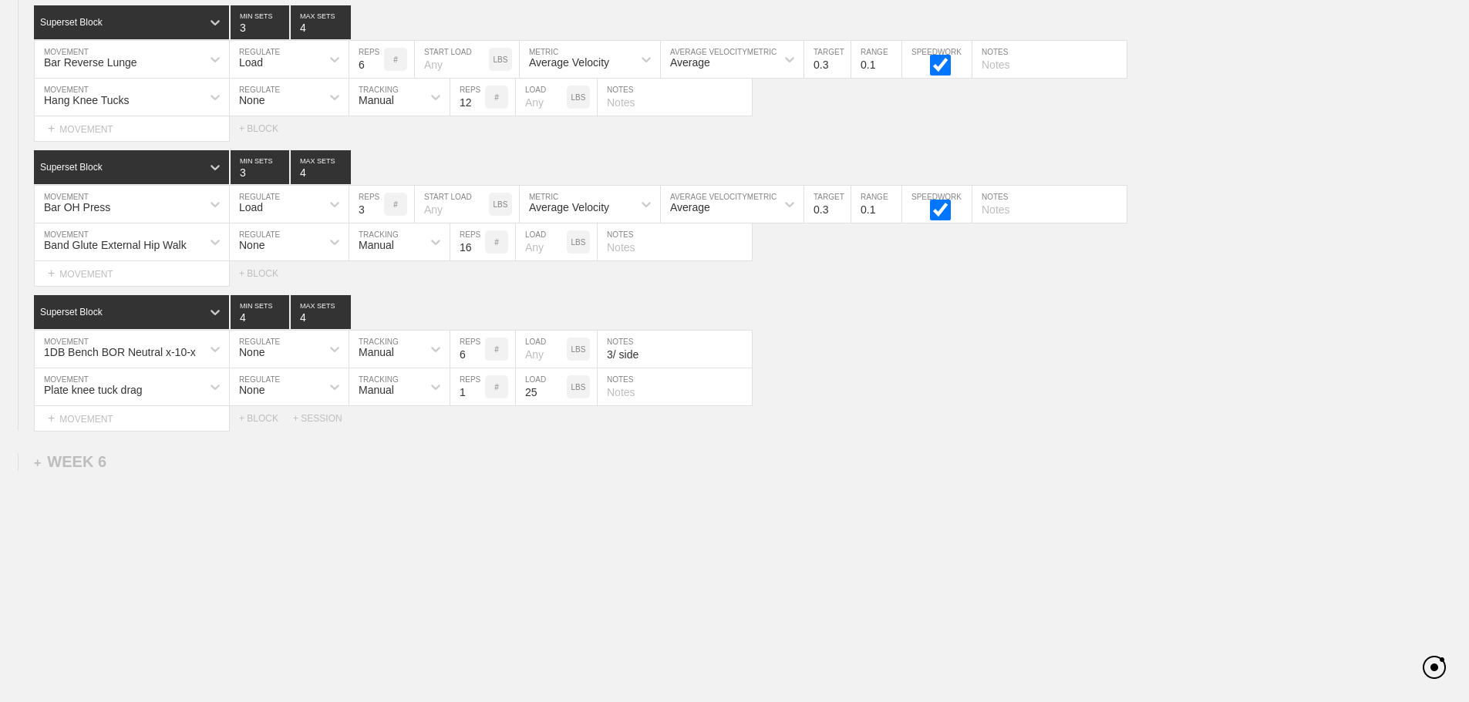
click at [622, 395] on input "text" at bounding box center [674, 387] width 154 height 37
type input "knee tuck to walk forward"
click at [621, 248] on input "text" at bounding box center [674, 242] width 154 height 37
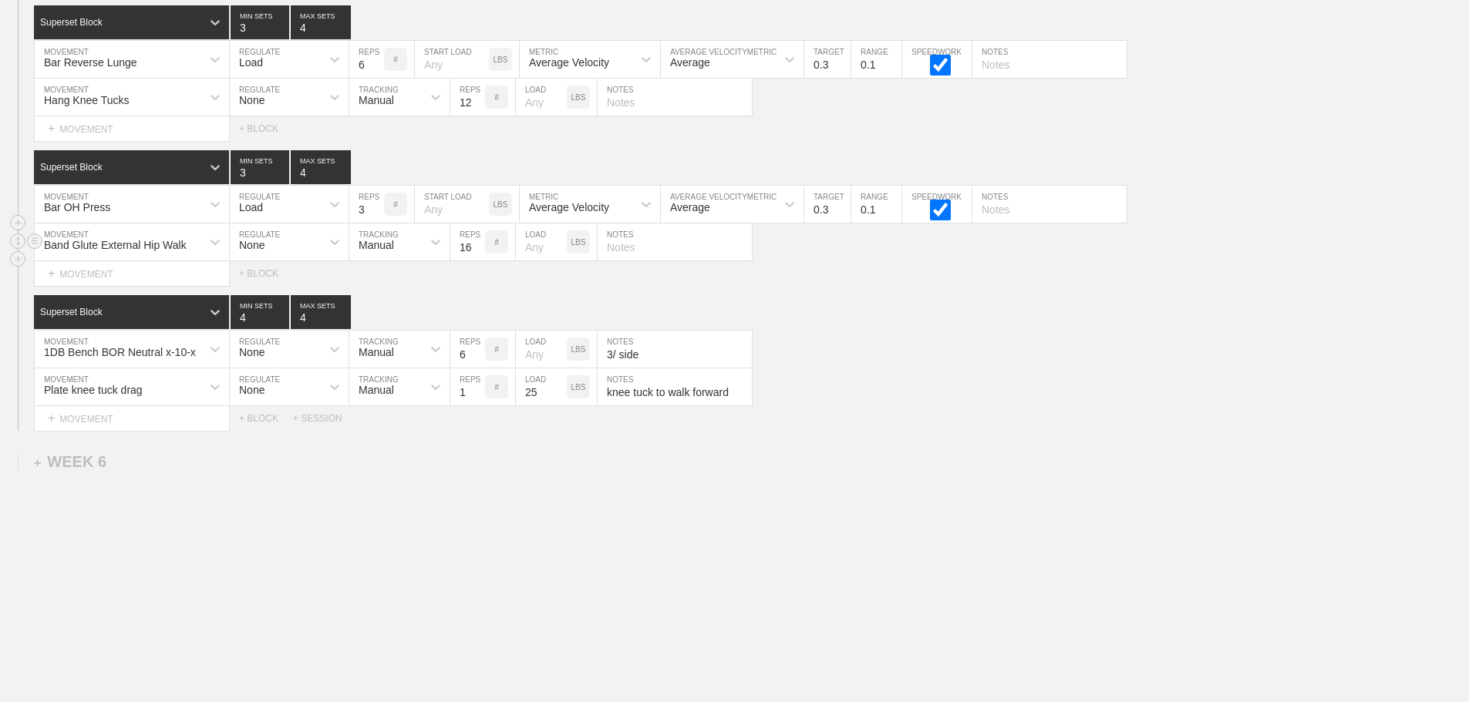
drag, startPoint x: 920, startPoint y: 355, endPoint x: 958, endPoint y: 259, distance: 103.8
click at [920, 355] on div "1DB Bench BOR Neutral x-10-x MOVEMENT None REGULATE Manual TRACKING 6 REPS # LO…" at bounding box center [734, 350] width 1469 height 38
click at [995, 207] on input "text" at bounding box center [1049, 204] width 154 height 37
type input "no legs"
click at [1054, 310] on div "Superset Block 4 MIN SETS 4 MAX SETS" at bounding box center [751, 312] width 1435 height 34
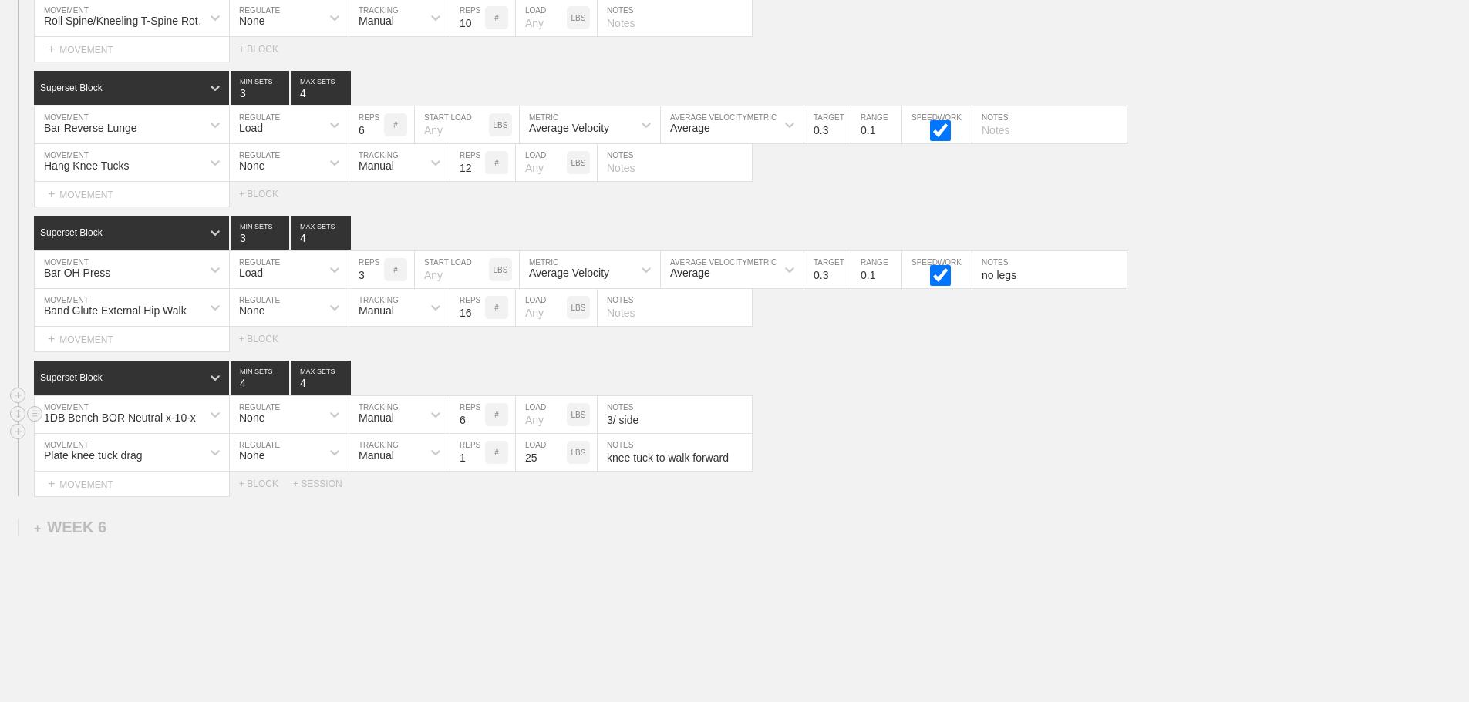
scroll to position [7070, 0]
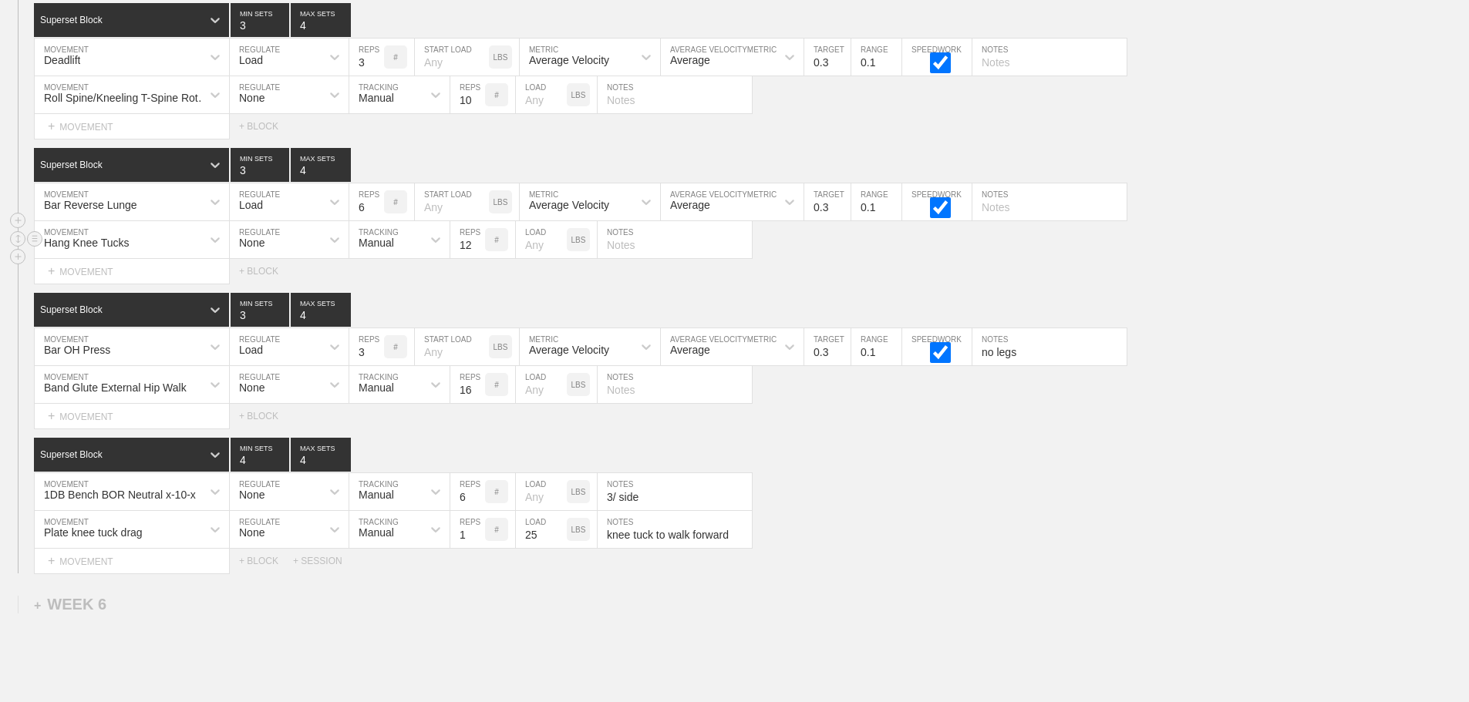
click at [194, 252] on div "Hang Knee Tucks" at bounding box center [118, 240] width 167 height 26
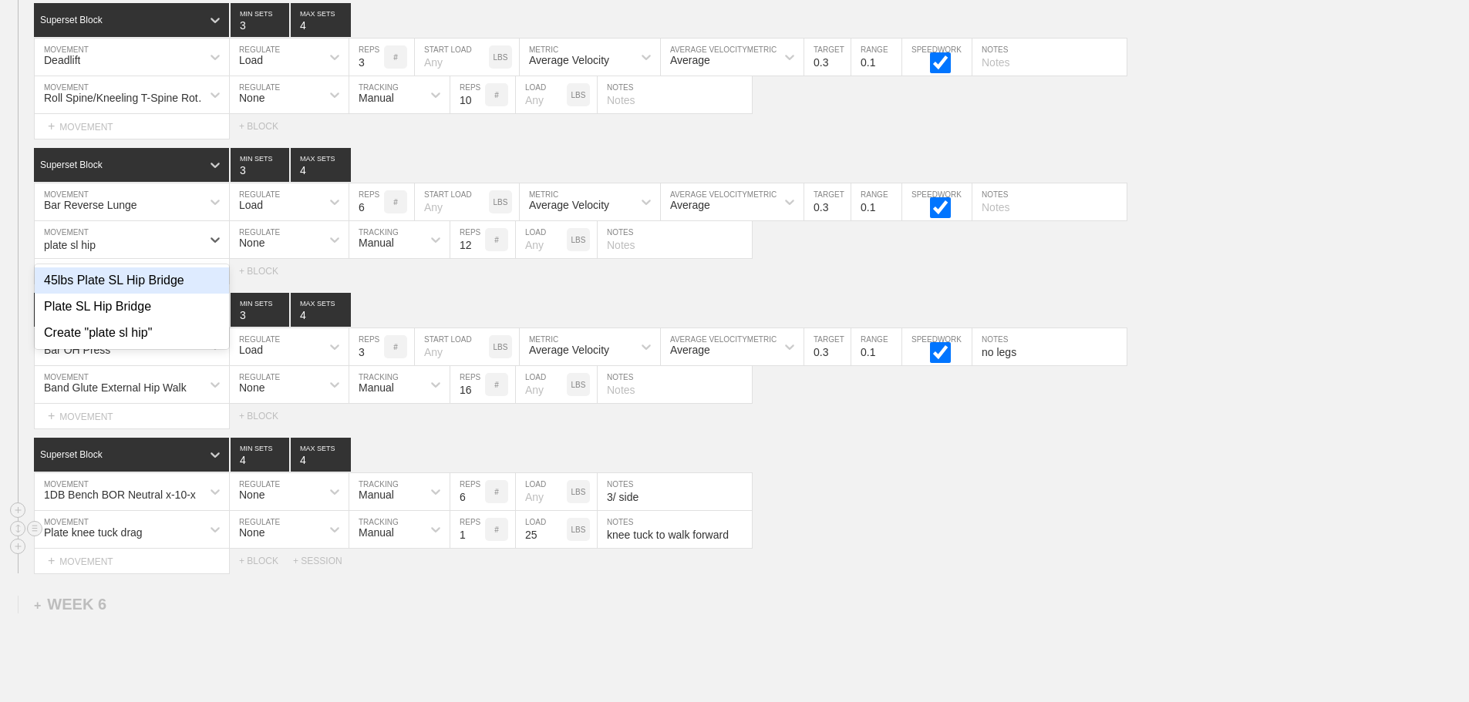
type input "plate sl hip"
drag, startPoint x: 902, startPoint y: 533, endPoint x: 833, endPoint y: 487, distance: 82.8
click at [903, 533] on div "Plate knee tuck drag MOVEMENT None REGULATE Manual TRACKING 1 REPS # 25 LOAD LB…" at bounding box center [734, 530] width 1469 height 38
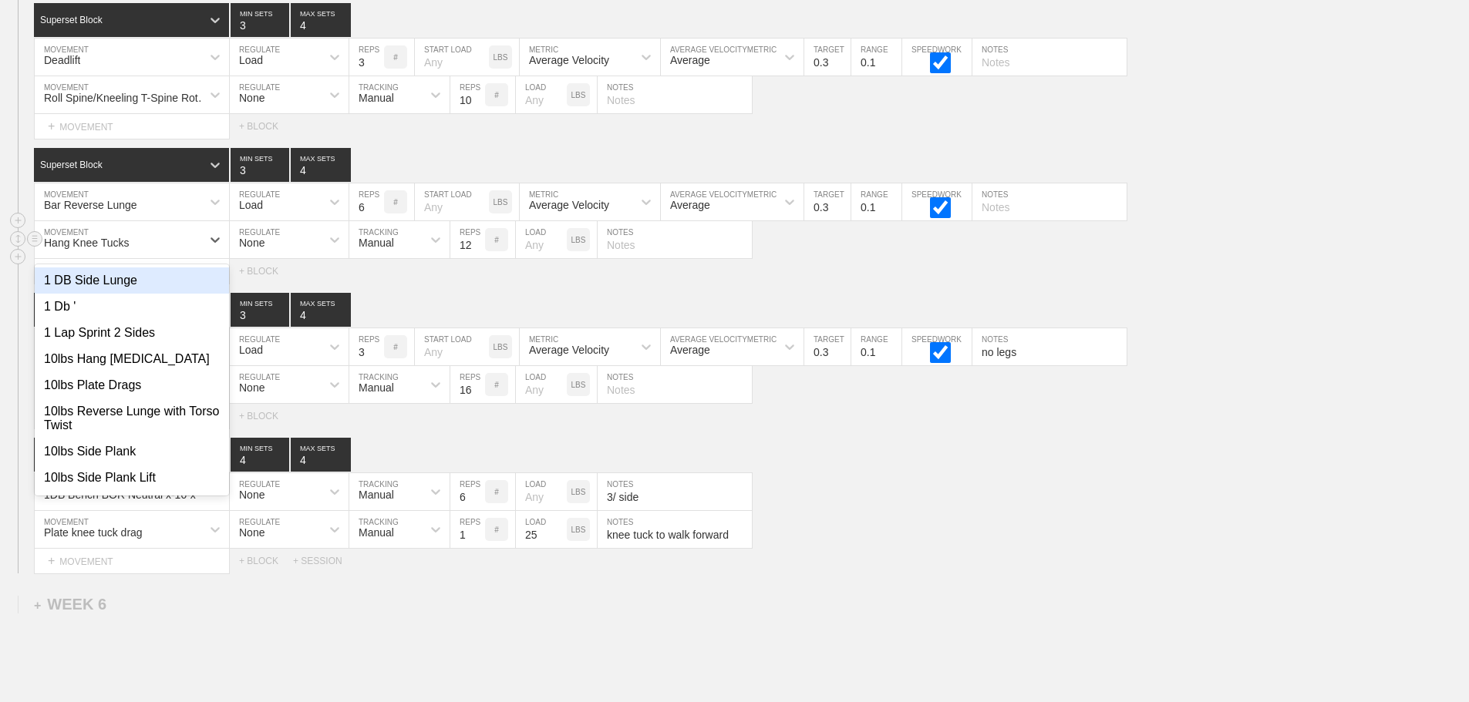
click at [177, 245] on div "Hang Knee Tucks" at bounding box center [118, 240] width 167 height 26
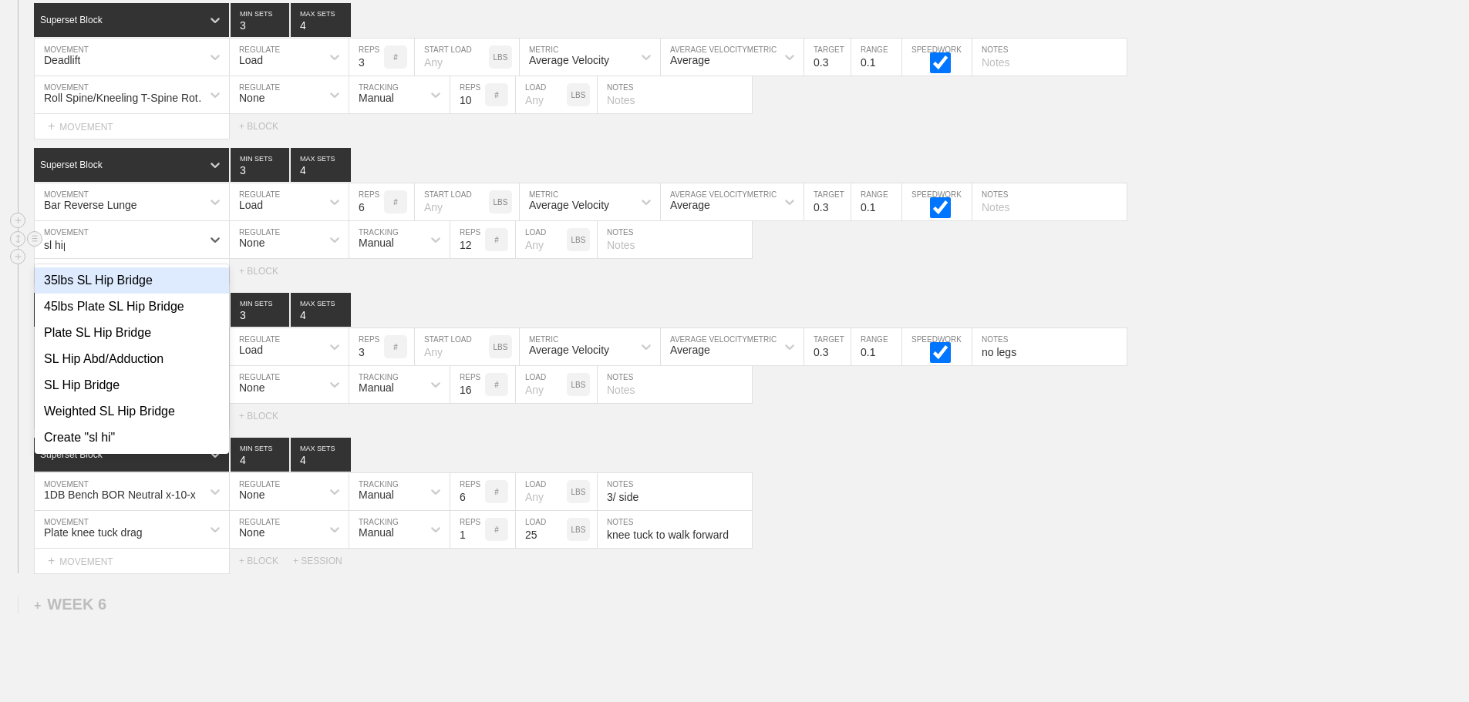
type input "sl hip"
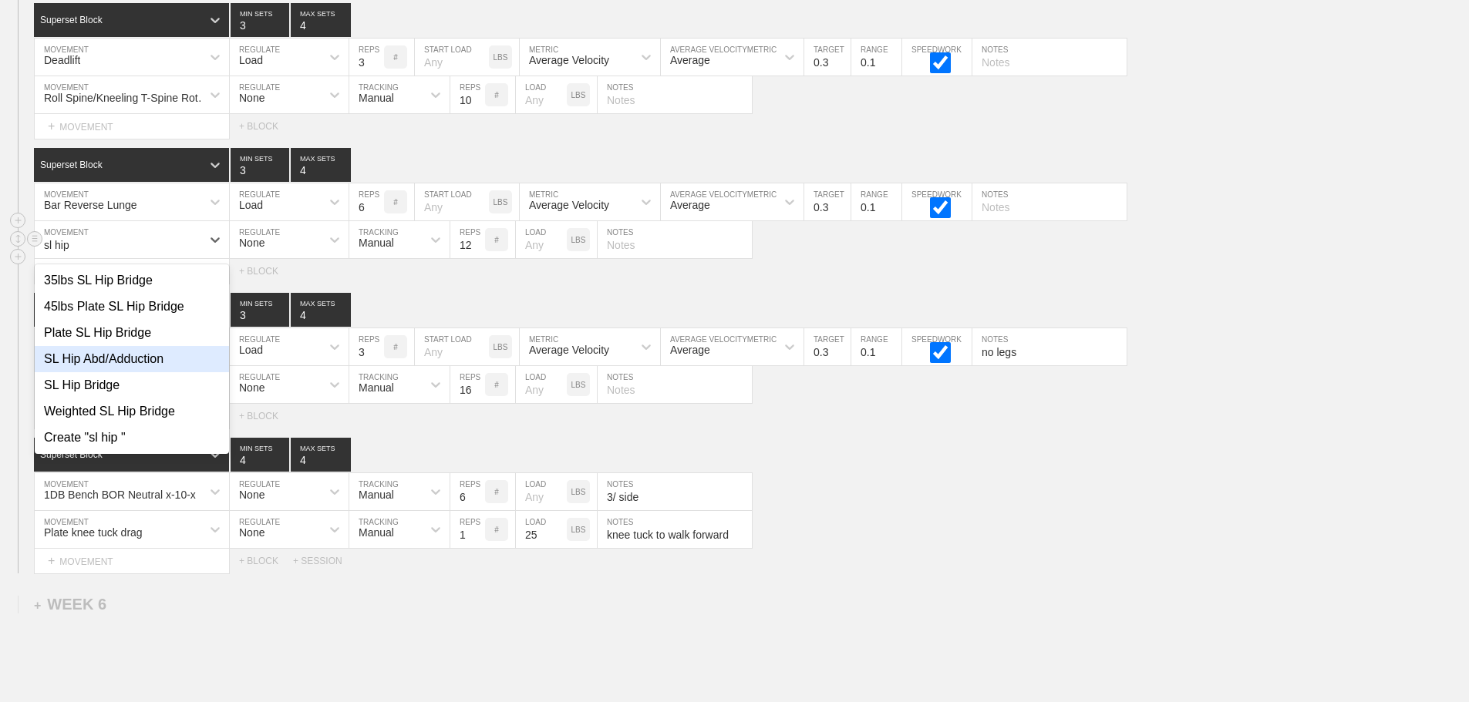
click at [137, 372] on div "SL Hip Abd/Adduction" at bounding box center [132, 359] width 194 height 26
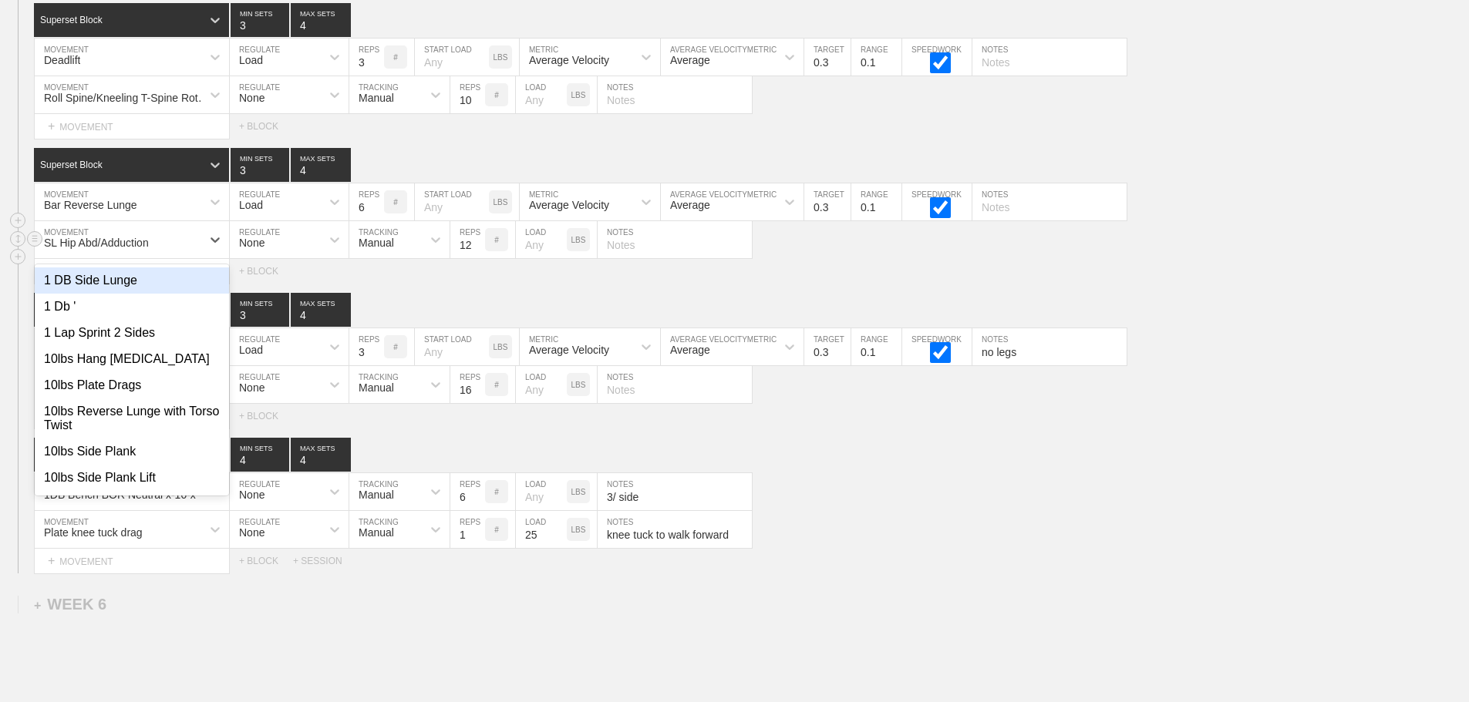
click at [179, 250] on div "SL Hip Abd/Adduction" at bounding box center [118, 240] width 167 height 26
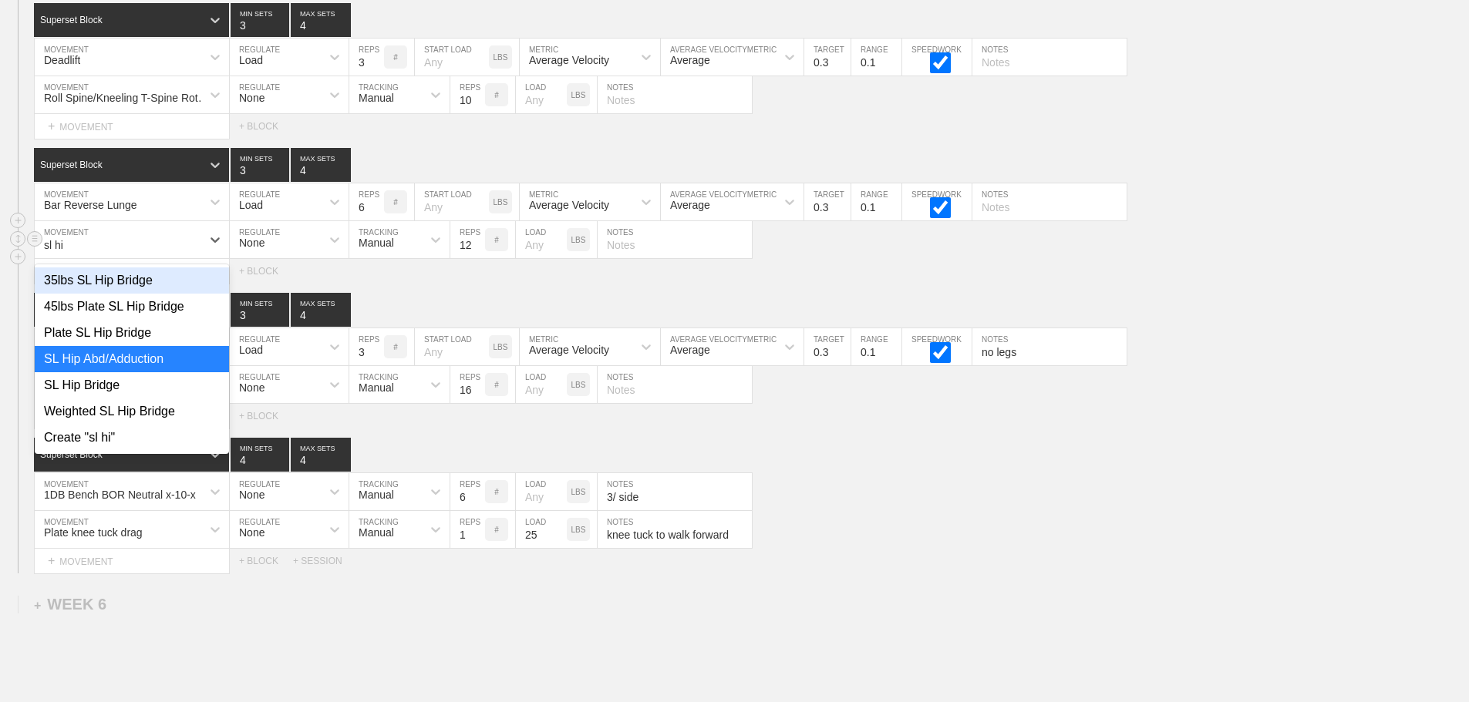
type input "sl hip"
click at [106, 395] on div "SL Hip Bridge" at bounding box center [132, 385] width 194 height 26
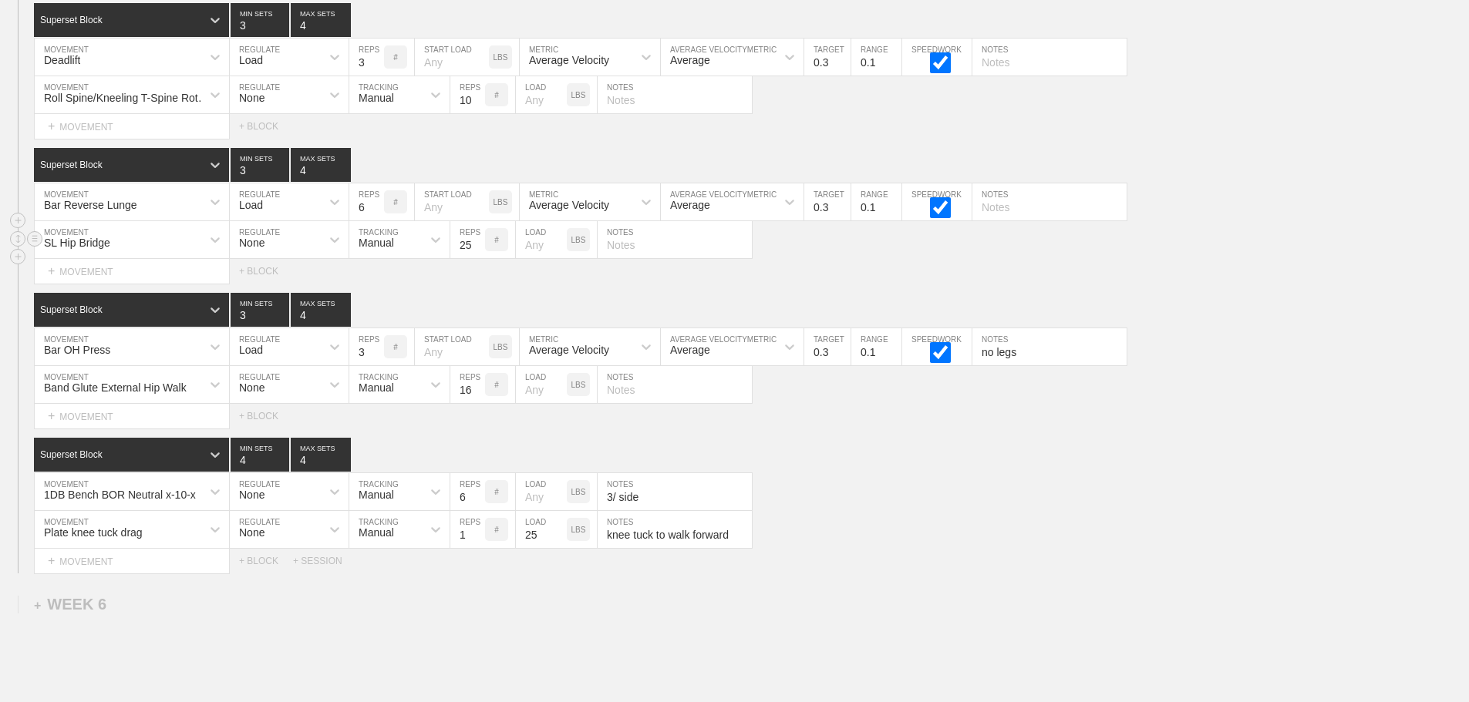
click at [477, 253] on input "25" at bounding box center [467, 239] width 35 height 37
click at [477, 253] on input "28" at bounding box center [467, 239] width 35 height 37
click at [477, 253] on input "29" at bounding box center [467, 239] width 35 height 37
click at [477, 253] on input "30" at bounding box center [467, 239] width 35 height 37
click at [477, 253] on input "37" at bounding box center [467, 239] width 35 height 37
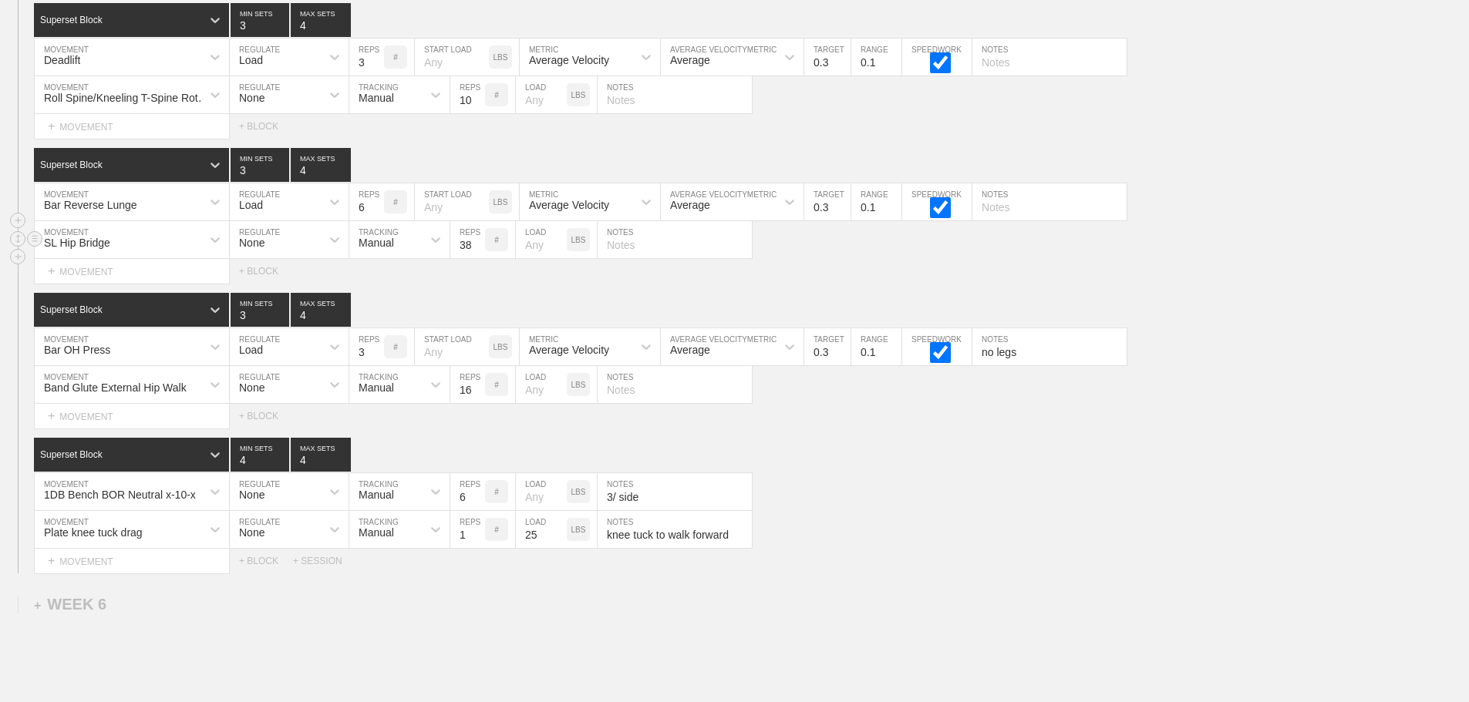
click at [477, 253] on input "38" at bounding box center [467, 239] width 35 height 37
click at [477, 253] on input "39" at bounding box center [467, 239] width 35 height 37
click at [477, 253] on input "40" at bounding box center [467, 239] width 35 height 37
click at [477, 253] on input "41" at bounding box center [467, 239] width 35 height 37
click at [477, 253] on input "42" at bounding box center [467, 239] width 35 height 37
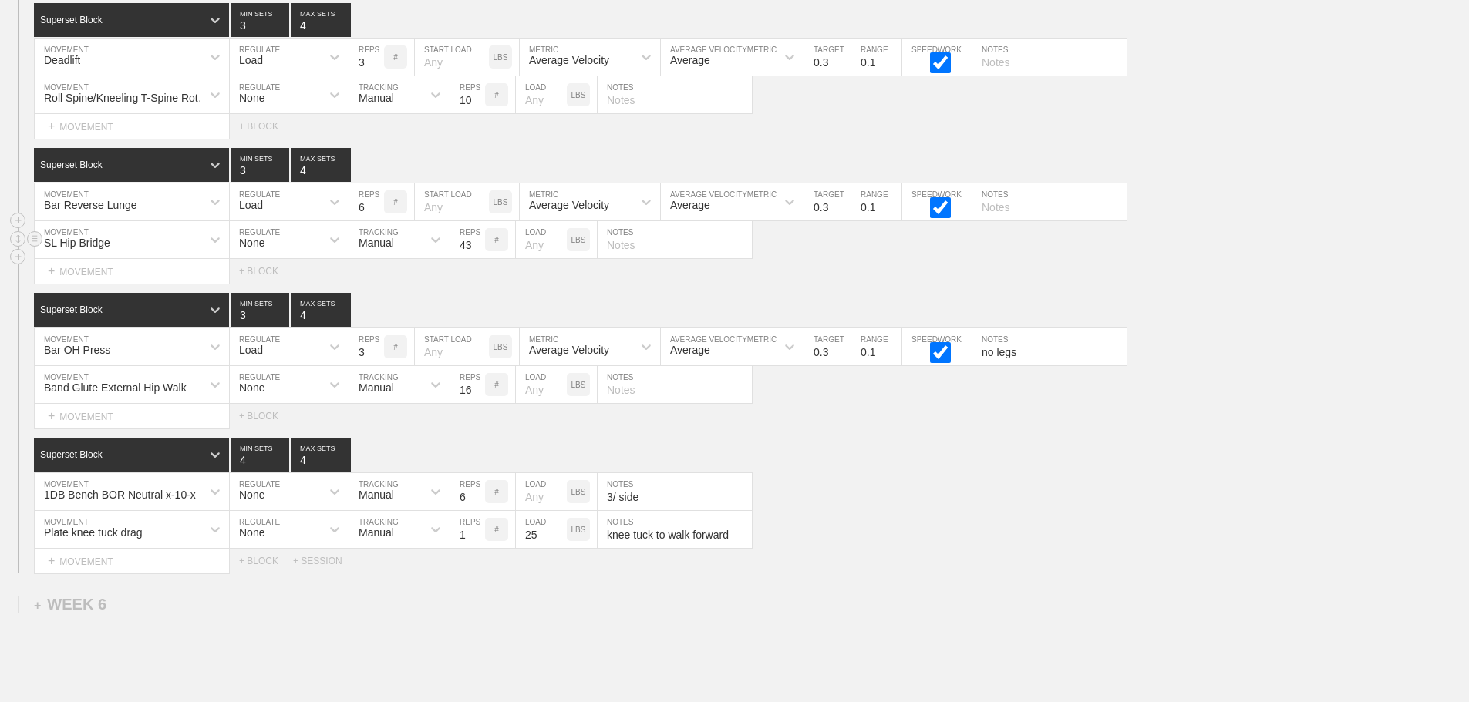
click at [477, 253] on input "43" at bounding box center [467, 239] width 35 height 37
click at [477, 253] on input "44" at bounding box center [467, 239] width 35 height 37
click at [477, 253] on input "45" at bounding box center [467, 239] width 35 height 37
click at [477, 253] on input "46" at bounding box center [467, 239] width 35 height 37
click at [477, 258] on input "45" at bounding box center [467, 239] width 35 height 37
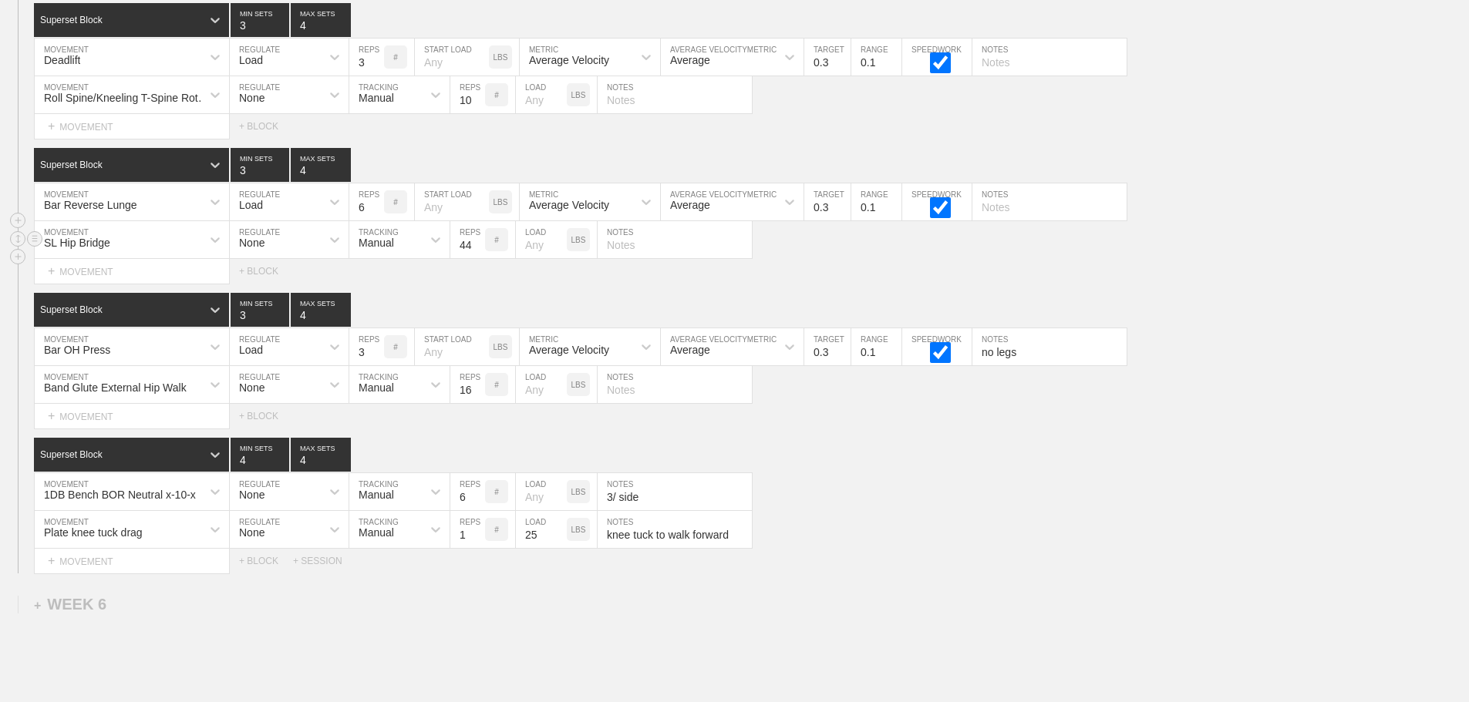
click at [477, 258] on input "44" at bounding box center [467, 239] width 35 height 37
click at [477, 258] on input "43" at bounding box center [467, 239] width 35 height 37
click at [477, 258] on input "42" at bounding box center [467, 239] width 35 height 37
click at [477, 258] on input "41" at bounding box center [467, 239] width 35 height 37
type input "40"
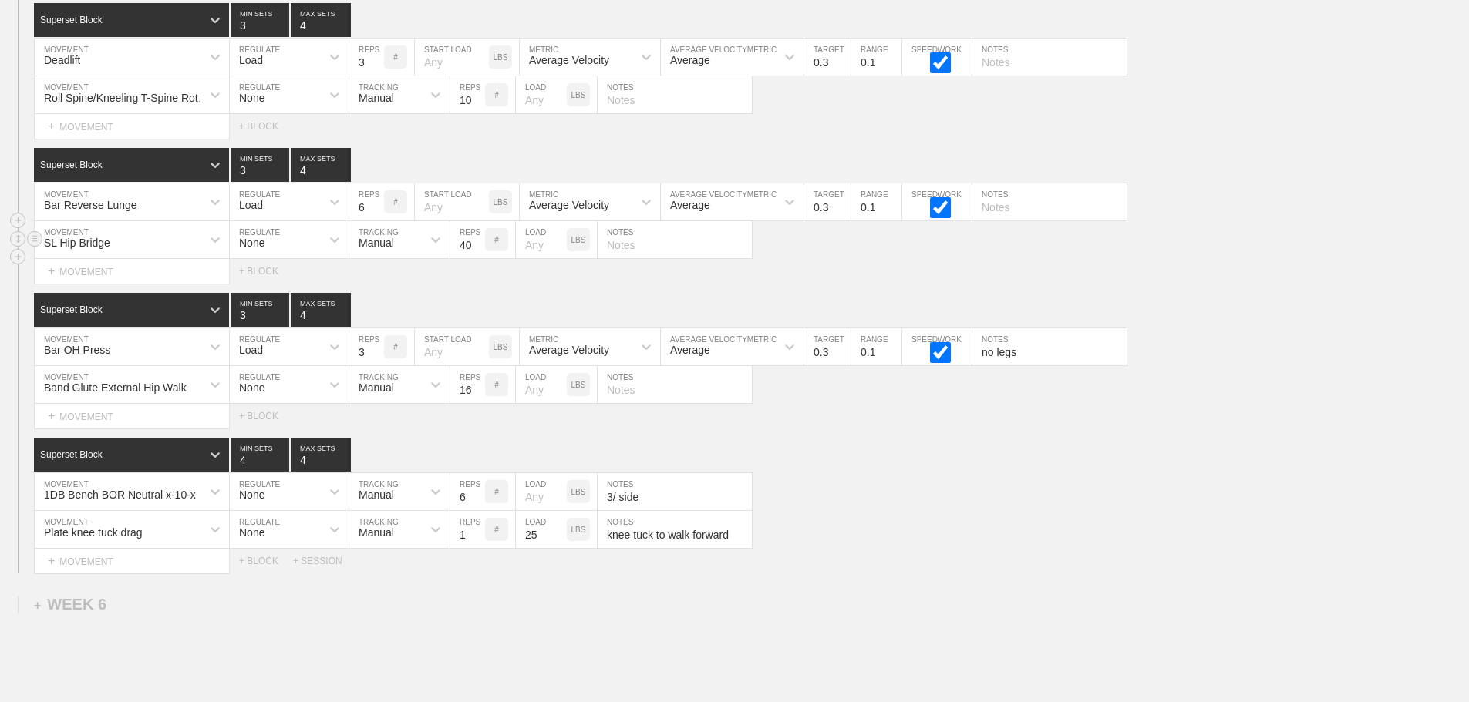
click at [477, 258] on input "40" at bounding box center [467, 239] width 35 height 37
click at [531, 257] on input "number" at bounding box center [541, 239] width 51 height 37
type input "25"
click at [867, 273] on div "Select... MOVEMENT + MOVEMENT + BLOCK" at bounding box center [734, 271] width 1469 height 25
click at [1047, 472] on div "Superset Block 4 MIN SETS 4 MAX SETS" at bounding box center [751, 455] width 1435 height 34
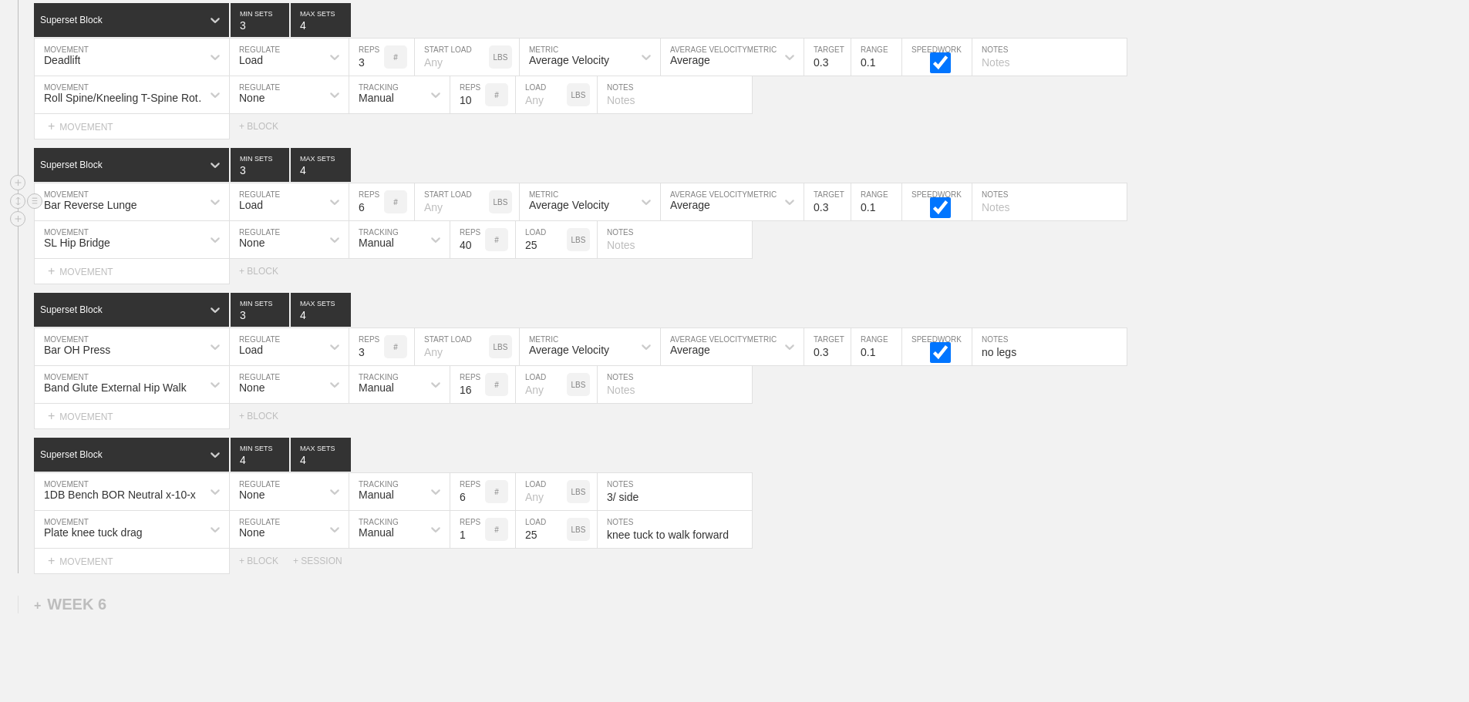
click at [1009, 217] on input "text" at bounding box center [1049, 201] width 154 height 37
type input "switch legs every time"
click at [1238, 253] on div "SL Hip Bridge MOVEMENT None REGULATE Manual TRACKING 40 REPS # 25 LOAD LBS NOTES" at bounding box center [734, 240] width 1469 height 38
click at [995, 76] on input "text" at bounding box center [1049, 57] width 154 height 37
type input "hip width stance hands o"
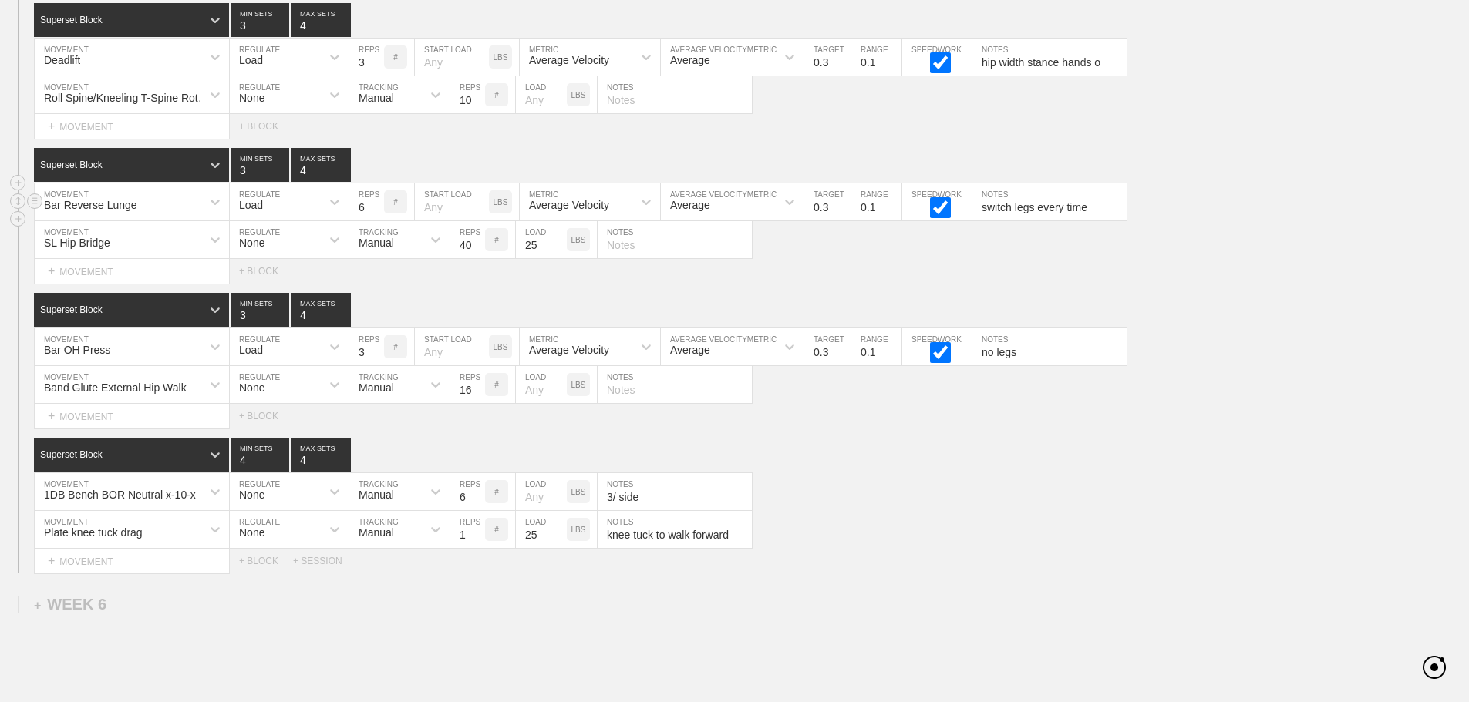
click at [1010, 219] on input "switch legs every time" at bounding box center [1049, 201] width 154 height 37
type input "Alternate legs every time"
click at [1193, 259] on div "SL Hip Bridge MOVEMENT None REGULATE Manual TRACKING 40 REPS # 25 LOAD LBS NOTES" at bounding box center [734, 240] width 1469 height 38
click at [1057, 75] on input "hip width stance hands o" at bounding box center [1049, 57] width 154 height 37
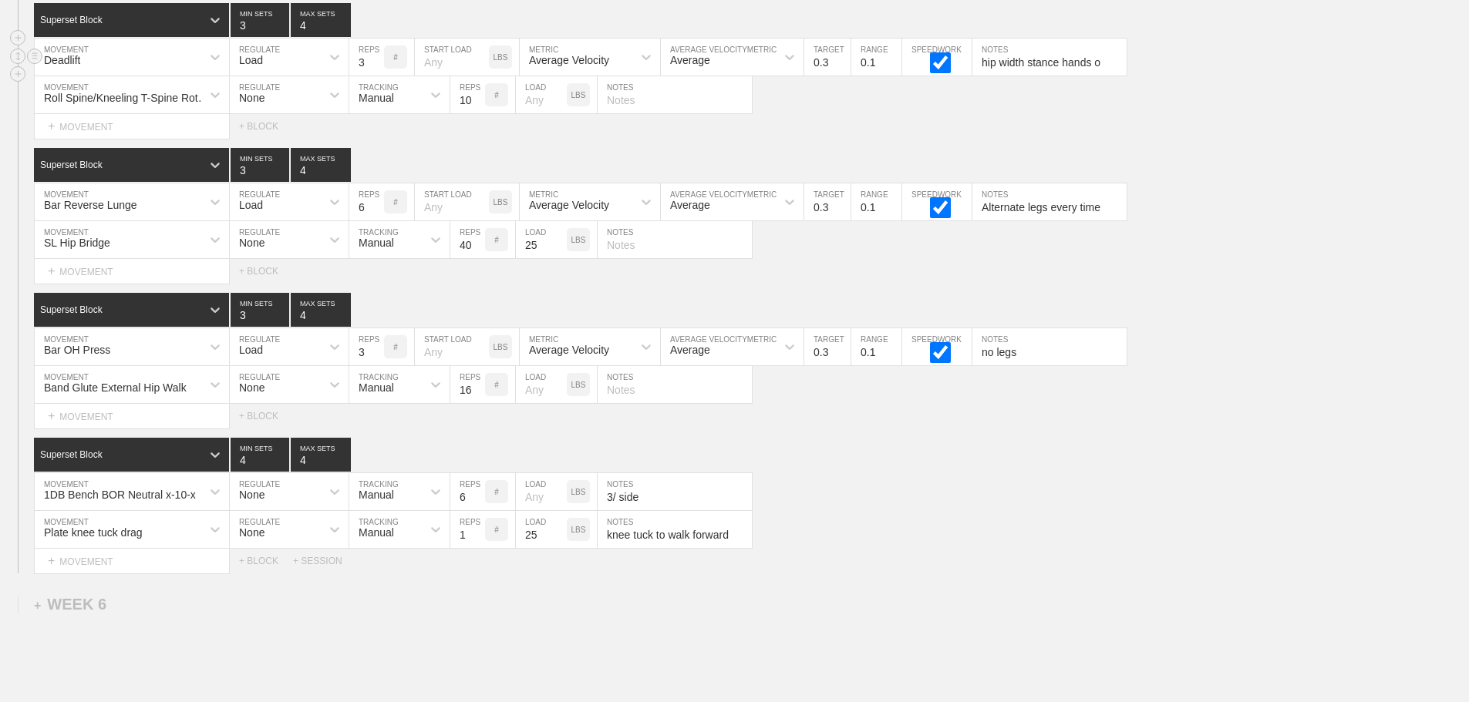
click at [1056, 75] on input "hip width stance hands o" at bounding box center [1049, 57] width 154 height 37
click at [984, 73] on input "hip width stance, hands o" at bounding box center [1049, 57] width 154 height 37
click at [1109, 72] on input "Hip width stance, hands o" at bounding box center [1049, 57] width 154 height 37
type input "Hip width stance, hands shoulder width"
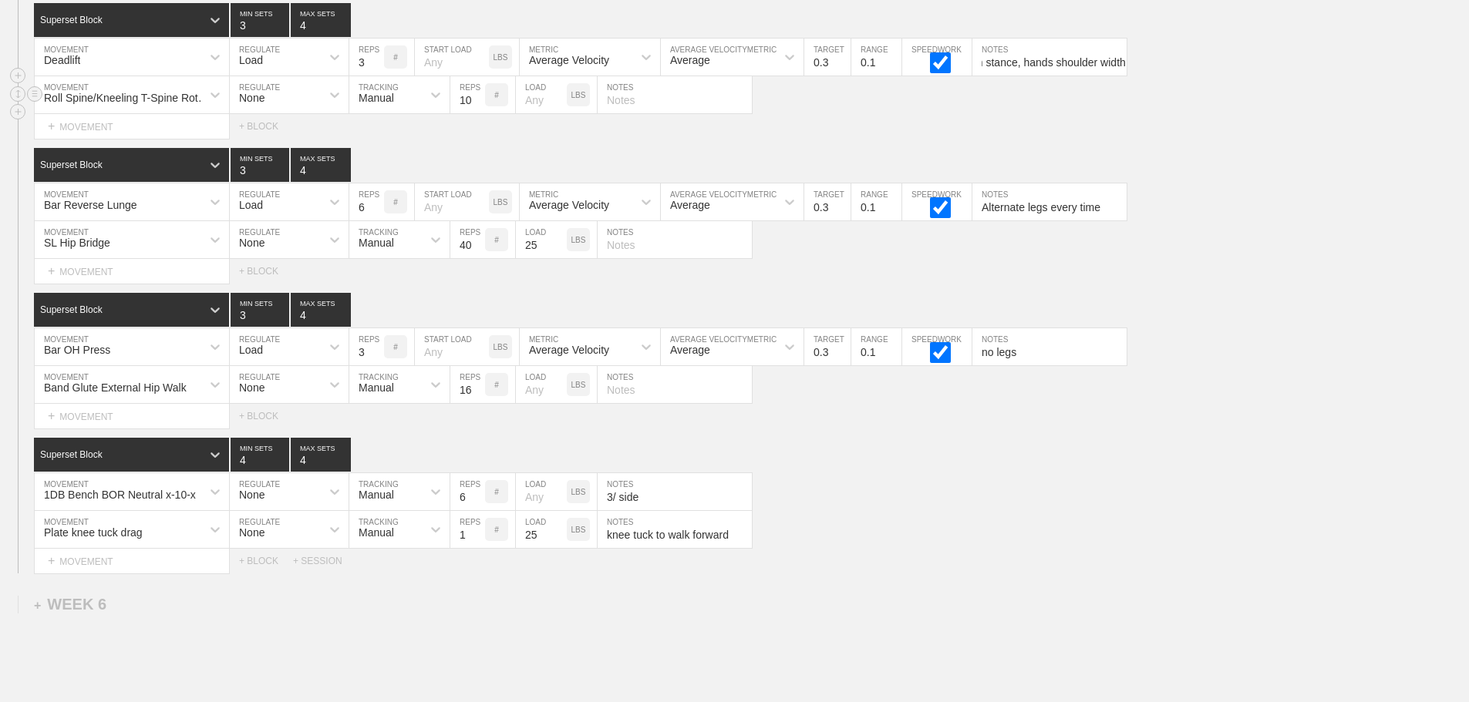
click at [1165, 114] on div "Roll Spine/Kneeling T-Spine Rotation MOVEMENT None REGULATE Manual TRACKING 10 …" at bounding box center [734, 95] width 1469 height 38
click at [1254, 302] on div "SESSION 2 Superset Block 3 MIN SETS 4 MAX SETS DUPLICATE INSERT MOVEMENT AFTER …" at bounding box center [734, 279] width 1469 height 588
click at [1129, 511] on div "1DB Bench BOR Neutral x-10-x MOVEMENT None REGULATE Manual TRACKING 6 REPS # LO…" at bounding box center [734, 492] width 1469 height 38
click at [987, 365] on input "no legs" at bounding box center [1049, 346] width 154 height 37
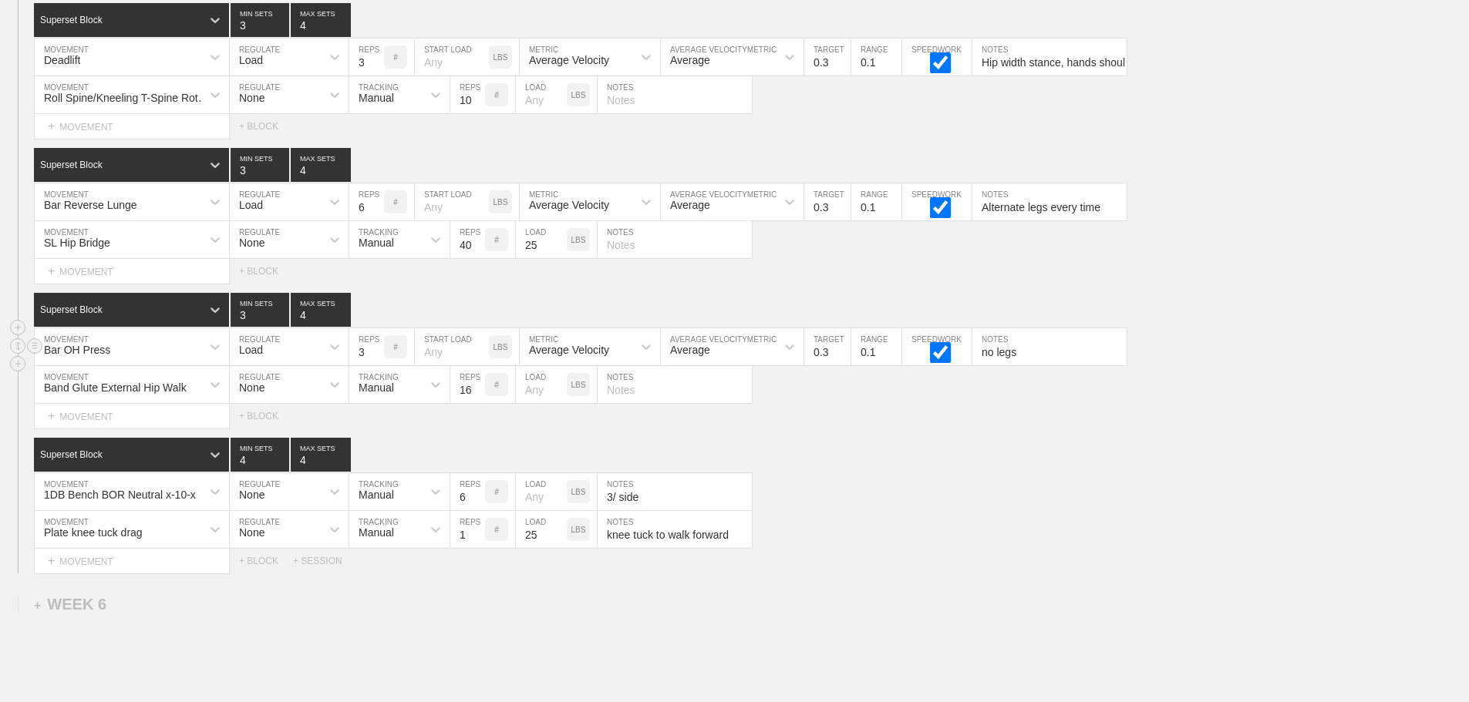
click at [987, 365] on input "no legs" at bounding box center [1049, 346] width 154 height 37
type input "No legs"
click at [1001, 542] on div "Plate knee tuck drag MOVEMENT None REGULATE Manual TRACKING 1 REPS # 25 LOAD LB…" at bounding box center [734, 530] width 1469 height 38
click at [611, 547] on input "knee tuck to walk forward" at bounding box center [674, 529] width 154 height 37
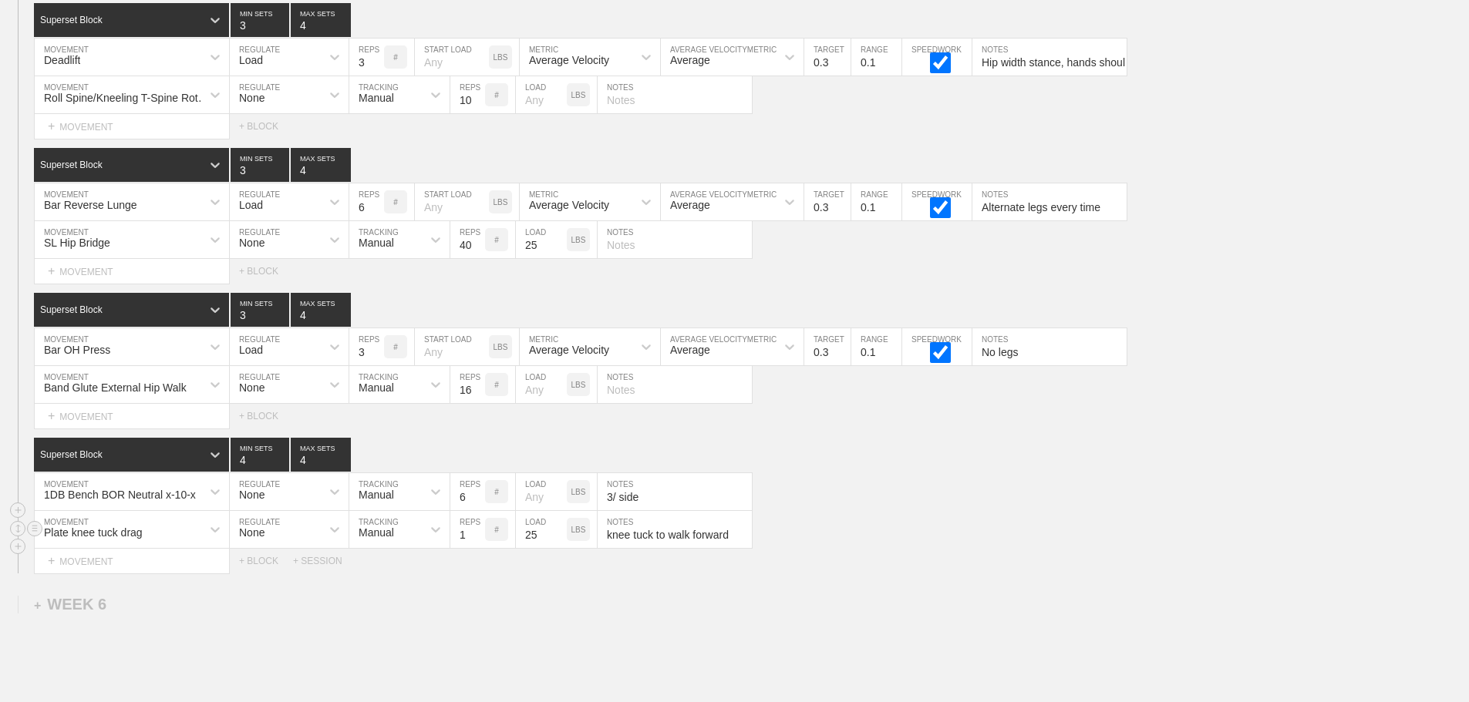
click at [612, 547] on input "knee tuck to walk forward" at bounding box center [674, 529] width 154 height 37
type input "Knee tuck to walk forward"
click at [852, 549] on div "Plate knee tuck drag MOVEMENT None REGULATE Manual TRACKING 1 REPS # 25 LOAD LB…" at bounding box center [734, 530] width 1469 height 38
type input "Steel plate"
click at [851, 574] on div "Select... MOVEMENT + MOVEMENT + BLOCK + SESSION" at bounding box center [734, 561] width 1469 height 25
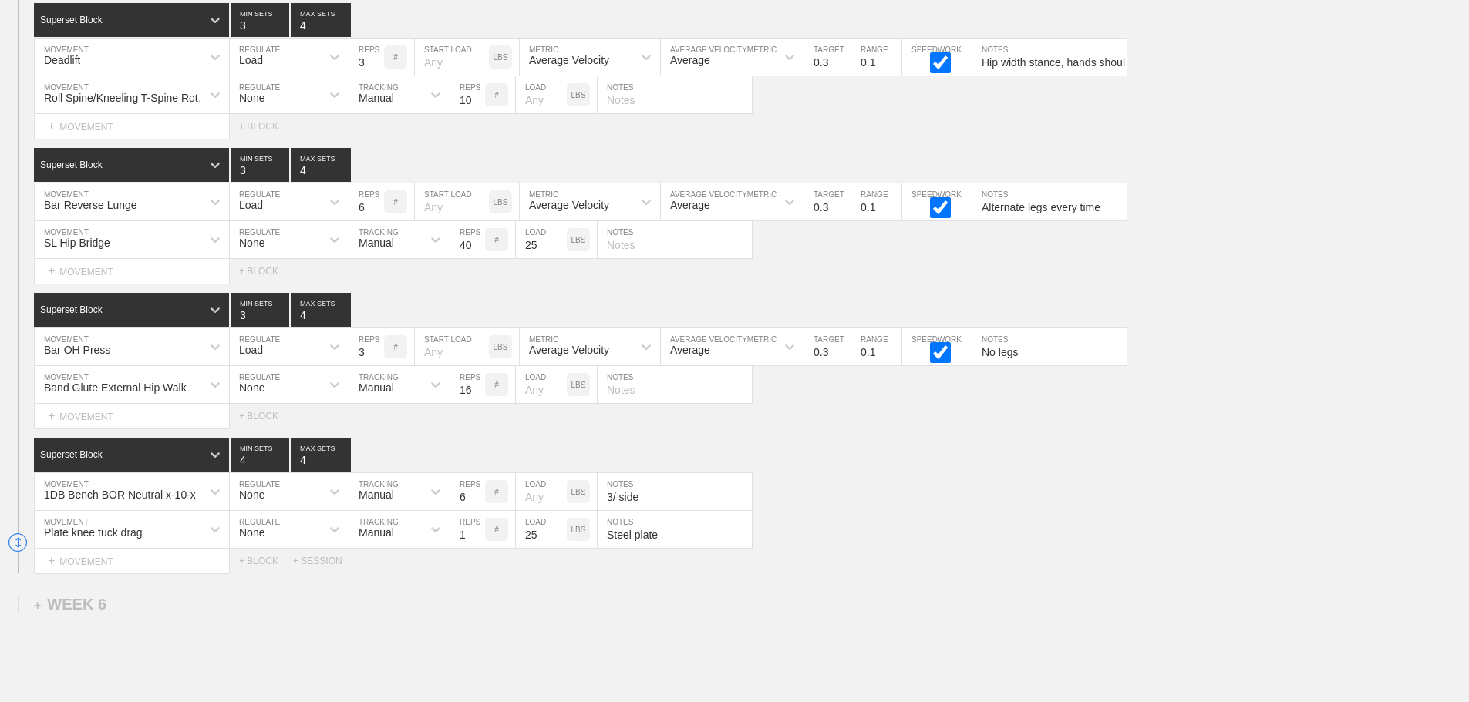
click at [893, 472] on div "Superset Block 4 MIN SETS 4 MAX SETS" at bounding box center [751, 455] width 1435 height 34
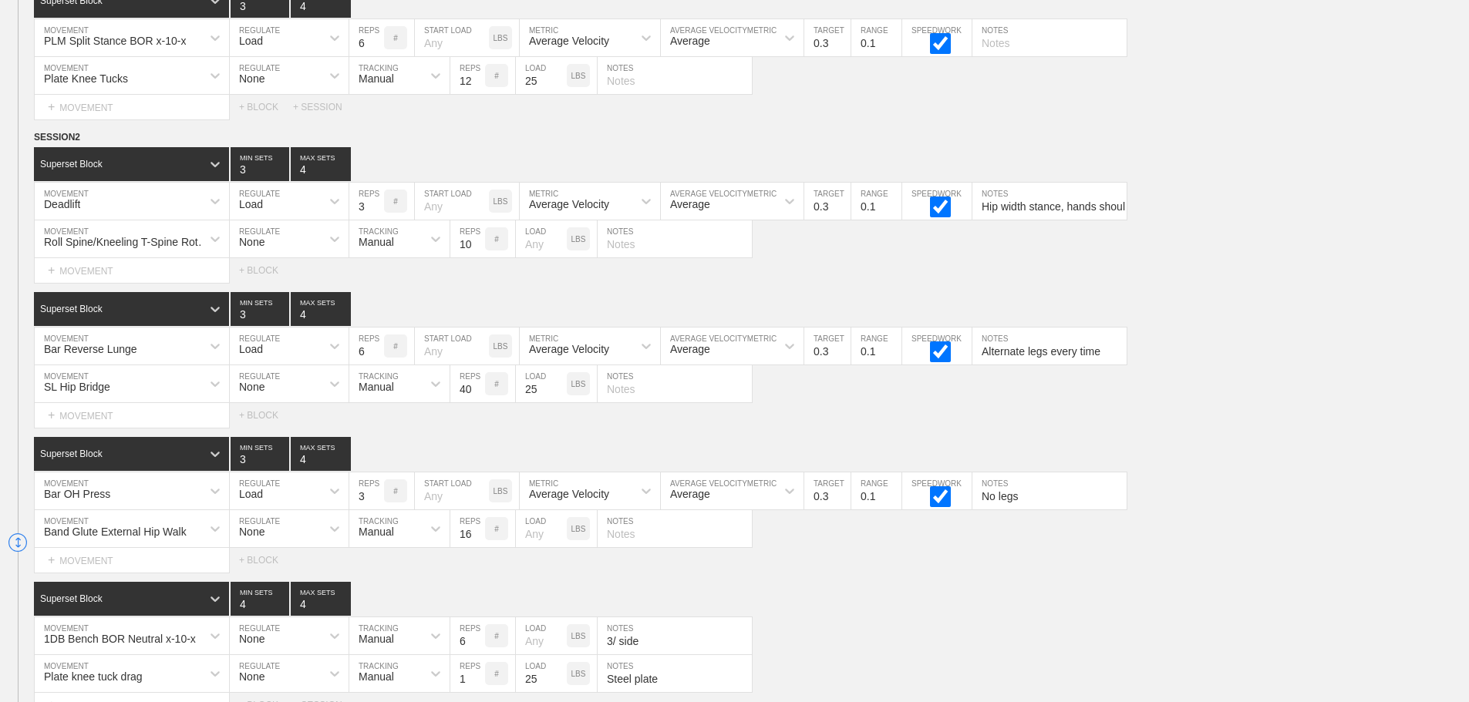
scroll to position [6916, 0]
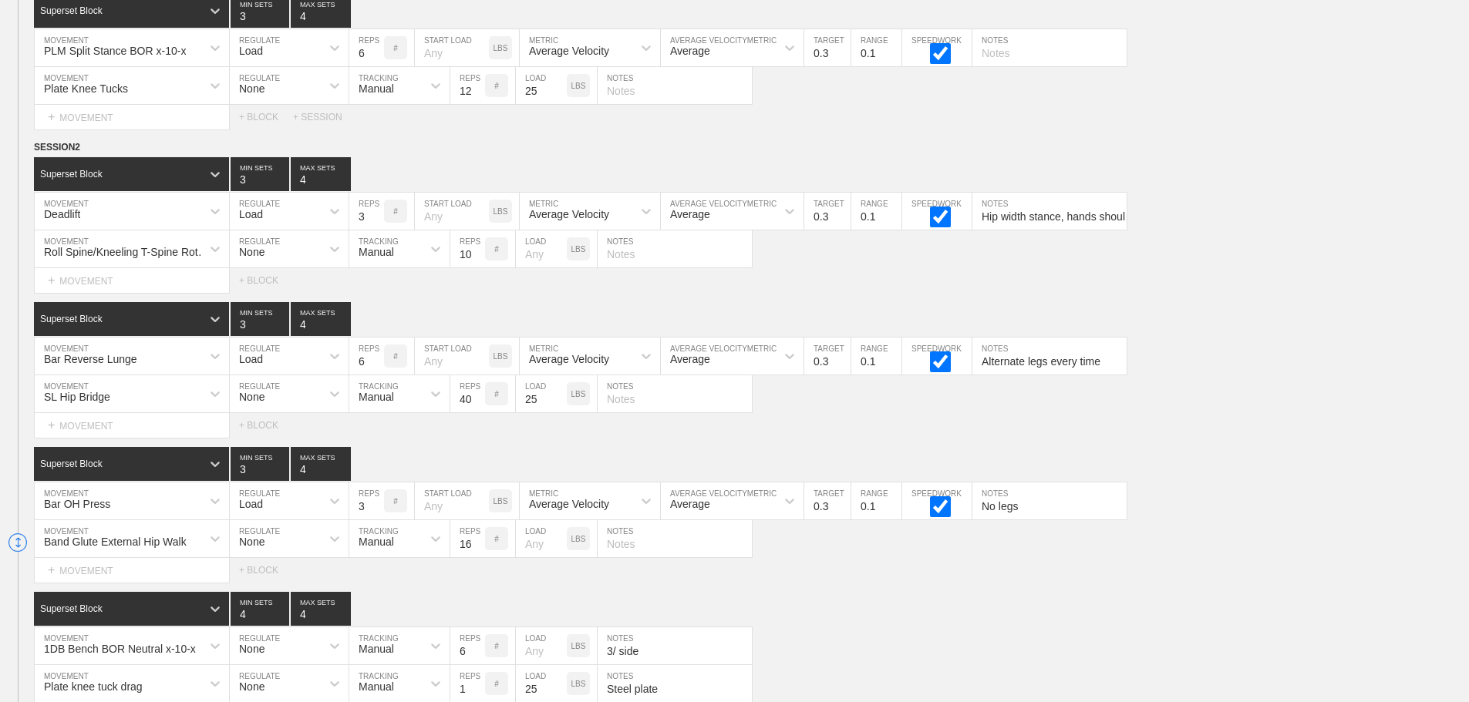
drag, startPoint x: 1159, startPoint y: 286, endPoint x: 1176, endPoint y: 286, distance: 17.0
click at [1160, 286] on div "Select... MOVEMENT + MOVEMENT + BLOCK" at bounding box center [734, 280] width 1469 height 25
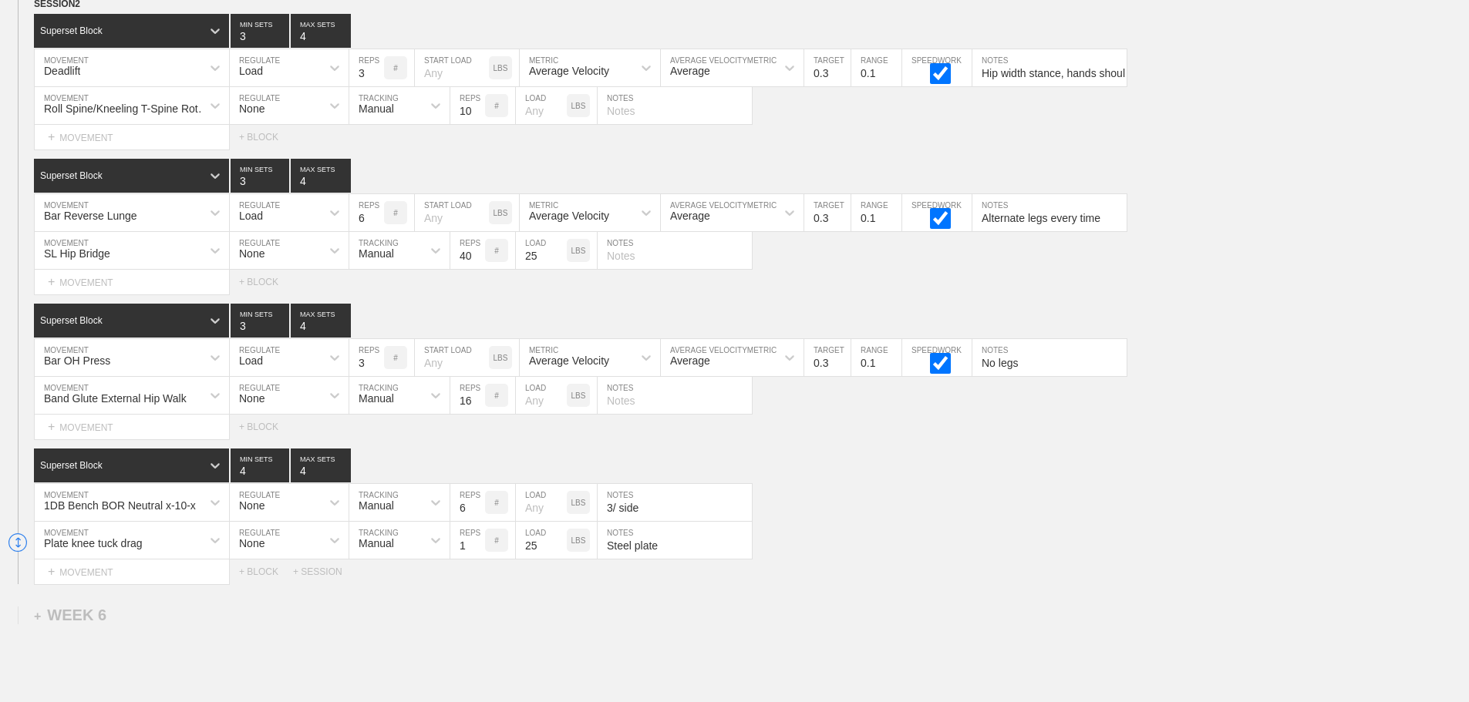
scroll to position [7070, 0]
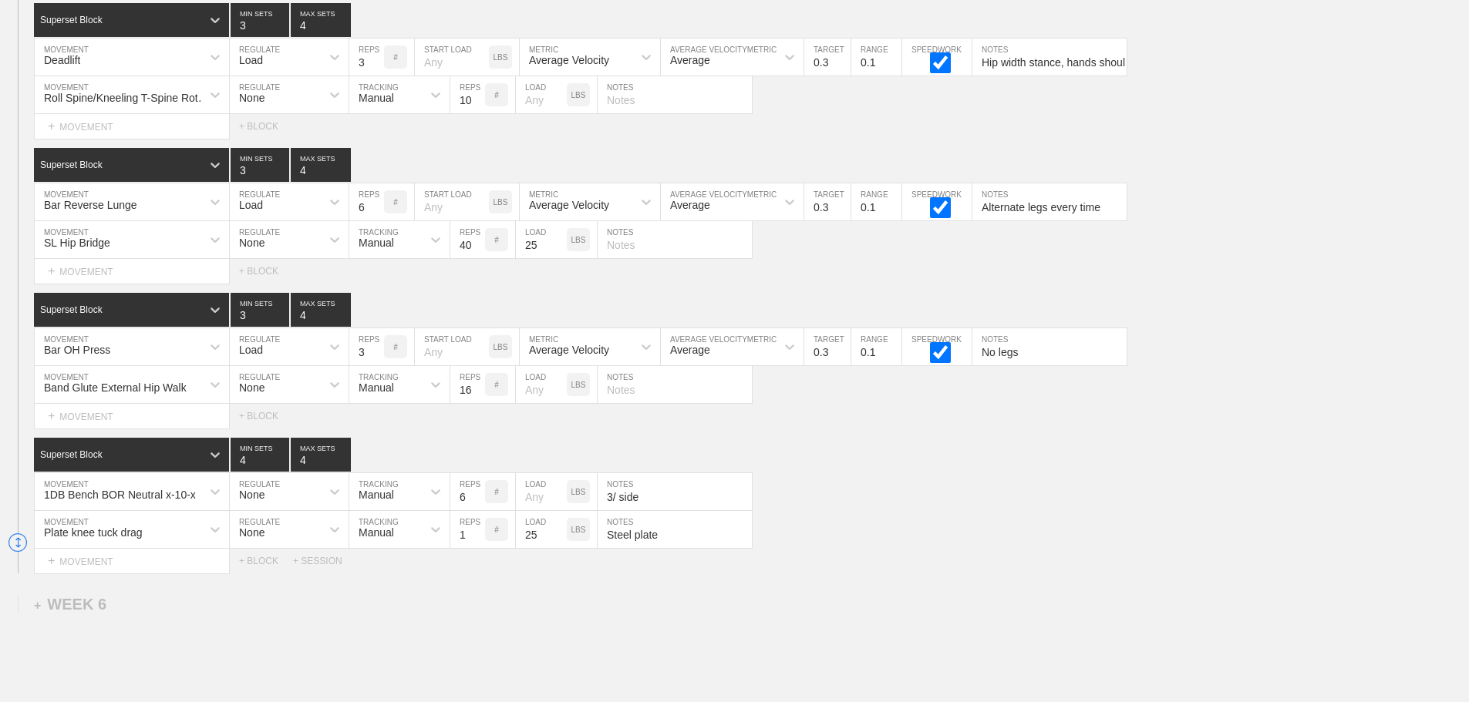
click at [892, 506] on div "1DB Bench BOR Neutral x-10-x MOVEMENT None REGULATE Manual TRACKING 6 REPS # LO…" at bounding box center [734, 492] width 1469 height 38
drag, startPoint x: 887, startPoint y: 547, endPoint x: 154, endPoint y: 671, distance: 743.6
click at [875, 549] on div "Plate knee tuck drag MOVEMENT None REGULATE Manual TRACKING 1 REPS # 25 LOAD LB…" at bounding box center [734, 530] width 1469 height 38
click at [476, 258] on input "24" at bounding box center [467, 239] width 35 height 37
click at [476, 258] on input "23" at bounding box center [467, 239] width 35 height 37
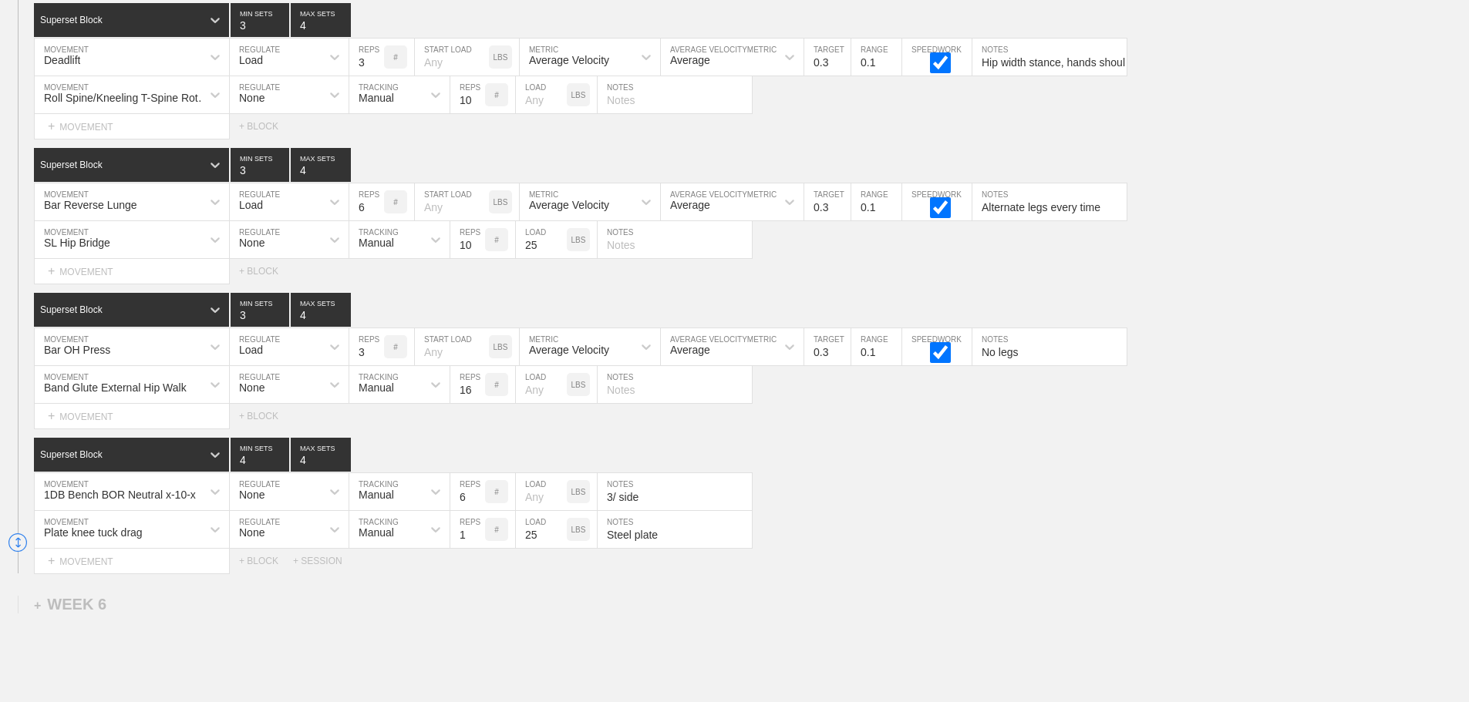
click at [476, 258] on input "10" at bounding box center [467, 239] width 35 height 37
click at [476, 253] on input "11" at bounding box center [467, 239] width 35 height 37
click at [476, 253] on input "12" at bounding box center [467, 239] width 35 height 37
click at [476, 253] on input "13" at bounding box center [467, 239] width 35 height 37
click at [476, 253] on input "14" at bounding box center [467, 239] width 35 height 37
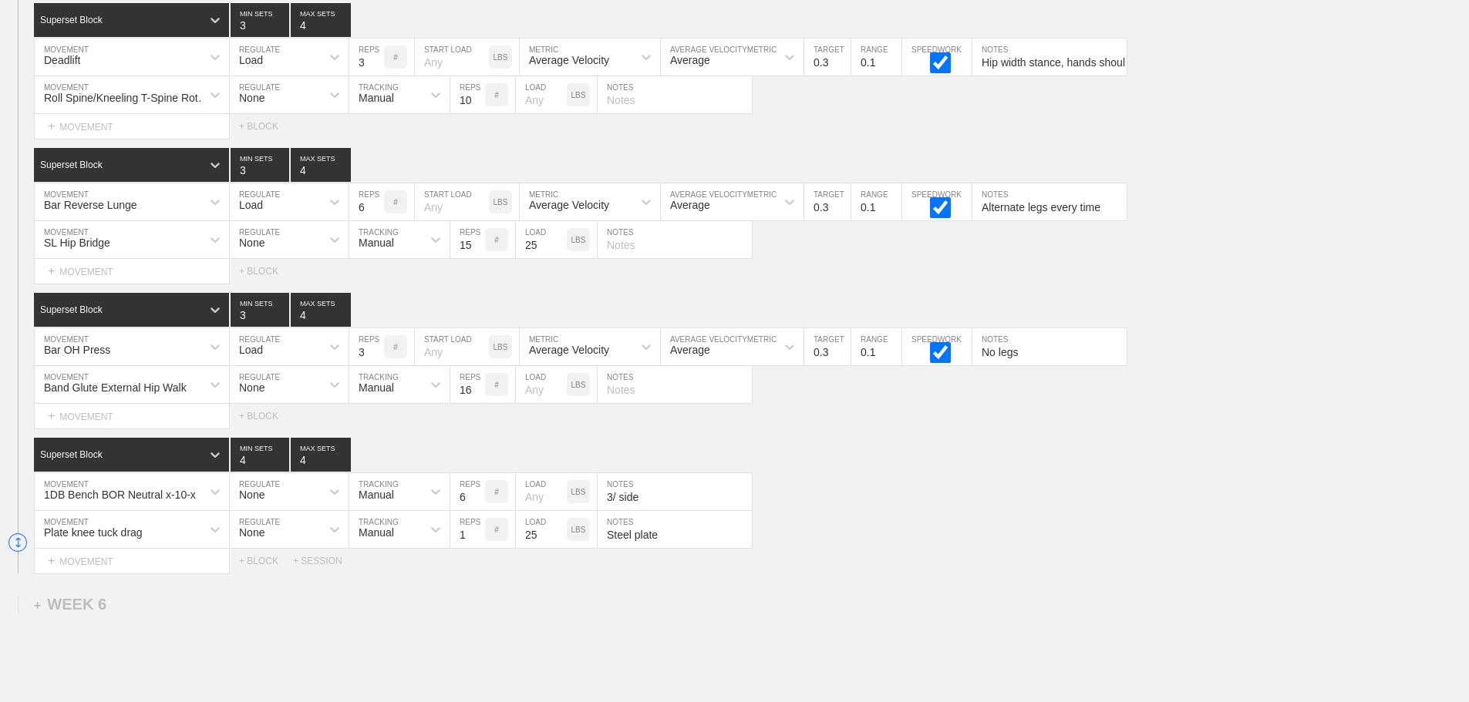
click at [476, 253] on input "15" at bounding box center [467, 239] width 35 height 37
click at [476, 253] on input "16" at bounding box center [467, 239] width 35 height 37
click at [476, 253] on input "17" at bounding box center [467, 239] width 35 height 37
click at [476, 253] on input "18" at bounding box center [467, 239] width 35 height 37
click at [476, 253] on input "19" at bounding box center [467, 239] width 35 height 37
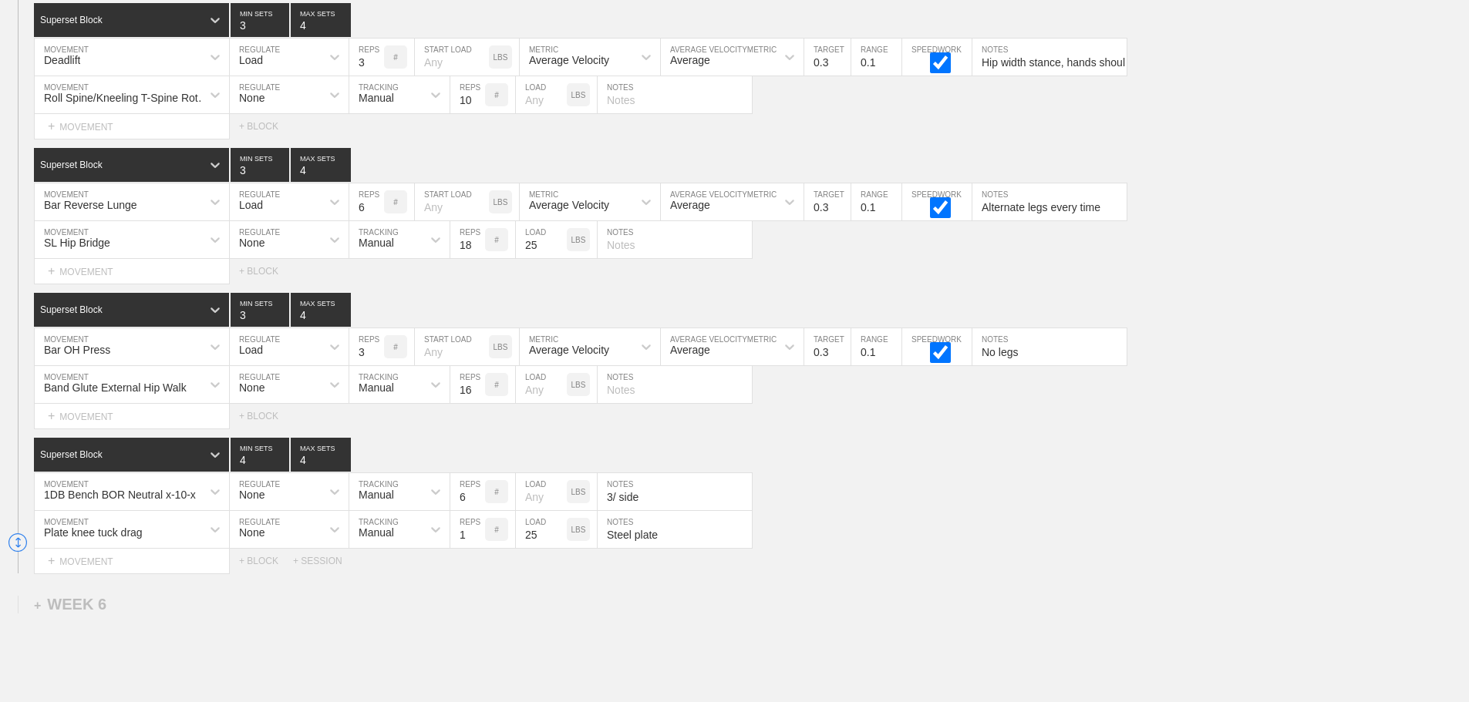
click at [477, 258] on input "18" at bounding box center [467, 239] width 35 height 37
click at [477, 258] on input "17" at bounding box center [467, 239] width 35 height 37
click at [478, 253] on input "18" at bounding box center [467, 239] width 35 height 37
click at [478, 253] on input "19" at bounding box center [467, 239] width 35 height 37
type input "20"
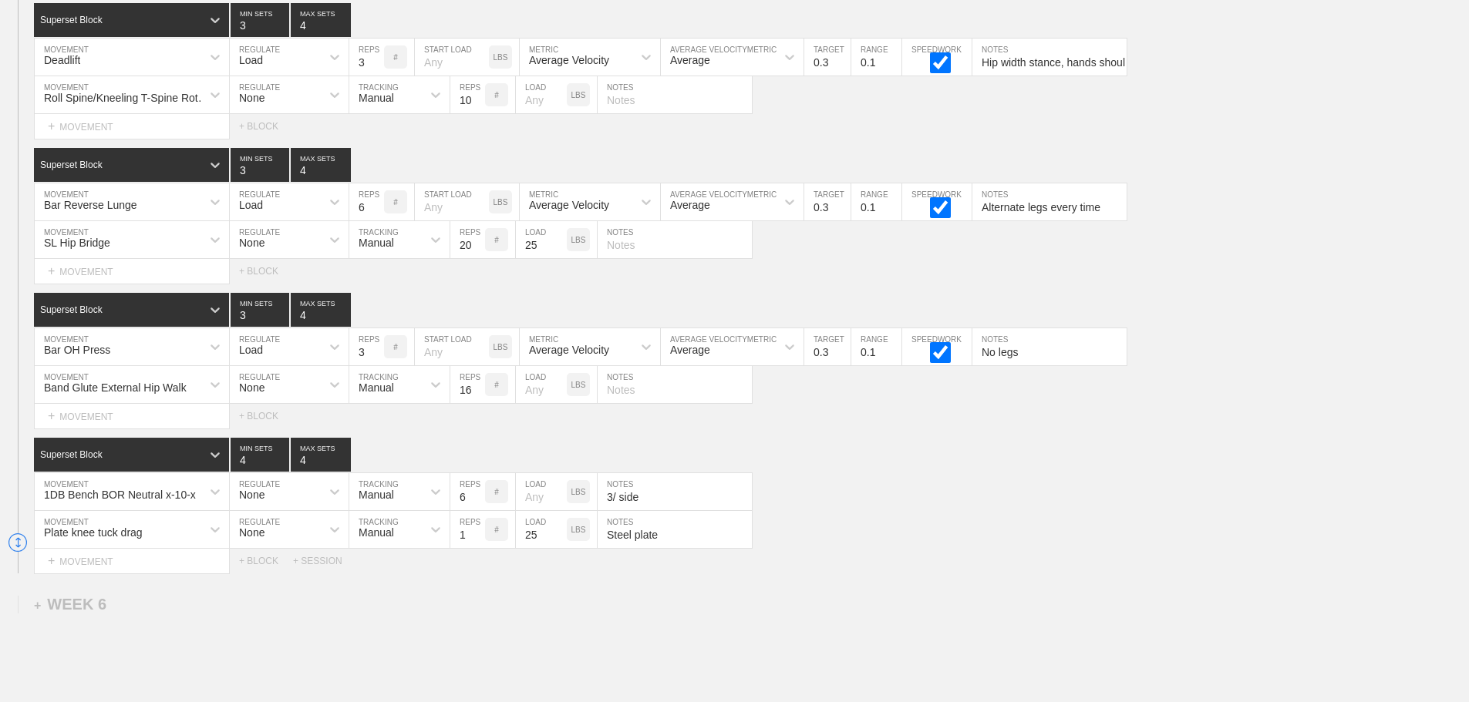
click at [478, 253] on input "20" at bounding box center [467, 239] width 35 height 37
click at [559, 254] on input "26" at bounding box center [541, 239] width 51 height 37
click at [559, 254] on input "27" at bounding box center [541, 239] width 51 height 37
click at [559, 254] on input "35" at bounding box center [541, 239] width 51 height 37
click at [559, 254] on input "36" at bounding box center [541, 239] width 51 height 37
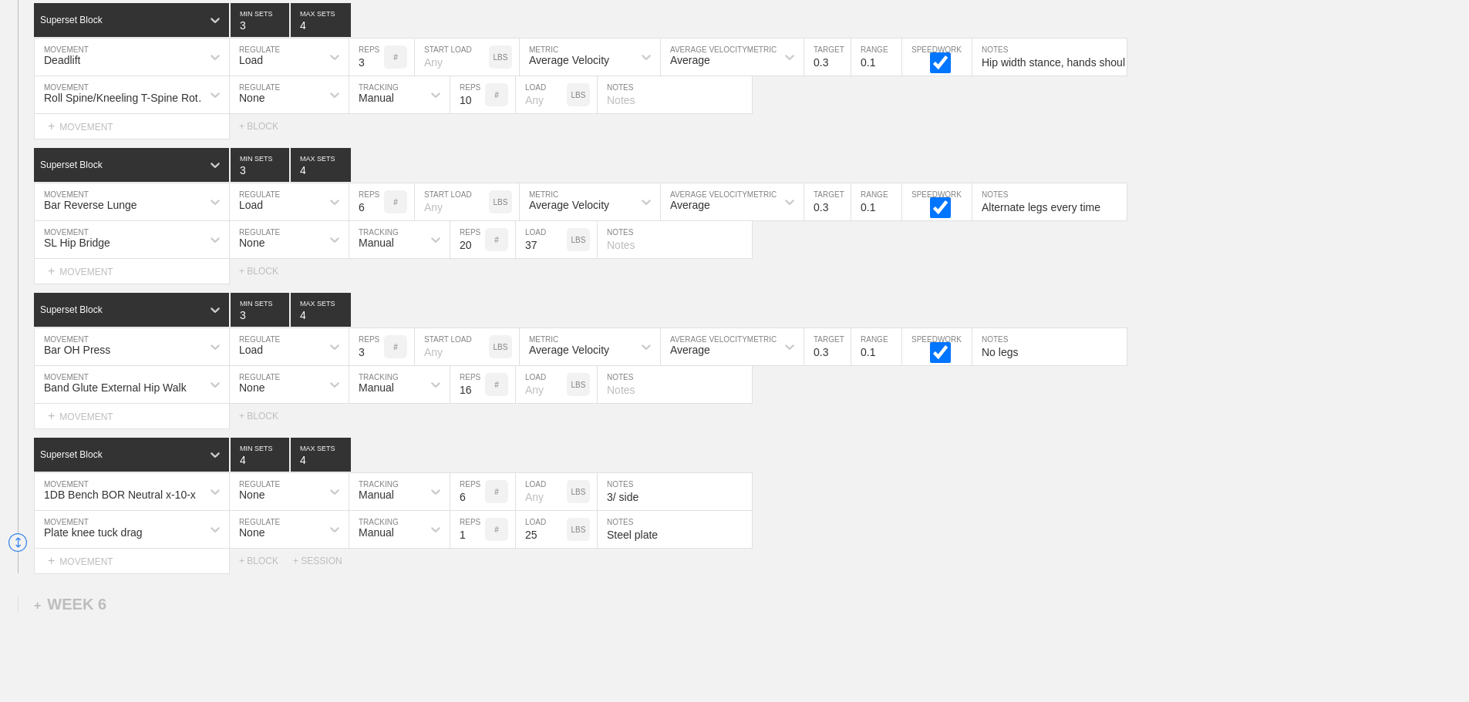
click at [559, 254] on input "37" at bounding box center [541, 239] width 51 height 37
click at [559, 254] on input "38" at bounding box center [541, 239] width 51 height 37
click at [559, 254] on input "39" at bounding box center [541, 239] width 51 height 37
click at [559, 254] on input "40" at bounding box center [541, 239] width 51 height 37
click at [559, 254] on input "41" at bounding box center [541, 239] width 51 height 37
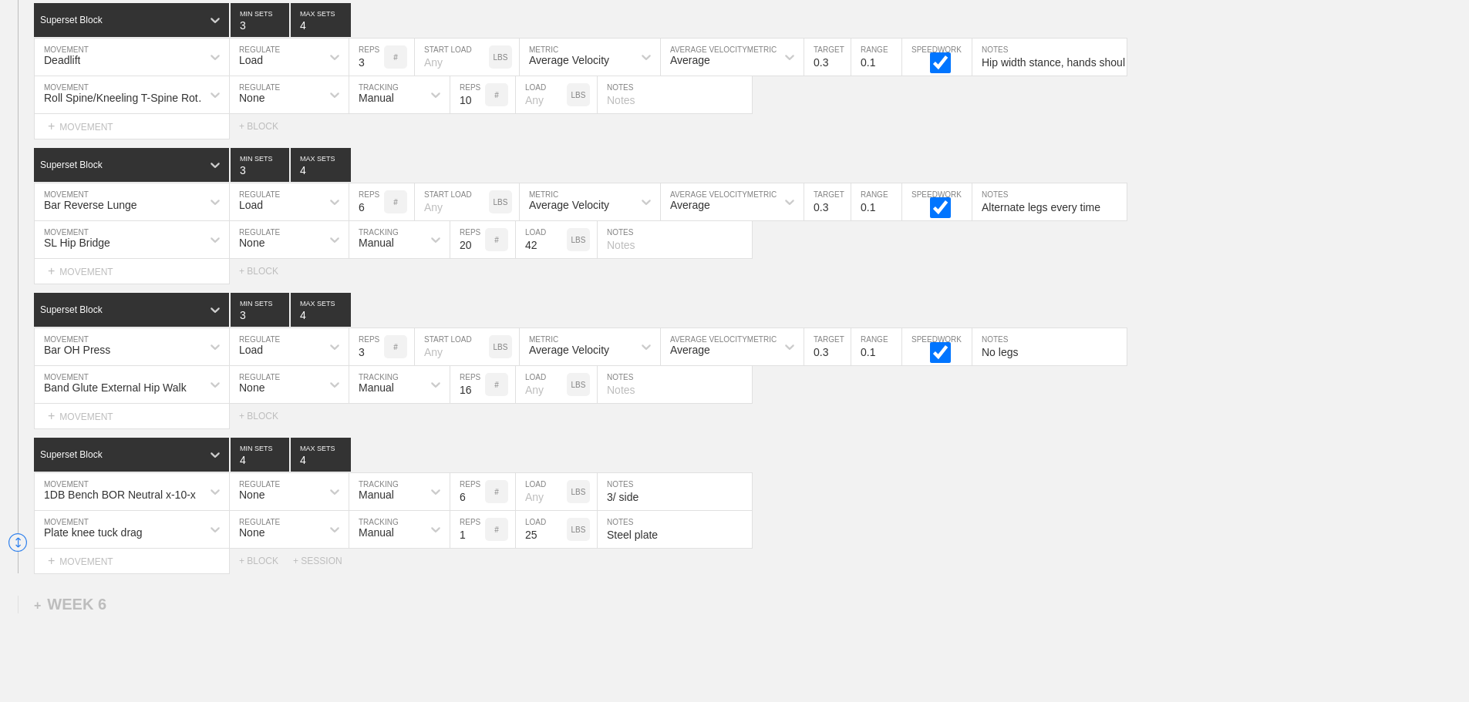
click at [559, 254] on input "42" at bounding box center [541, 239] width 51 height 37
click at [559, 254] on input "43" at bounding box center [541, 239] width 51 height 37
click at [559, 254] on input "44" at bounding box center [541, 239] width 51 height 37
type input "45"
click at [559, 254] on input "45" at bounding box center [541, 239] width 51 height 37
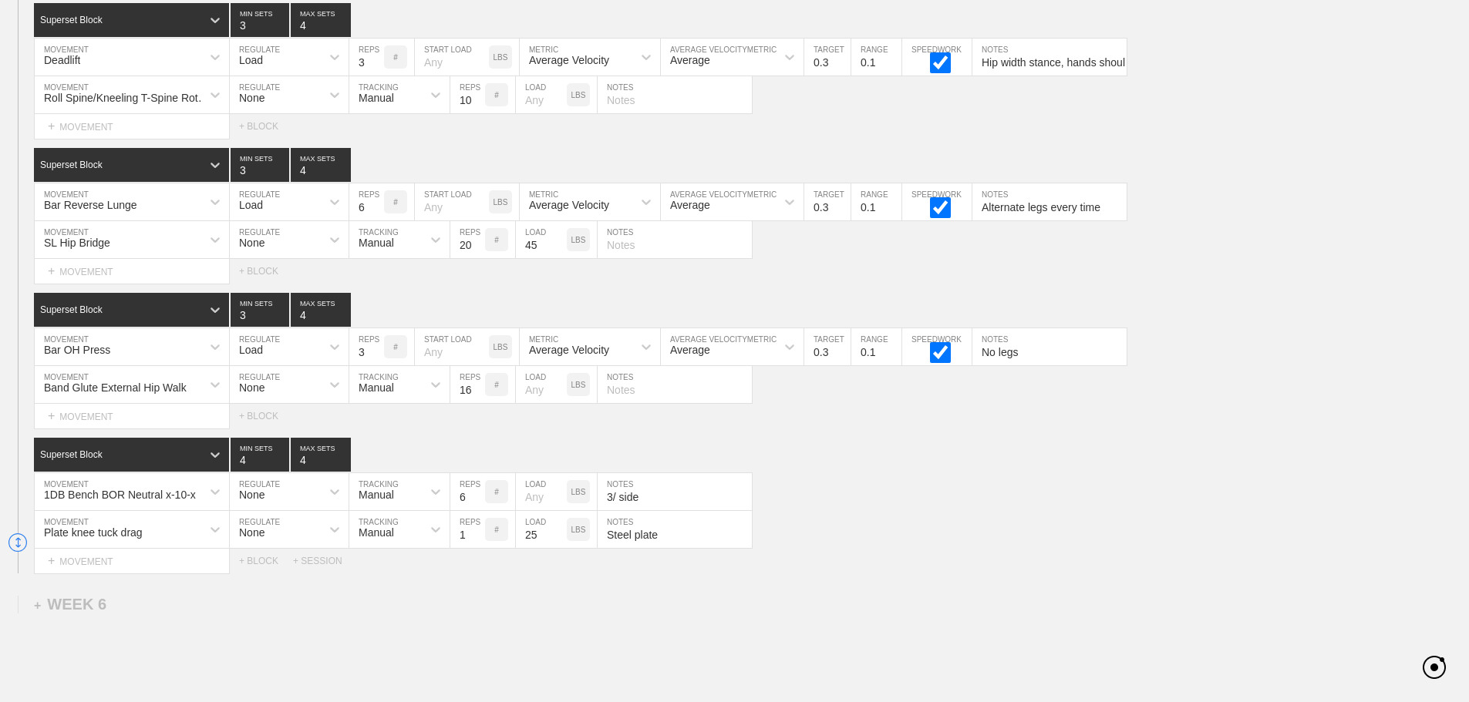
click at [853, 274] on div "Select... MOVEMENT + MOVEMENT + BLOCK" at bounding box center [734, 271] width 1469 height 25
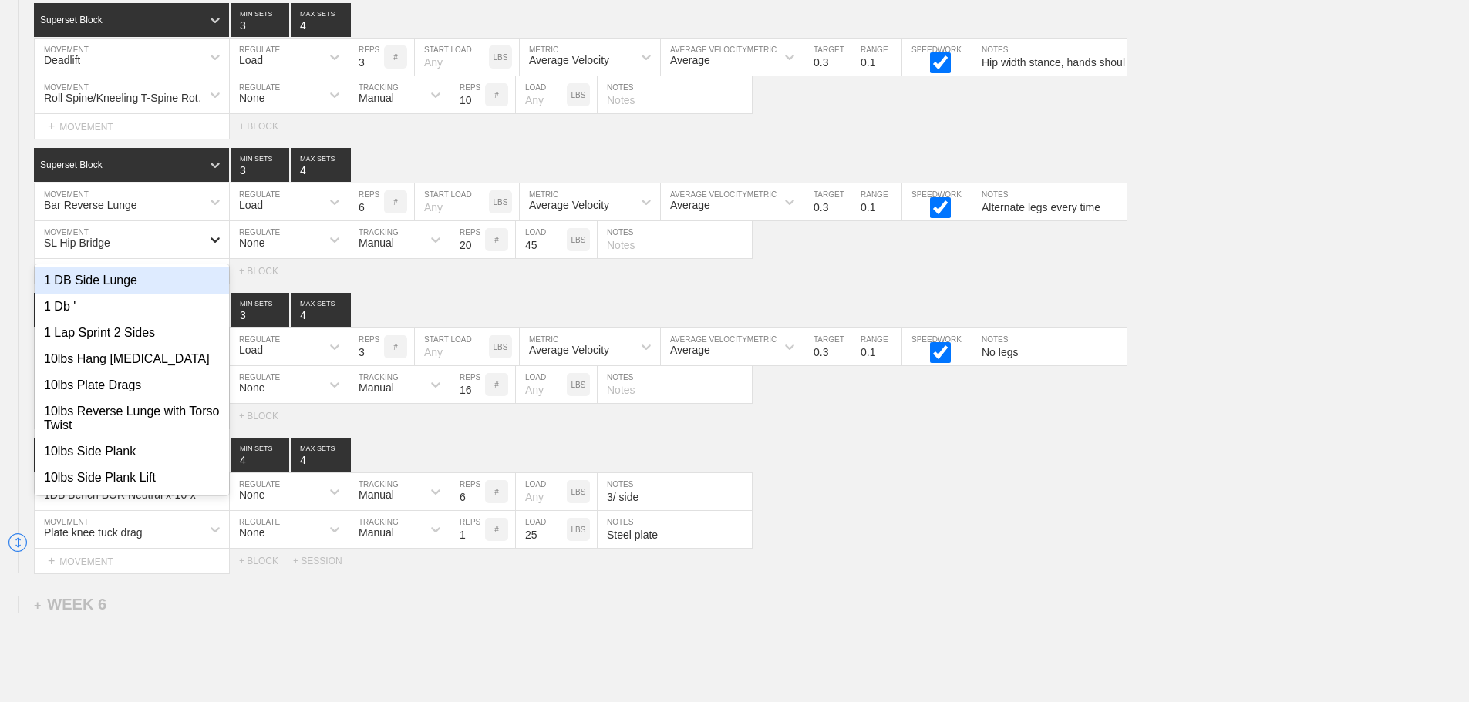
click at [205, 253] on div at bounding box center [215, 240] width 28 height 28
type input "plate sl"
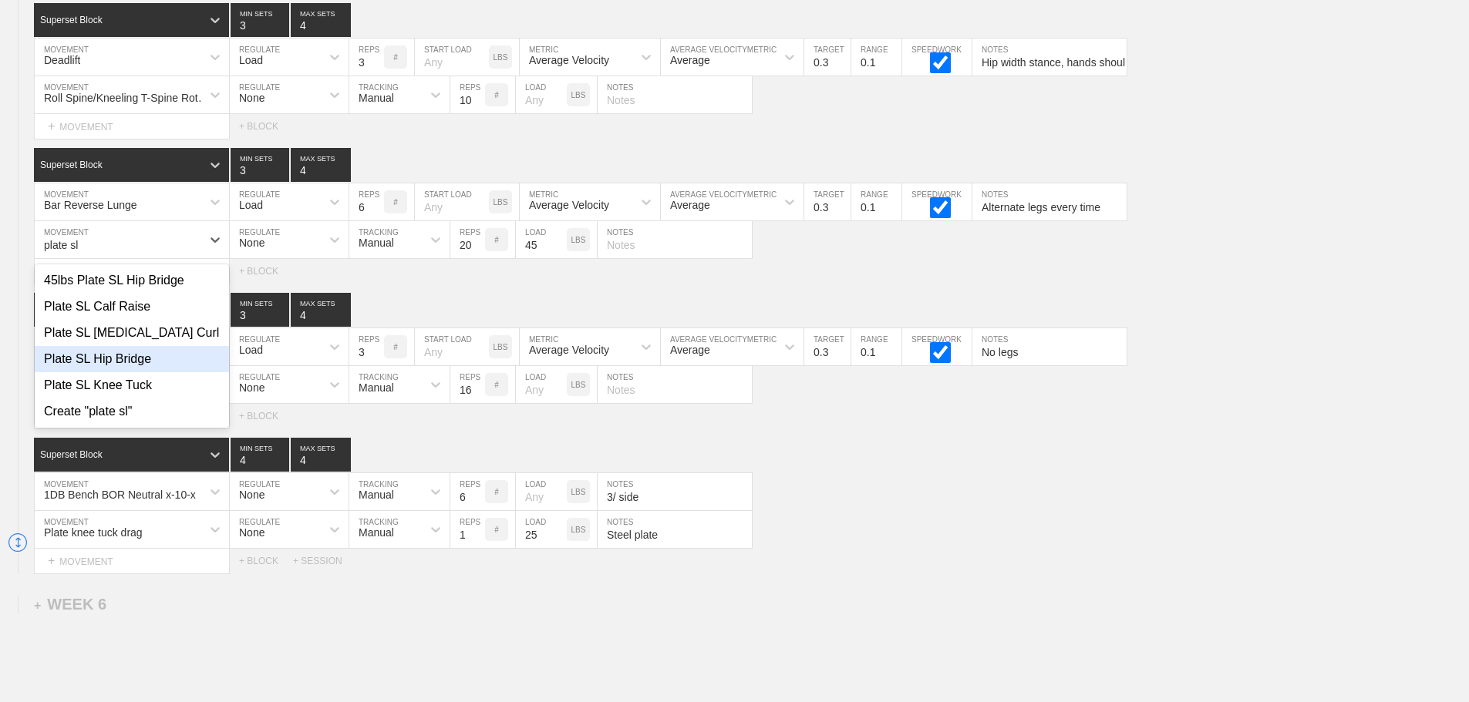
click at [130, 372] on div "Plate SL Hip Bridge" at bounding box center [132, 359] width 194 height 26
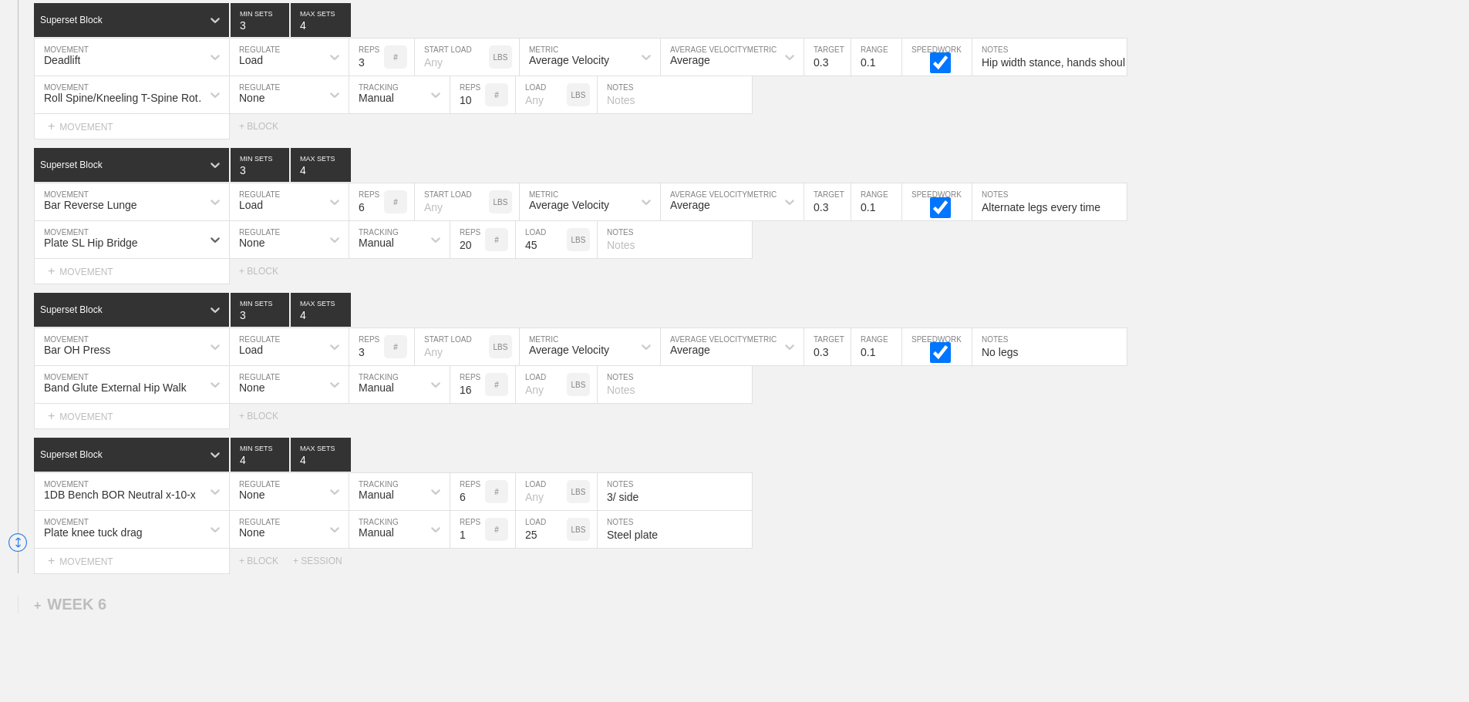
click at [643, 258] on input "text" at bounding box center [674, 239] width 154 height 37
type input "P"
type input "10/ Side"
click at [910, 466] on div "Superset Block 4 MIN SETS 4 MAX SETS" at bounding box center [751, 455] width 1435 height 34
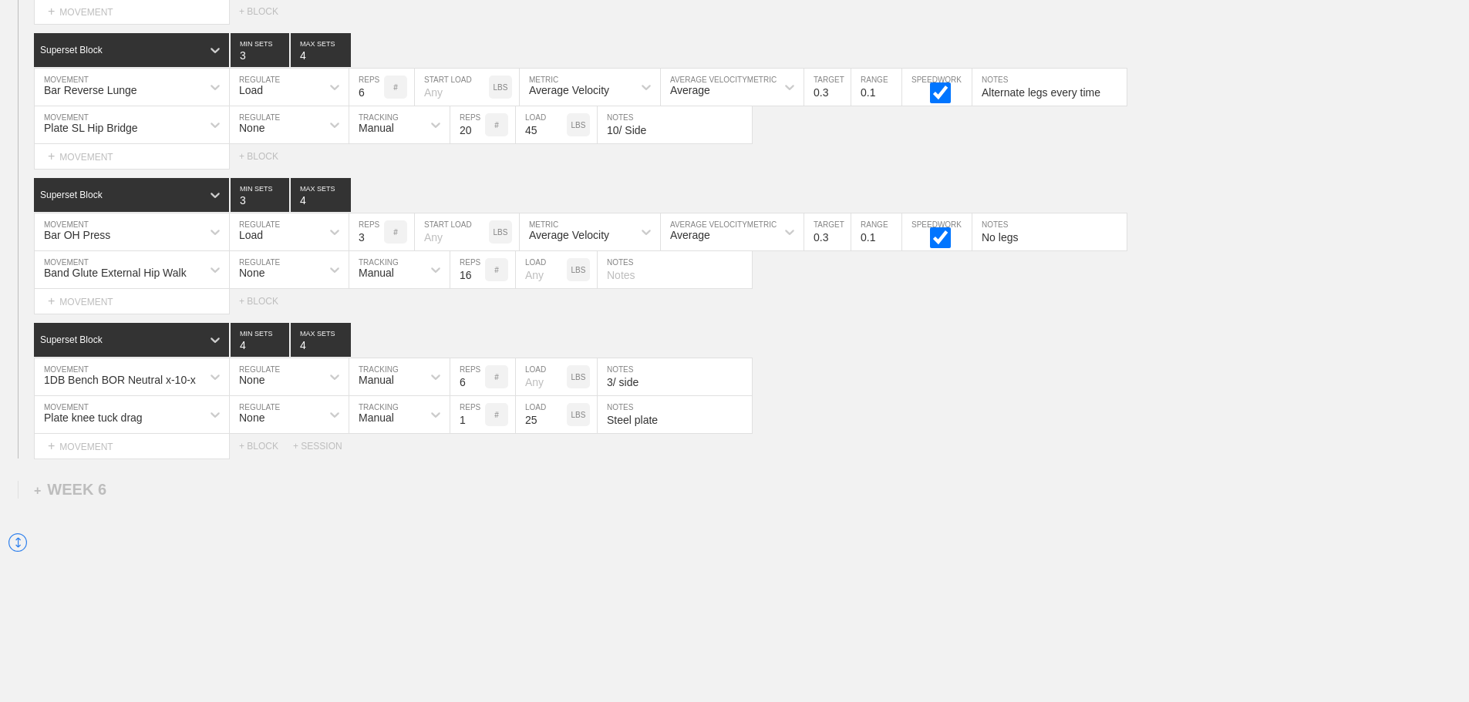
scroll to position [7147, 0]
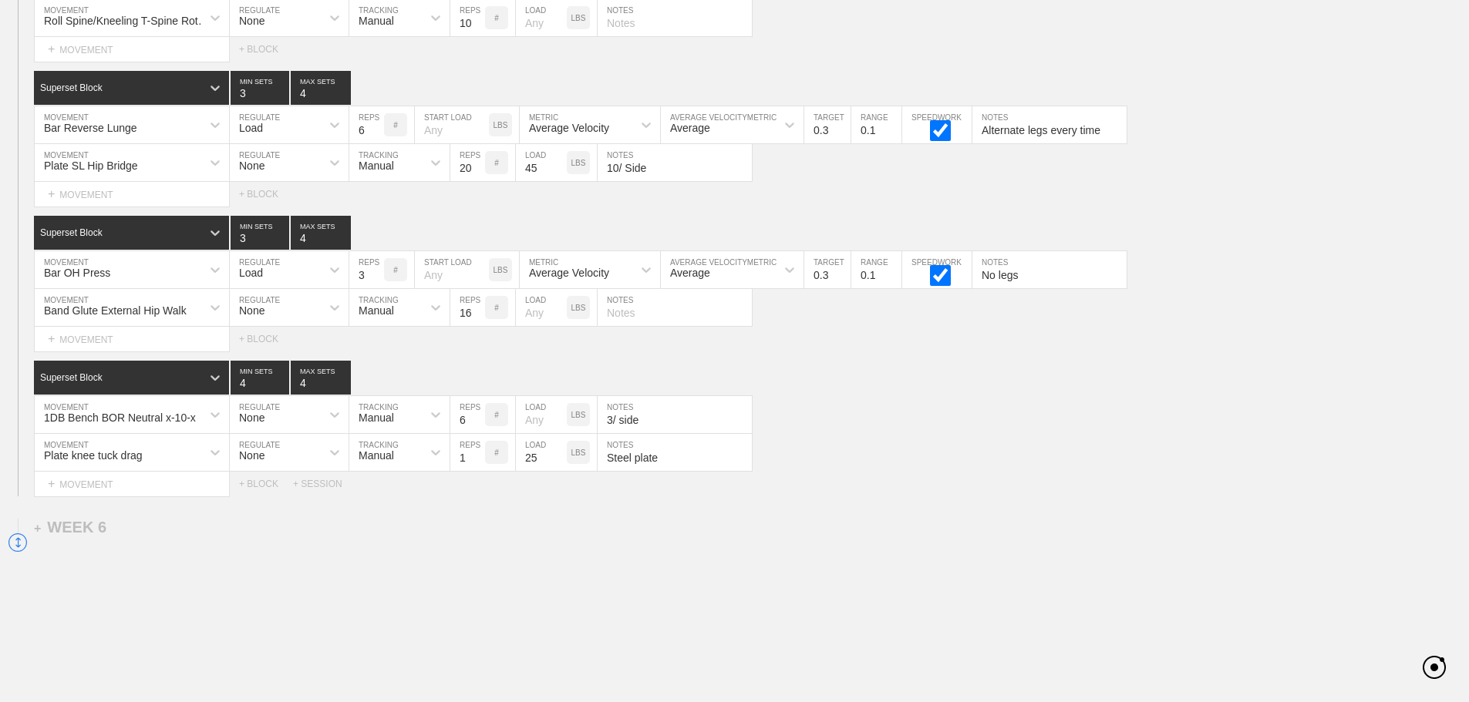
click at [978, 464] on div "Plate knee tuck drag MOVEMENT None REGULATE Manual TRACKING 1 REPS # 25 LOAD LB…" at bounding box center [734, 453] width 1469 height 38
click at [1147, 493] on div "Select... MOVEMENT + MOVEMENT + BLOCK + SESSION" at bounding box center [734, 484] width 1469 height 25
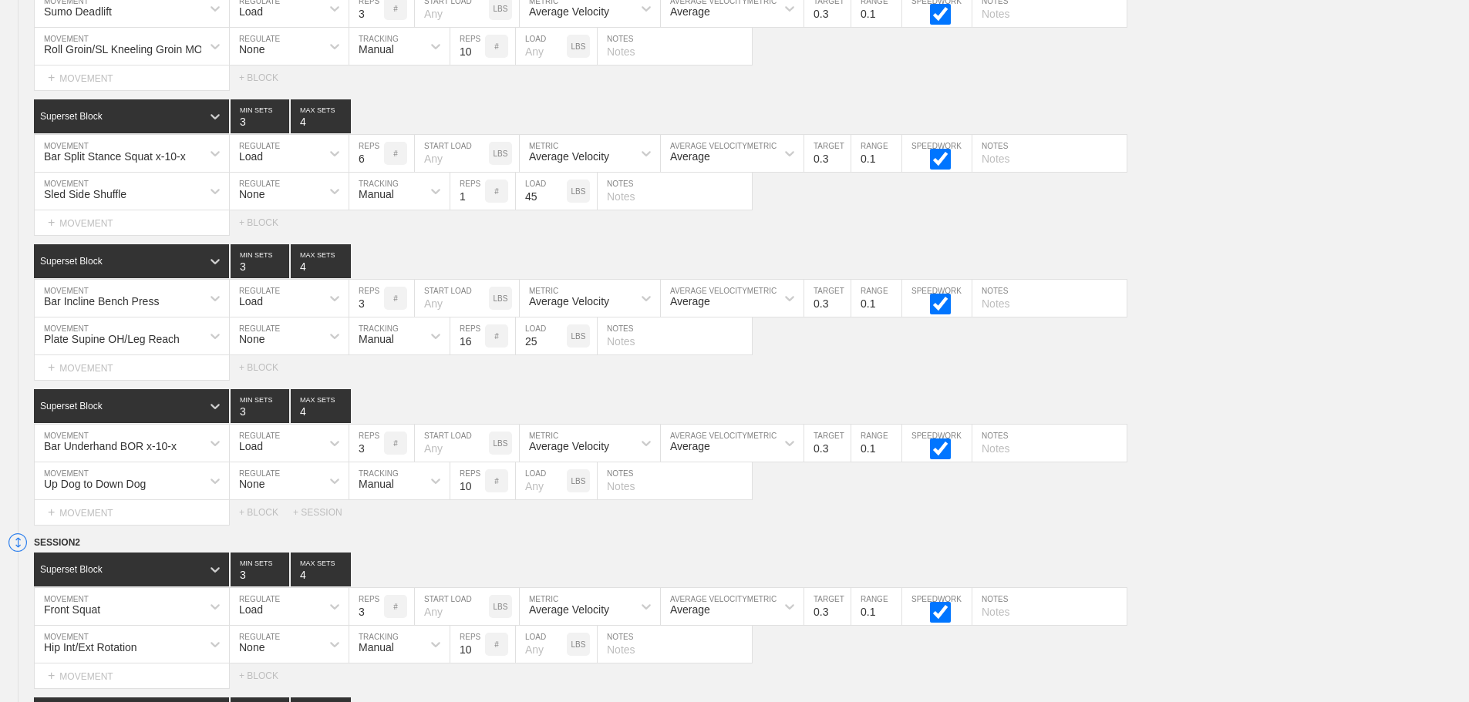
scroll to position [6974, 0]
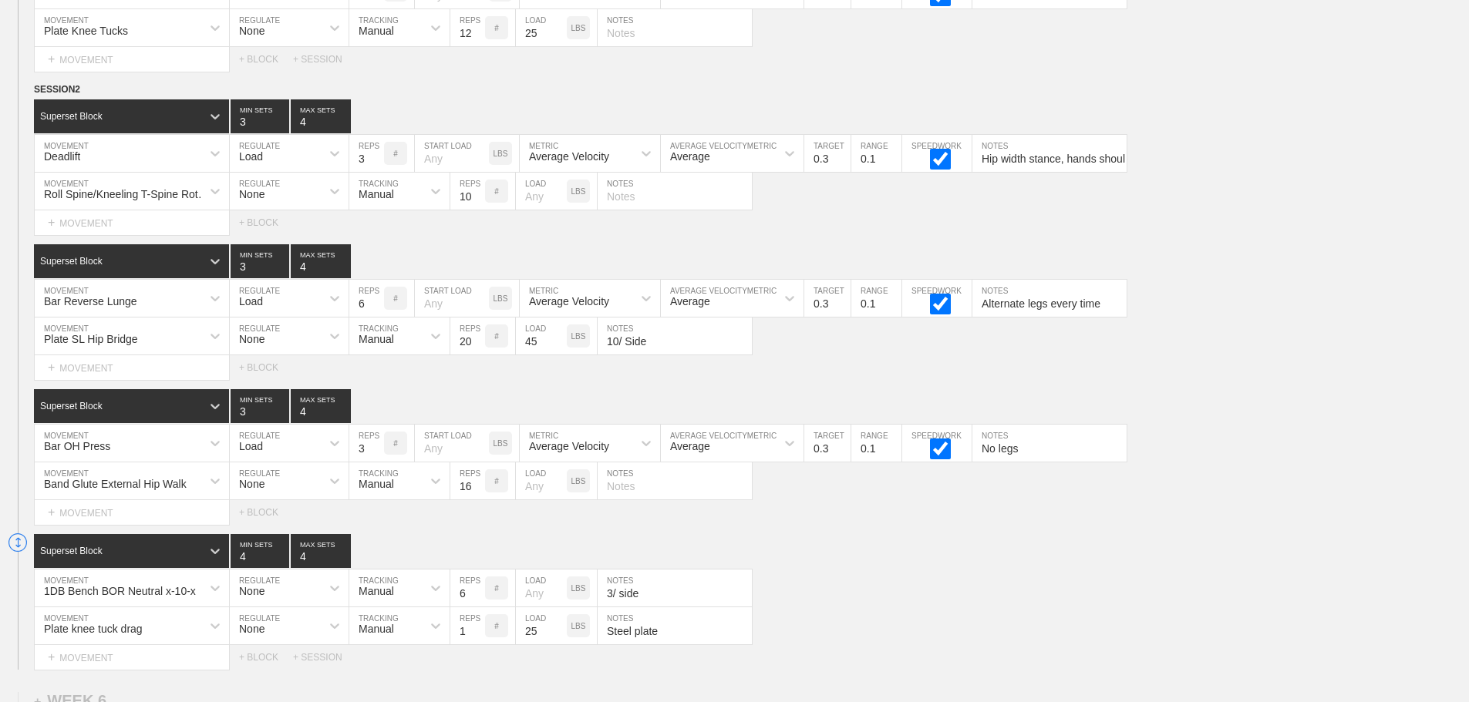
click at [1378, 525] on div "Select... MOVEMENT + MOVEMENT + BLOCK" at bounding box center [734, 512] width 1469 height 25
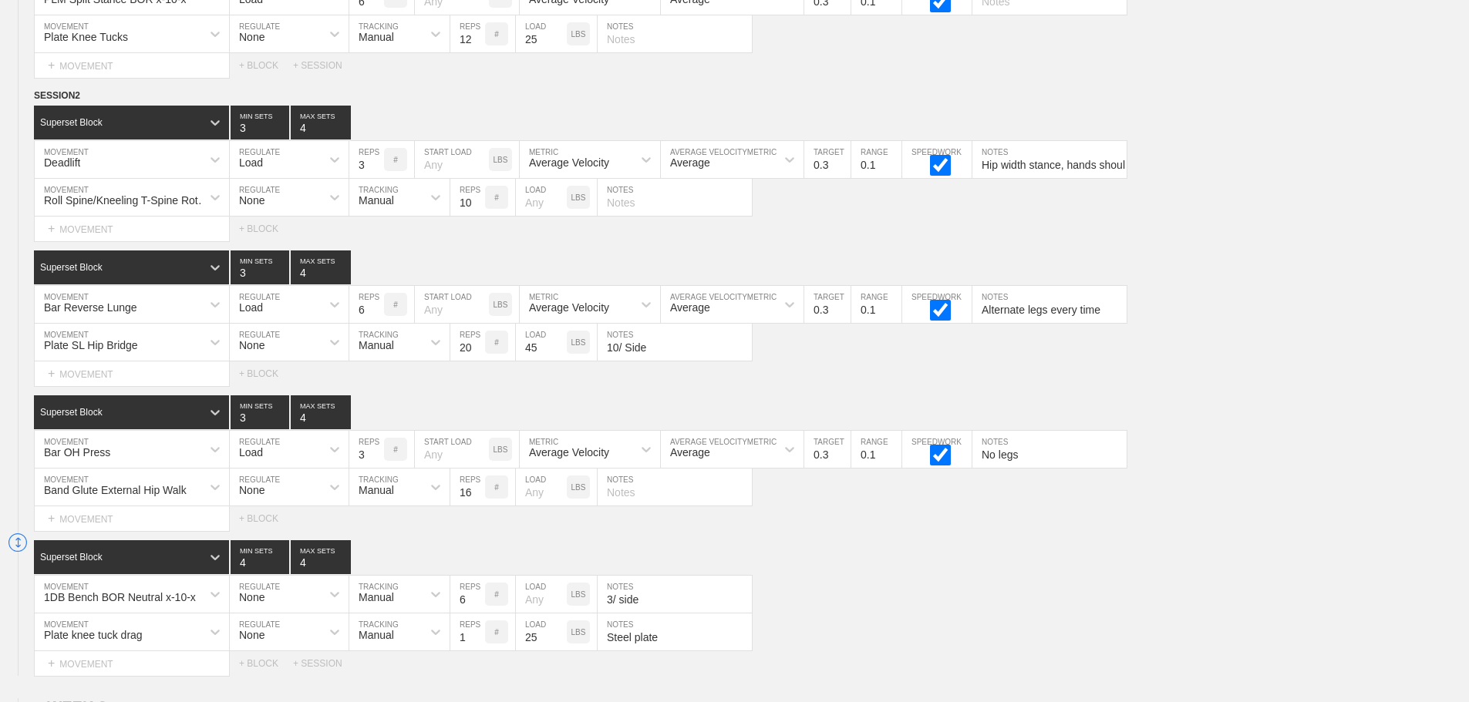
scroll to position [6977, 0]
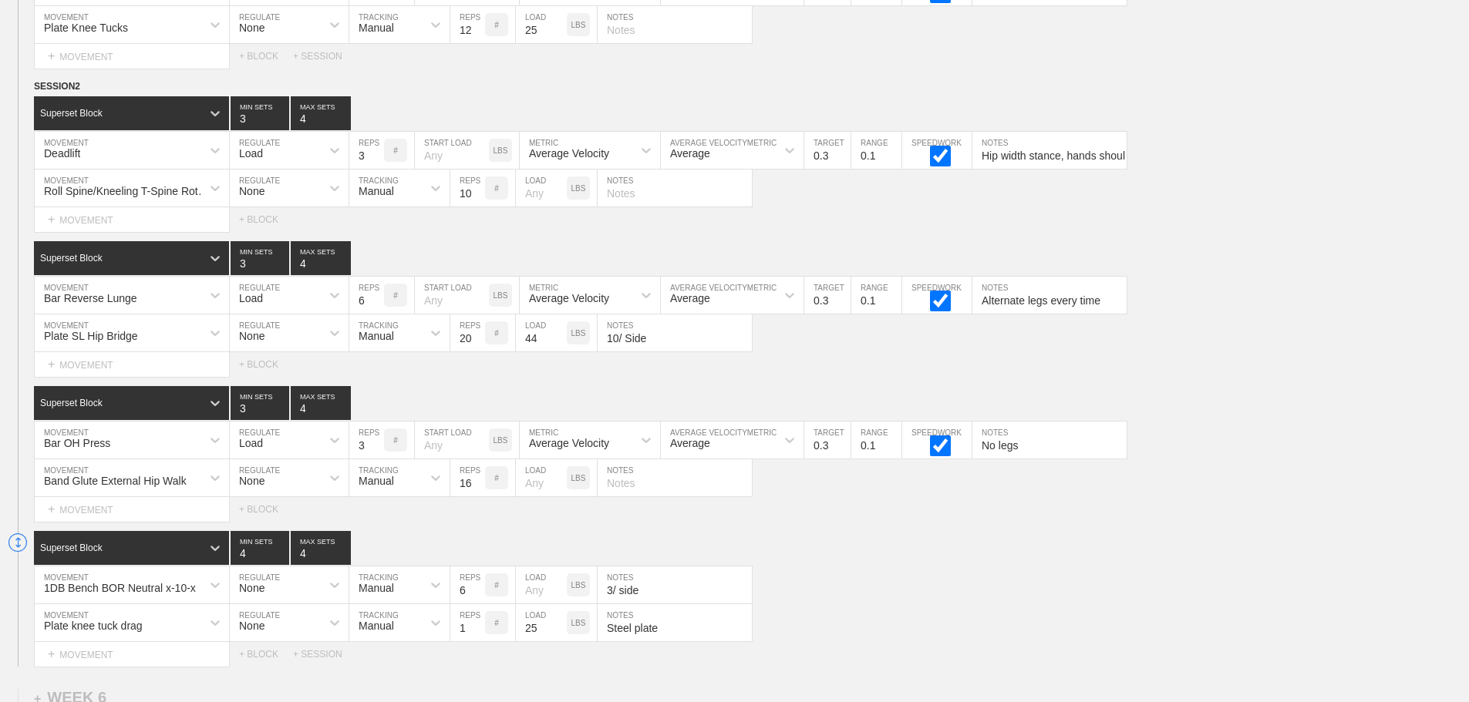
click at [560, 352] on input "44" at bounding box center [541, 333] width 51 height 37
click at [560, 352] on input "43" at bounding box center [541, 333] width 51 height 37
click at [560, 352] on input "42" at bounding box center [541, 333] width 51 height 37
click at [560, 352] on input "41" at bounding box center [541, 333] width 51 height 37
click at [560, 352] on input "40" at bounding box center [541, 333] width 51 height 37
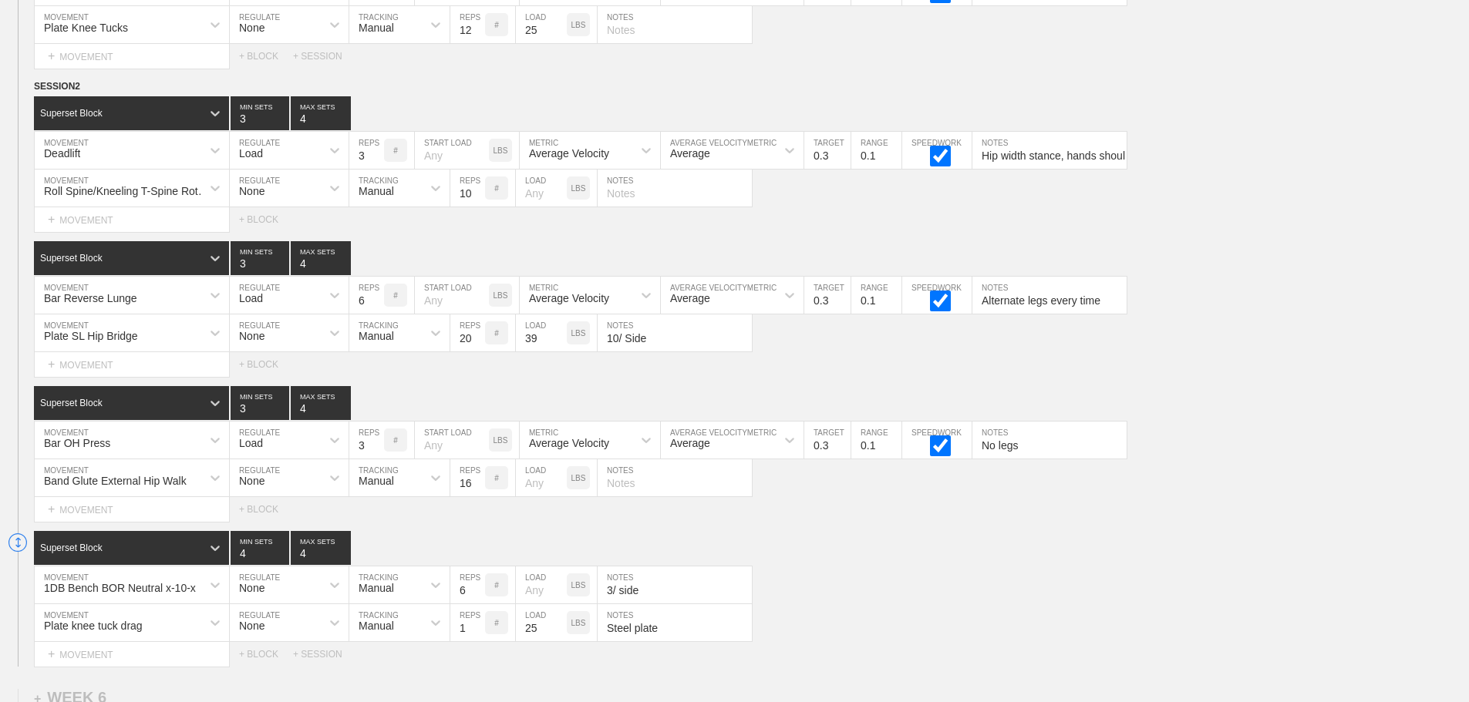
click at [560, 352] on input "39" at bounding box center [541, 333] width 51 height 37
click at [560, 352] on input "38" at bounding box center [541, 333] width 51 height 37
click at [560, 352] on input "37" at bounding box center [541, 333] width 51 height 37
click at [560, 352] on input "36" at bounding box center [541, 333] width 51 height 37
click at [560, 352] on input "35" at bounding box center [541, 333] width 51 height 37
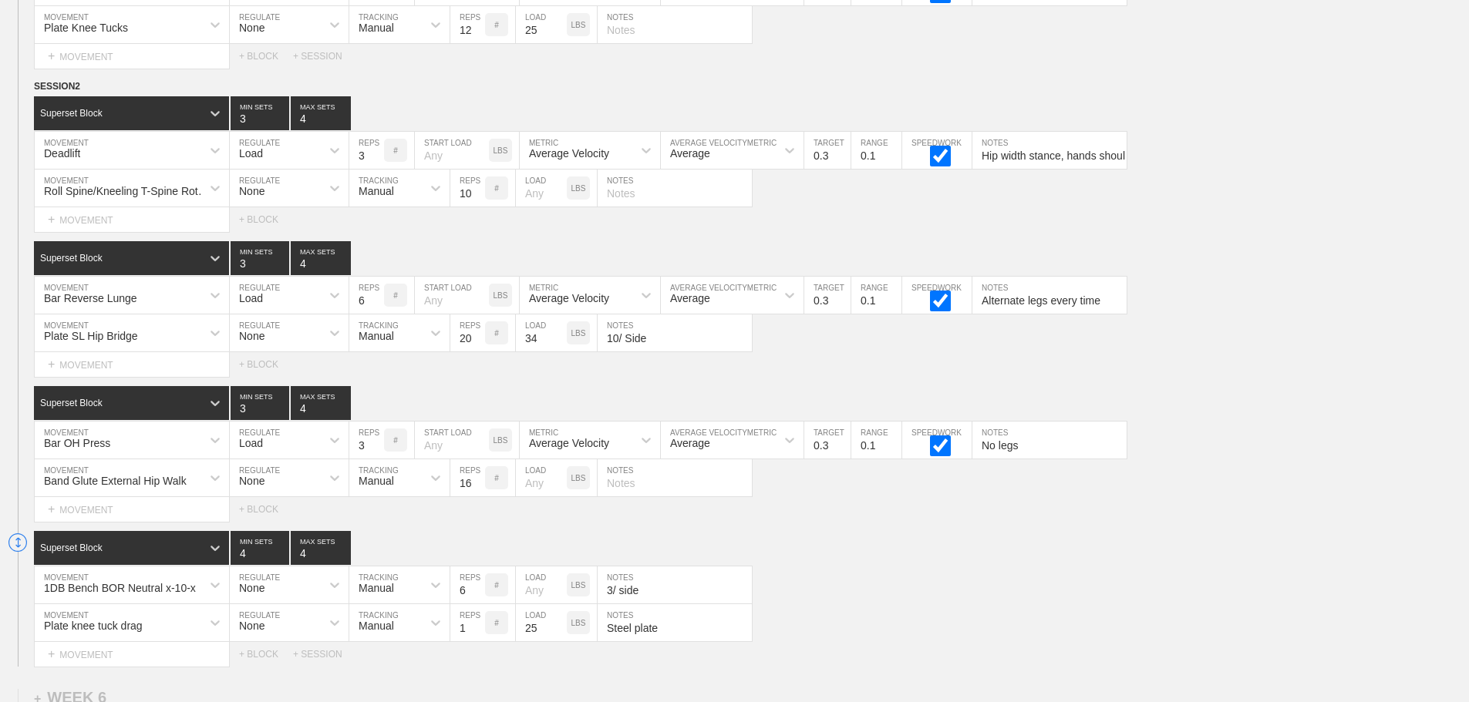
click at [560, 352] on input "34" at bounding box center [541, 333] width 51 height 37
click at [560, 352] on input "33" at bounding box center [541, 333] width 51 height 37
click at [560, 352] on input "32" at bounding box center [541, 333] width 51 height 37
click at [560, 352] on input "31" at bounding box center [541, 333] width 51 height 37
click at [560, 352] on input "30" at bounding box center [541, 333] width 51 height 37
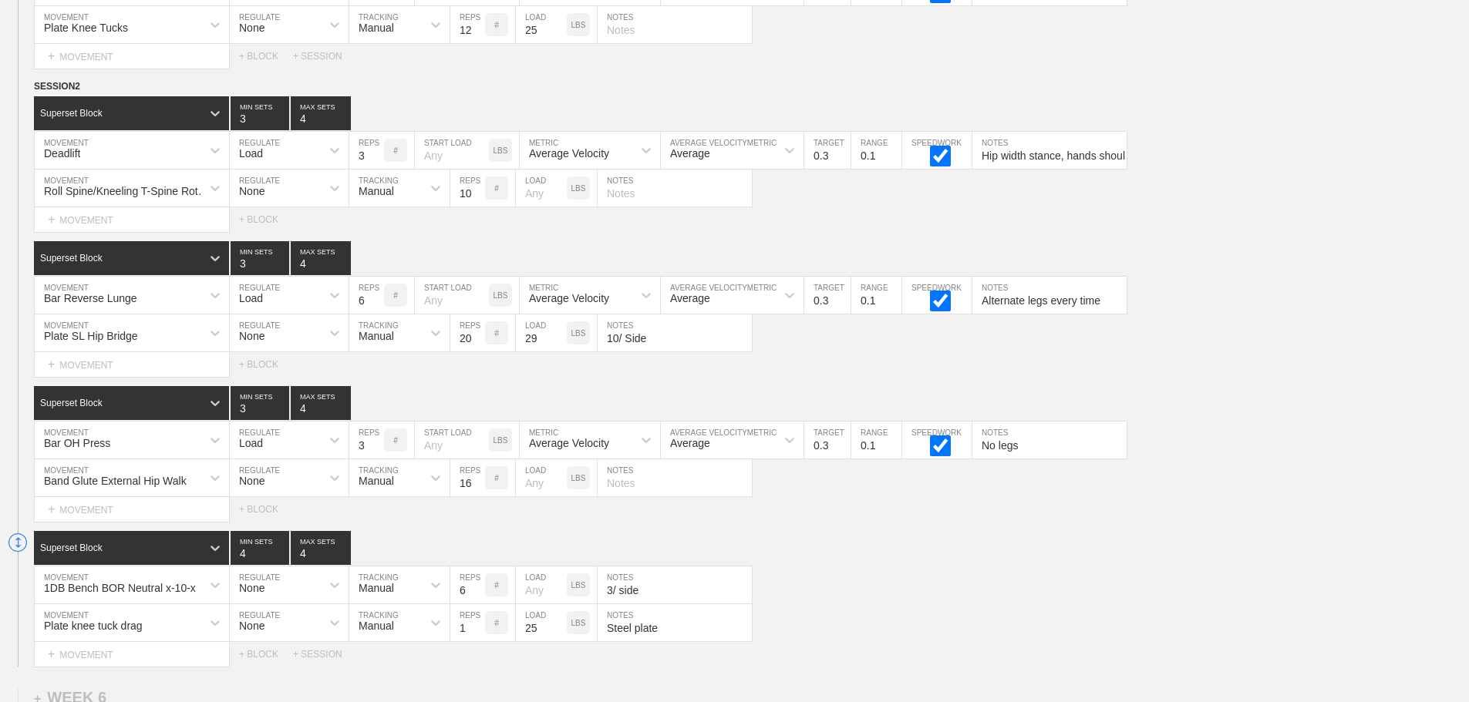
click at [560, 352] on input "29" at bounding box center [541, 333] width 51 height 37
click at [560, 352] on input "28" at bounding box center [541, 333] width 51 height 37
click at [560, 352] on input "27" at bounding box center [541, 333] width 51 height 37
click at [560, 352] on input "26" at bounding box center [541, 333] width 51 height 37
click at [560, 352] on input "25" at bounding box center [541, 333] width 51 height 37
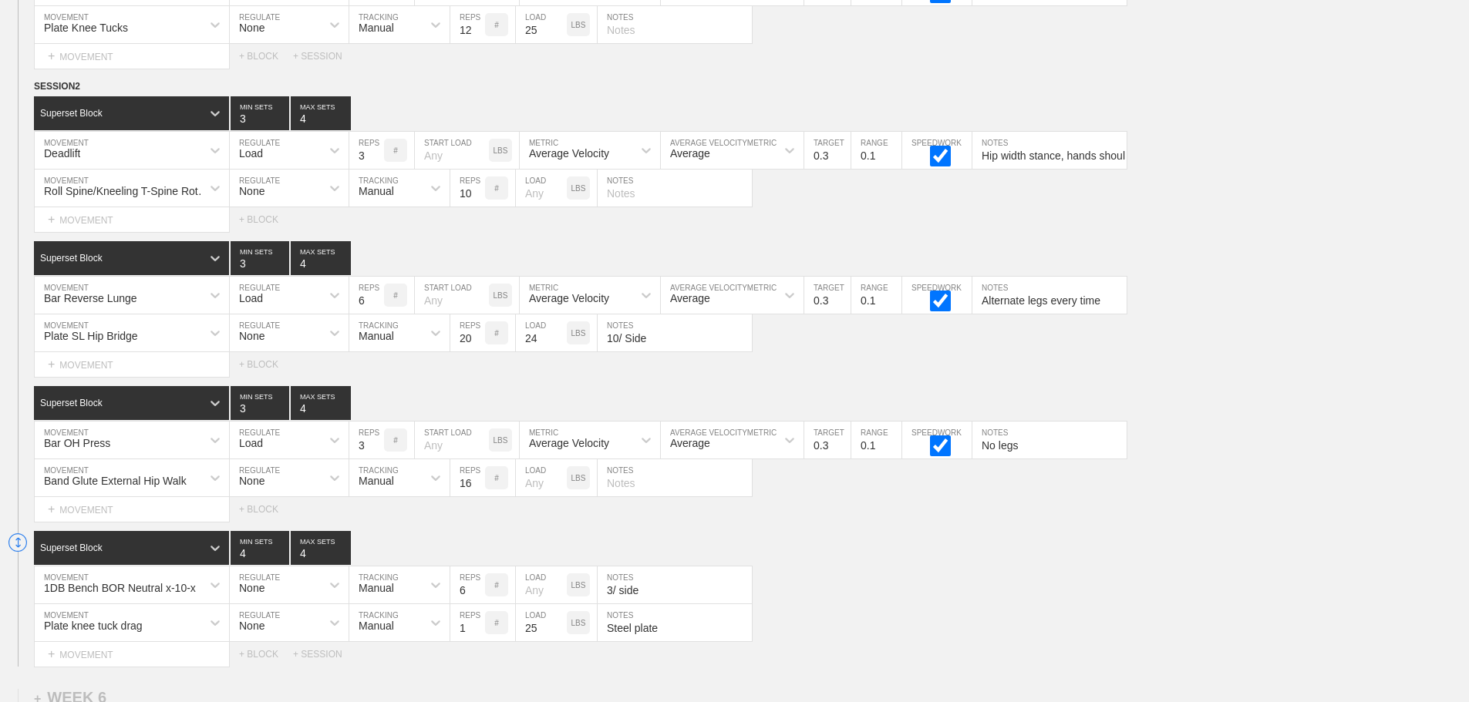
click at [560, 352] on input "24" at bounding box center [541, 333] width 51 height 37
click at [560, 352] on input "23" at bounding box center [541, 333] width 51 height 37
click at [560, 352] on input "22" at bounding box center [541, 333] width 51 height 37
click at [560, 345] on input "23" at bounding box center [541, 333] width 51 height 37
click at [560, 345] on input "24" at bounding box center [541, 333] width 51 height 37
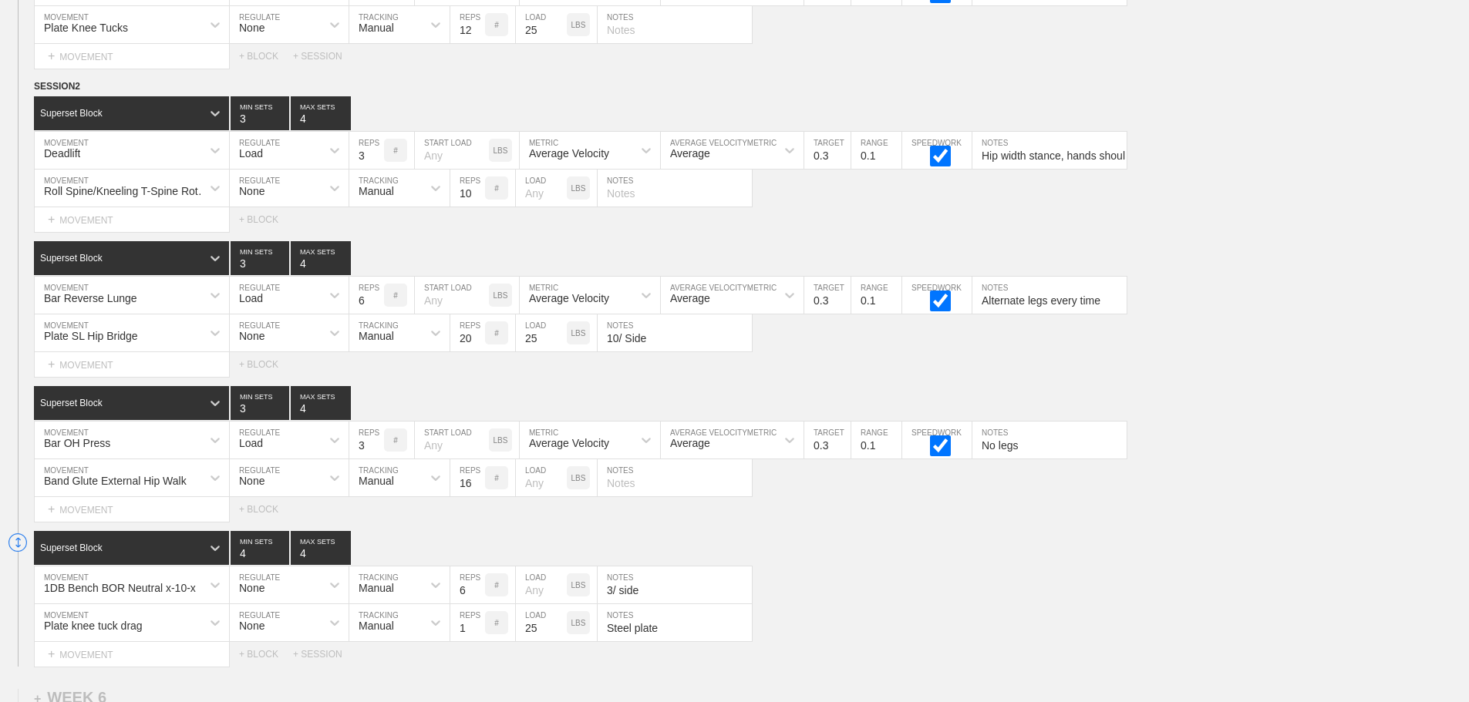
click at [560, 345] on input "25" at bounding box center [541, 333] width 51 height 37
click at [560, 345] on input "26" at bounding box center [541, 333] width 51 height 37
type input "25"
click at [557, 352] on input "25" at bounding box center [541, 333] width 51 height 37
click at [1217, 366] on div "Select... MOVEMENT + MOVEMENT + BLOCK" at bounding box center [734, 364] width 1469 height 25
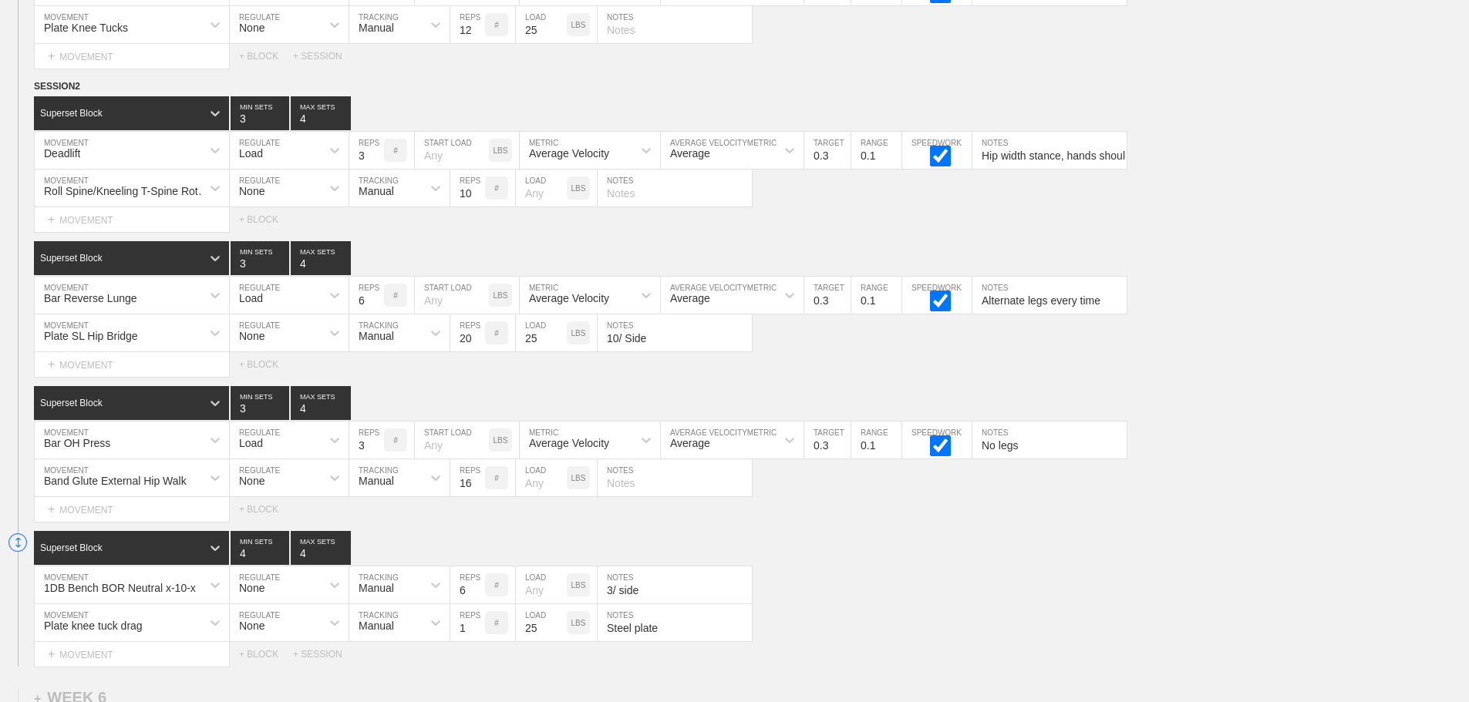
click at [1242, 377] on div "Select... MOVEMENT + MOVEMENT + BLOCK" at bounding box center [734, 364] width 1469 height 25
drag, startPoint x: 1350, startPoint y: 376, endPoint x: 1309, endPoint y: 374, distance: 40.9
click at [1331, 376] on div "Select... MOVEMENT + MOVEMENT + BLOCK" at bounding box center [734, 364] width 1469 height 25
click at [1382, 439] on div "Bar OH Press MOVEMENT Load REGULATE 3 REPS # START LOAD LBS Average Velocity ME…" at bounding box center [734, 441] width 1469 height 38
click at [1267, 550] on div "Superset Block 4 MIN SETS 4 MAX SETS" at bounding box center [751, 548] width 1435 height 34
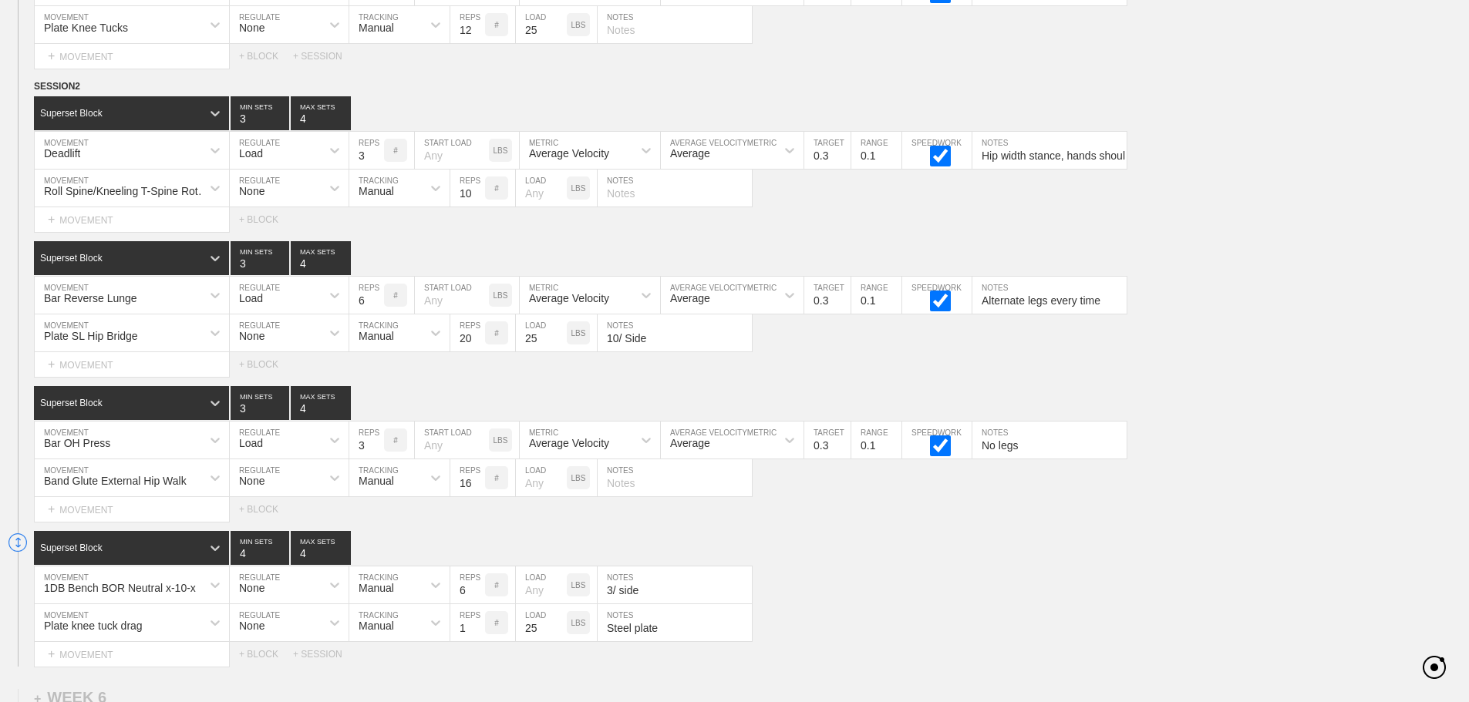
click at [1224, 476] on div "Band Glute External Hip Walk MOVEMENT None REGULATE Manual TRACKING 16 REPS # L…" at bounding box center [734, 478] width 1469 height 38
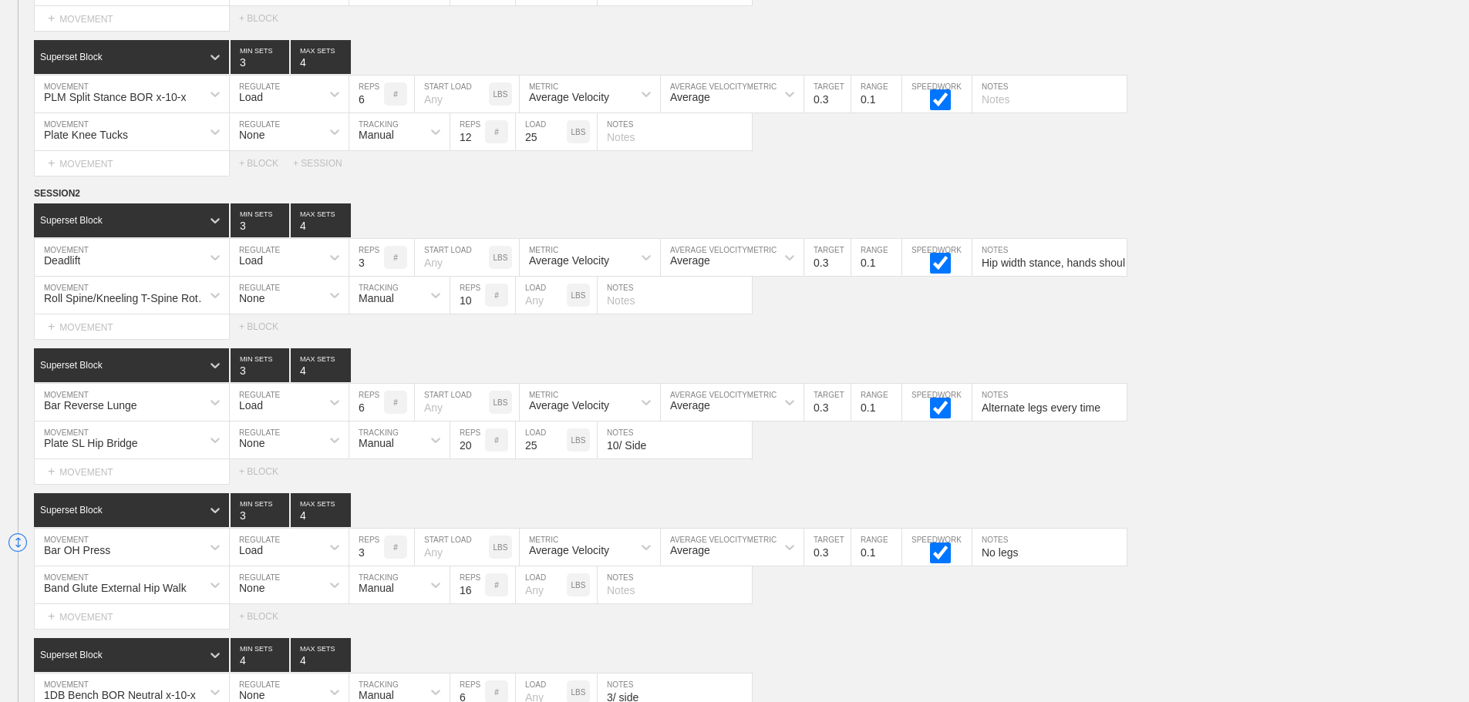
scroll to position [6608, 0]
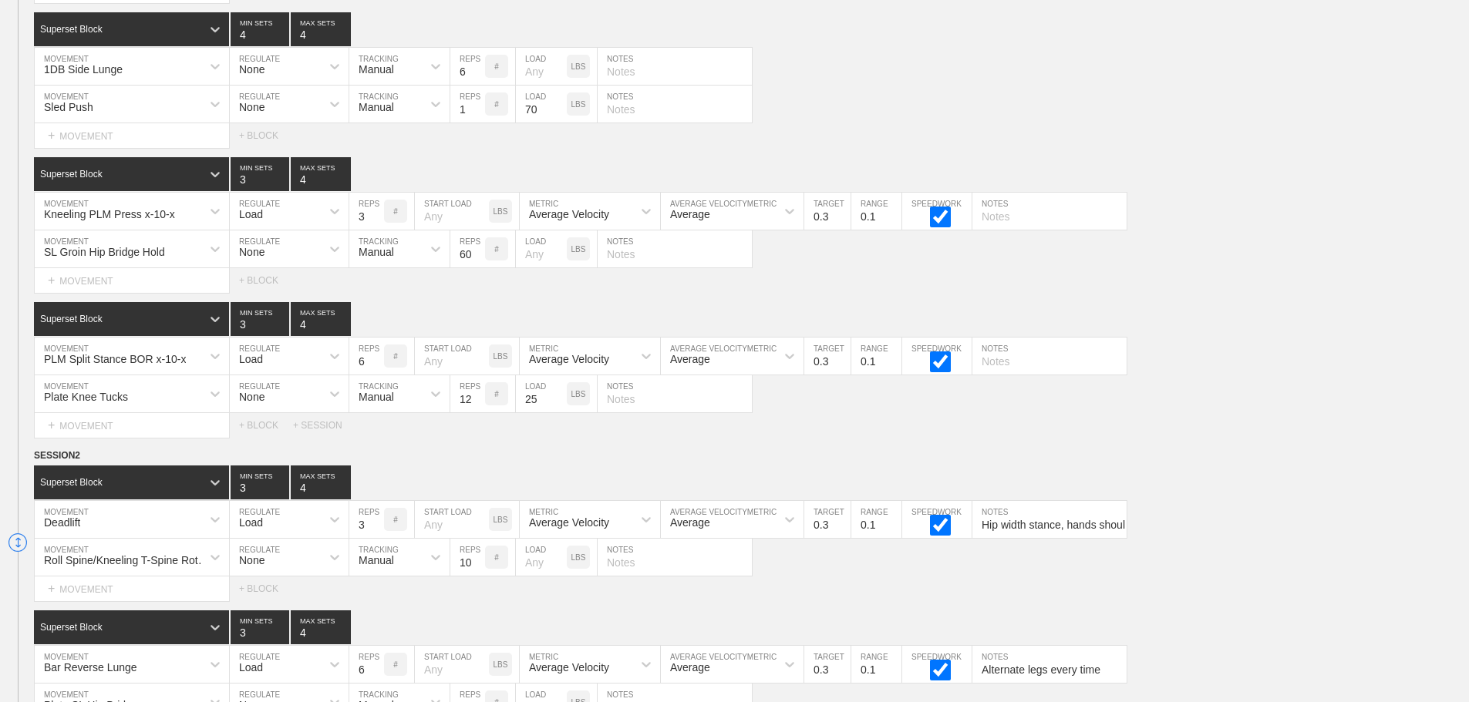
click at [1281, 391] on div "Plate Knee Tucks MOVEMENT None REGULATE Manual TRACKING 12 REPS # 25 LOAD LBS N…" at bounding box center [734, 394] width 1469 height 38
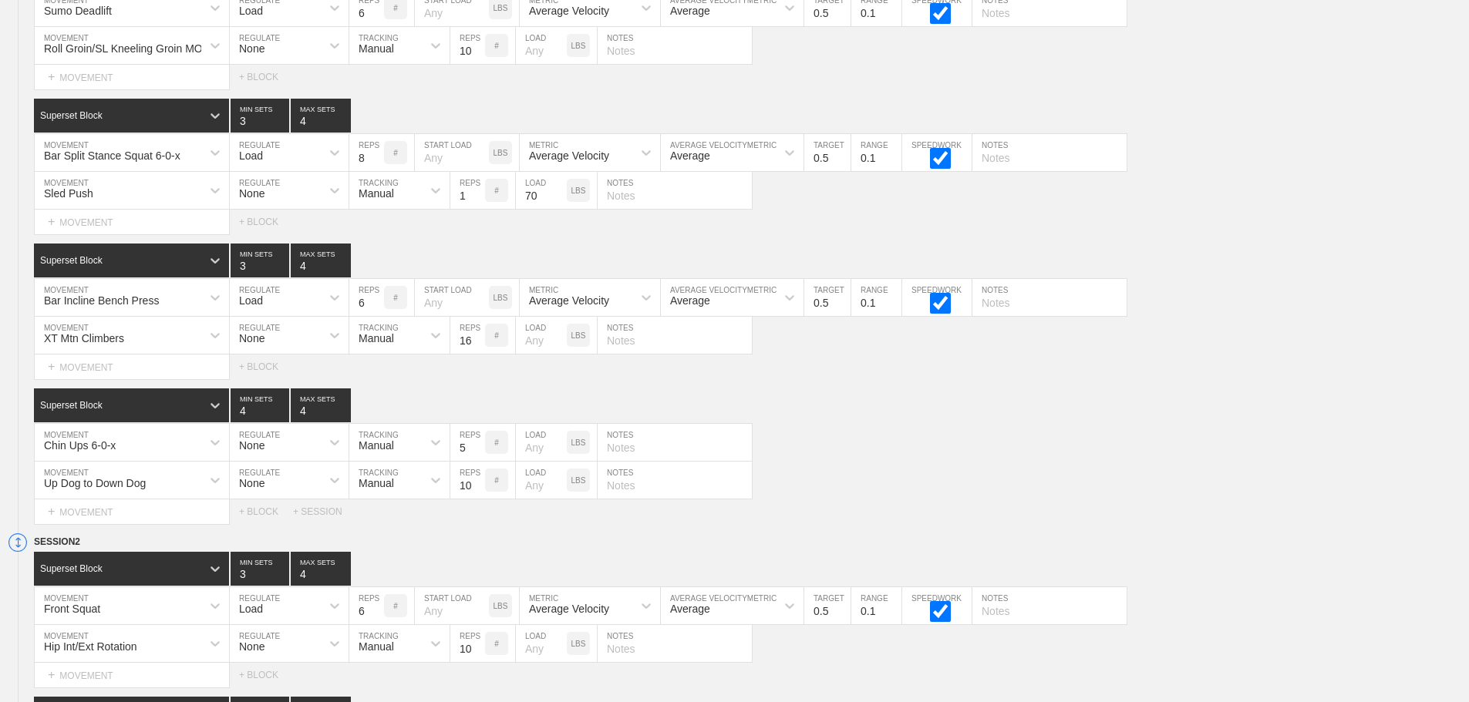
scroll to position [0, 0]
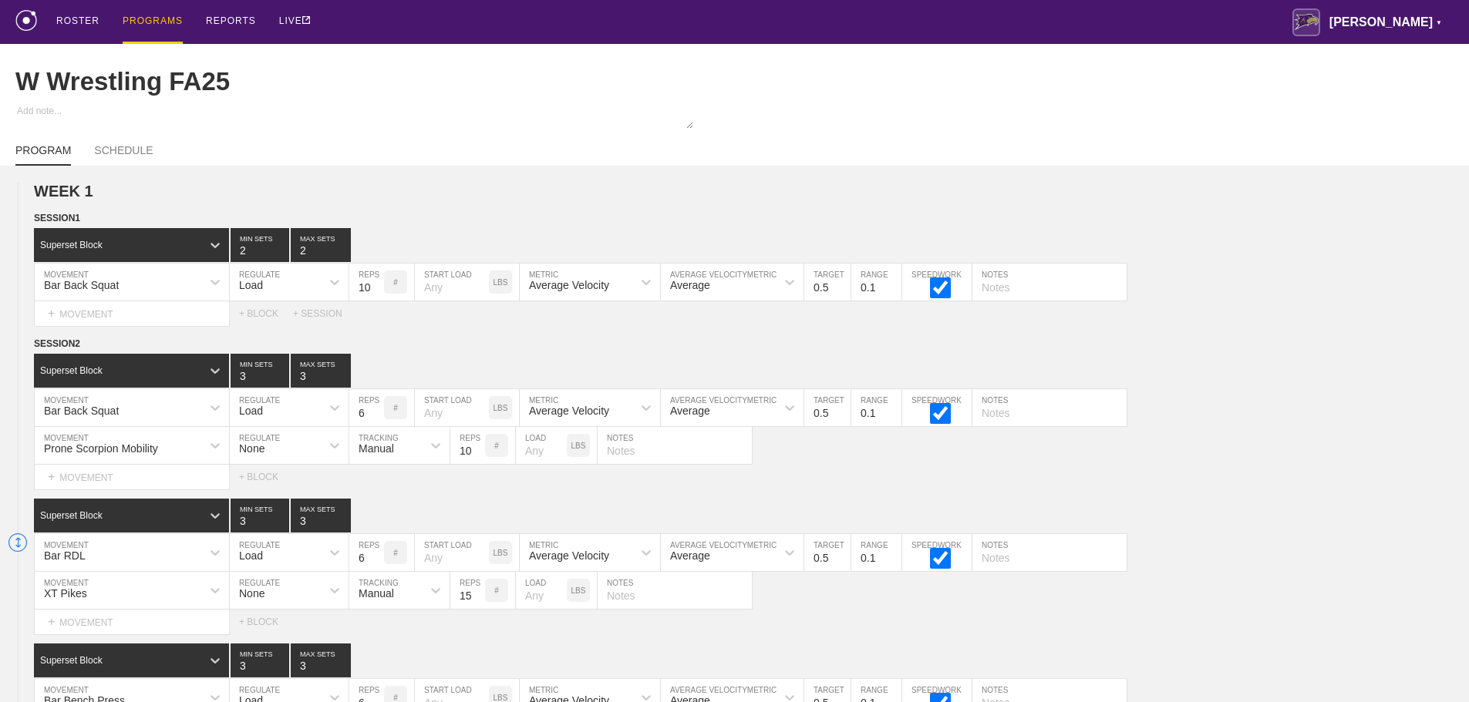
click at [141, 22] on div "PROGRAMS" at bounding box center [153, 22] width 60 height 44
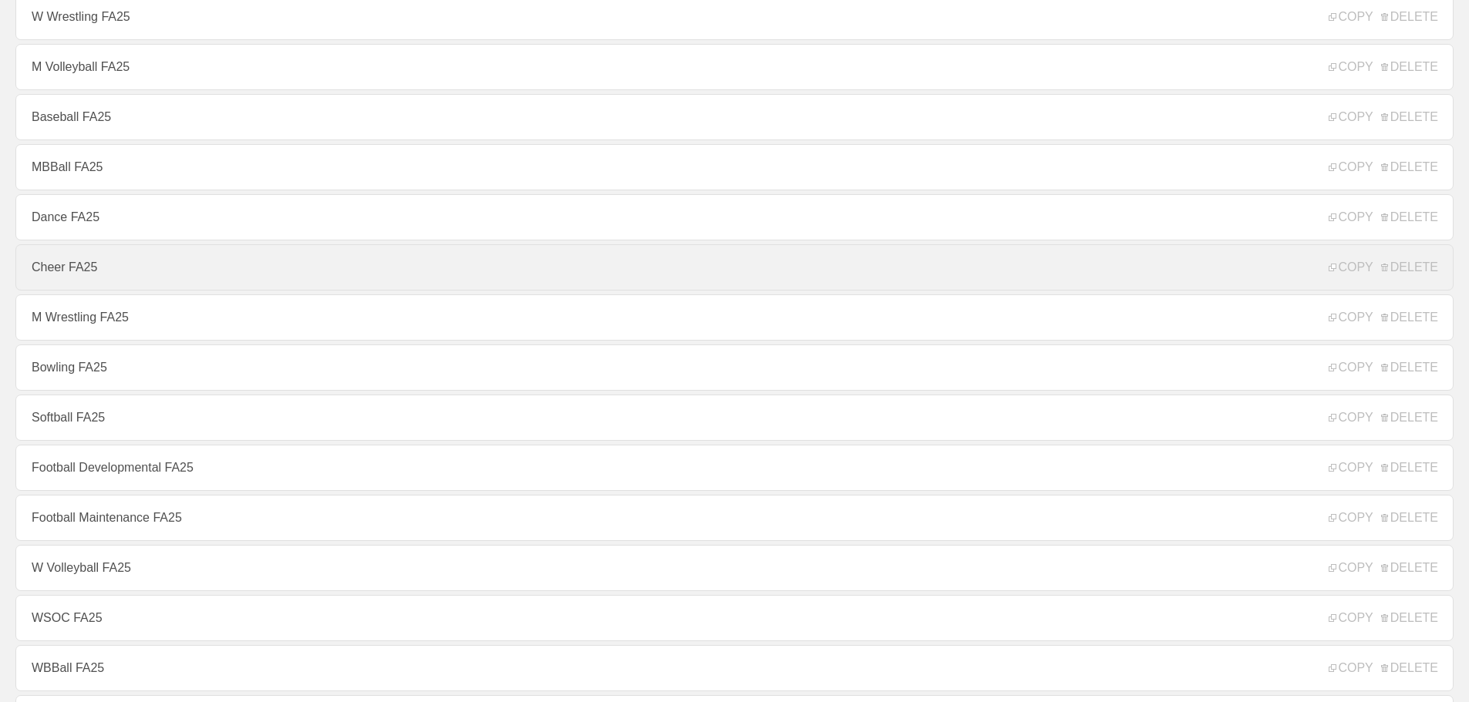
scroll to position [154, 0]
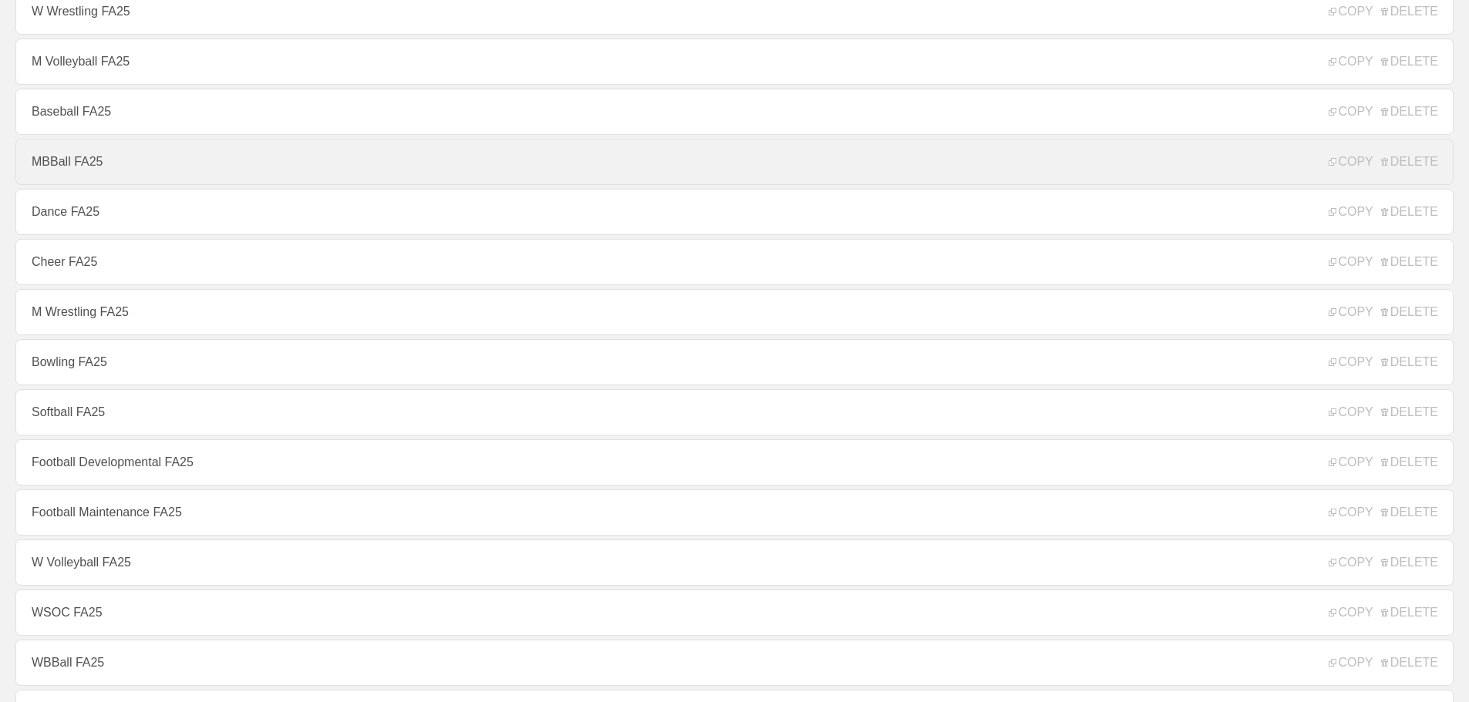
click at [50, 168] on link "MBBall FA25" at bounding box center [734, 162] width 1438 height 46
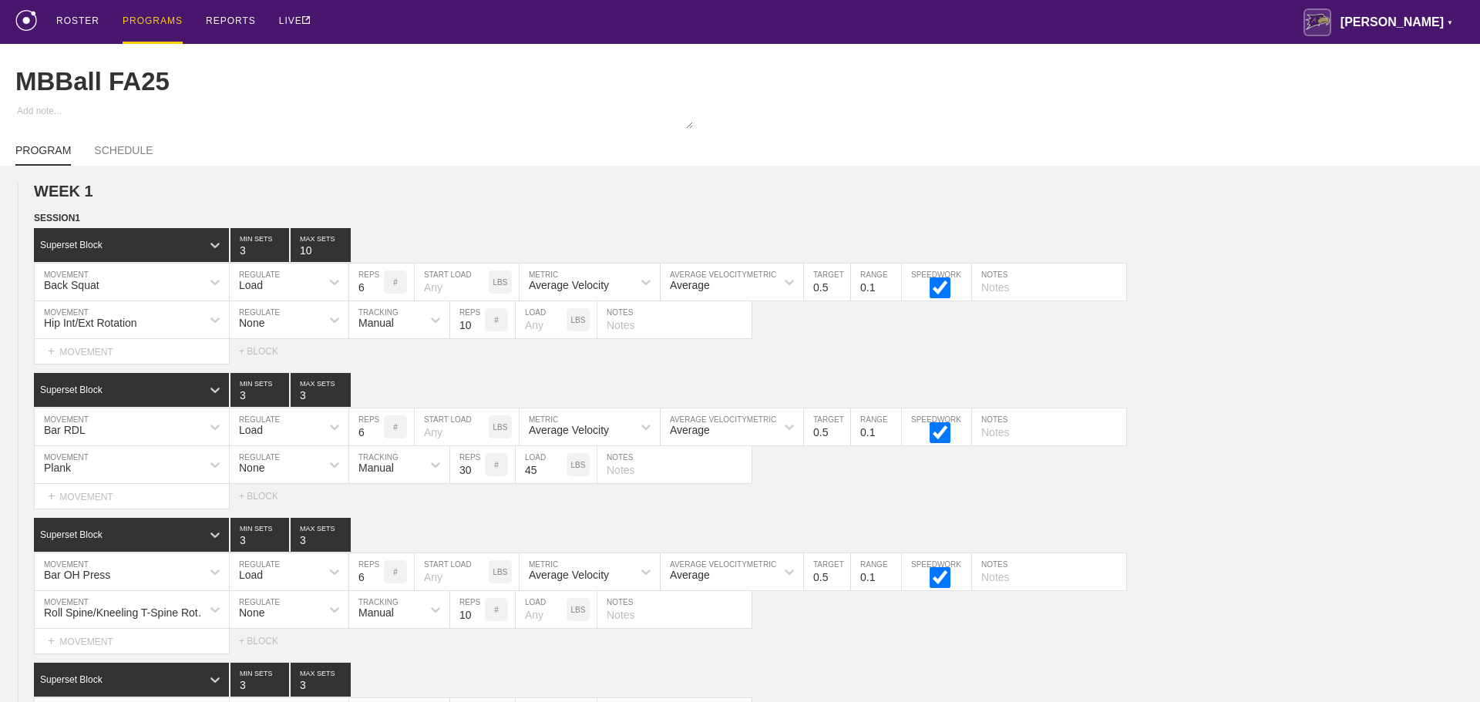
type textarea "x"
type input "MBBall FA25"
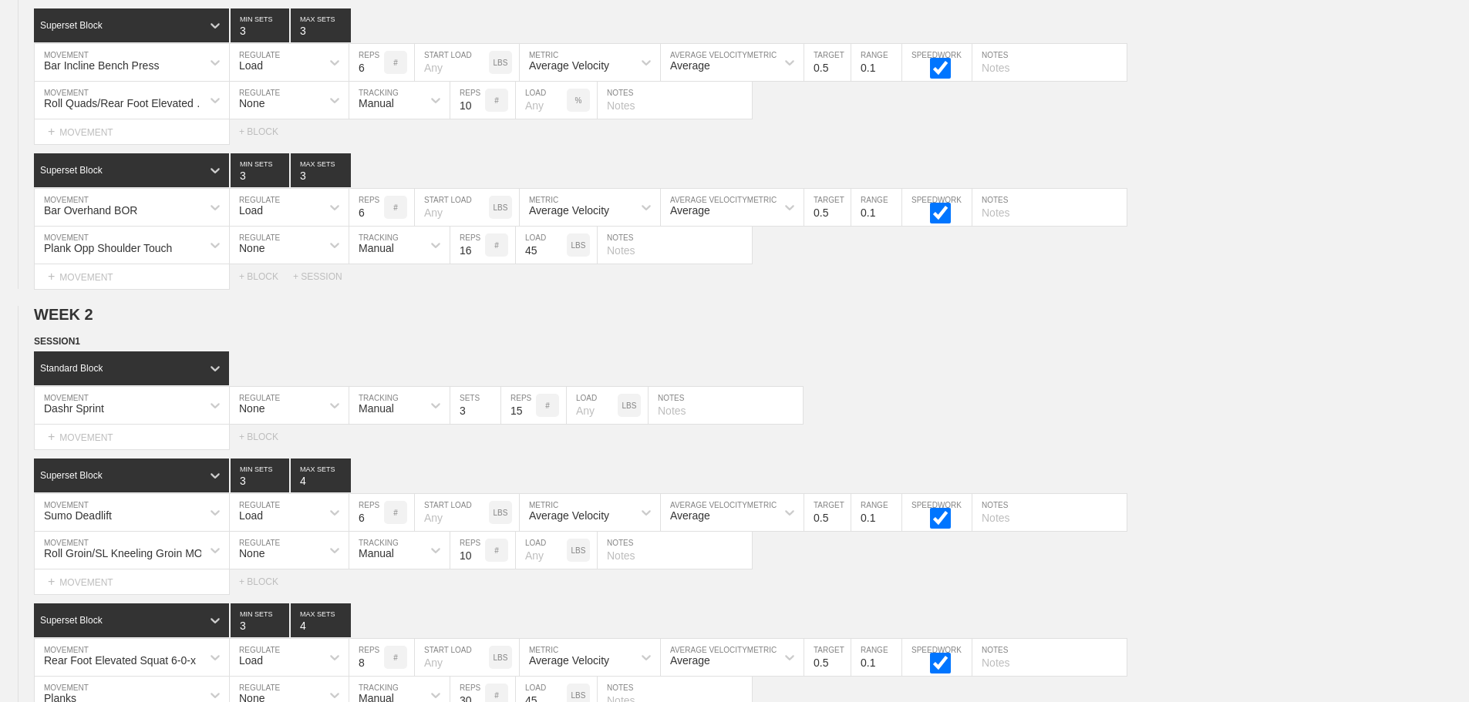
scroll to position [8126, 0]
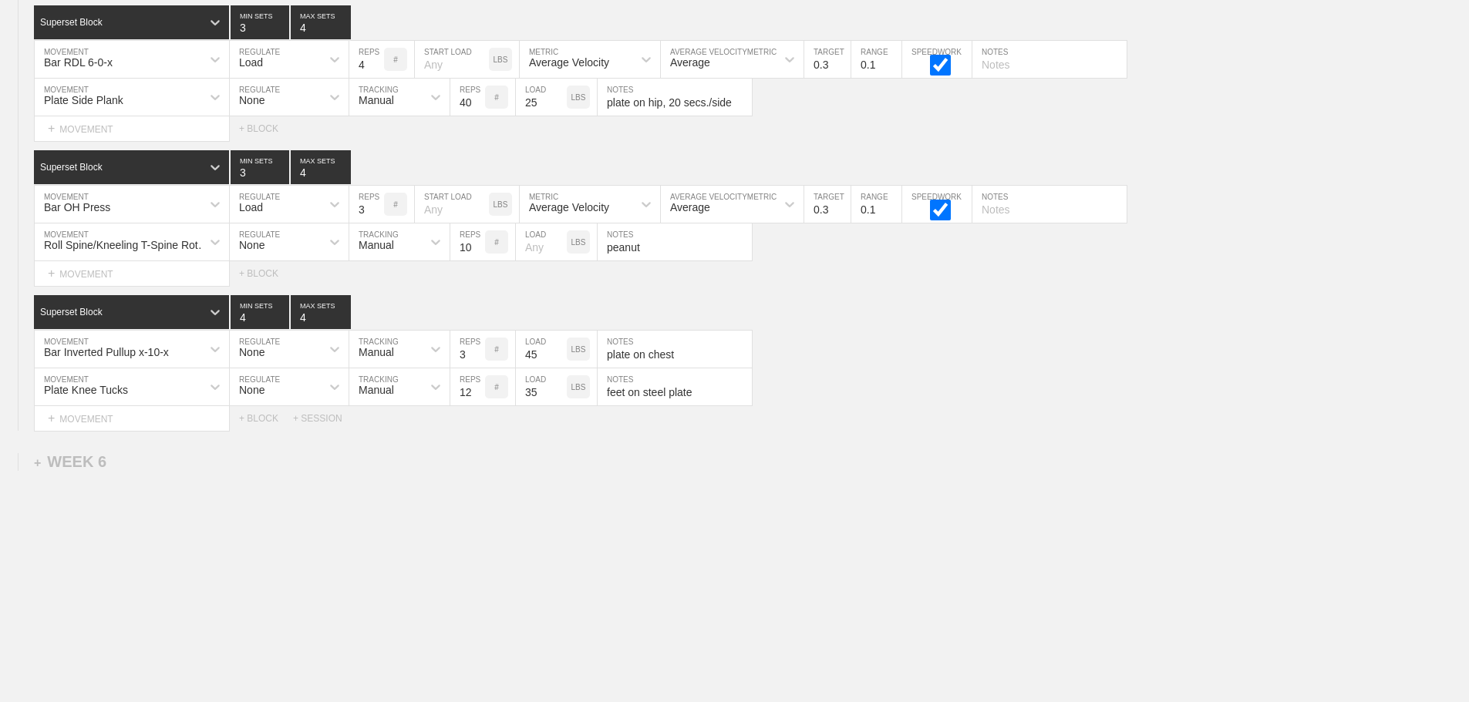
drag, startPoint x: 1010, startPoint y: 477, endPoint x: 924, endPoint y: 493, distance: 87.9
click at [93, 463] on div "+ WEEK 6" at bounding box center [70, 462] width 72 height 18
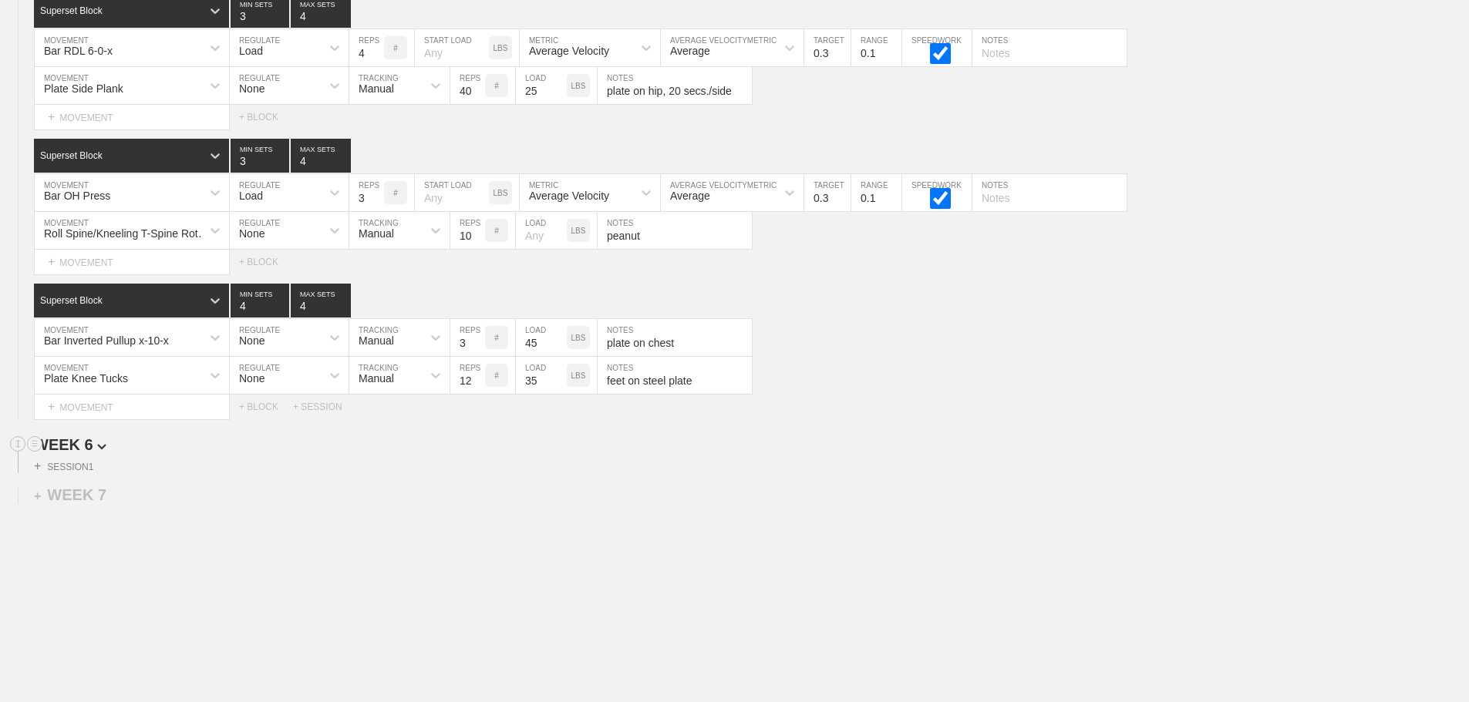
drag, startPoint x: 403, startPoint y: 524, endPoint x: 348, endPoint y: 456, distance: 87.7
click at [325, 412] on div "+ SESSION" at bounding box center [324, 407] width 62 height 11
click at [175, 470] on div "+ BLOCK" at bounding box center [131, 459] width 194 height 25
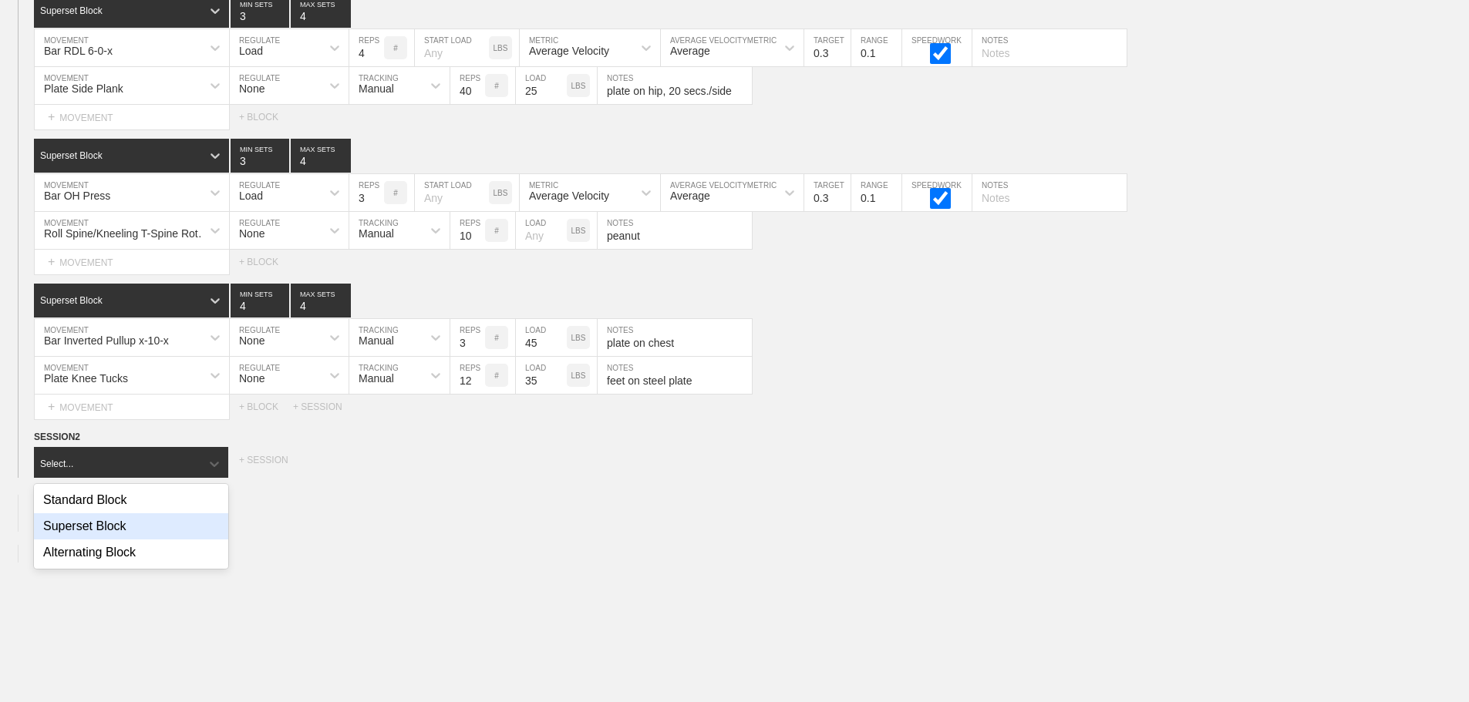
click at [117, 537] on div "Superset Block" at bounding box center [131, 526] width 194 height 26
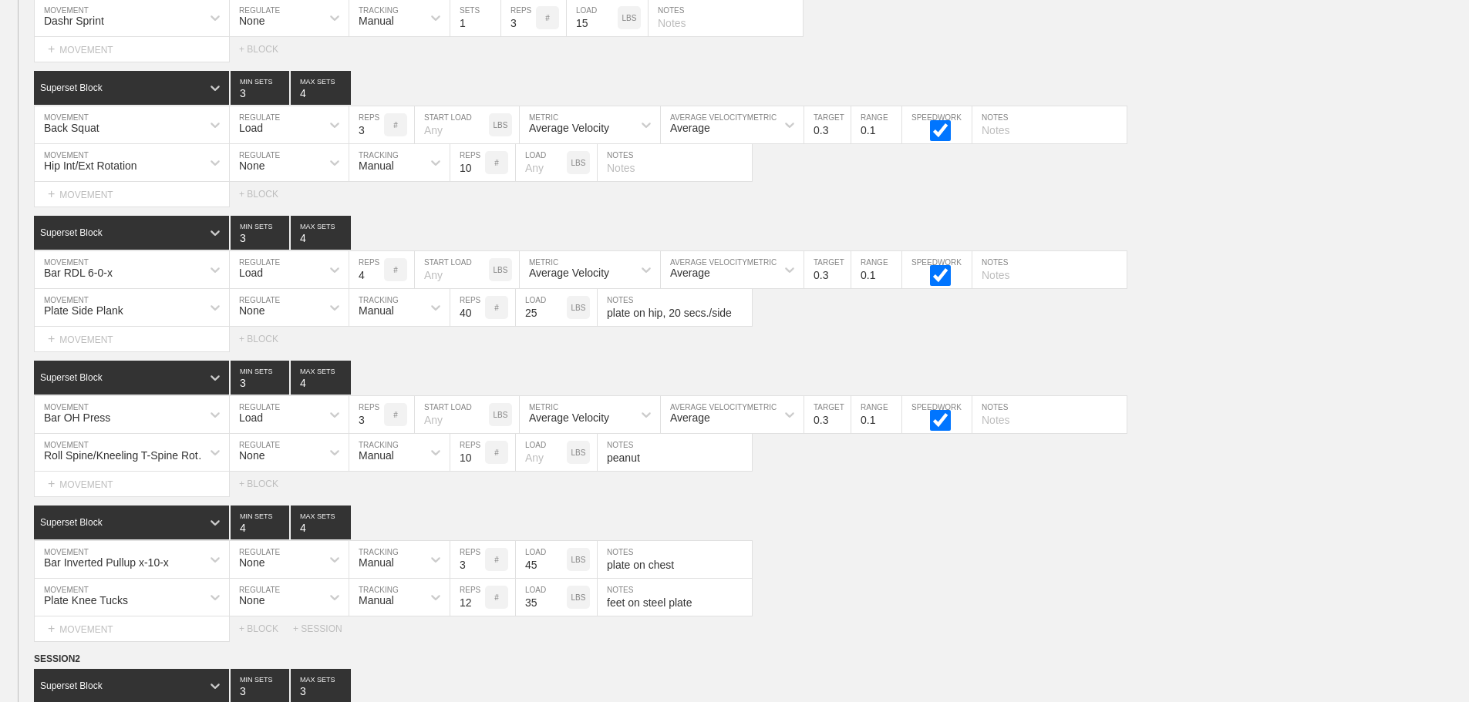
scroll to position [7894, 0]
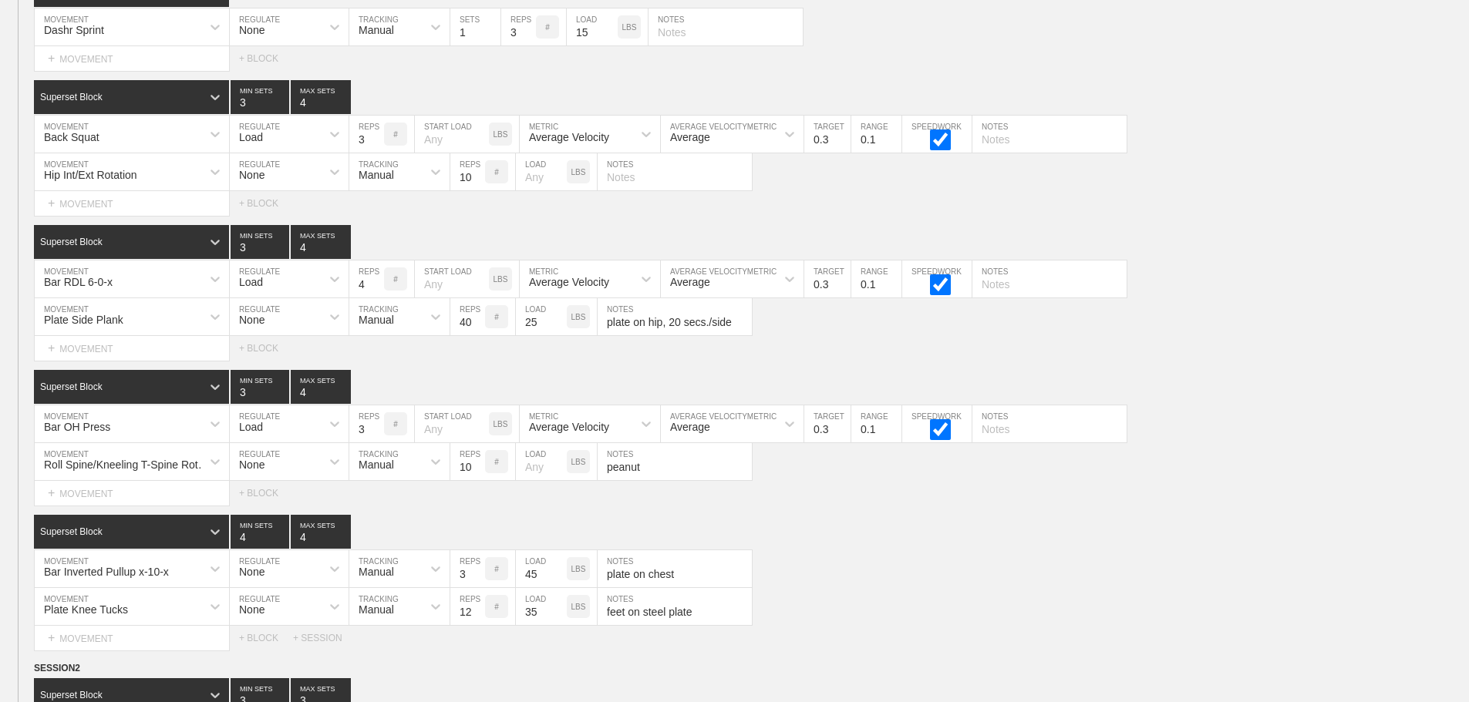
click at [1289, 355] on div "Select... MOVEMENT + MOVEMENT + BLOCK" at bounding box center [734, 348] width 1469 height 25
click at [948, 588] on div "Bar Inverted Pullup x-10-x MOVEMENT None REGULATE Manual TRACKING 3 REPS # 45 L…" at bounding box center [734, 569] width 1469 height 38
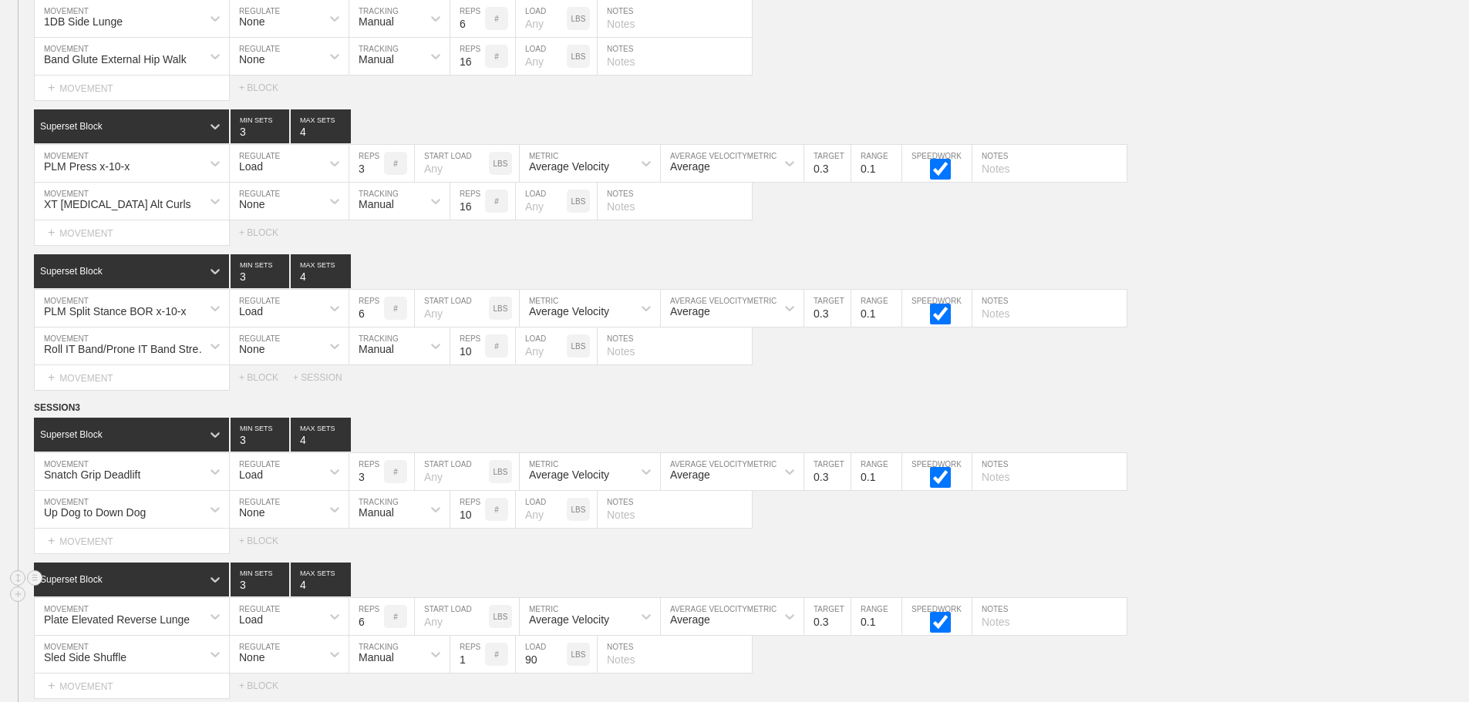
scroll to position [6794, 0]
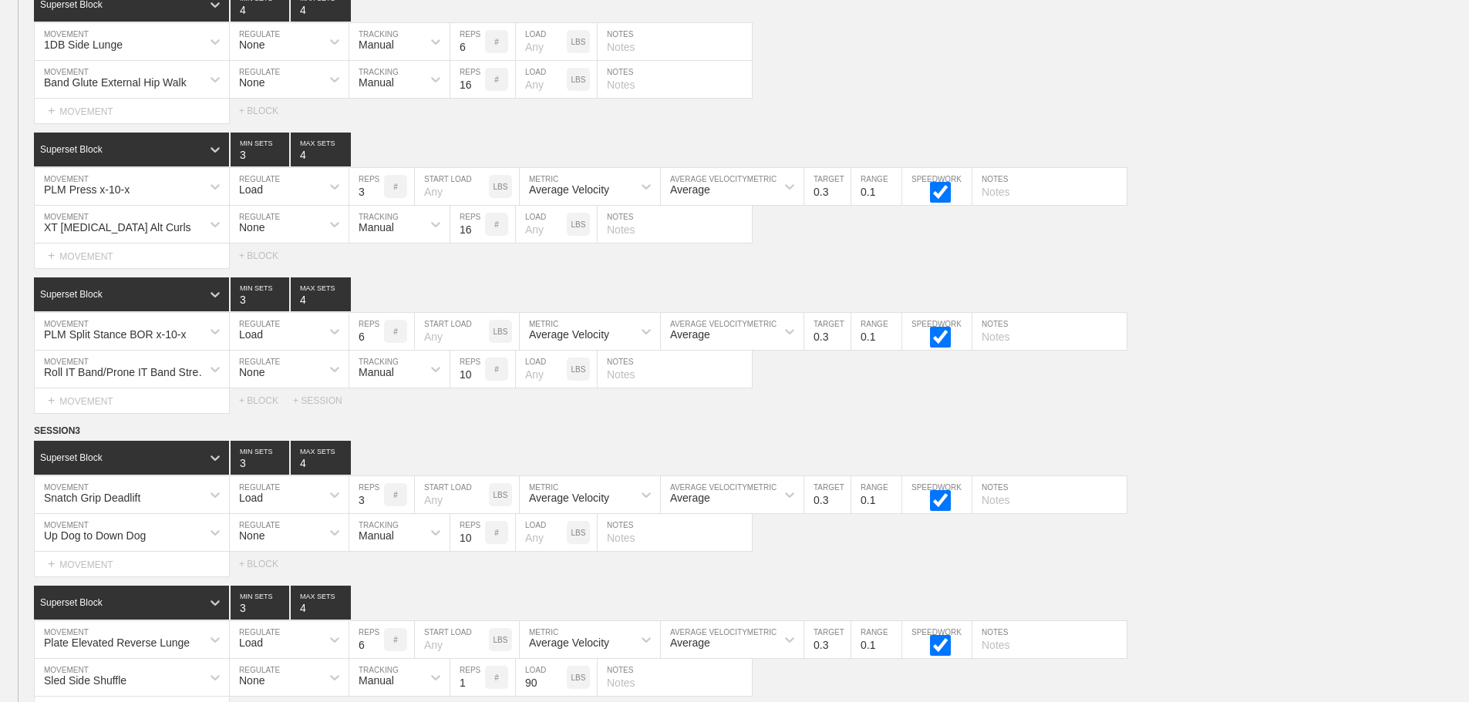
click at [1233, 400] on div "Select... MOVEMENT + MOVEMENT + BLOCK + SESSION" at bounding box center [734, 401] width 1469 height 25
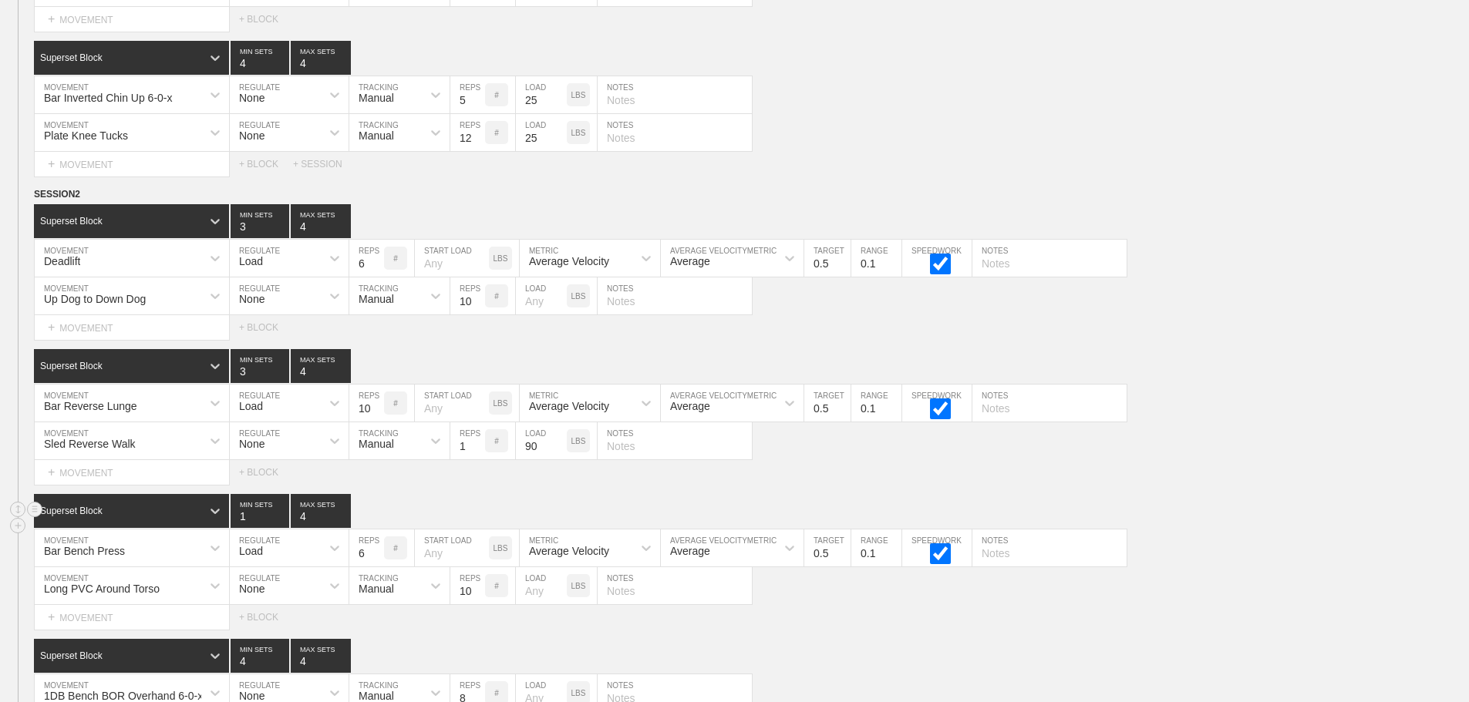
scroll to position [4481, 0]
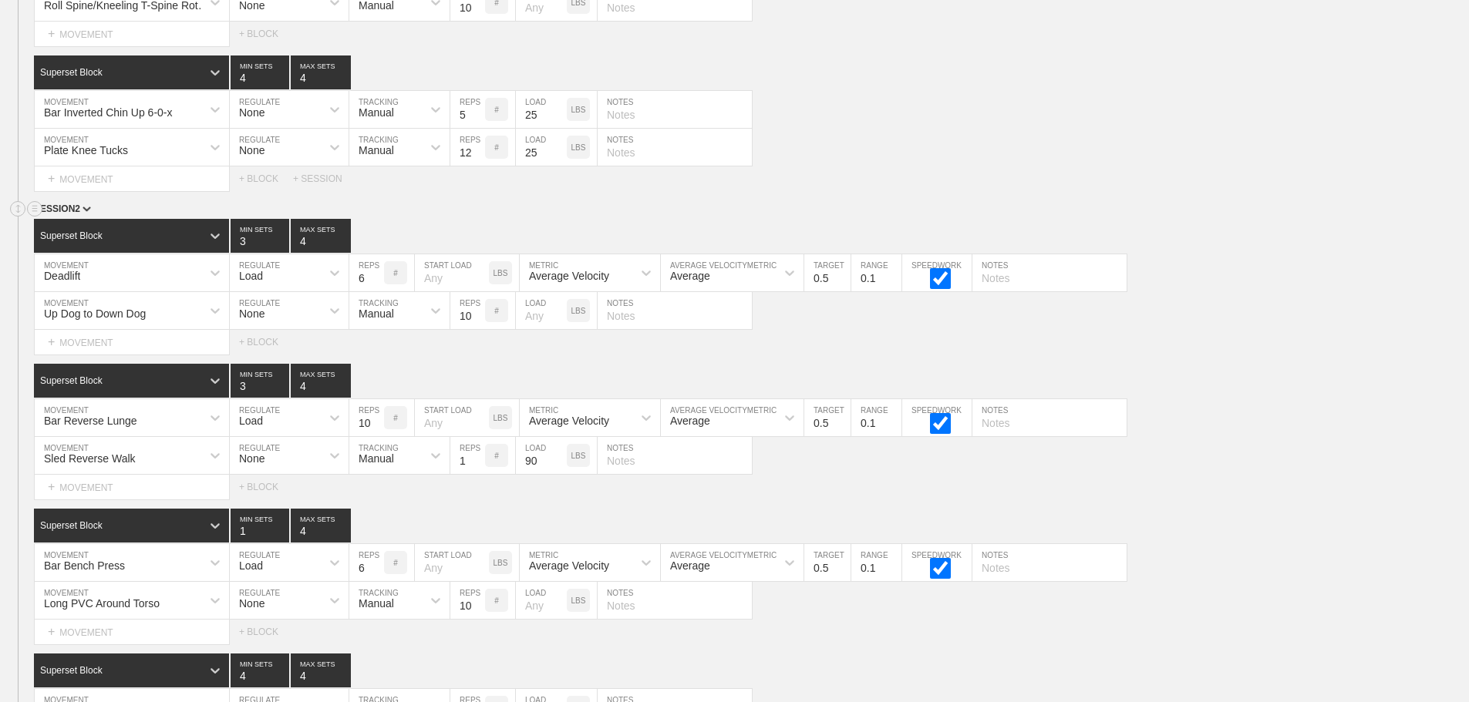
click at [35, 216] on circle at bounding box center [35, 209] width 15 height 15
click at [94, 234] on div "DUPLICATE" at bounding box center [107, 238] width 123 height 23
click at [1195, 355] on div "Select... MOVEMENT + MOVEMENT + BLOCK" at bounding box center [734, 342] width 1469 height 25
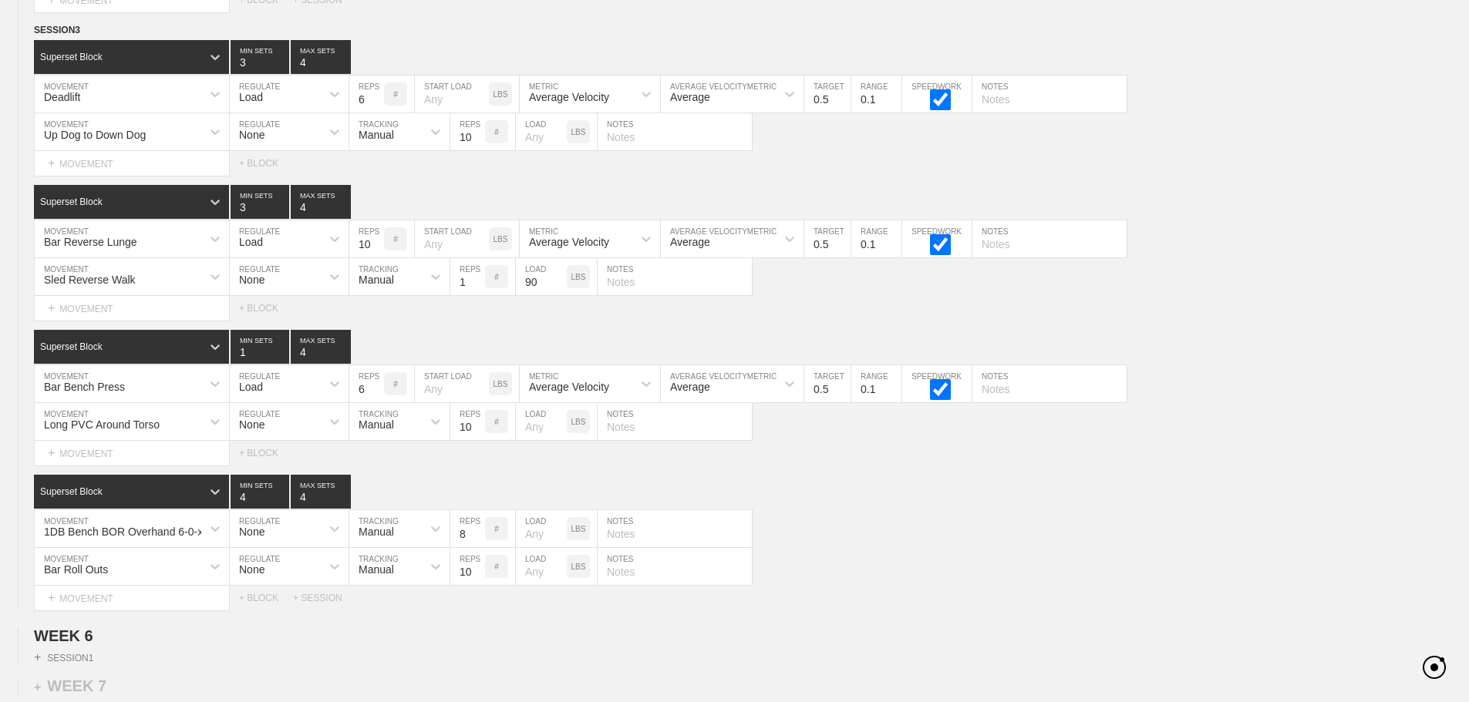
scroll to position [8022, 0]
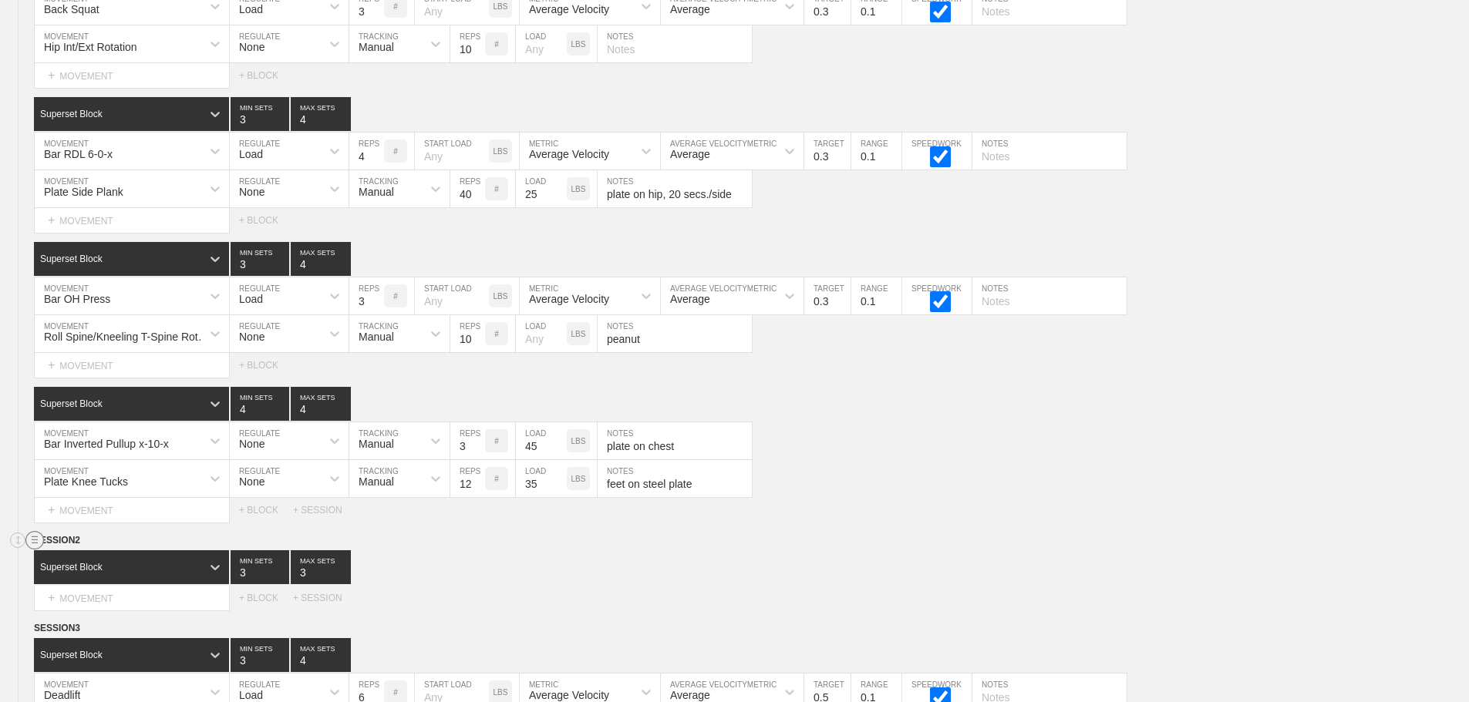
click at [32, 550] on circle at bounding box center [35, 541] width 18 height 18
click at [83, 590] on div "DELETE" at bounding box center [107, 592] width 123 height 23
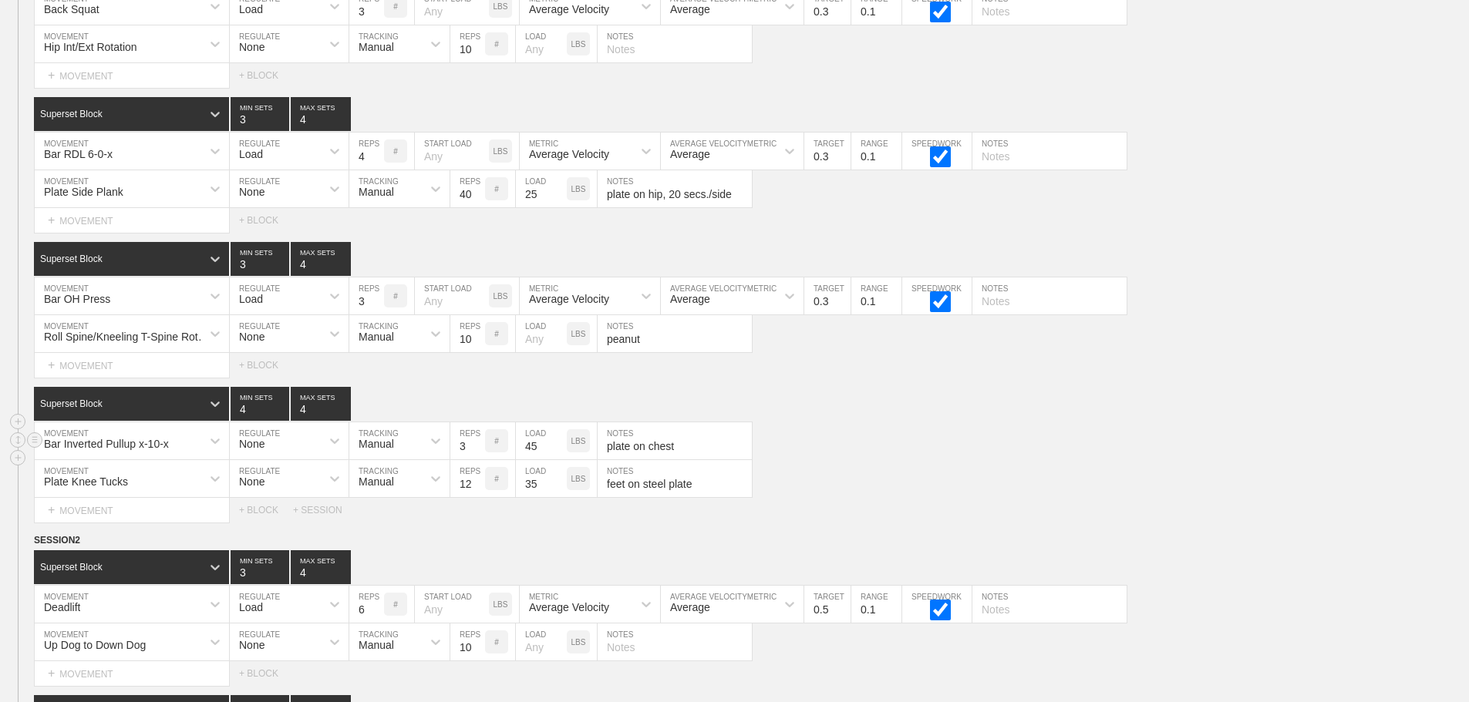
click at [1213, 456] on div "Bar Inverted Pullup x-10-x MOVEMENT None REGULATE Manual TRACKING 3 REPS # 45 L…" at bounding box center [734, 441] width 1469 height 38
click at [1255, 378] on div "Select... MOVEMENT + MOVEMENT + BLOCK" at bounding box center [734, 365] width 1469 height 25
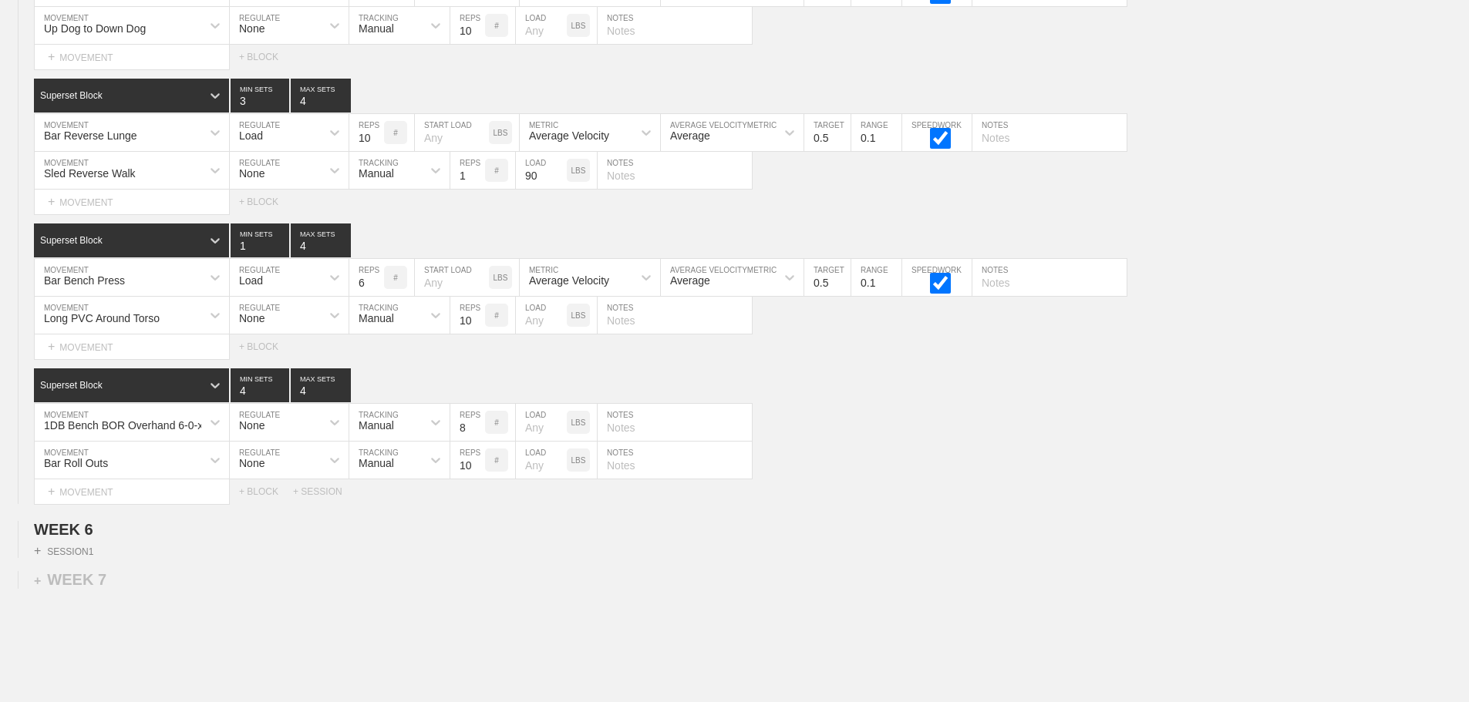
scroll to position [8769, 0]
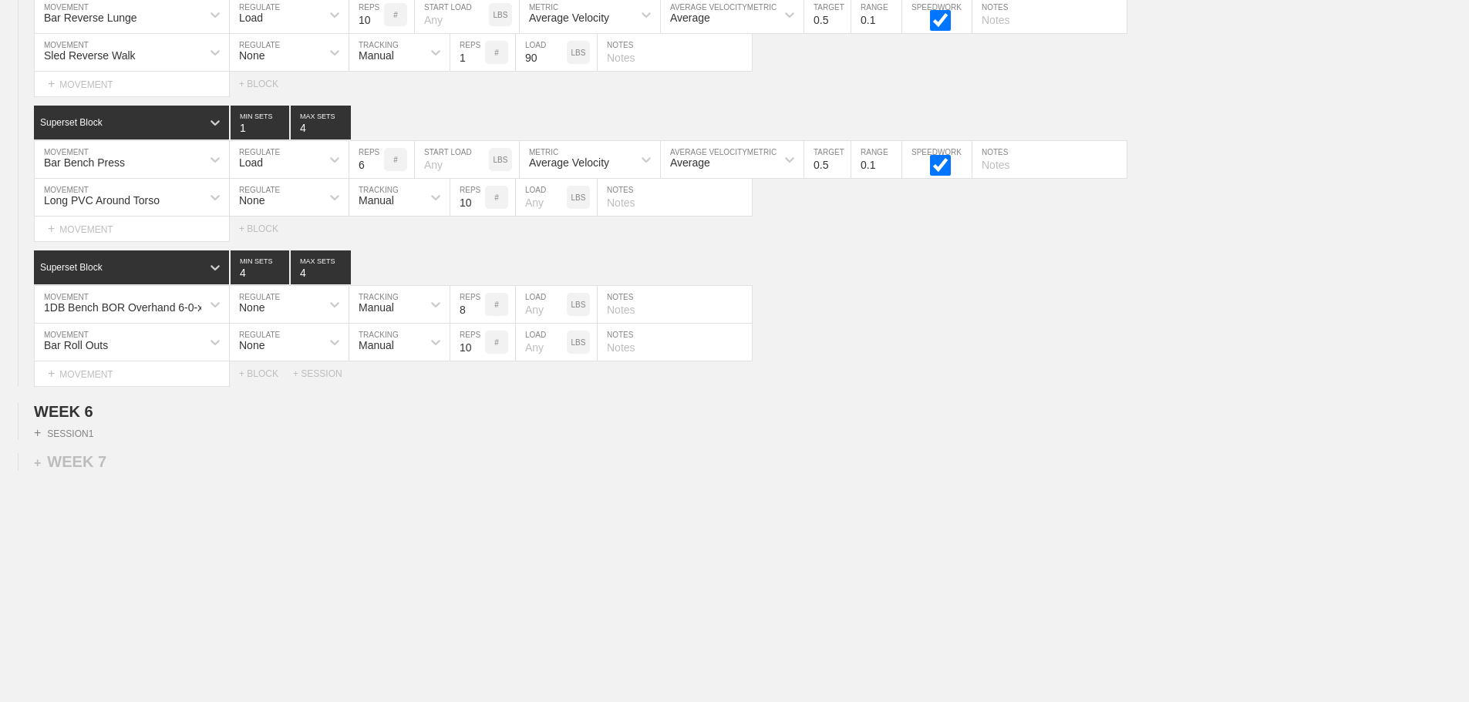
click at [836, 375] on div "Select... MOVEMENT + MOVEMENT + BLOCK + SESSION" at bounding box center [734, 374] width 1469 height 25
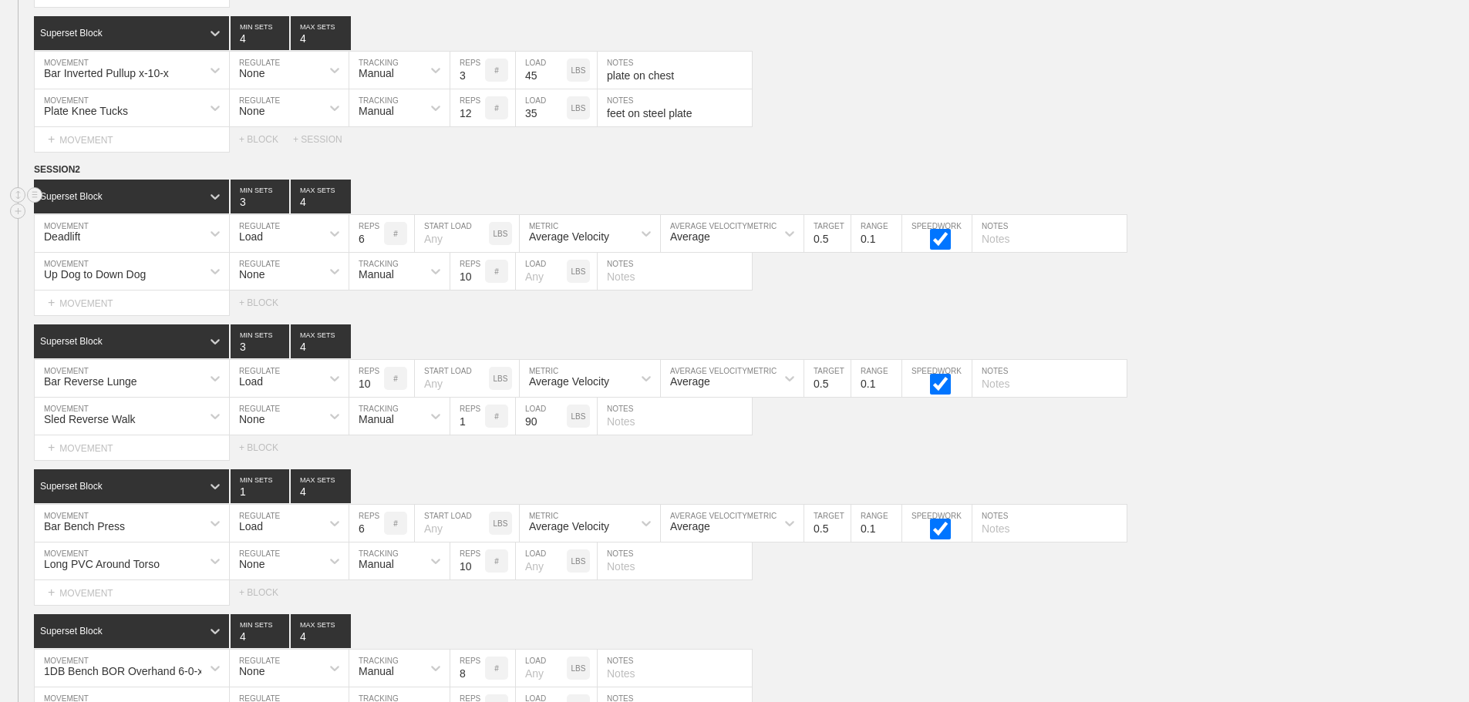
scroll to position [8383, 0]
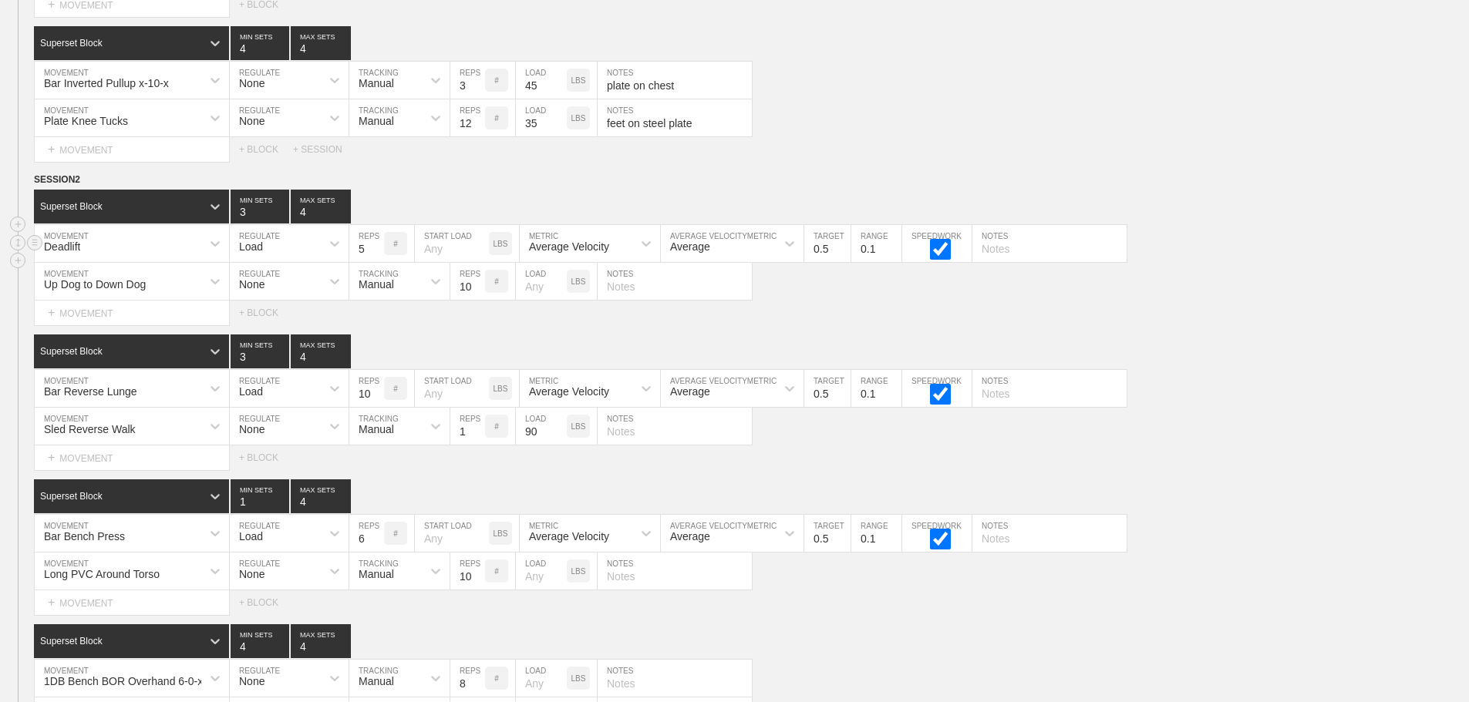
click at [377, 262] on input "5" at bounding box center [366, 243] width 35 height 37
click at [377, 262] on input "4" at bounding box center [366, 243] width 35 height 37
type input "3"
click at [377, 262] on input "3" at bounding box center [366, 243] width 35 height 37
click at [1160, 278] on div "Up Dog to Down Dog MOVEMENT None REGULATE Manual TRACKING 10 REPS # LOAD LBS NO…" at bounding box center [734, 282] width 1469 height 38
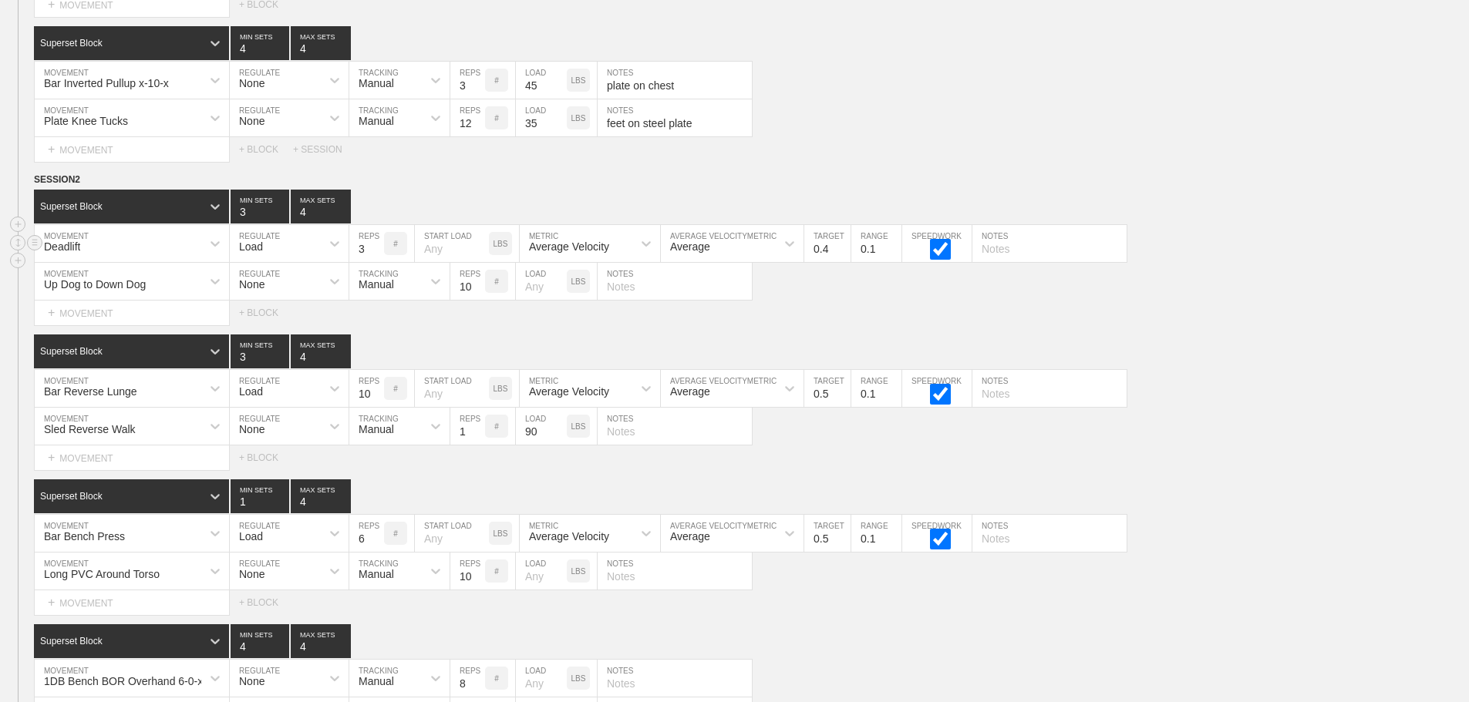
click at [841, 262] on input "0.4" at bounding box center [827, 243] width 46 height 37
type input "0.3"
click at [841, 262] on input "0.3" at bounding box center [827, 243] width 46 height 37
drag, startPoint x: 1247, startPoint y: 297, endPoint x: 1234, endPoint y: 306, distance: 16.7
click at [1245, 301] on div "Up Dog to Down Dog MOVEMENT None REGULATE Manual TRACKING 10 REPS # LOAD LBS NO…" at bounding box center [734, 282] width 1469 height 38
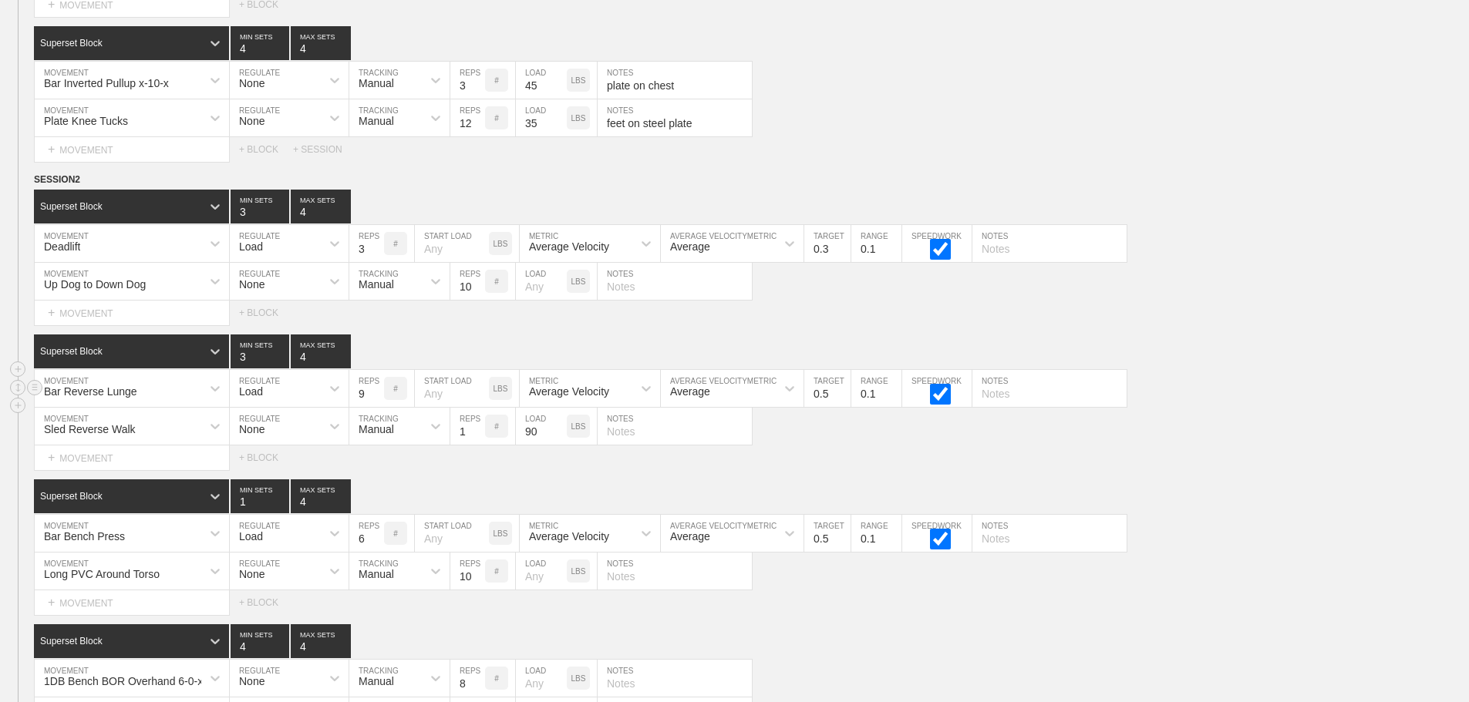
click at [376, 407] on input "9" at bounding box center [366, 388] width 35 height 37
click at [376, 407] on input "8" at bounding box center [366, 388] width 35 height 37
click at [376, 407] on input "7" at bounding box center [366, 388] width 35 height 37
type input "6"
click at [376, 407] on input "6" at bounding box center [366, 388] width 35 height 37
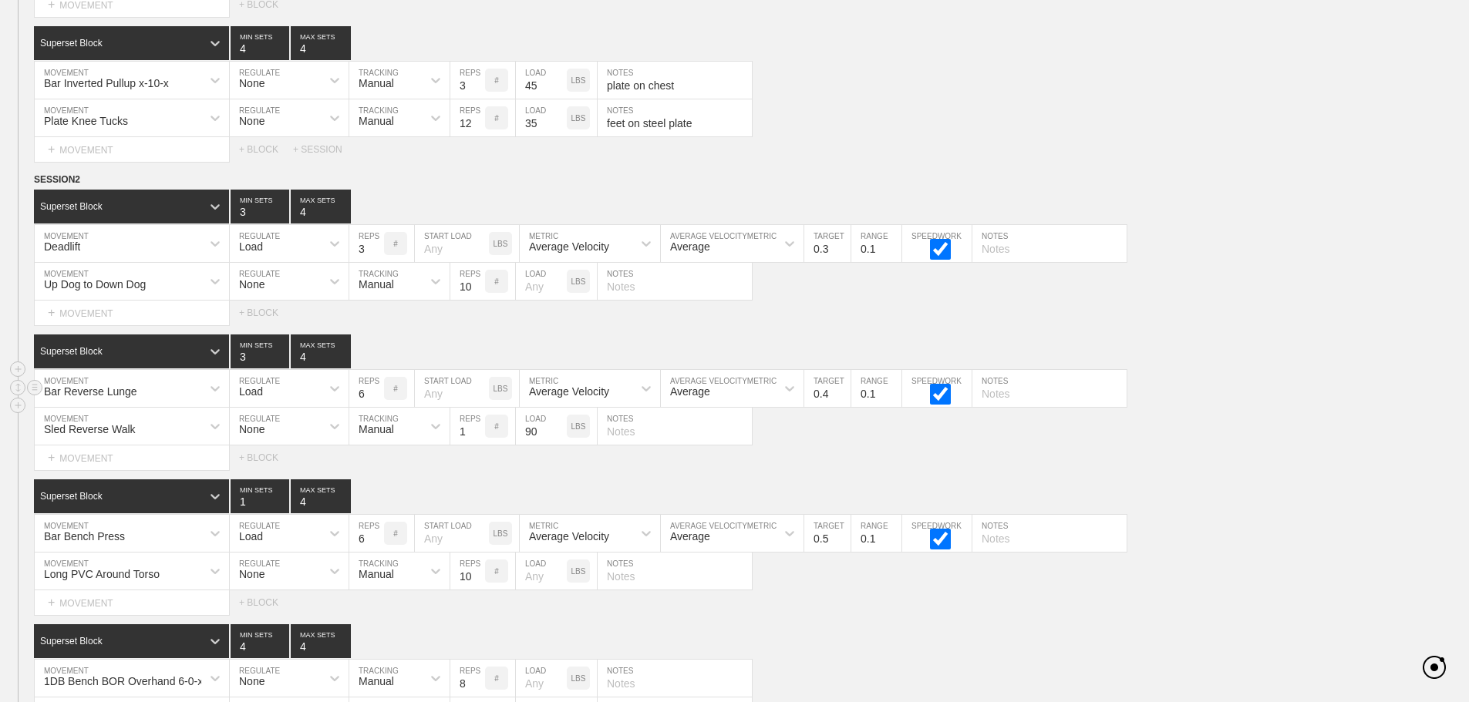
click at [843, 407] on input "0.4" at bounding box center [827, 388] width 46 height 37
click at [843, 407] on input "0.3" at bounding box center [827, 388] width 46 height 37
click at [843, 407] on input "0.2" at bounding box center [827, 388] width 46 height 37
type input "0.3"
click at [843, 402] on input "0.3" at bounding box center [827, 388] width 46 height 37
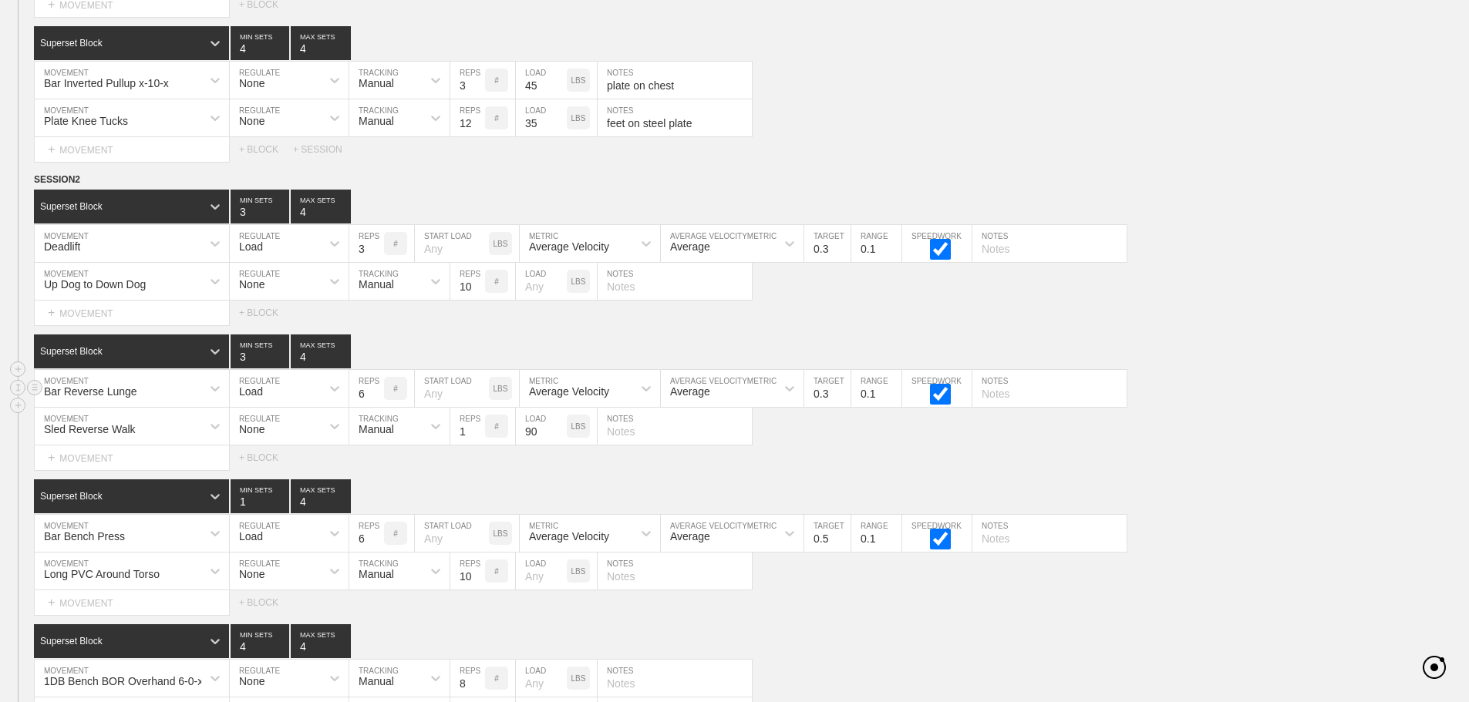
drag, startPoint x: 1438, startPoint y: 429, endPoint x: 1393, endPoint y: 419, distance: 46.0
click at [1438, 428] on div "Sled Reverse Walk MOVEMENT None REGULATE Manual TRACKING 1 REPS # 90 LOAD LBS N…" at bounding box center [734, 427] width 1469 height 38
click at [375, 551] on input "5" at bounding box center [366, 533] width 35 height 37
click at [375, 551] on input "4" at bounding box center [366, 533] width 35 height 37
type input "3"
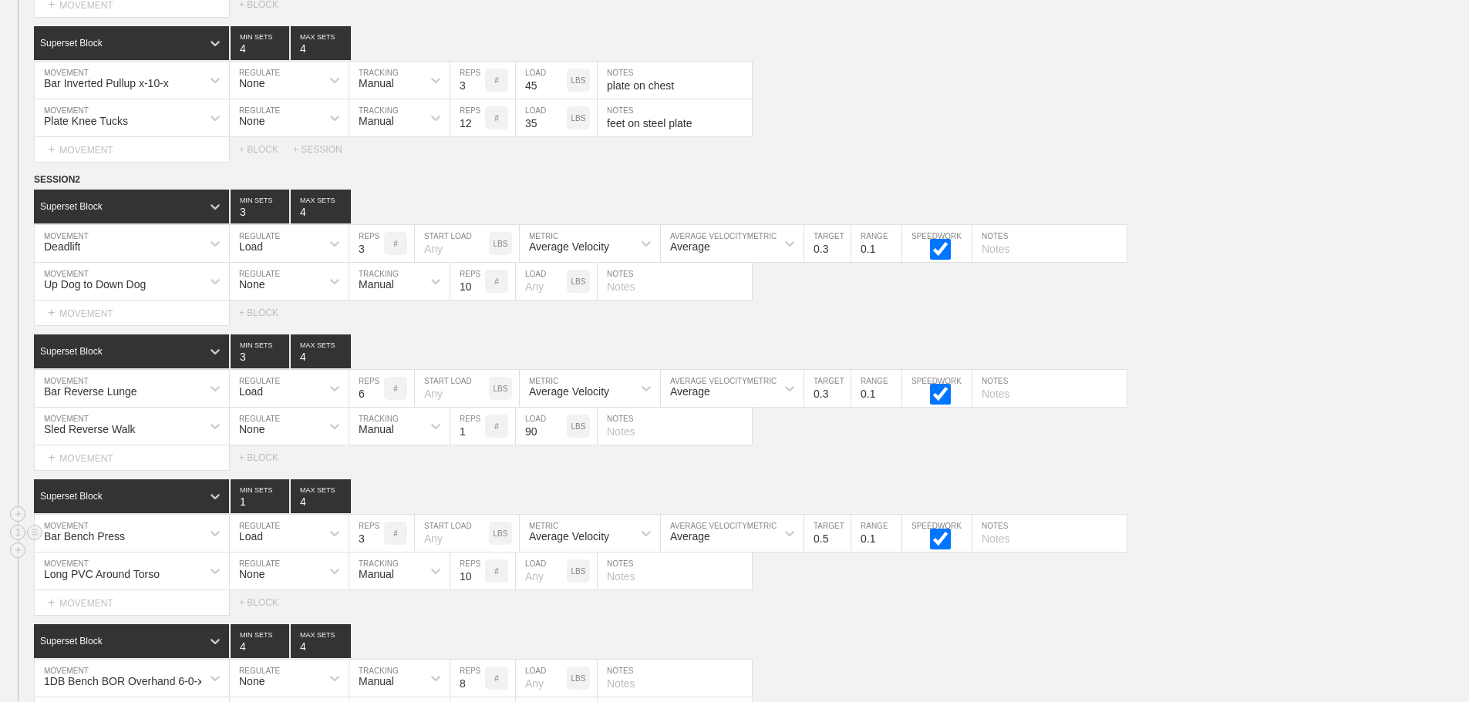
click at [375, 551] on input "3" at bounding box center [366, 533] width 35 height 37
click at [843, 552] on input "0.4" at bounding box center [827, 533] width 46 height 37
type input "0.3"
click at [843, 552] on input "0.3" at bounding box center [827, 533] width 46 height 37
click at [1230, 483] on div "SESSION 2 Superset Block 3 MIN SETS 4 MAX SETS DUPLICATE INSERT MOVEMENT AFTER …" at bounding box center [734, 466] width 1469 height 588
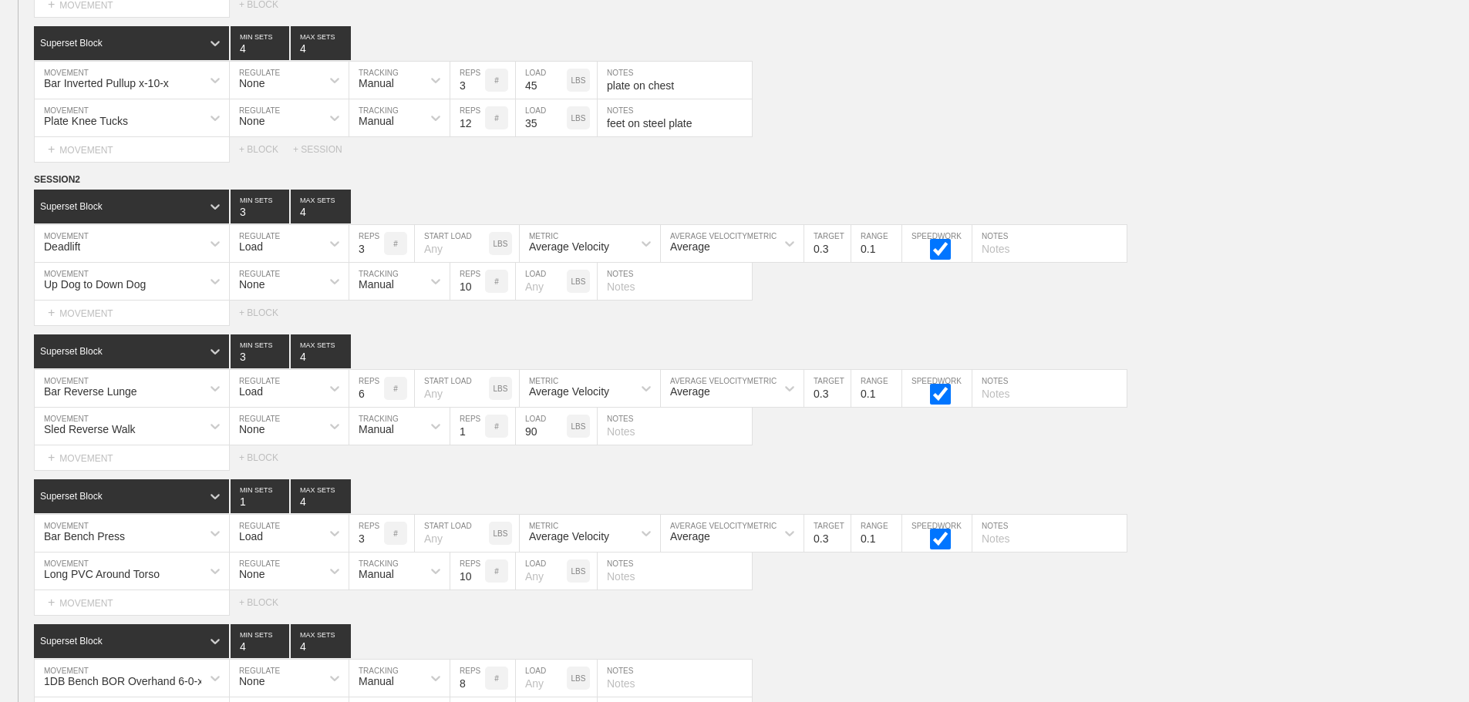
click at [1128, 470] on div "Select... MOVEMENT + MOVEMENT + BLOCK" at bounding box center [734, 458] width 1469 height 25
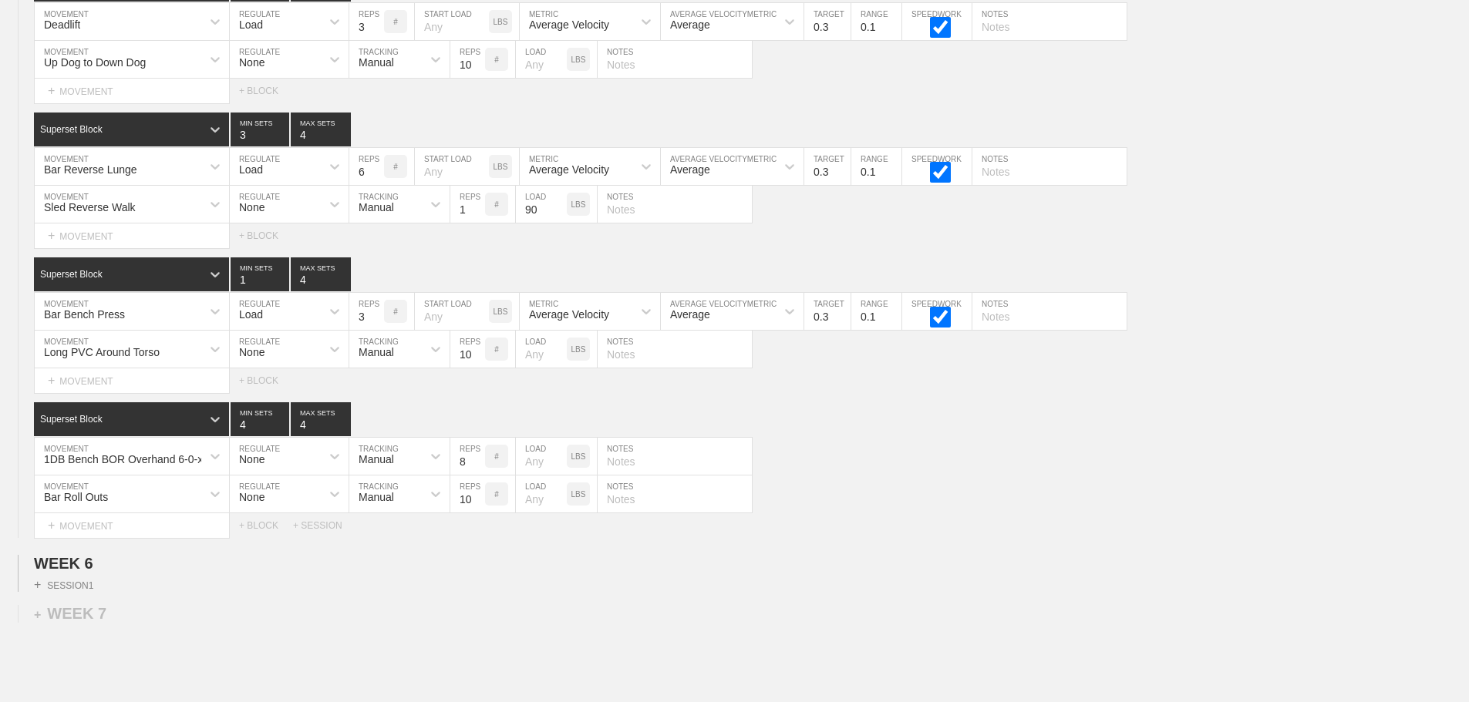
scroll to position [8615, 0]
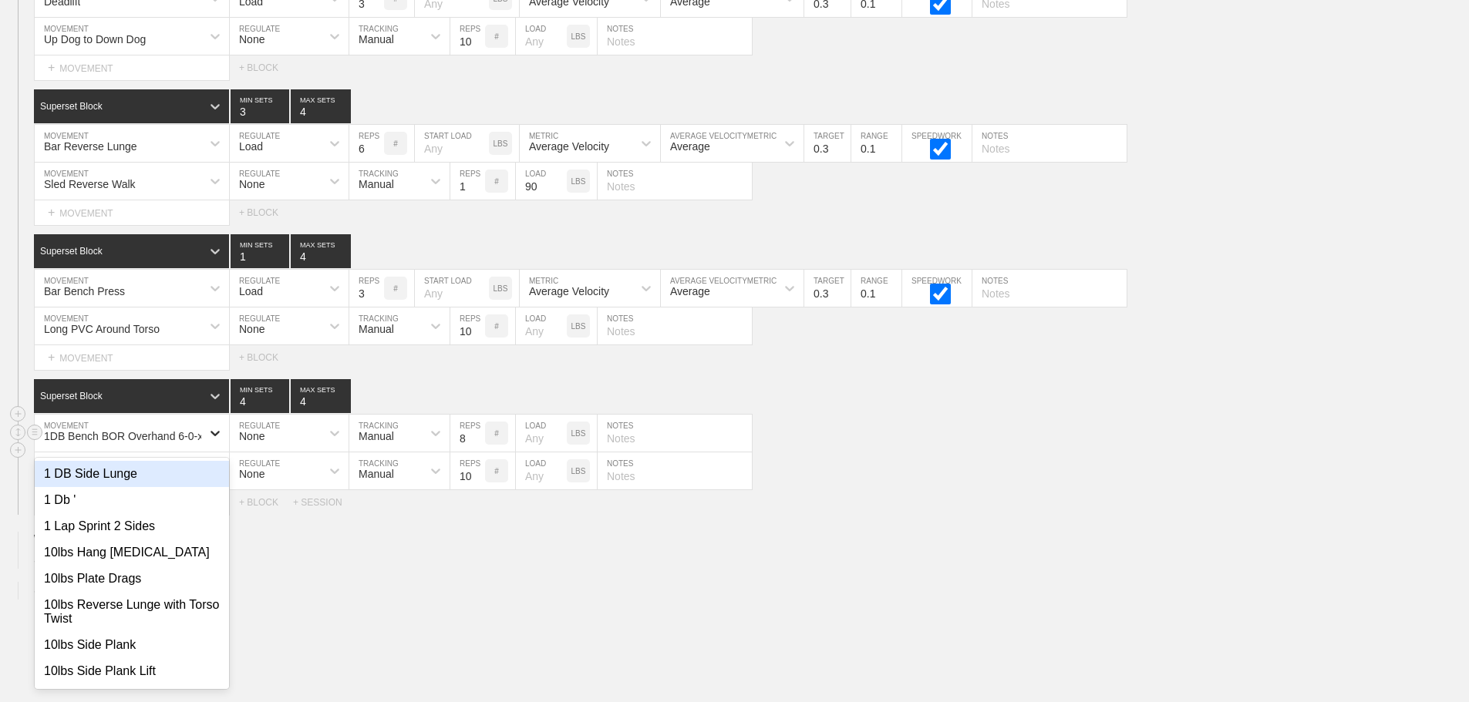
click at [206, 447] on div at bounding box center [215, 433] width 28 height 28
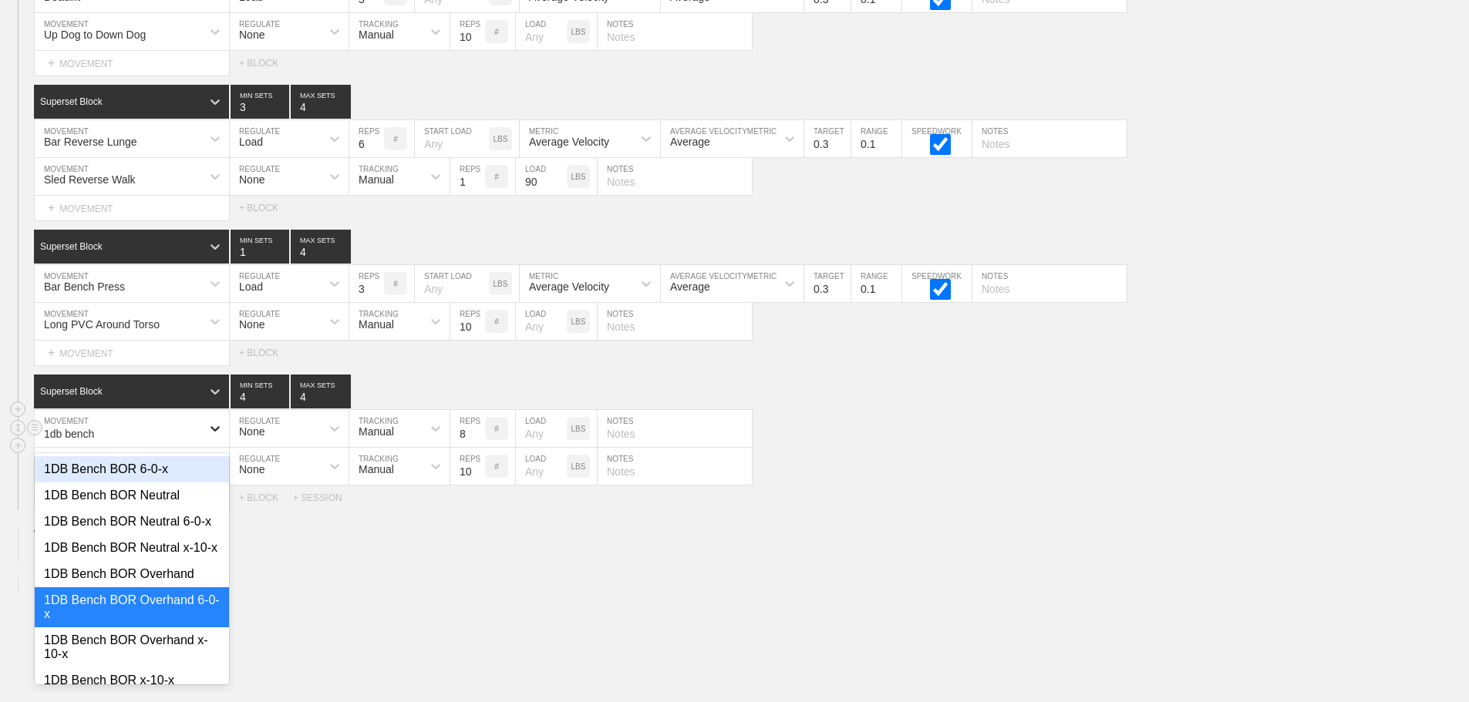
type input "1db bench"
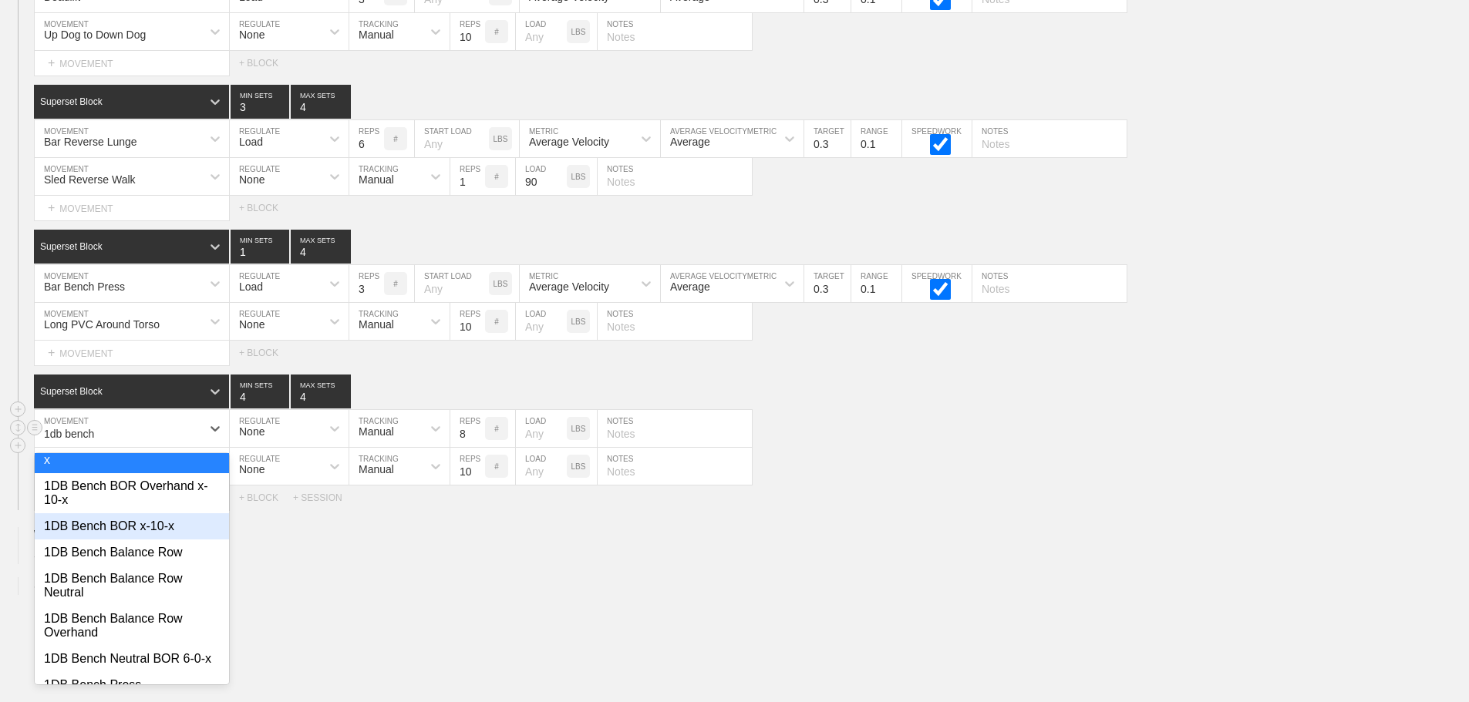
click at [143, 540] on div "1DB Bench BOR x-10-x" at bounding box center [132, 526] width 194 height 26
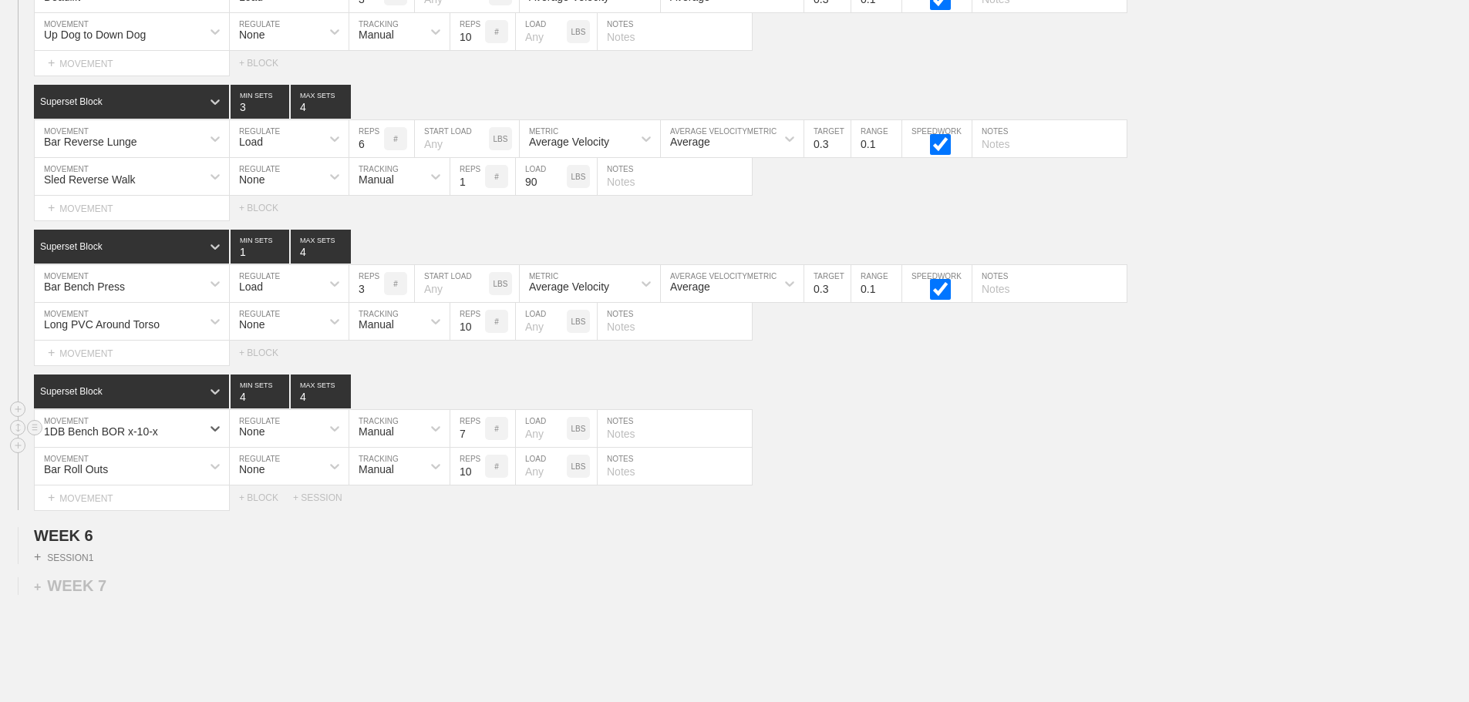
click at [479, 447] on input "7" at bounding box center [467, 428] width 35 height 37
type input "6"
click at [479, 447] on input "6" at bounding box center [467, 428] width 35 height 37
click at [639, 446] on input "text" at bounding box center [674, 428] width 154 height 37
type input "3/ side"
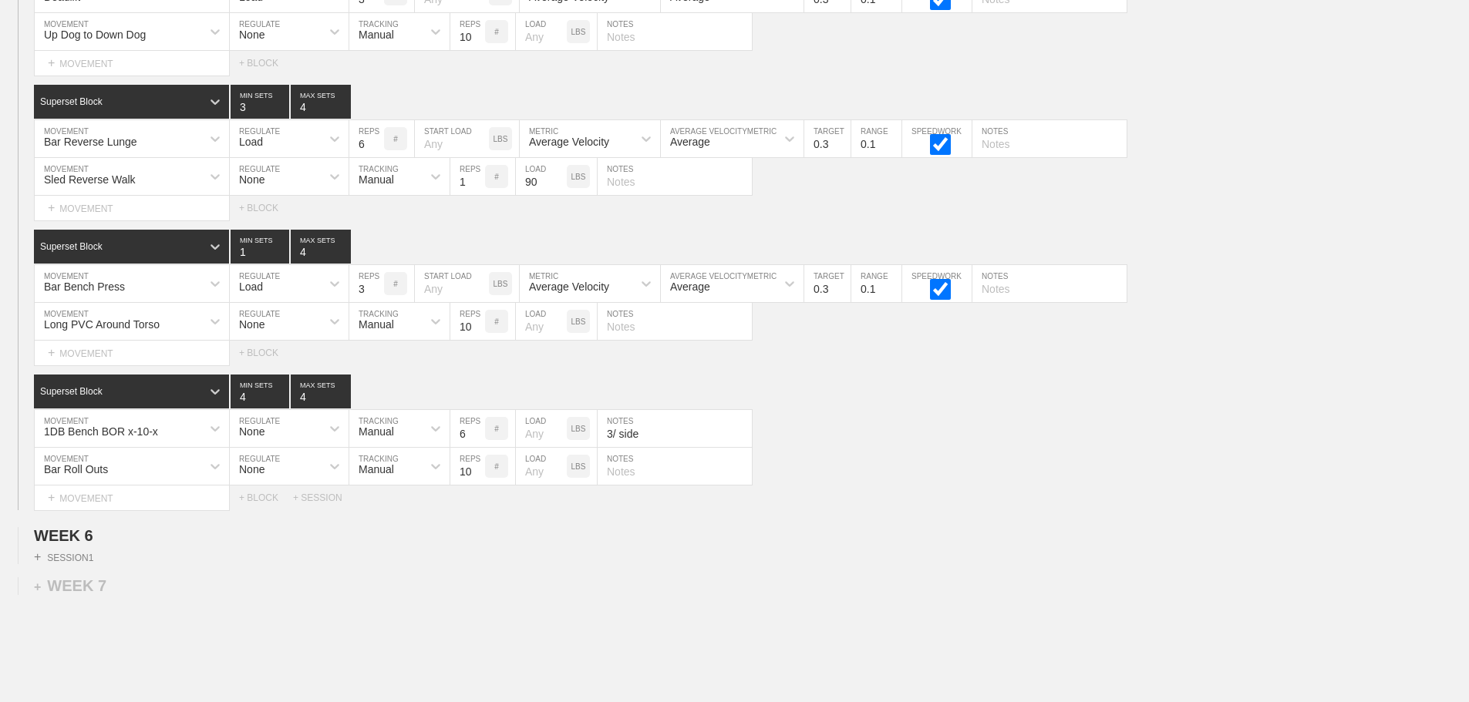
click at [899, 508] on div "Select... MOVEMENT + MOVEMENT + BLOCK + SESSION" at bounding box center [734, 498] width 1469 height 25
click at [833, 510] on div "Select... MOVEMENT + MOVEMENT + BLOCK + SESSION" at bounding box center [734, 498] width 1469 height 25
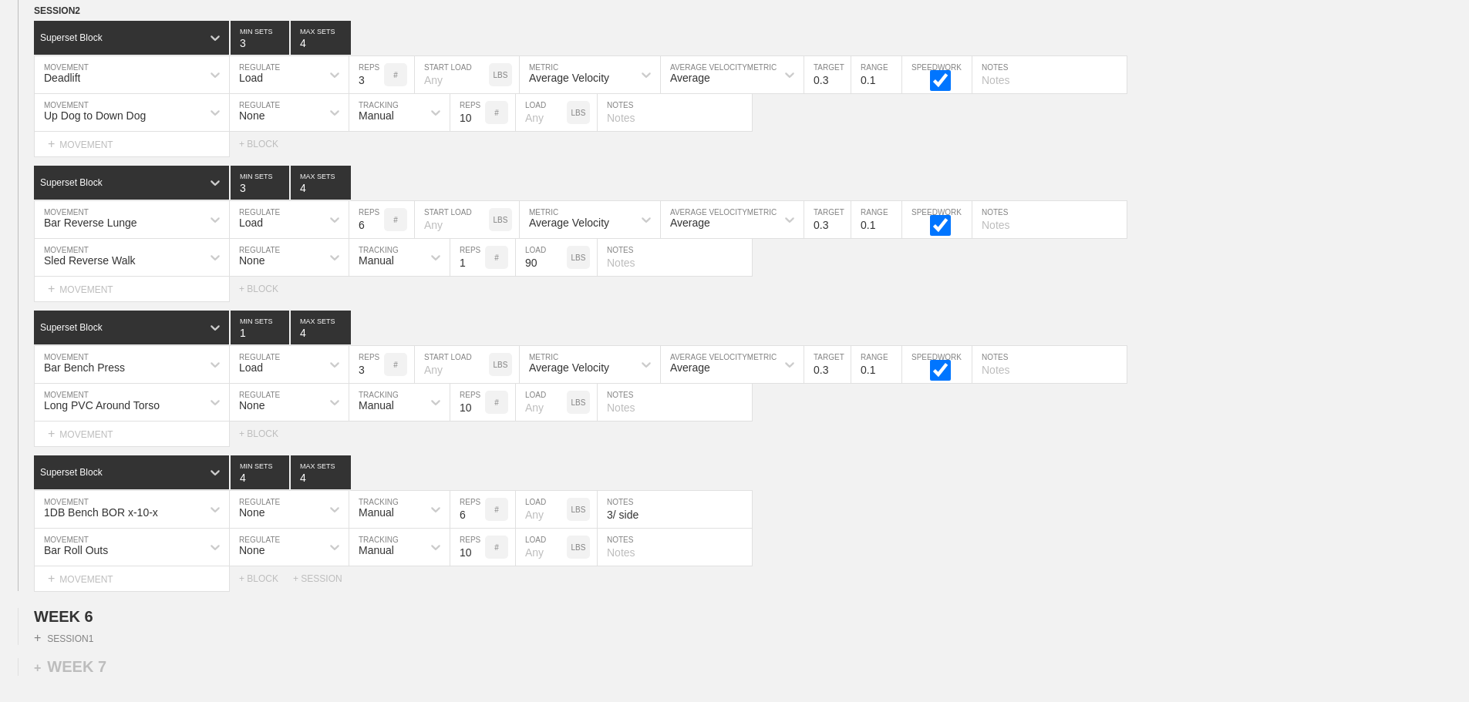
scroll to position [8479, 0]
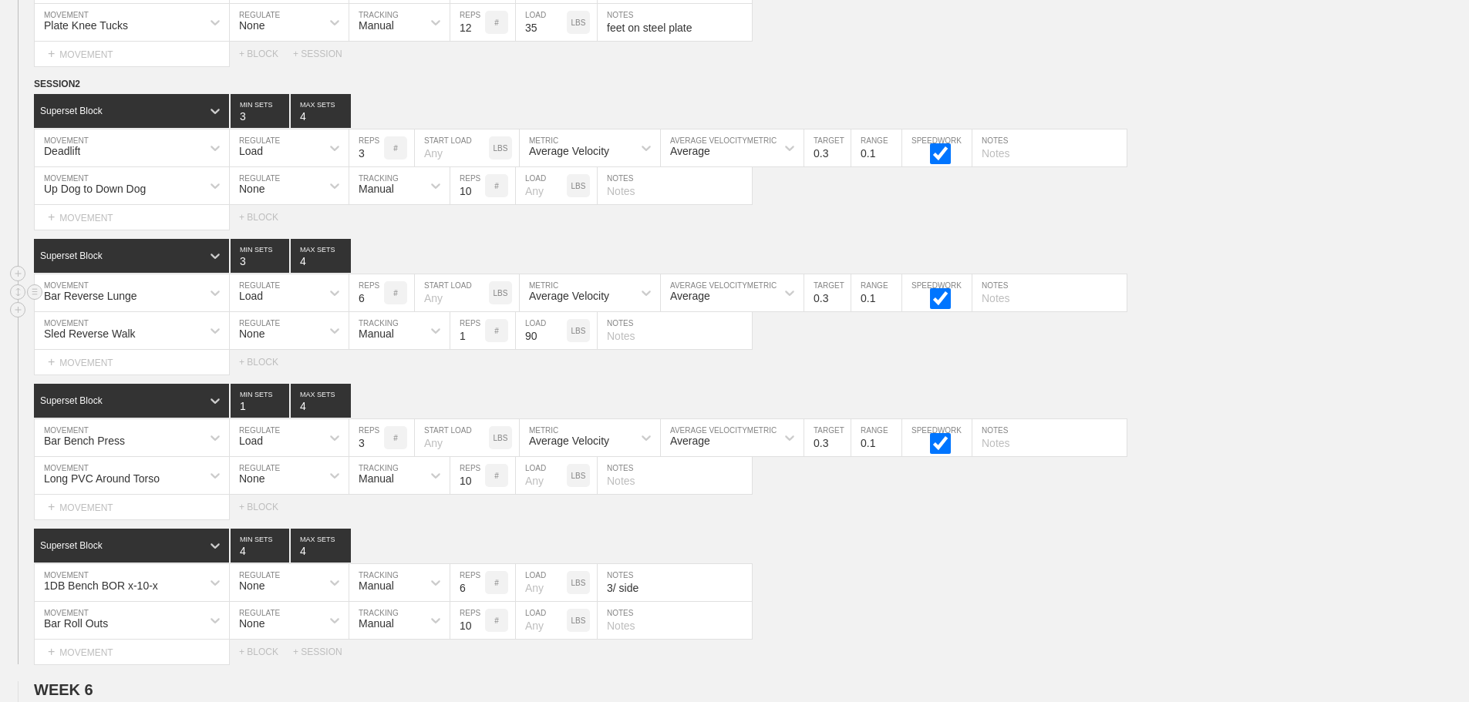
click at [1327, 312] on div "Bar Reverse Lunge MOVEMENT Load REGULATE 6 REPS # START LOAD LBS Average Veloci…" at bounding box center [734, 293] width 1469 height 38
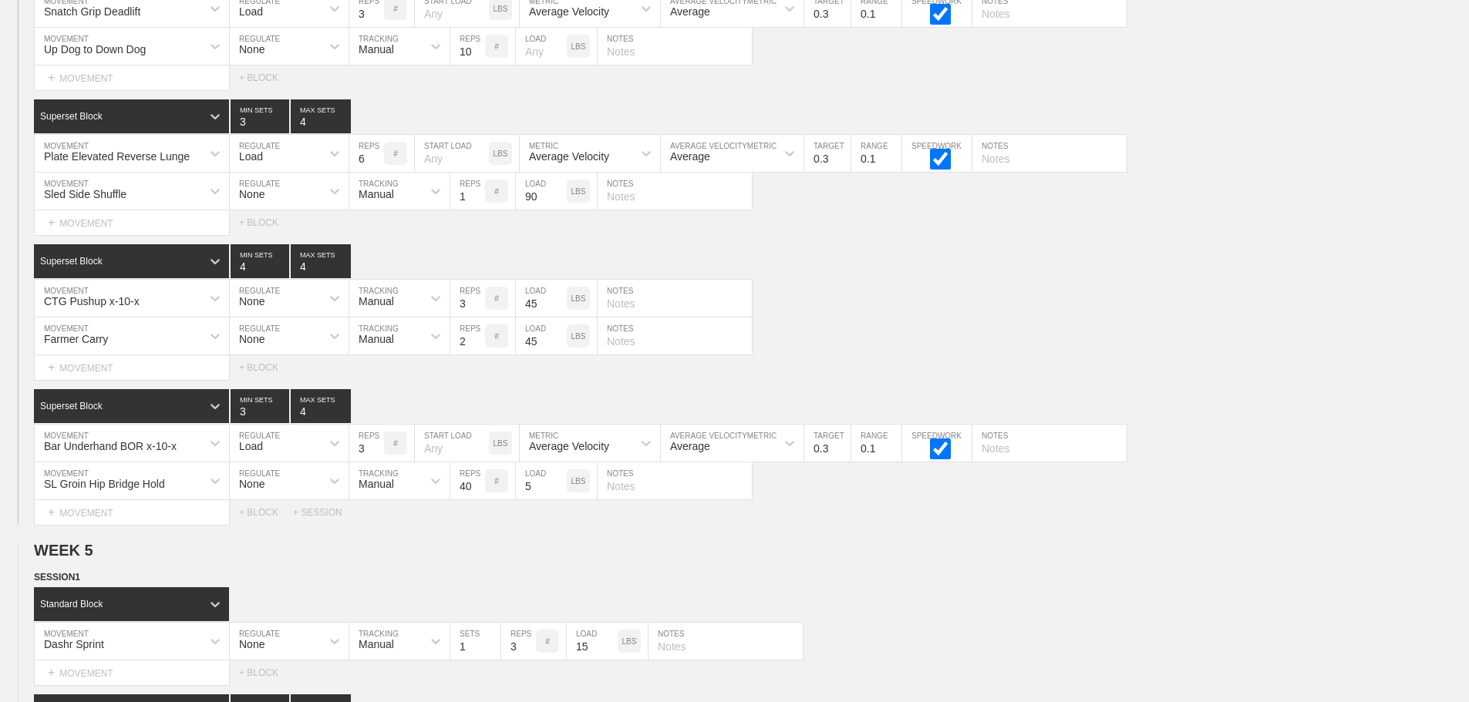
scroll to position [2664, 0]
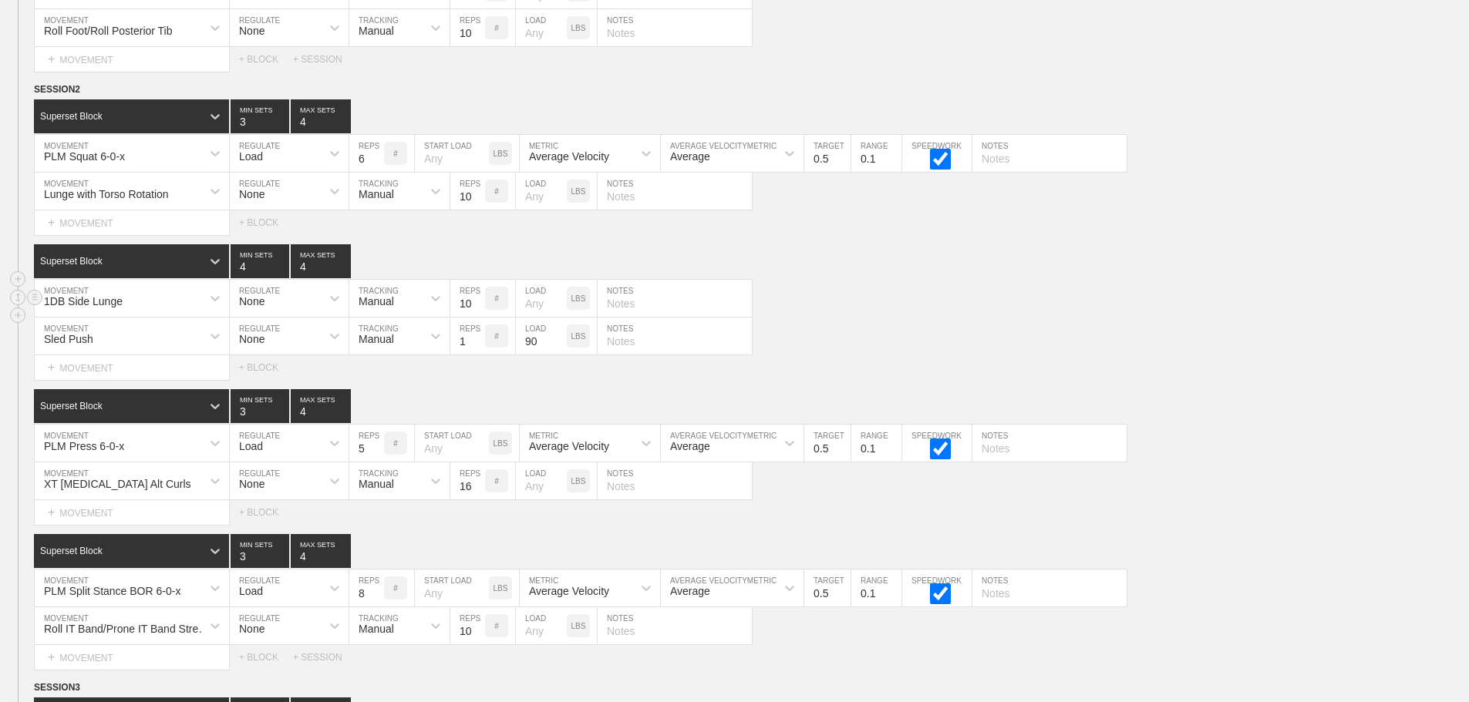
drag, startPoint x: 1299, startPoint y: 310, endPoint x: 1291, endPoint y: 321, distance: 13.3
click at [1297, 316] on div "1DB Side Lunge MOVEMENT None REGULATE Manual TRACKING 10 REPS # LOAD LBS NOTES" at bounding box center [734, 299] width 1469 height 38
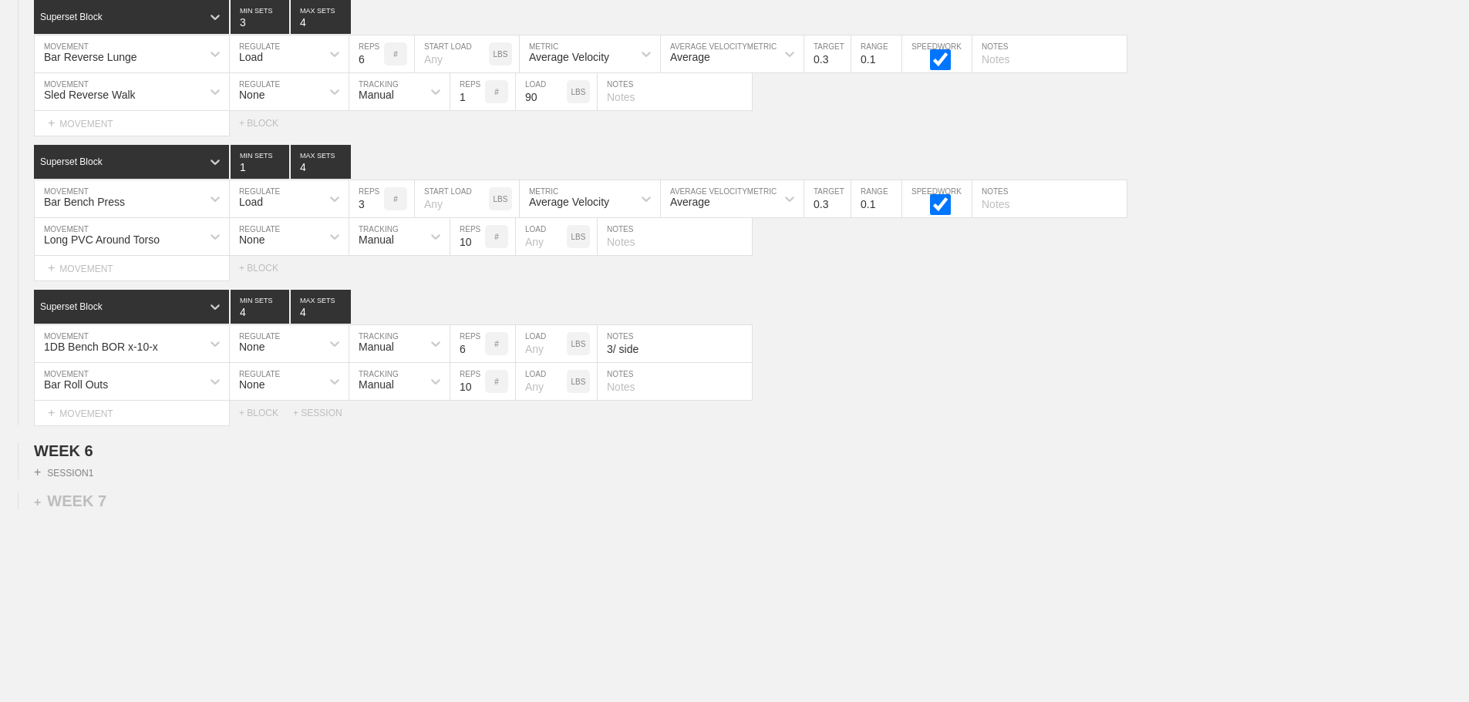
scroll to position [8692, 0]
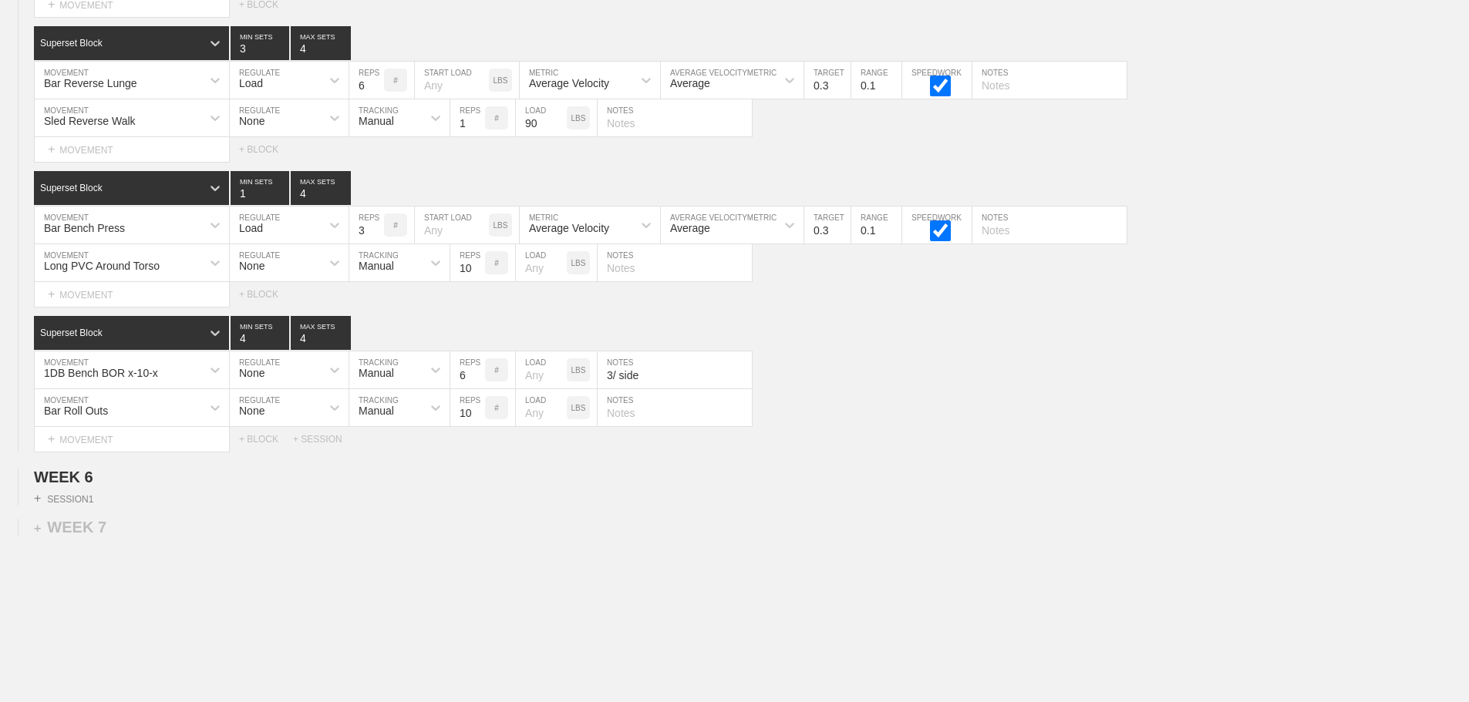
click at [937, 408] on div "Bar Roll Outs MOVEMENT None REGULATE Manual TRACKING 10 REPS # LOAD LBS NOTES" at bounding box center [734, 408] width 1469 height 38
click at [859, 350] on div "Superset Block 4 MIN SETS 4 MAX SETS" at bounding box center [751, 333] width 1435 height 34
click at [281, 200] on input "2" at bounding box center [260, 188] width 59 height 34
click at [281, 200] on input "3" at bounding box center [260, 188] width 59 height 34
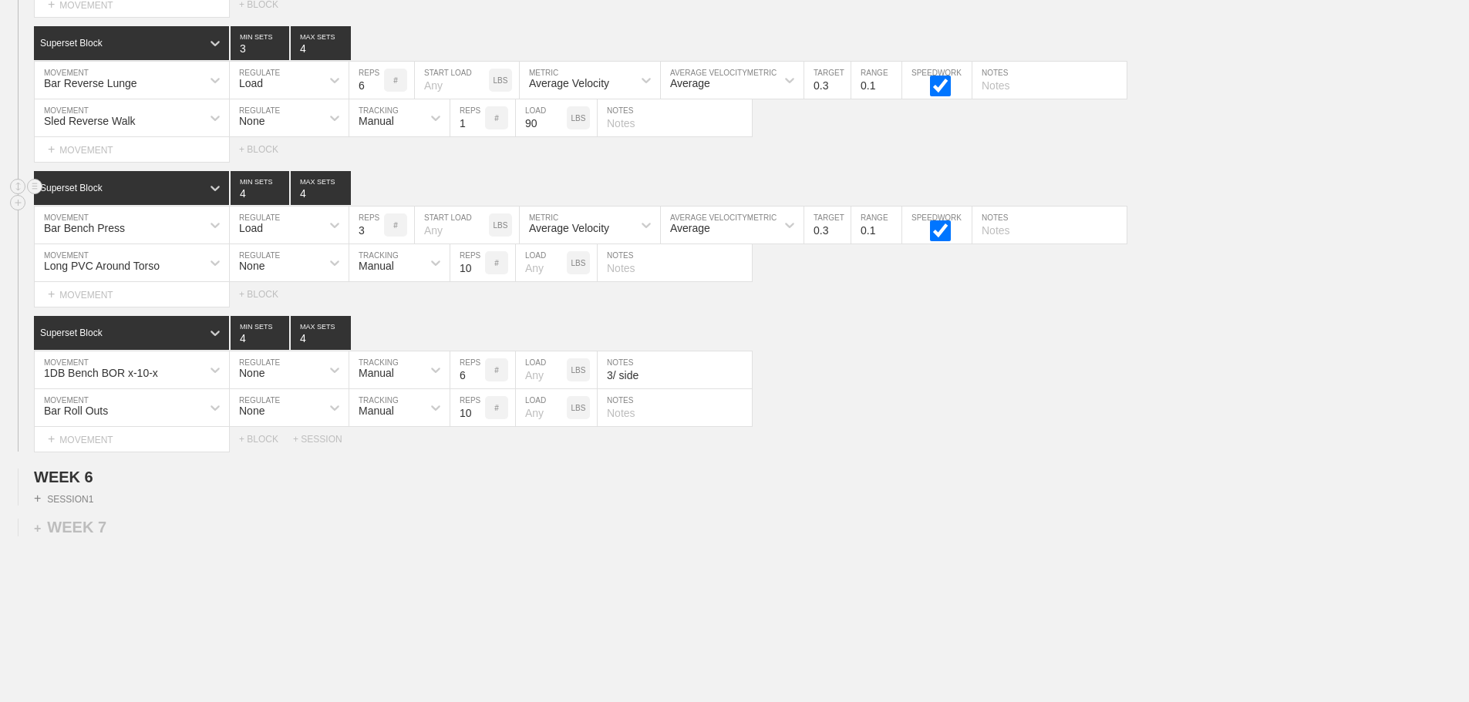
click at [281, 200] on input "4" at bounding box center [260, 188] width 59 height 34
type input "3"
click at [281, 205] on input "3" at bounding box center [260, 188] width 59 height 34
click at [933, 336] on div "Superset Block 4 MIN SETS 4 MAX SETS" at bounding box center [751, 333] width 1435 height 34
click at [1043, 427] on div "Bar Roll Outs MOVEMENT None REGULATE Manual TRACKING 10 REPS # LOAD LBS NOTES" at bounding box center [734, 408] width 1469 height 38
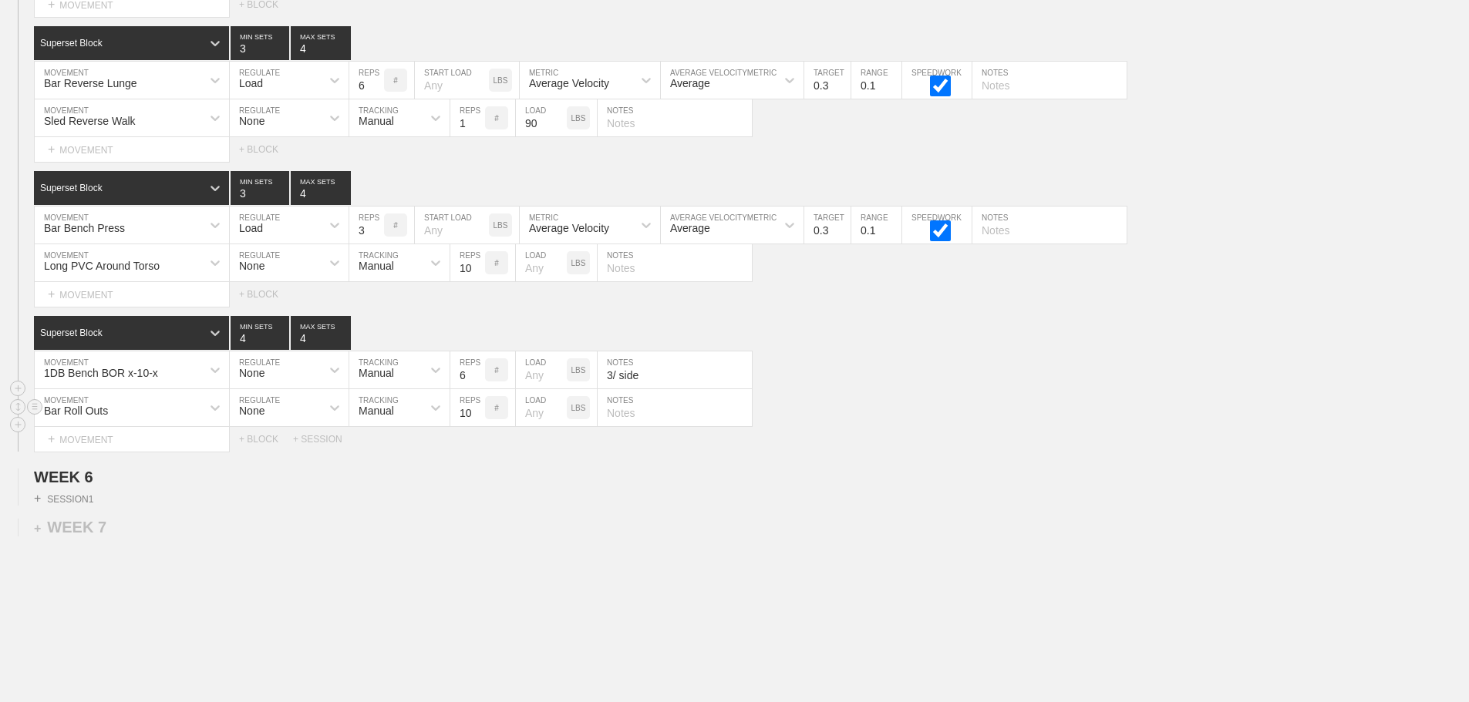
drag, startPoint x: 655, startPoint y: 426, endPoint x: 645, endPoint y: 433, distance: 12.2
click at [653, 426] on input "text" at bounding box center [674, 407] width 154 height 37
click at [613, 426] on input "steel 10's" at bounding box center [674, 407] width 154 height 37
type input "Steel 10's"
click at [914, 452] on div "Select... MOVEMENT + MOVEMENT + BLOCK + SESSION" at bounding box center [734, 439] width 1469 height 25
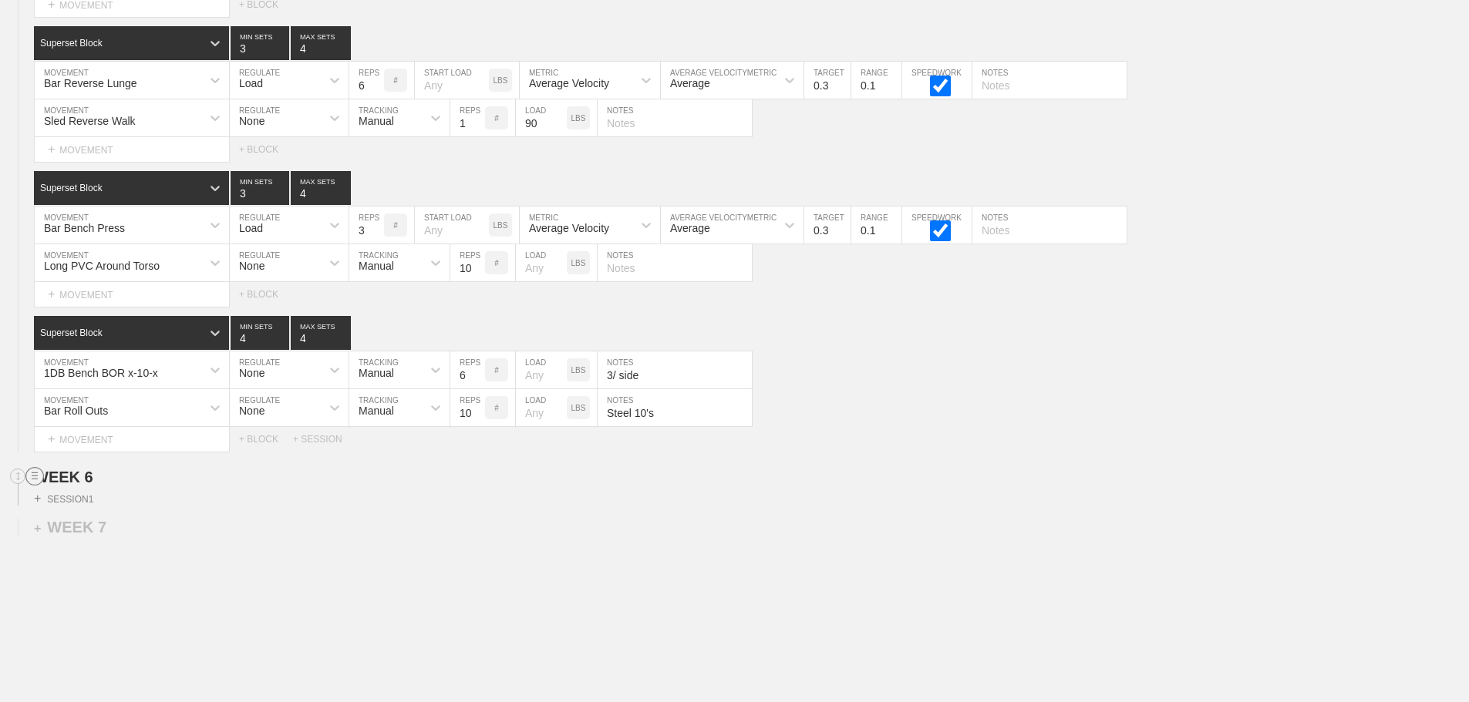
click at [34, 476] on line at bounding box center [35, 476] width 6 height 0
click at [94, 530] on div "DELETE" at bounding box center [107, 528] width 123 height 23
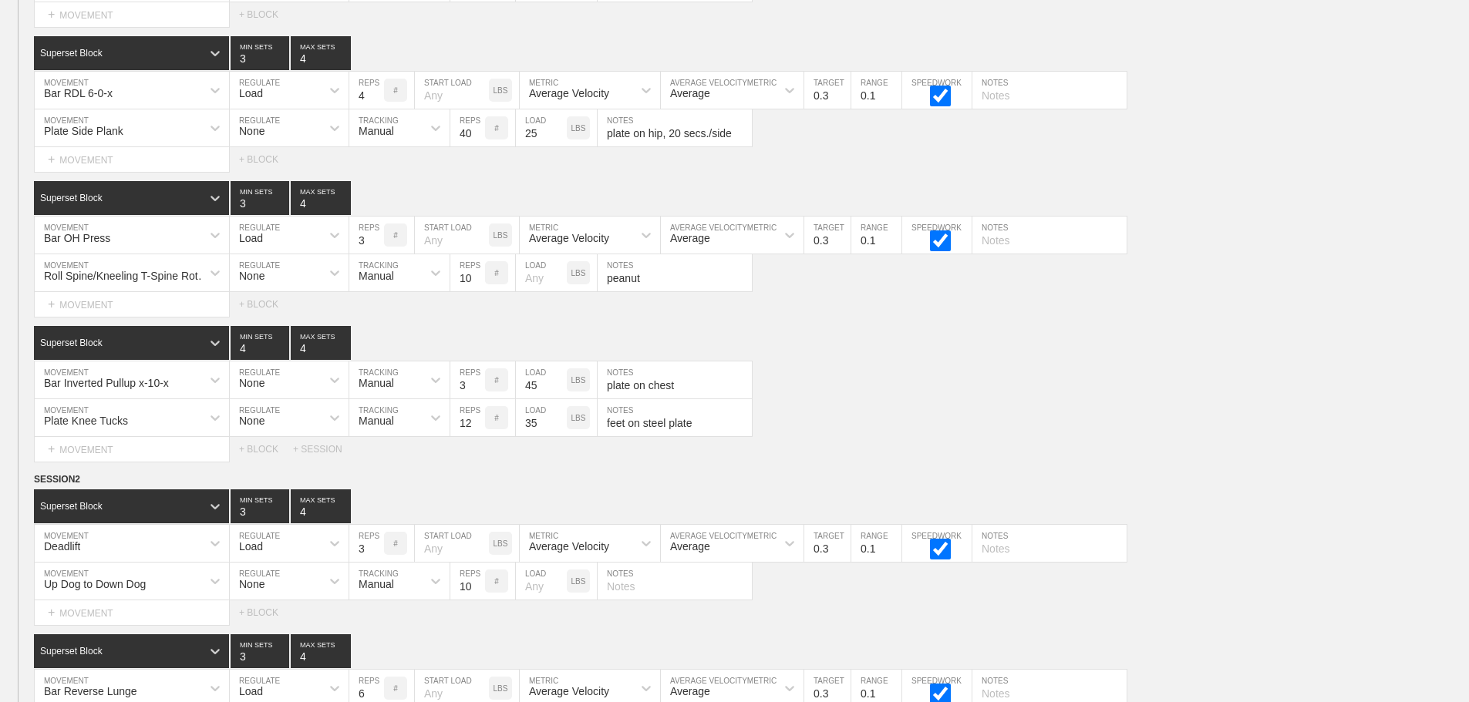
scroll to position [8075, 0]
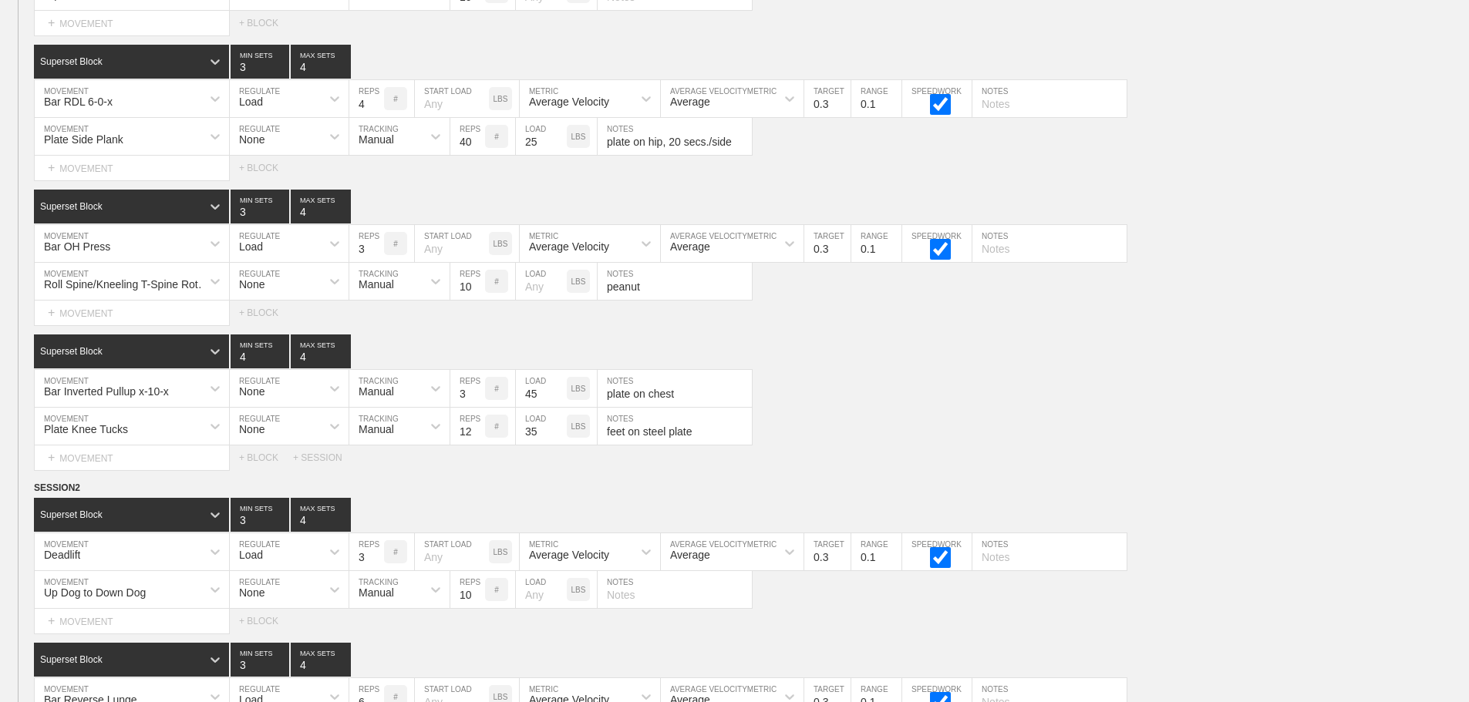
click at [1222, 491] on div "WEEK 5 DUPLICATE DELETE SESSION 1 Standard Block DUPLICATE INSERT MOVEMENT AFTE…" at bounding box center [734, 407] width 1469 height 1321
click at [1283, 408] on div "Bar Inverted Pullup x-10-x MOVEMENT None REGULATE Manual TRACKING 3 REPS # 45 L…" at bounding box center [734, 389] width 1469 height 38
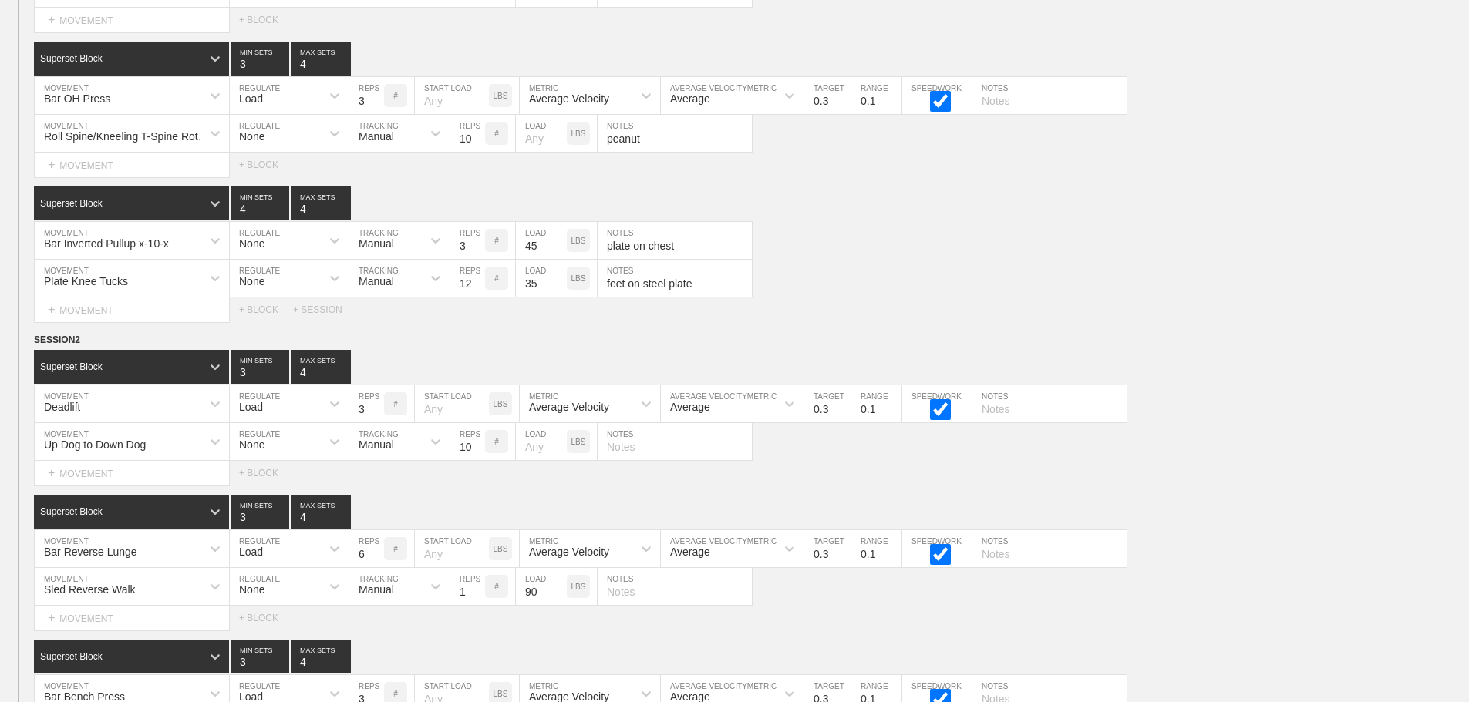
scroll to position [8229, 0]
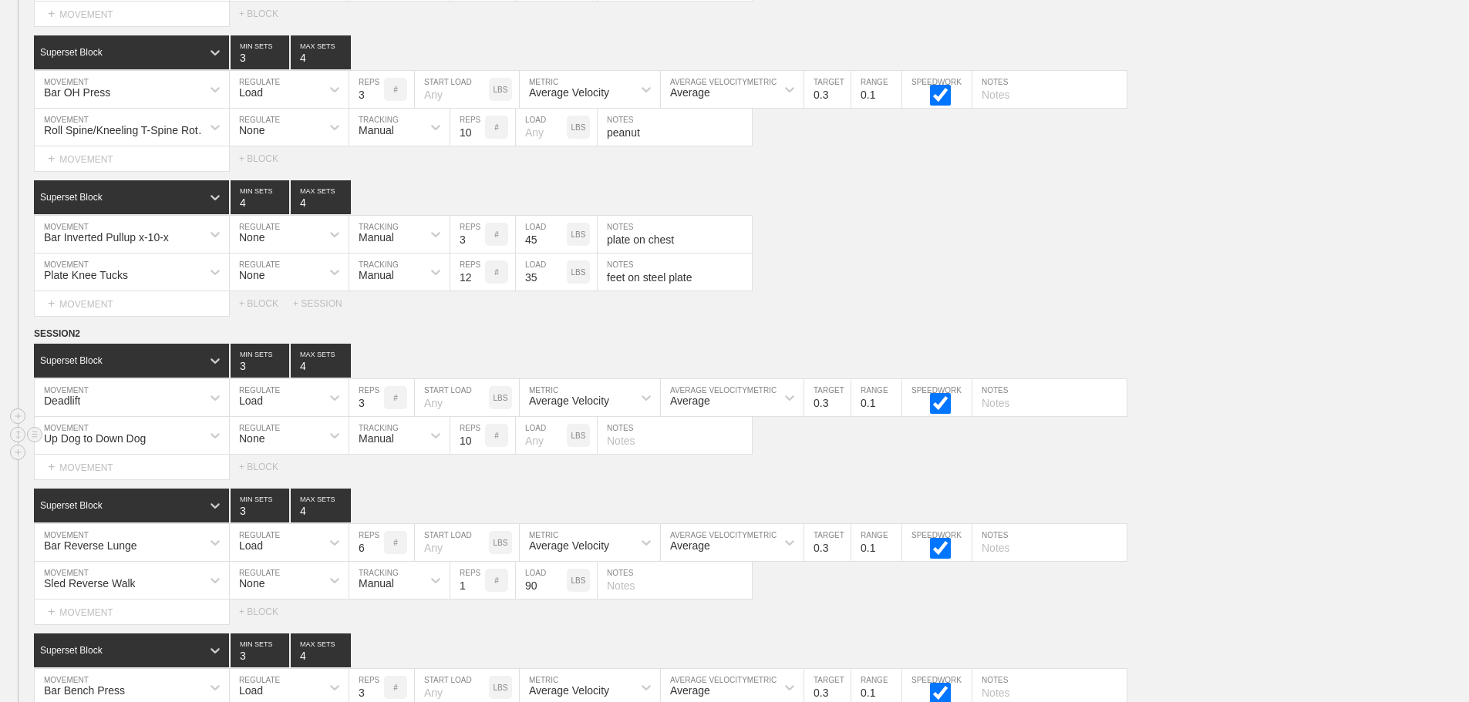
click at [1180, 455] on div "Up Dog to Down Dog MOVEMENT None REGULATE Manual TRACKING 10 REPS # LOAD LBS NO…" at bounding box center [734, 436] width 1469 height 38
drag, startPoint x: 1247, startPoint y: 184, endPoint x: 1361, endPoint y: 240, distance: 126.2
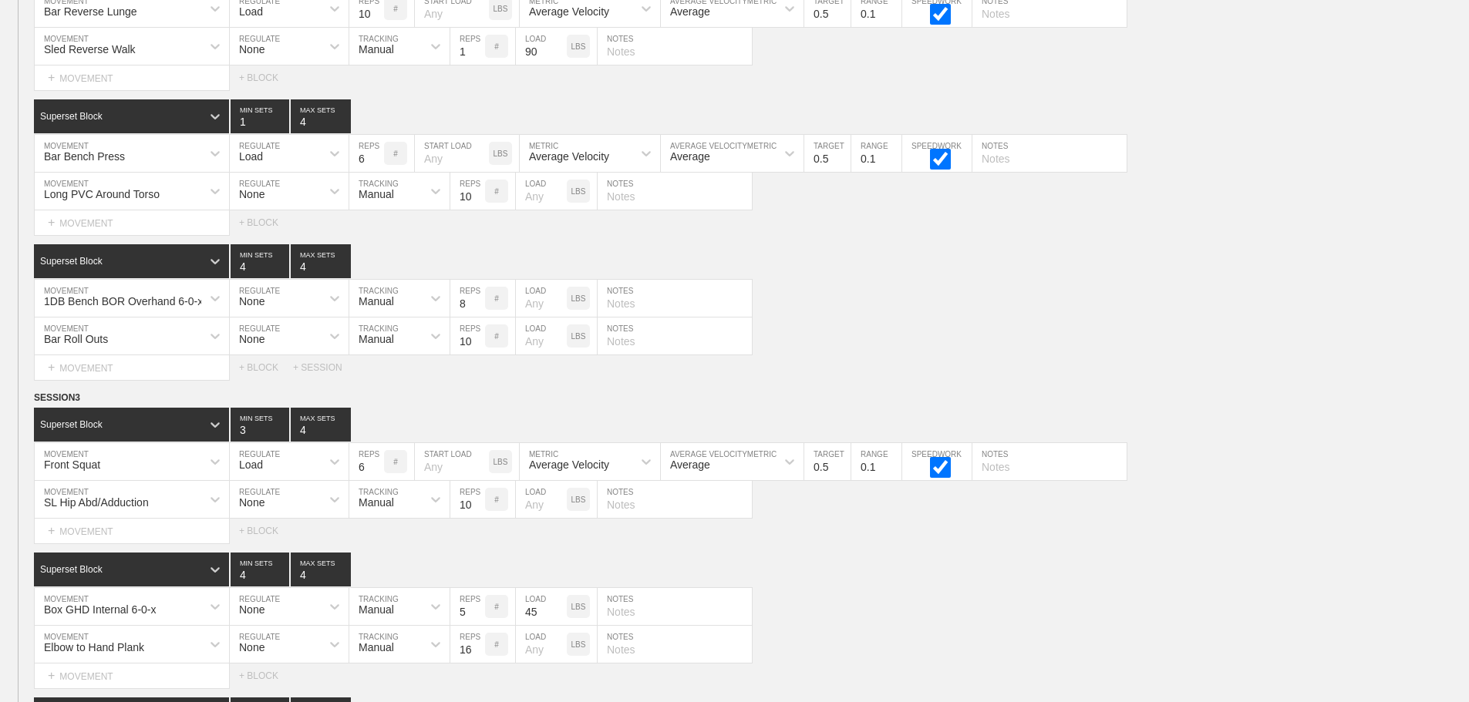
scroll to position [8724, 0]
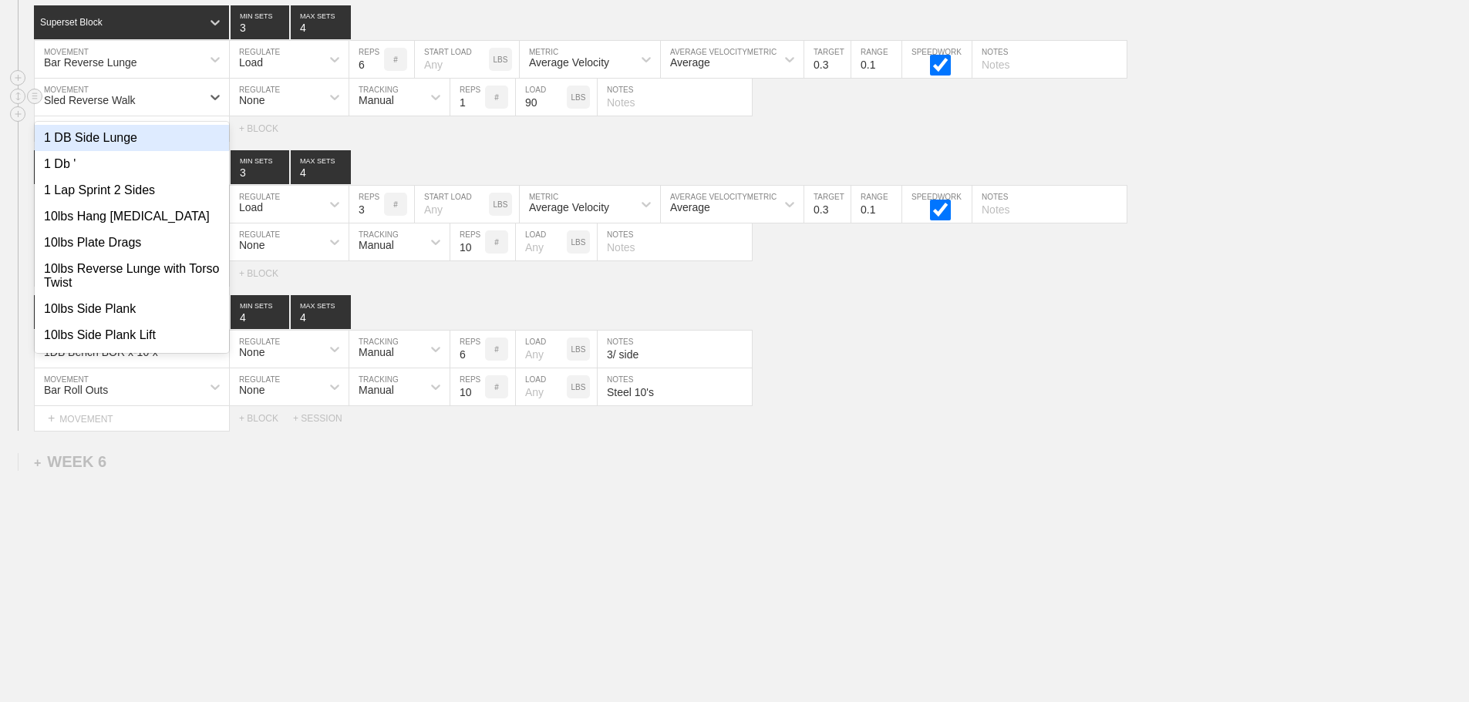
click at [191, 93] on div "Sled Reverse Walk" at bounding box center [118, 97] width 167 height 26
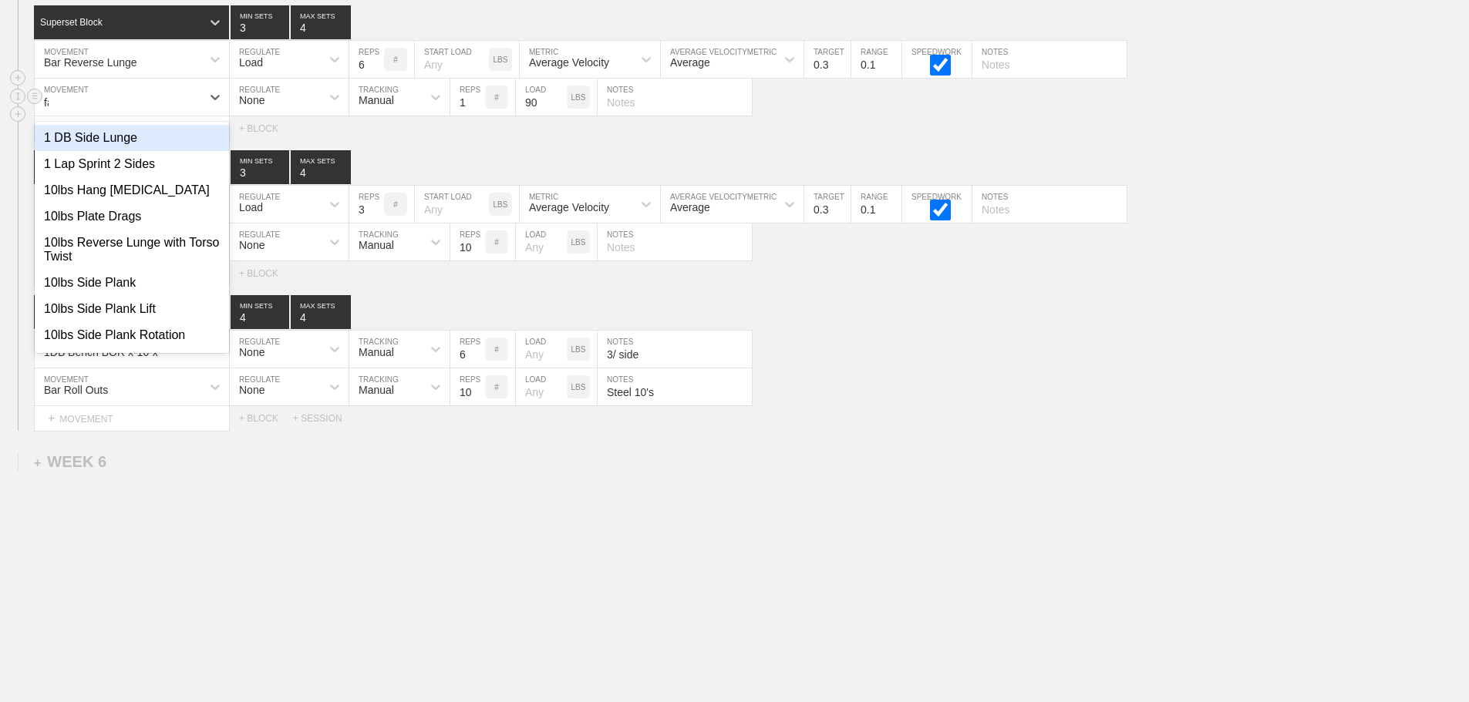
type input "far"
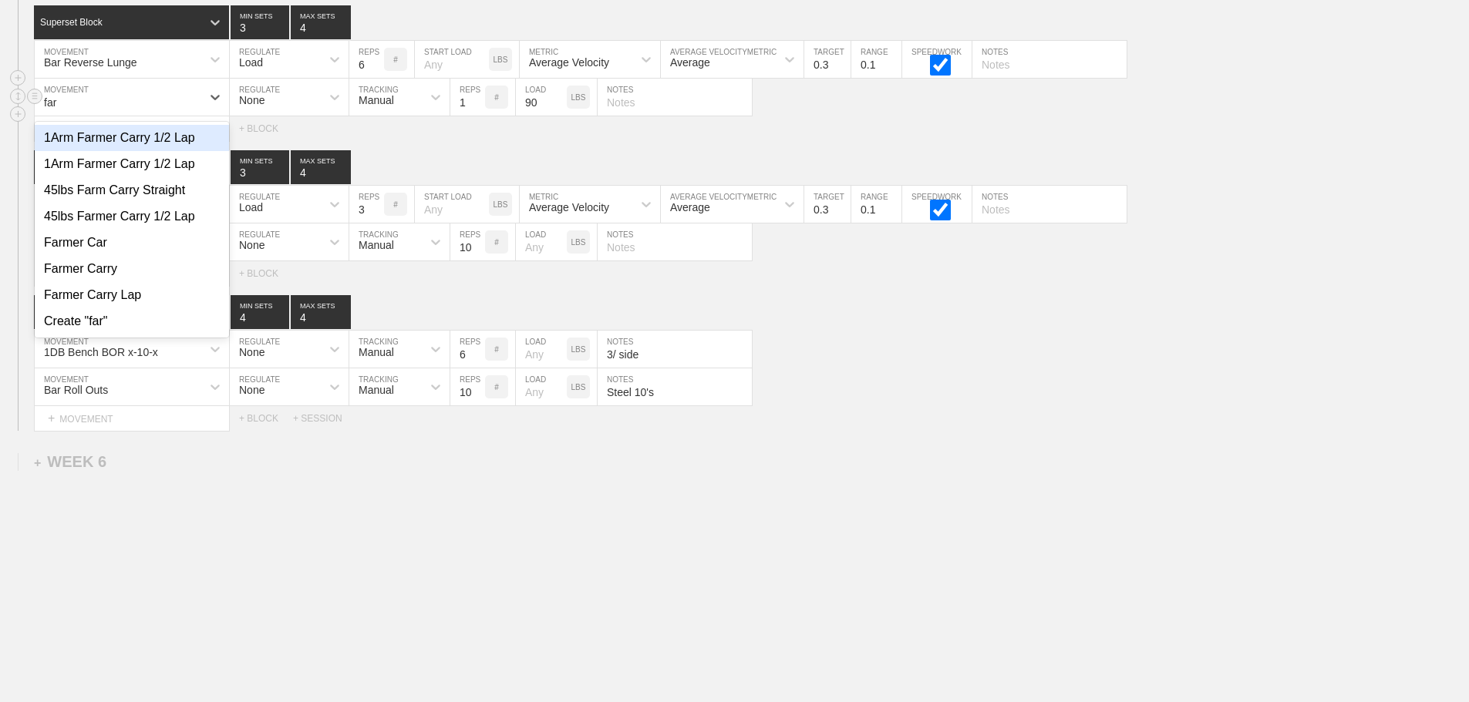
click at [159, 136] on div "1Arm Farmer Carry 1/2 Lap" at bounding box center [132, 138] width 194 height 26
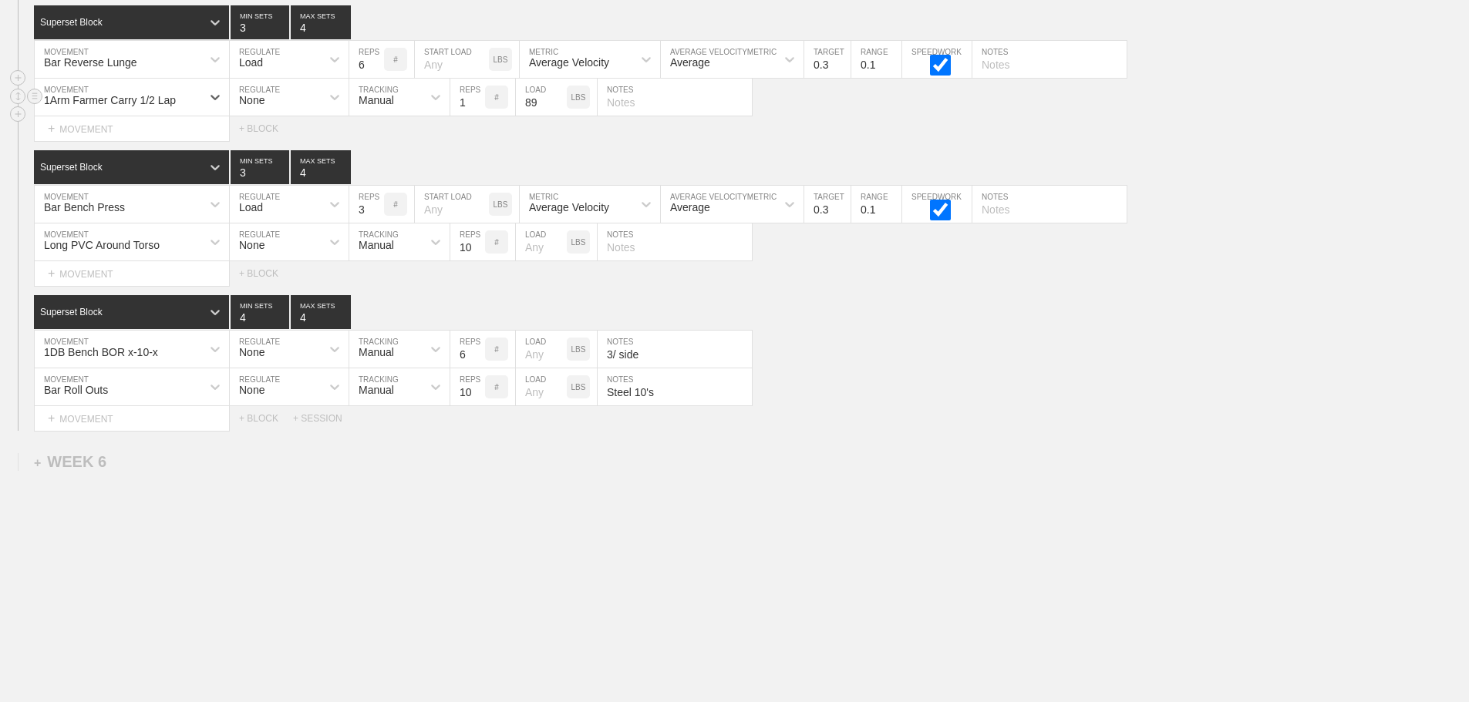
click at [560, 104] on input "89" at bounding box center [541, 97] width 51 height 37
click at [560, 104] on input "88" at bounding box center [541, 97] width 51 height 37
click at [560, 104] on input "87" at bounding box center [541, 97] width 51 height 37
click at [560, 104] on input "86" at bounding box center [541, 97] width 51 height 37
click at [560, 104] on input "85" at bounding box center [541, 97] width 51 height 37
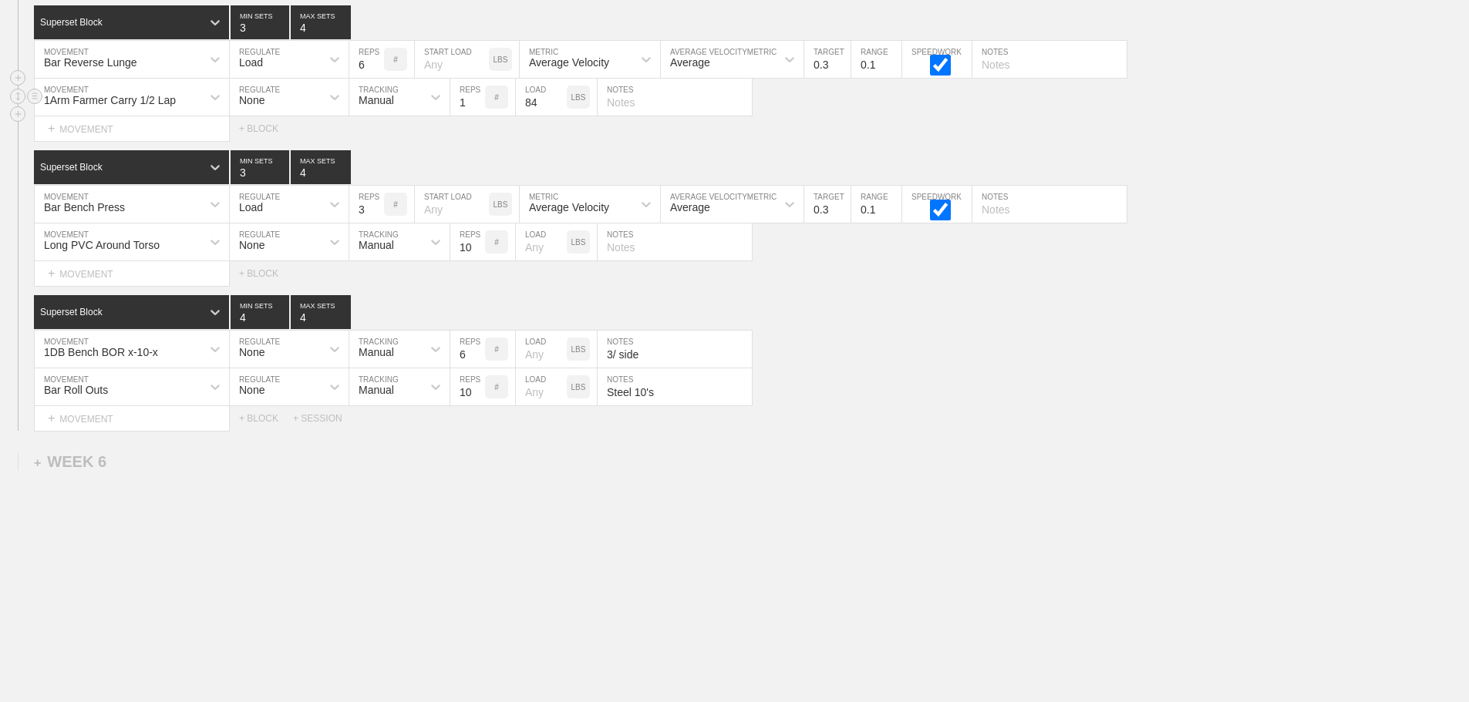
click at [560, 104] on input "84" at bounding box center [541, 97] width 51 height 37
click at [560, 104] on input "83" at bounding box center [541, 97] width 51 height 37
click at [560, 104] on input "82" at bounding box center [541, 97] width 51 height 37
click at [560, 104] on input "81" at bounding box center [541, 97] width 51 height 37
click at [560, 104] on input "80" at bounding box center [541, 97] width 51 height 37
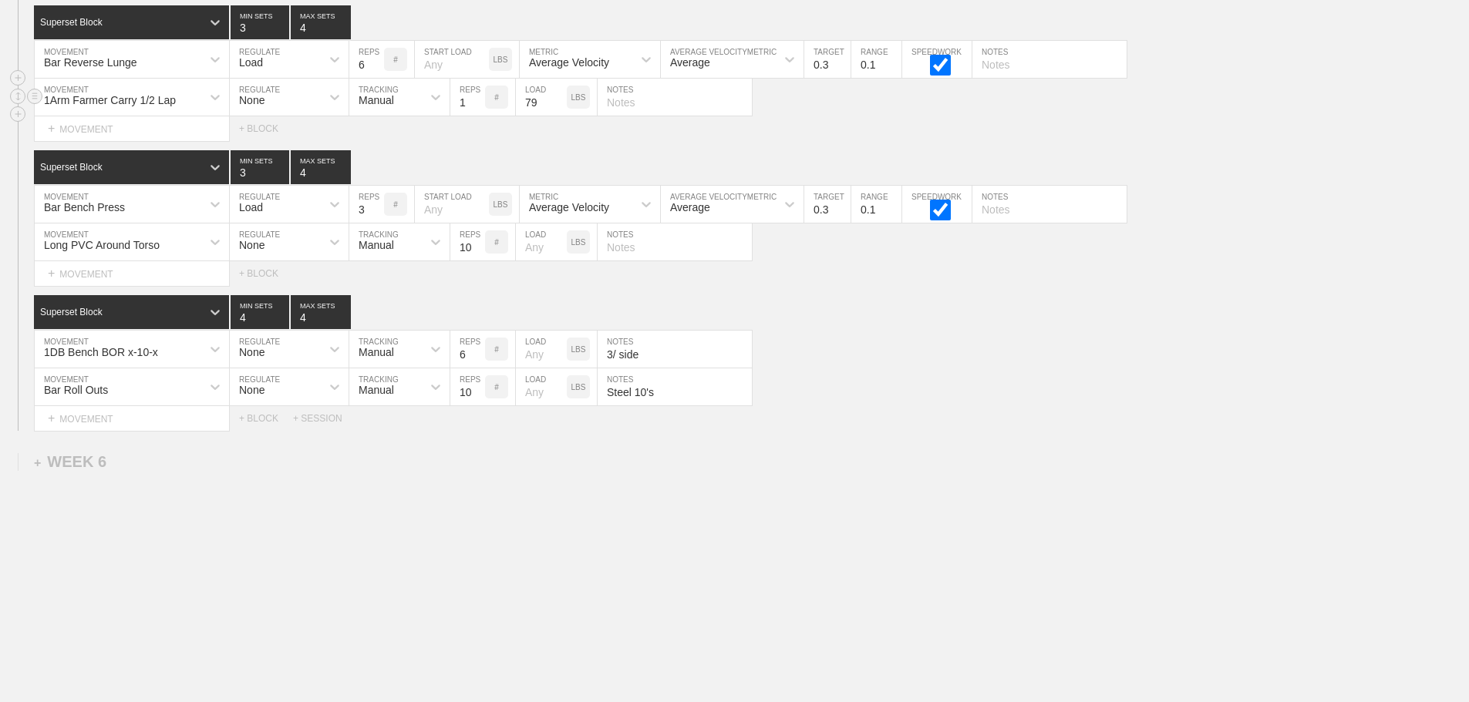
click at [560, 104] on input "79" at bounding box center [541, 97] width 51 height 37
click at [560, 104] on input "78" at bounding box center [541, 97] width 51 height 37
click at [560, 104] on input "71" at bounding box center [541, 97] width 51 height 37
type input "70"
click at [560, 106] on input "70" at bounding box center [541, 97] width 51 height 37
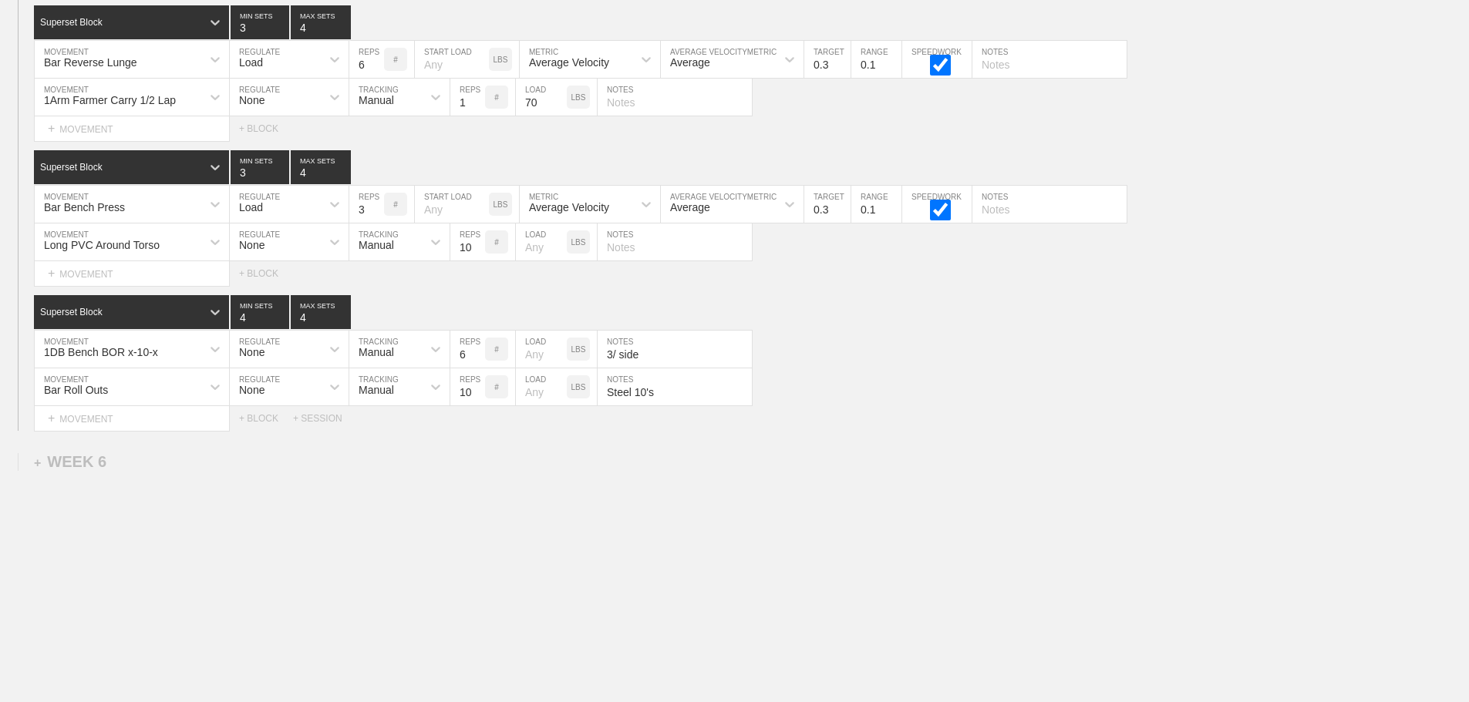
click at [838, 122] on div "Select... MOVEMENT + MOVEMENT + BLOCK" at bounding box center [734, 128] width 1469 height 25
click at [985, 370] on div "Bar Roll Outs MOVEMENT None REGULATE Manual TRACKING 10 REPS # LOAD LBS Steel 1…" at bounding box center [734, 388] width 1469 height 38
click at [858, 357] on div "1DB Bench BOR x-10-x MOVEMENT None REGULATE Manual TRACKING 6 REPS # LOAD LBS 3…" at bounding box center [734, 350] width 1469 height 38
click at [968, 407] on div "Select... MOVEMENT + MOVEMENT + BLOCK + SESSION" at bounding box center [734, 418] width 1469 height 25
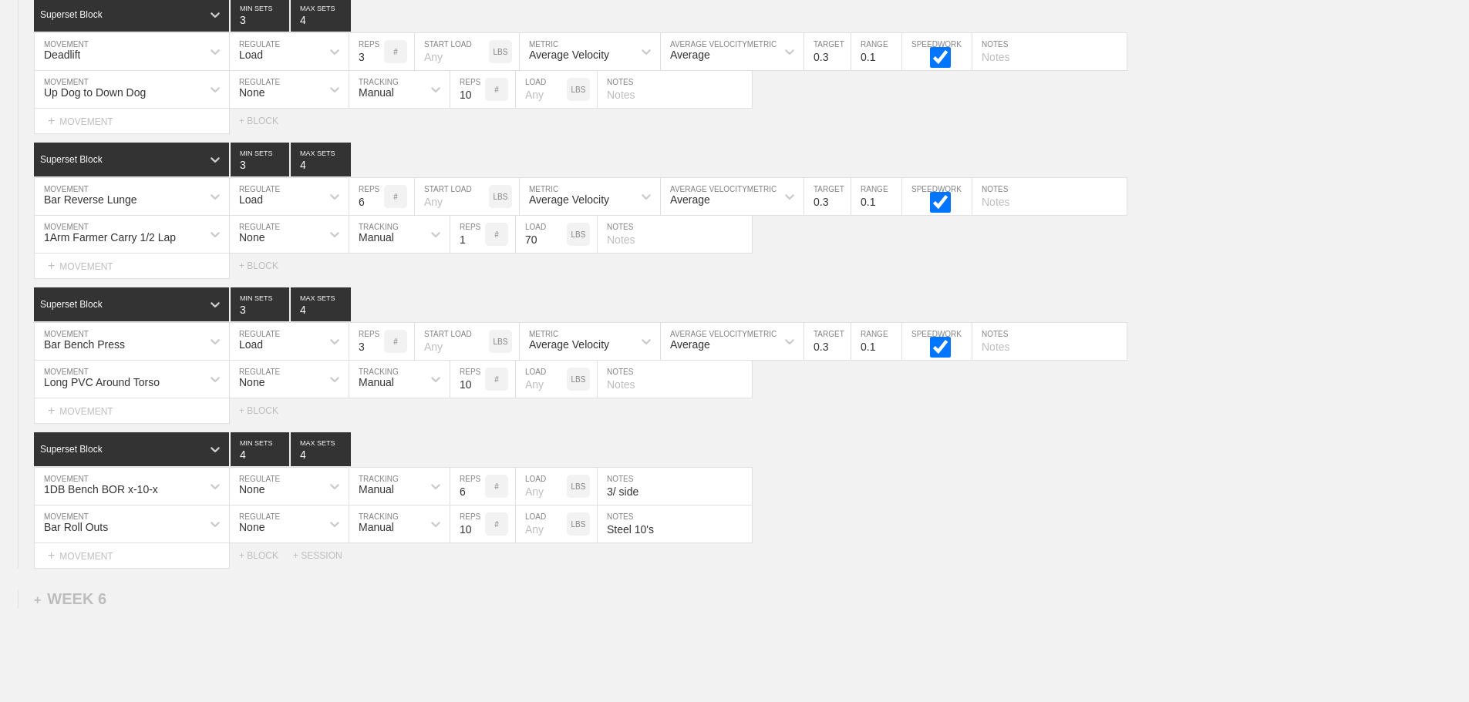
scroll to position [8570, 0]
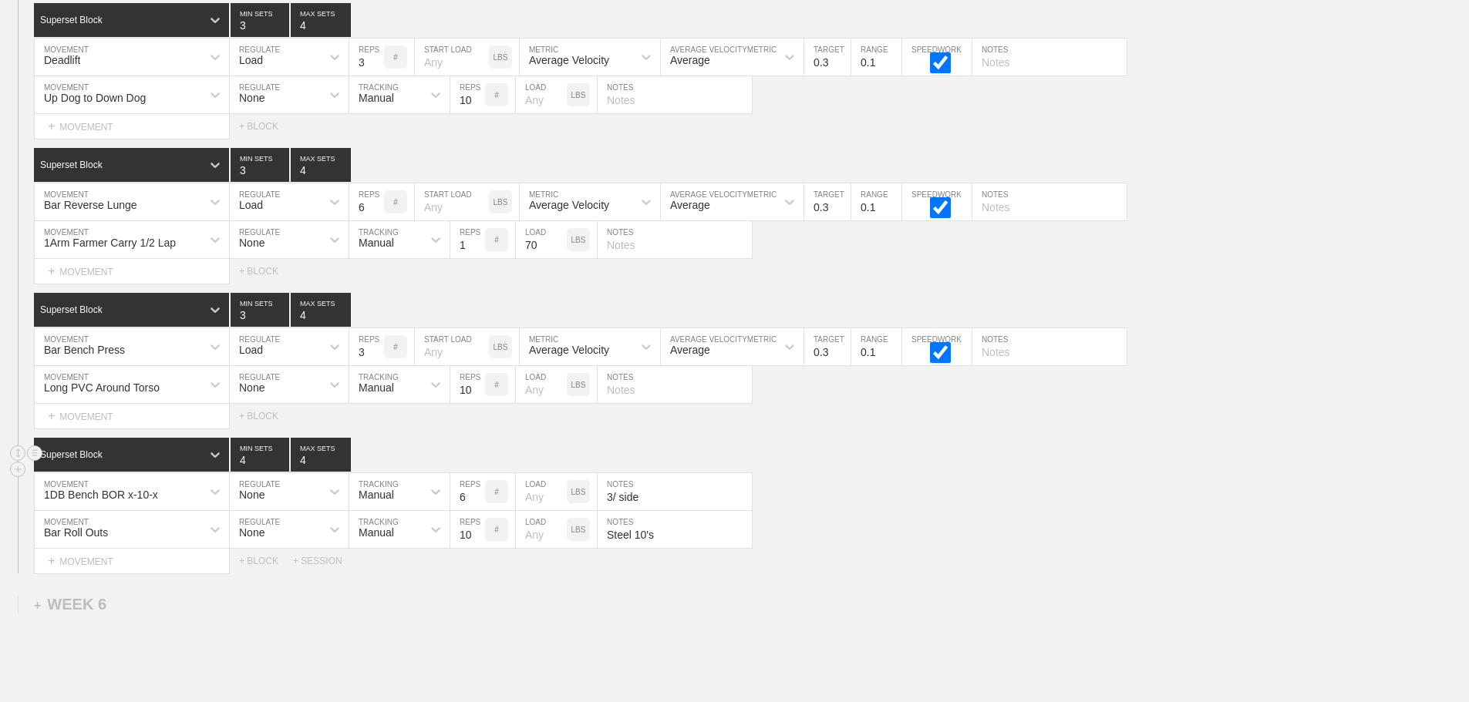
click at [834, 462] on div "Superset Block 4 MIN SETS 4 MAX SETS" at bounding box center [751, 455] width 1435 height 34
click at [1257, 453] on div "Superset Block 4 MIN SETS 4 MAX SETS" at bounding box center [751, 455] width 1435 height 34
click at [1131, 487] on div "1DB Bench BOR x-10-x MOVEMENT None REGULATE Manual TRACKING 6 REPS # LOAD LBS 3…" at bounding box center [734, 492] width 1469 height 38
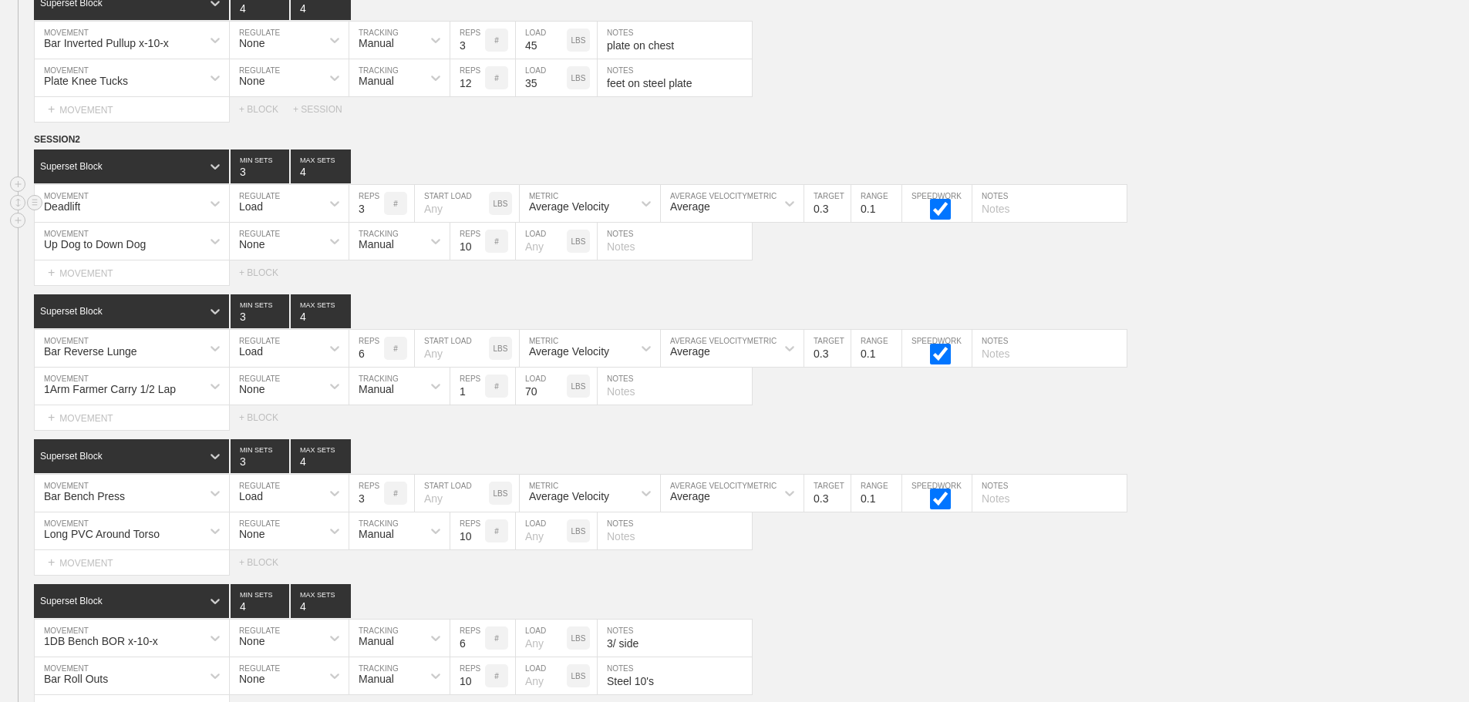
scroll to position [8724, 0]
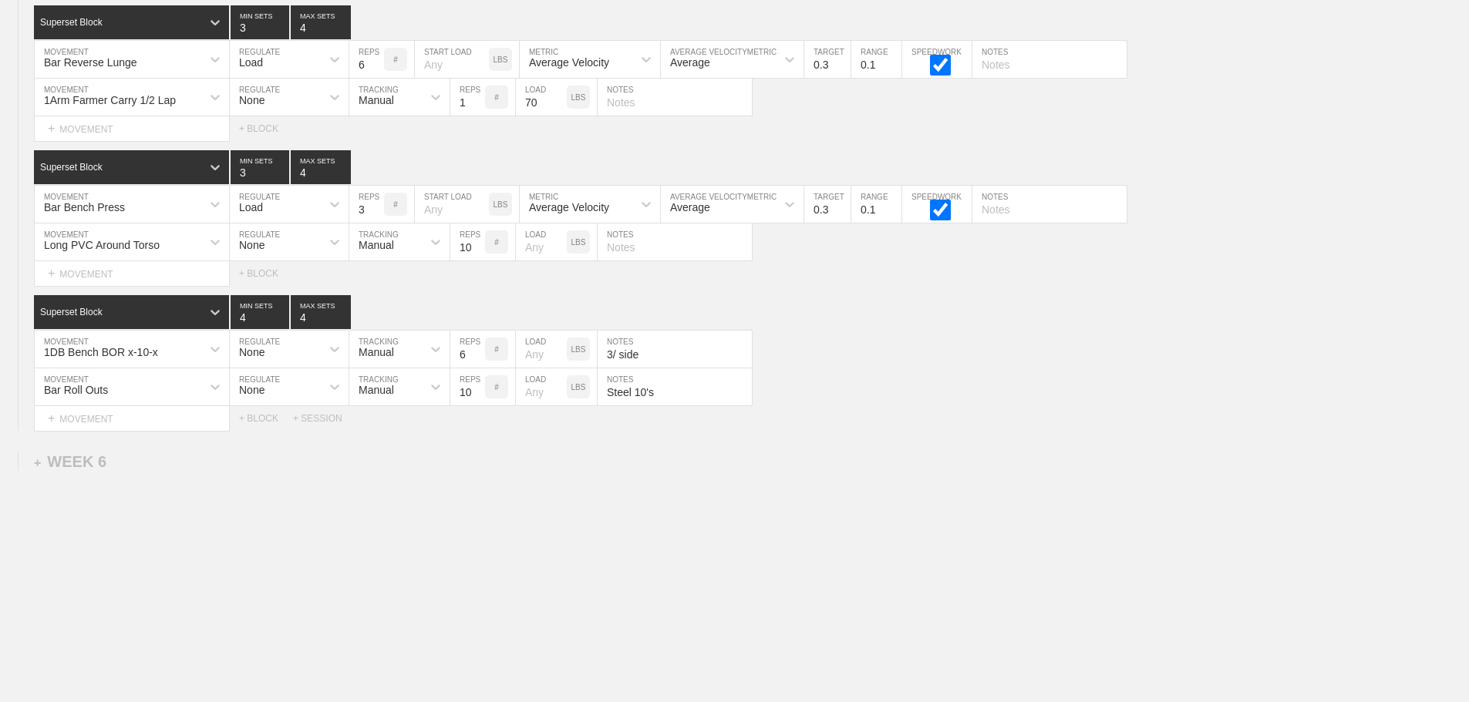
click at [1159, 405] on div "Bar Roll Outs MOVEMENT None REGULATE Manual TRACKING 10 REPS # LOAD LBS Steel 1…" at bounding box center [734, 388] width 1469 height 38
click at [989, 414] on div "Select... MOVEMENT + MOVEMENT + BLOCK + SESSION" at bounding box center [734, 418] width 1469 height 25
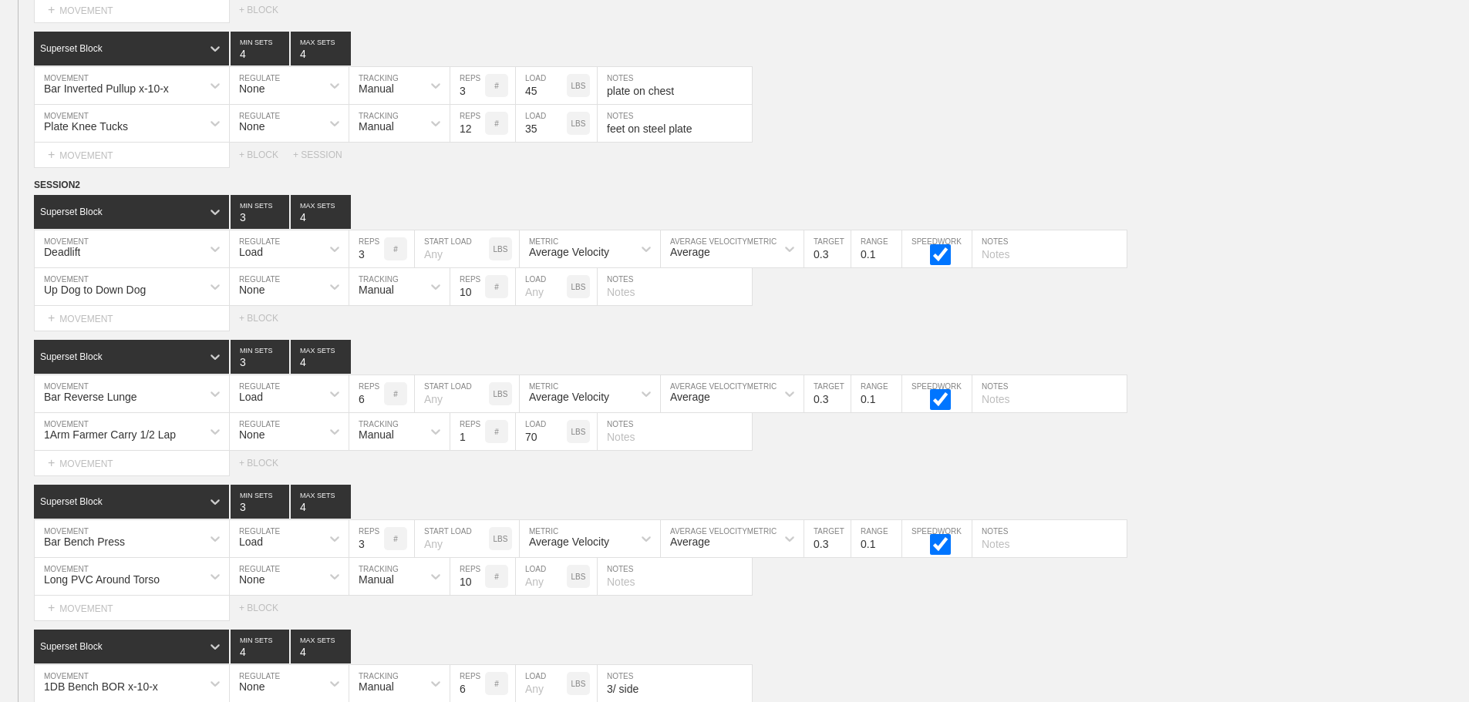
scroll to position [8339, 0]
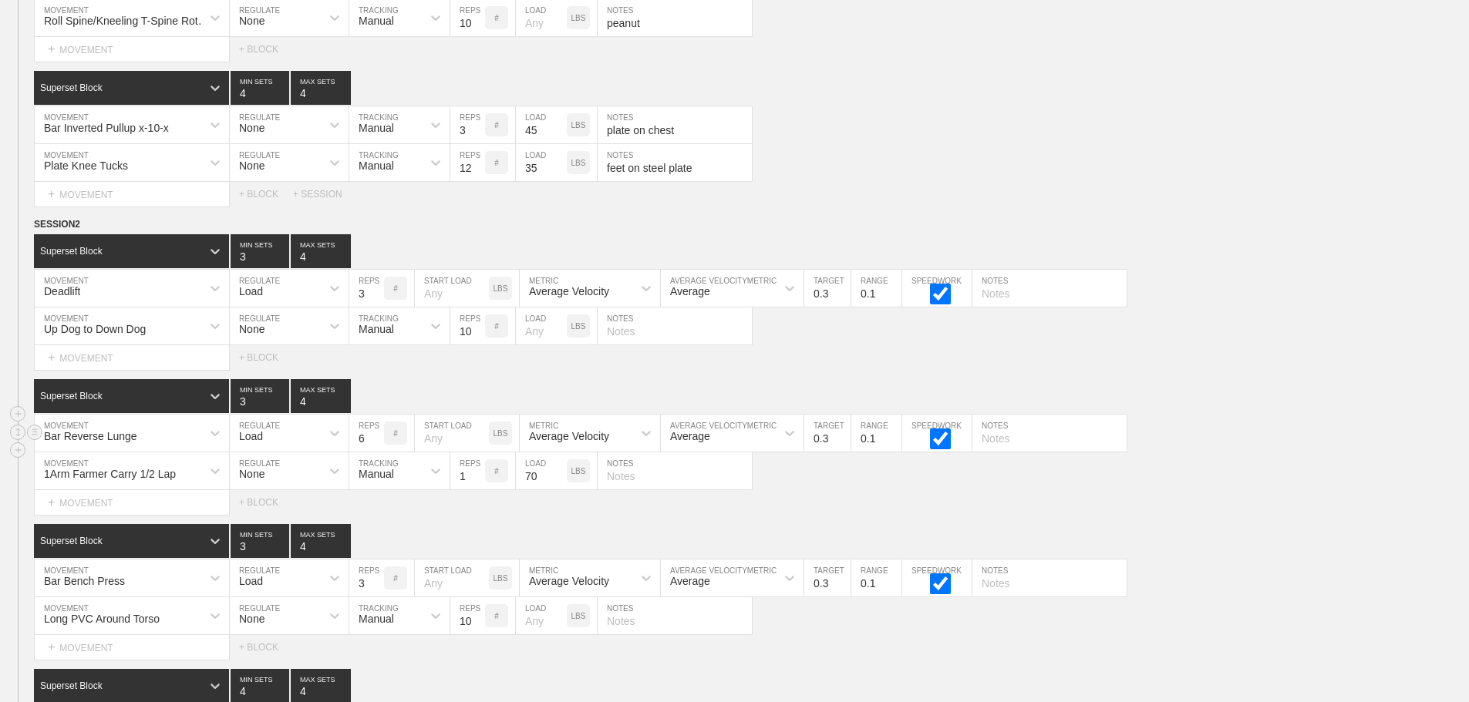
click at [1008, 452] on input "text" at bounding box center [1049, 433] width 154 height 37
type input "3/ side"
click at [1172, 478] on div "1Arm Farmer Carry 1/2 Lap MOVEMENT None REGULATE Manual TRACKING 1 REPS # 70 LO…" at bounding box center [734, 472] width 1469 height 38
click at [1175, 478] on div "1Arm Farmer Carry 1/2 Lap MOVEMENT None REGULATE Manual TRACKING 1 REPS # 70 LO…" at bounding box center [734, 472] width 1469 height 38
click at [993, 303] on input "text" at bounding box center [1049, 288] width 154 height 37
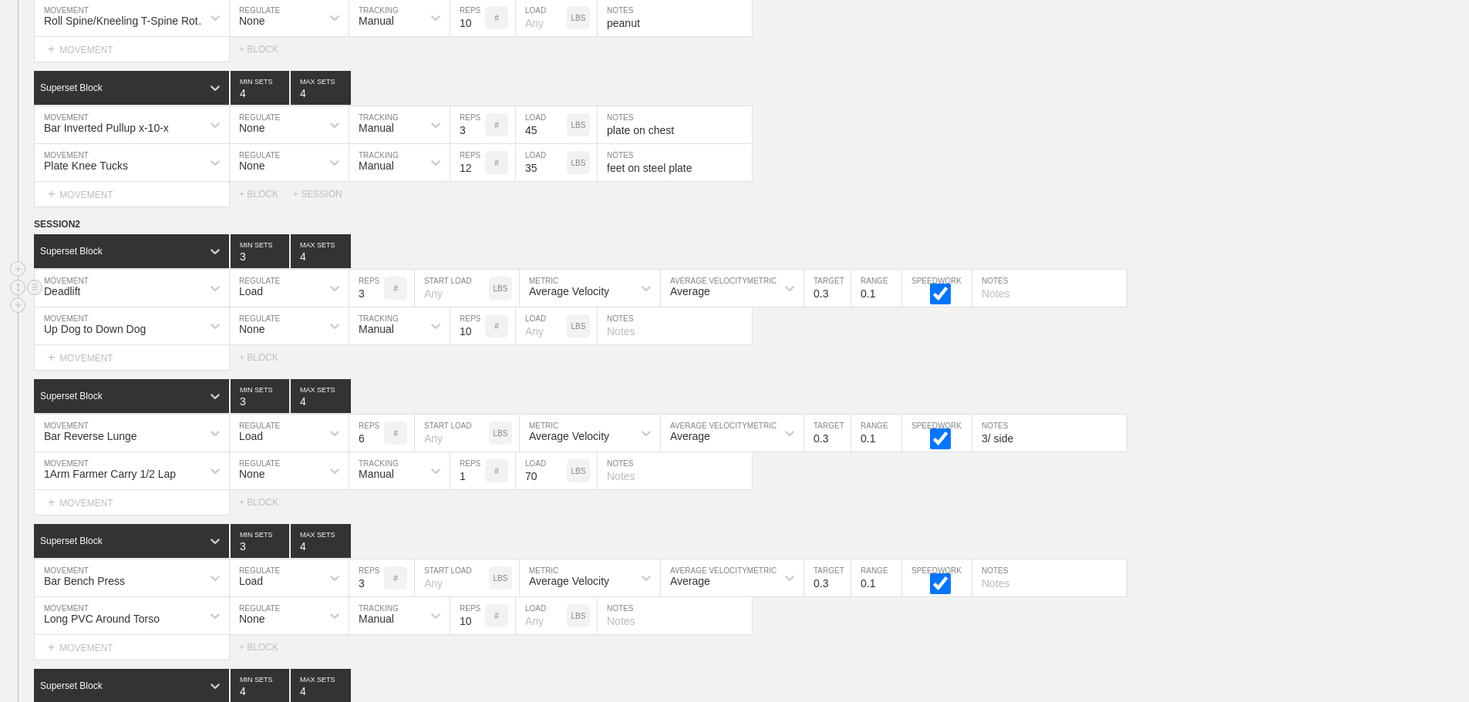
type input "h"
type input "Hip Width"
click at [1222, 298] on div "Deadlift MOVEMENT Load REGULATE 3 REPS # START LOAD LBS Average Velocity METRIC…" at bounding box center [734, 289] width 1469 height 38
